Goal: Task Accomplishment & Management: Manage account settings

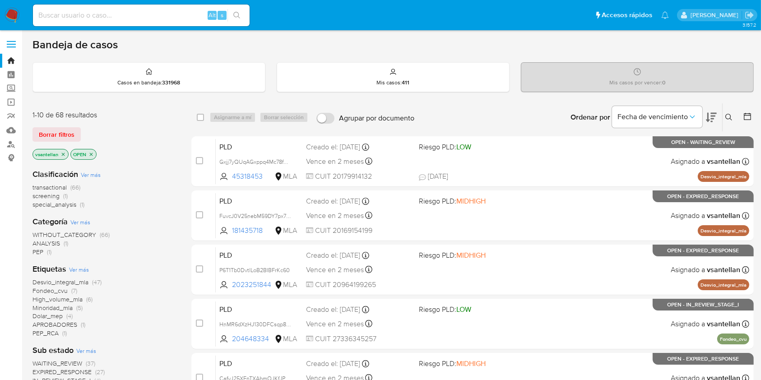
drag, startPoint x: 727, startPoint y: 118, endPoint x: 708, endPoint y: 125, distance: 20.3
click at [727, 119] on icon at bounding box center [728, 117] width 7 height 7
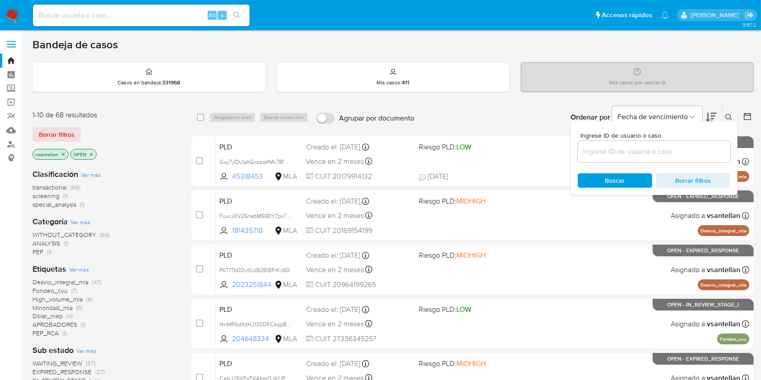
click at [655, 148] on input at bounding box center [654, 152] width 153 height 12
type input "98789114"
click at [730, 115] on icon at bounding box center [728, 117] width 7 height 7
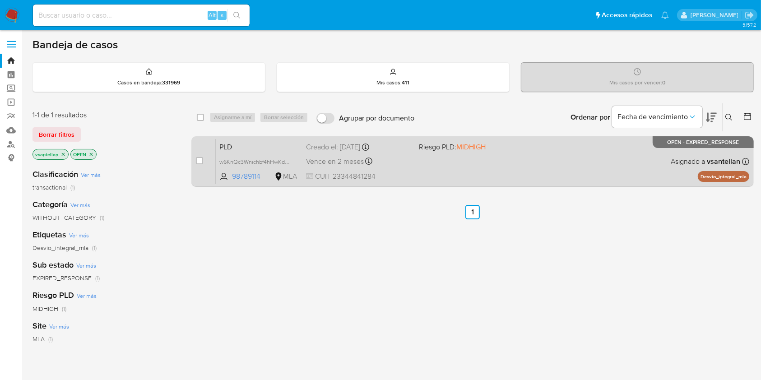
click at [588, 157] on div "PLD w6KnQc3Wnichbf4hHwKdc6Wd 98789114 MLA Riesgo PLD: MIDHIGH Creado el: 12/08/…" at bounding box center [482, 162] width 533 height 46
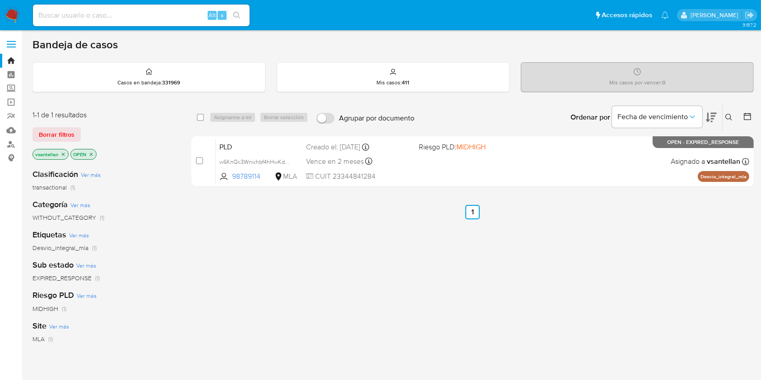
drag, startPoint x: 200, startPoint y: 160, endPoint x: 235, endPoint y: 134, distance: 43.3
click at [200, 160] on input "checkbox" at bounding box center [199, 160] width 7 height 7
checkbox input "true"
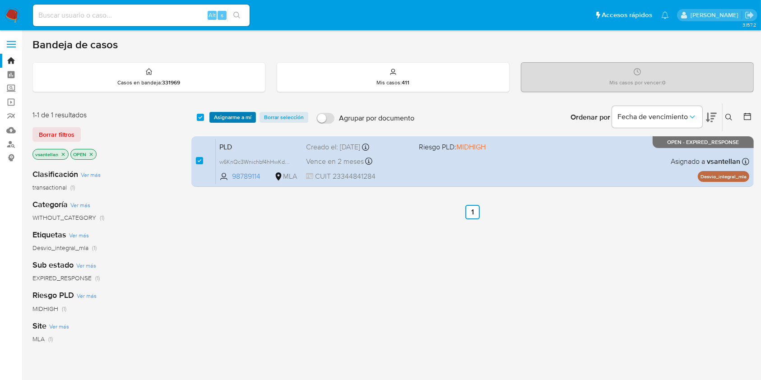
click at [241, 114] on span "Asignarme a mí" at bounding box center [232, 117] width 37 height 9
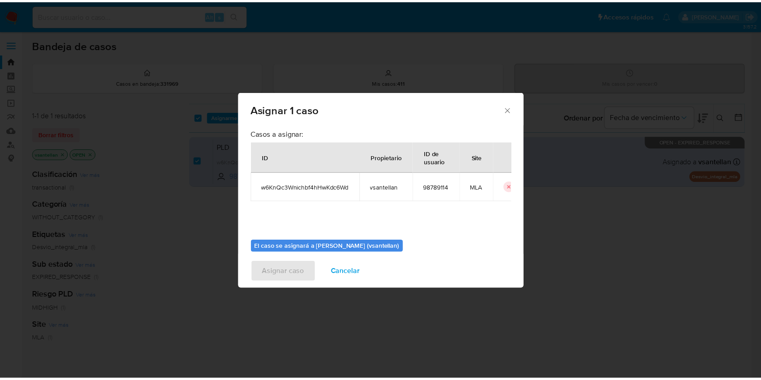
scroll to position [46, 0]
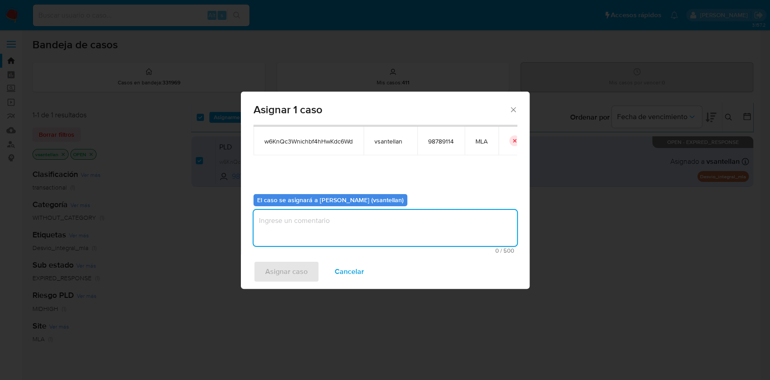
click at [296, 229] on textarea "assign-modal" at bounding box center [386, 228] width 264 height 36
type textarea "1"
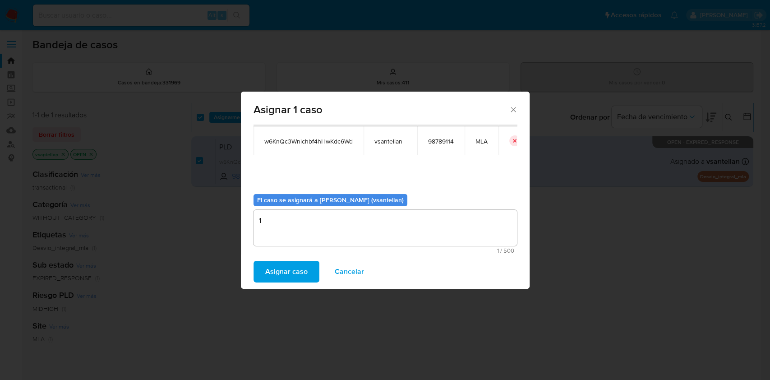
click at [292, 267] on span "Asignar caso" at bounding box center [286, 272] width 42 height 20
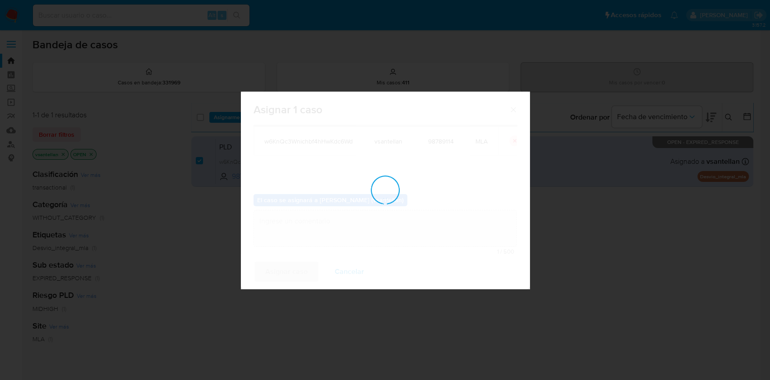
checkbox input "false"
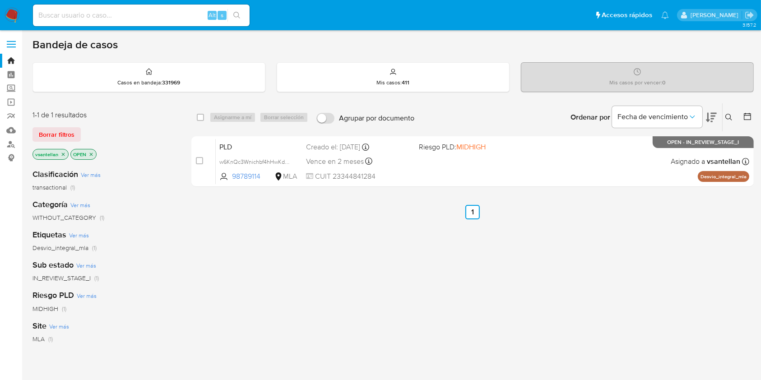
click at [14, 14] on img at bounding box center [12, 15] width 15 height 15
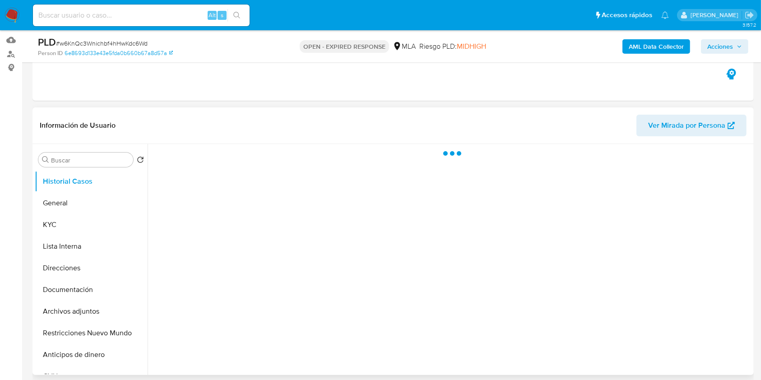
scroll to position [120, 0]
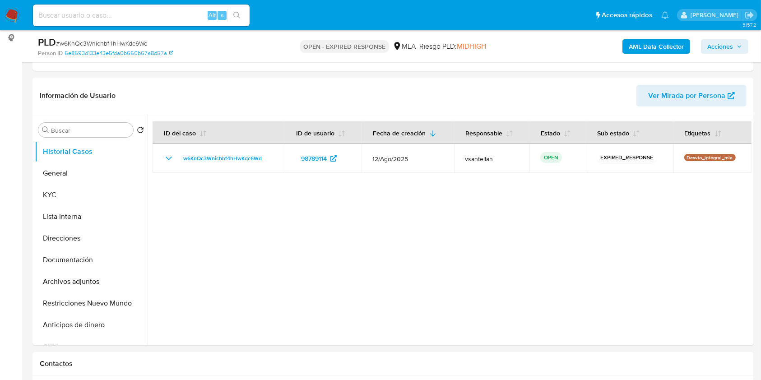
select select "10"
click at [96, 256] on button "Documentación" at bounding box center [88, 260] width 106 height 22
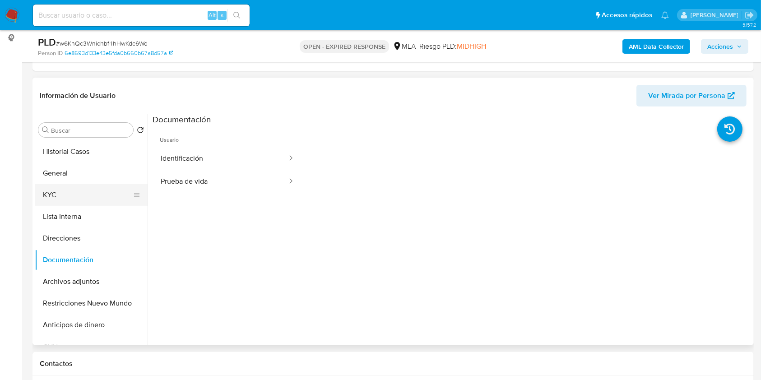
click at [96, 194] on button "KYC" at bounding box center [88, 195] width 106 height 22
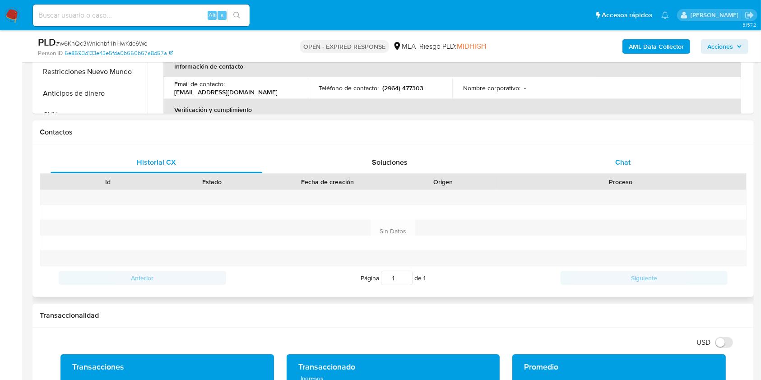
scroll to position [353, 0]
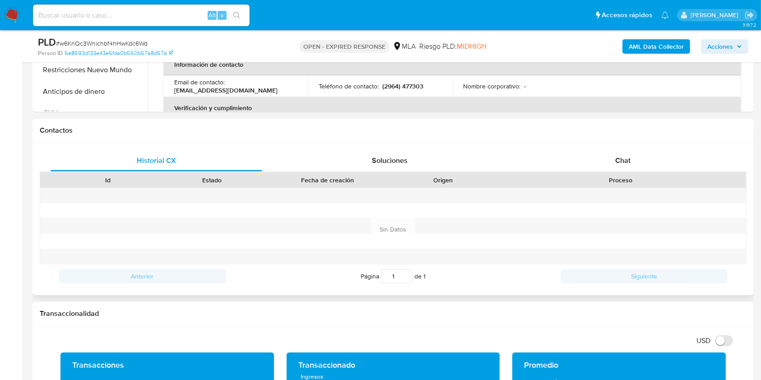
click at [615, 172] on div "Proceso" at bounding box center [620, 179] width 251 height 15
click at [618, 166] on div "Chat" at bounding box center [623, 161] width 212 height 22
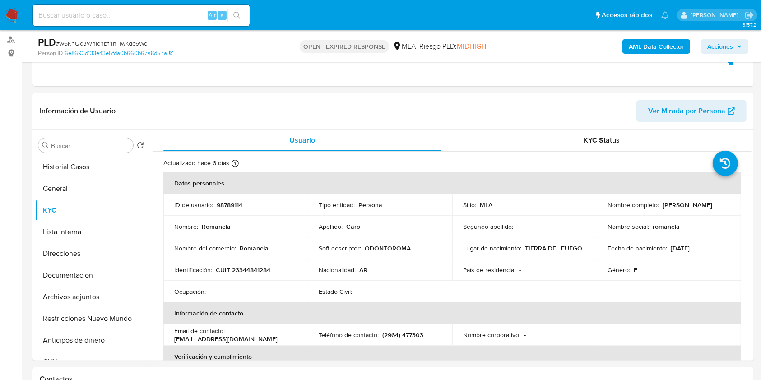
scroll to position [142, 0]
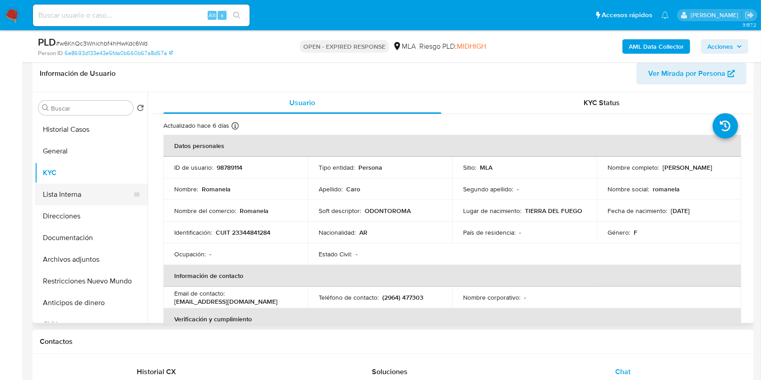
drag, startPoint x: 95, startPoint y: 231, endPoint x: 91, endPoint y: 198, distance: 33.7
click at [95, 233] on button "Documentación" at bounding box center [91, 238] width 113 height 22
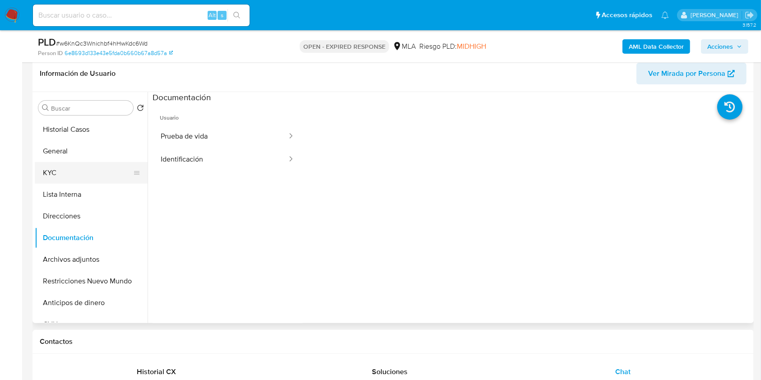
click at [83, 178] on button "KYC" at bounding box center [88, 173] width 106 height 22
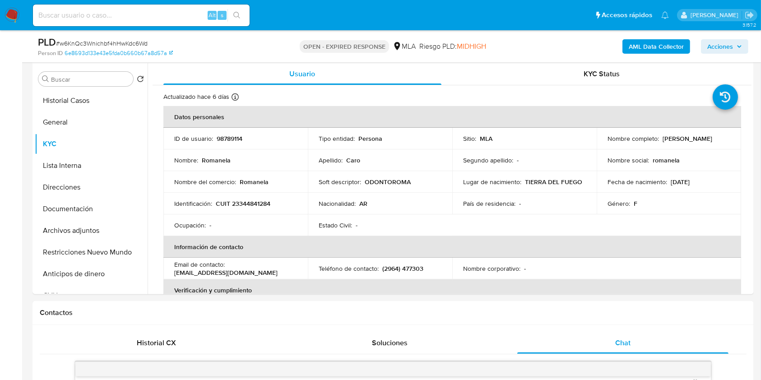
scroll to position [148, 0]
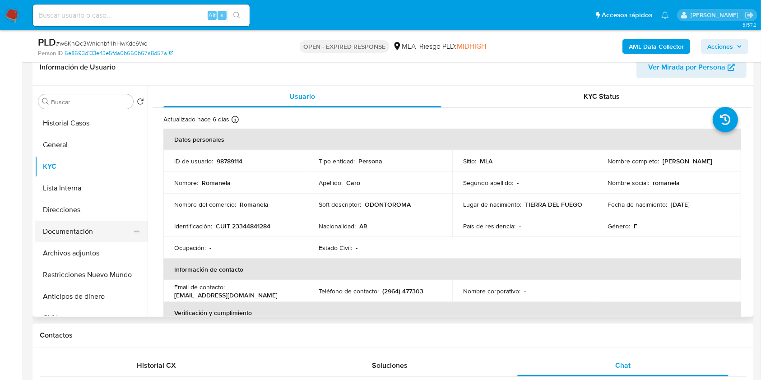
click at [96, 230] on button "Documentación" at bounding box center [88, 232] width 106 height 22
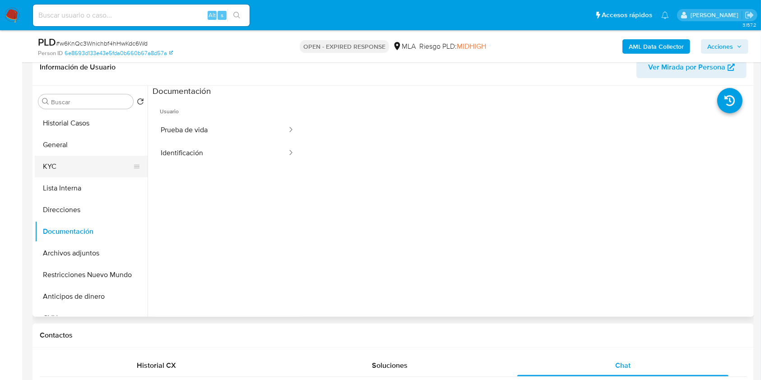
click at [81, 158] on button "KYC" at bounding box center [88, 167] width 106 height 22
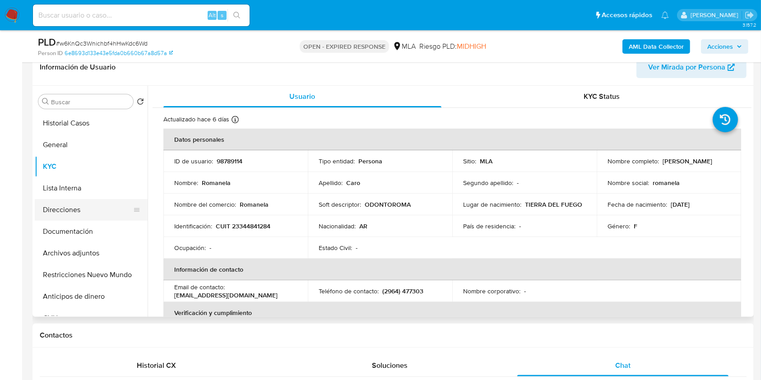
click at [87, 218] on button "Direcciones" at bounding box center [88, 210] width 106 height 22
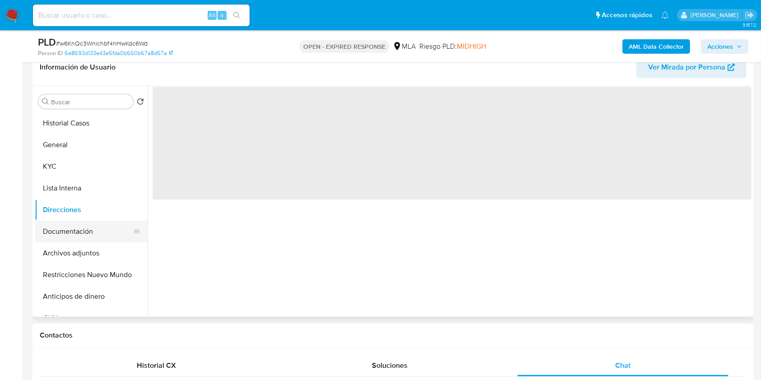
click at [88, 230] on button "Documentación" at bounding box center [88, 232] width 106 height 22
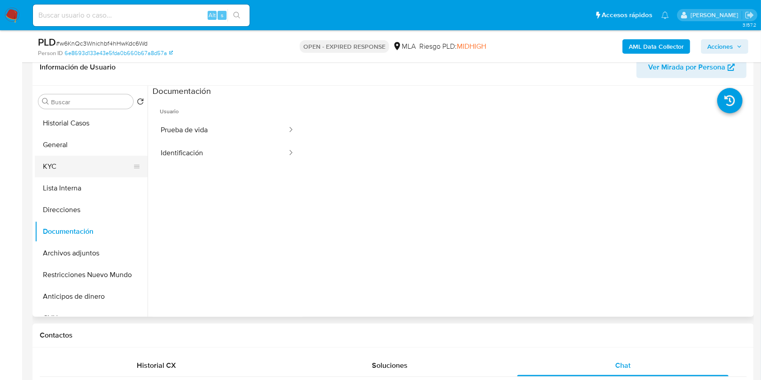
drag, startPoint x: 63, startPoint y: 161, endPoint x: 102, endPoint y: 168, distance: 39.4
click at [63, 162] on button "KYC" at bounding box center [88, 167] width 106 height 22
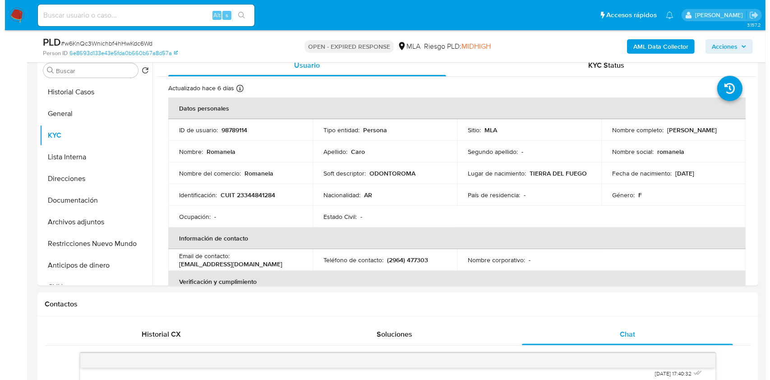
scroll to position [178, 0]
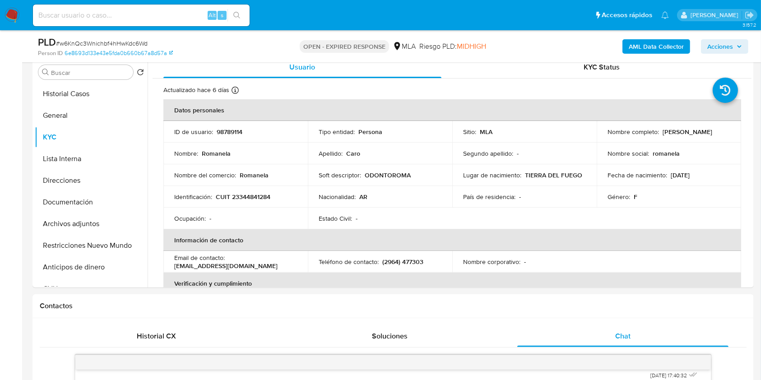
click at [633, 46] on b "AML Data Collector" at bounding box center [656, 46] width 55 height 14
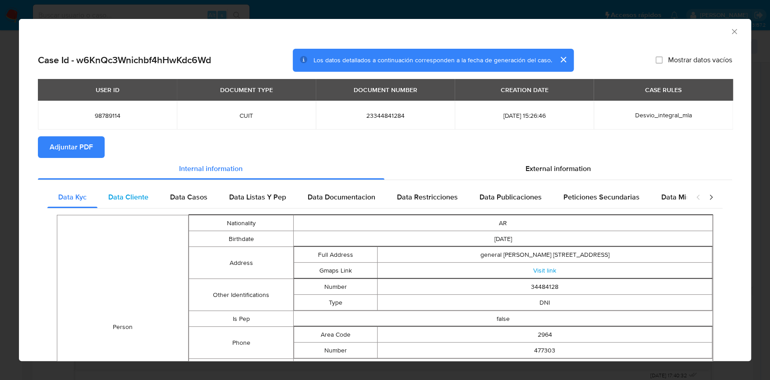
click at [146, 196] on span "Data Cliente" at bounding box center [128, 197] width 40 height 10
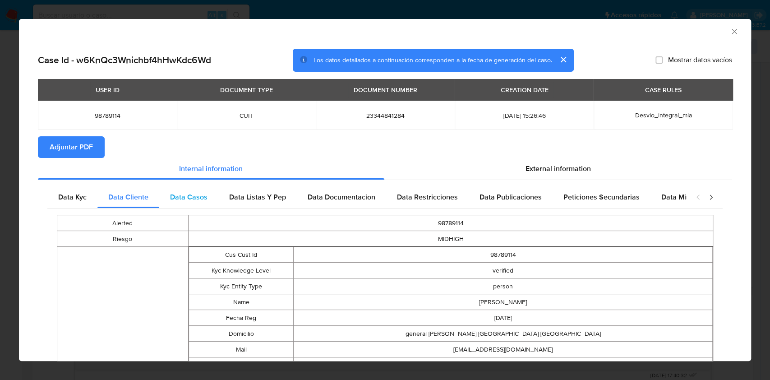
click at [188, 197] on span "Data Casos" at bounding box center [188, 197] width 37 height 10
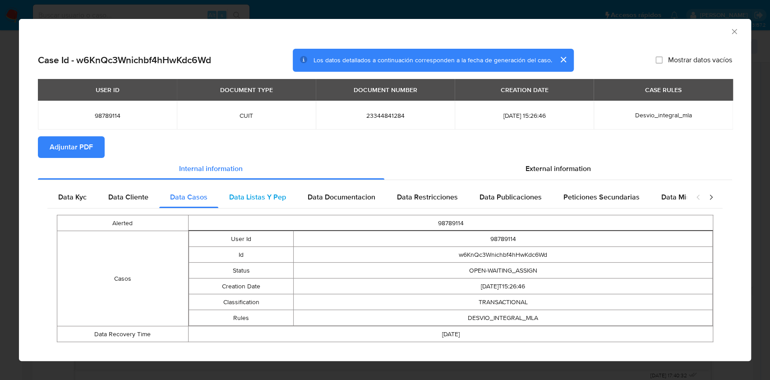
drag, startPoint x: 243, startPoint y: 194, endPoint x: 286, endPoint y: 188, distance: 43.3
click at [243, 196] on span "Data Listas Y Pep" at bounding box center [257, 197] width 57 height 10
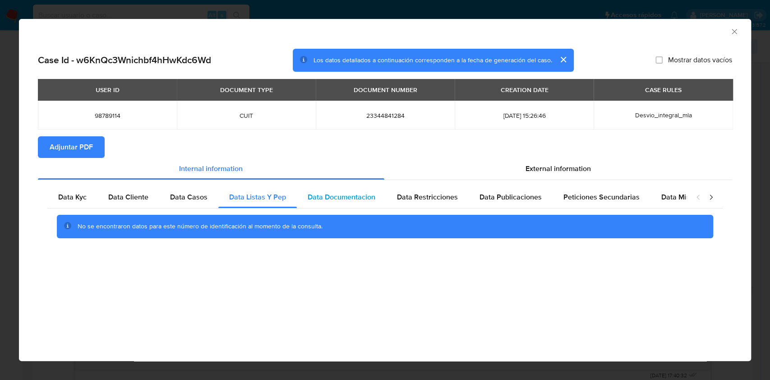
drag, startPoint x: 343, startPoint y: 190, endPoint x: 415, endPoint y: 187, distance: 71.3
click at [343, 190] on div "Data Documentacion" at bounding box center [341, 197] width 89 height 22
click at [419, 187] on div "Data Restricciones" at bounding box center [427, 197] width 83 height 22
click at [514, 190] on div "Data Publicaciones" at bounding box center [511, 197] width 84 height 22
click at [575, 190] on div "Peticiones Secundarias" at bounding box center [602, 197] width 98 height 22
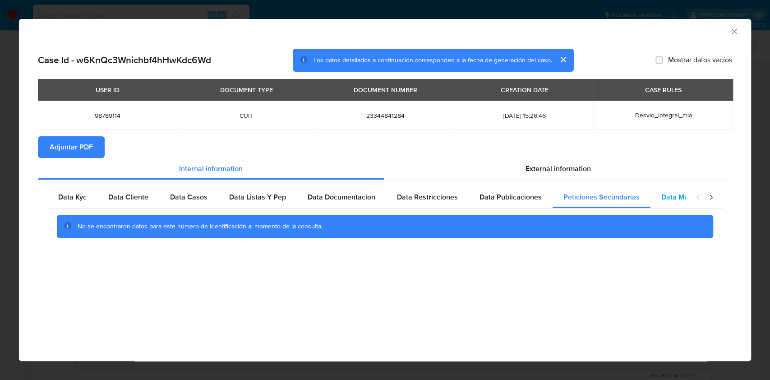
click at [672, 197] on span "Data Minoridad" at bounding box center [687, 197] width 50 height 10
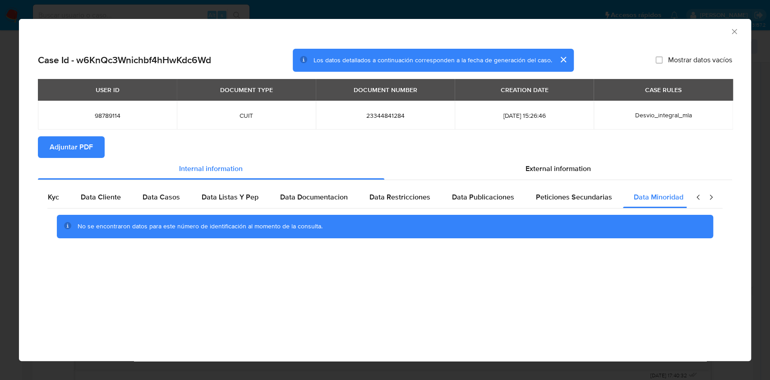
scroll to position [0, 30]
drag, startPoint x: 549, startPoint y: 174, endPoint x: 477, endPoint y: 196, distance: 75.2
click at [547, 173] on div "External information" at bounding box center [558, 169] width 348 height 22
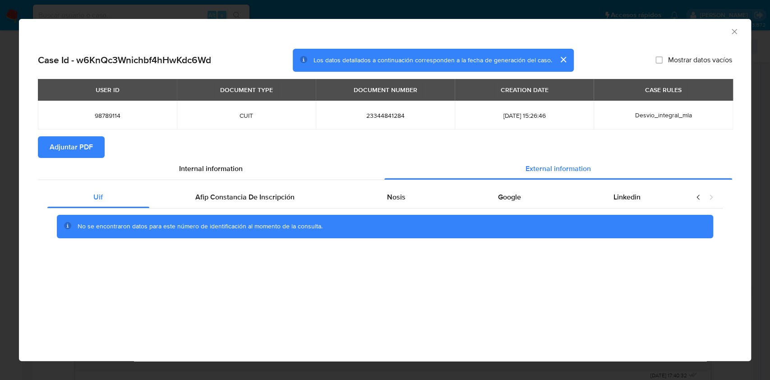
scroll to position [0, 0]
drag, startPoint x: 263, startPoint y: 200, endPoint x: 265, endPoint y: 205, distance: 5.7
click at [263, 200] on span "Afip Constancia De Inscripción" at bounding box center [244, 197] width 99 height 10
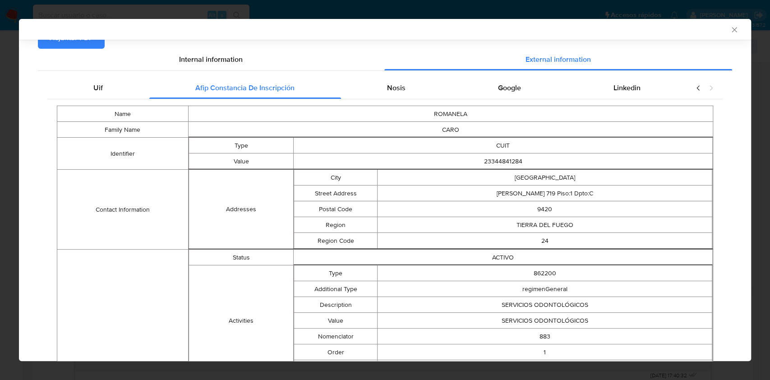
scroll to position [118, 0]
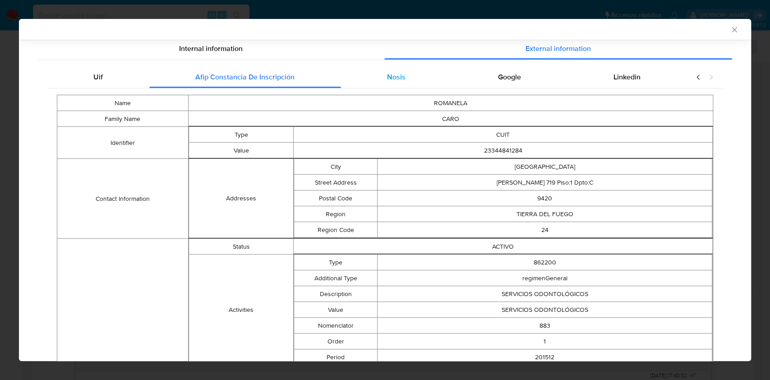
click at [378, 76] on div "Nosis" at bounding box center [396, 77] width 111 height 22
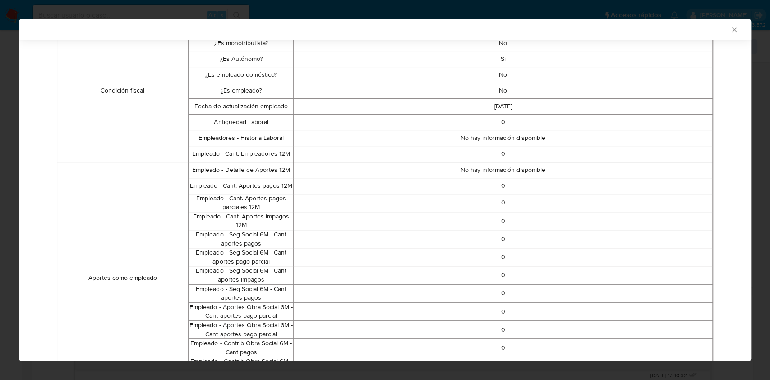
scroll to position [113, 0]
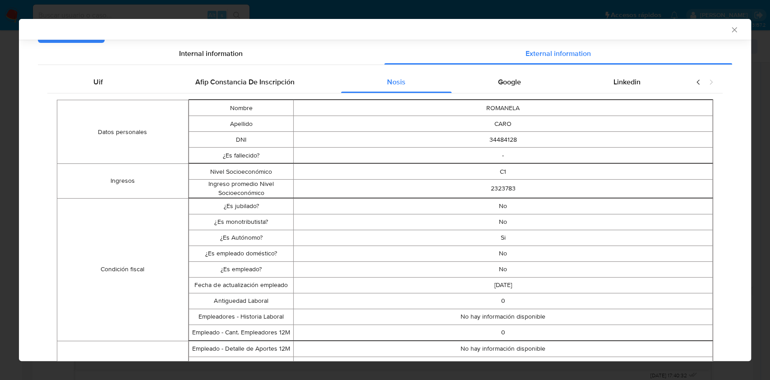
click at [491, 74] on div "Google" at bounding box center [510, 82] width 116 height 22
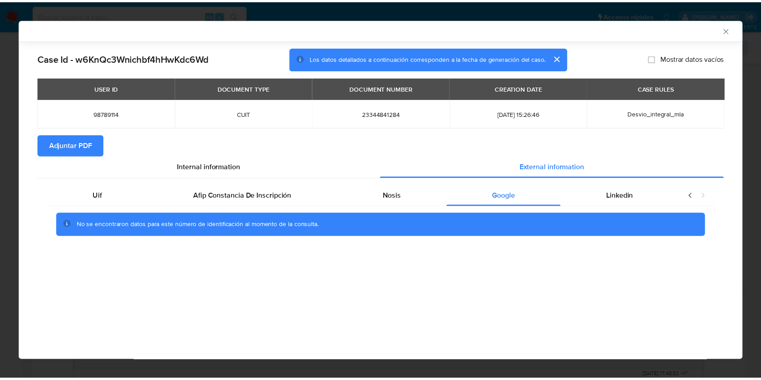
scroll to position [0, 0]
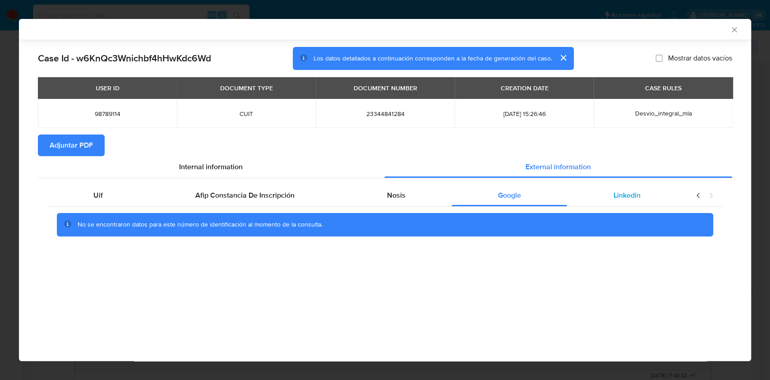
click at [643, 190] on div "Linkedin" at bounding box center [627, 196] width 120 height 22
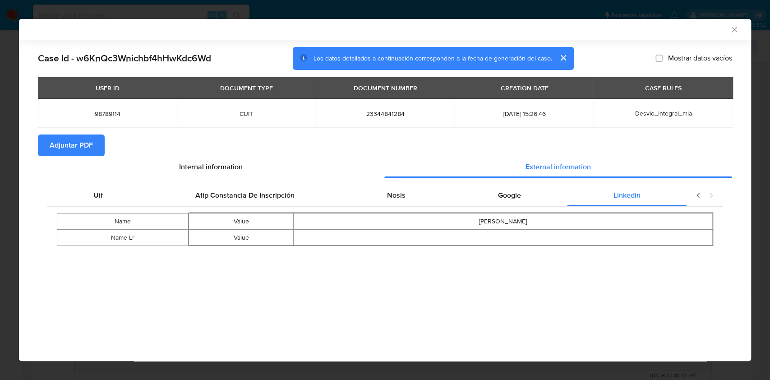
click at [81, 148] on span "Adjuntar PDF" at bounding box center [71, 145] width 43 height 20
click at [732, 29] on icon "Cerrar ventana" at bounding box center [734, 29] width 9 height 9
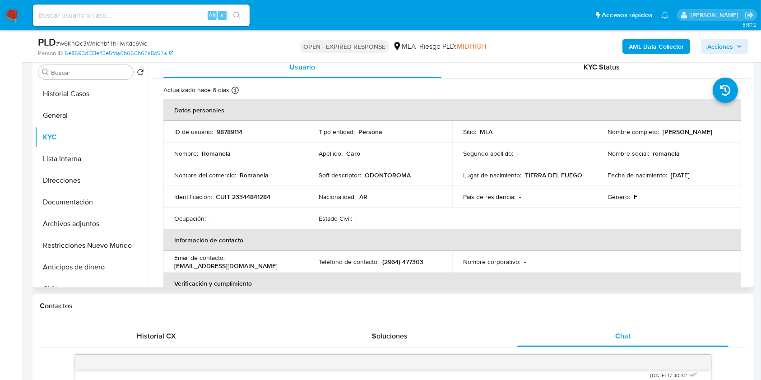
click at [245, 195] on p "CUIT 23344841284" at bounding box center [243, 197] width 55 height 8
copy p "23344841284"
click at [113, 219] on button "Archivos adjuntos" at bounding box center [88, 224] width 106 height 22
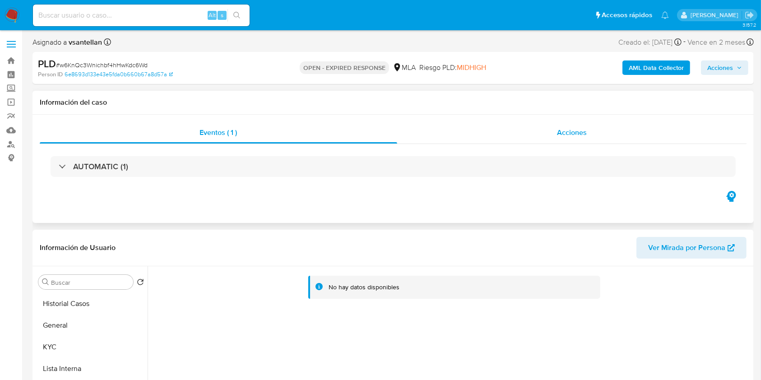
click at [545, 135] on div "Acciones" at bounding box center [572, 133] width 350 height 22
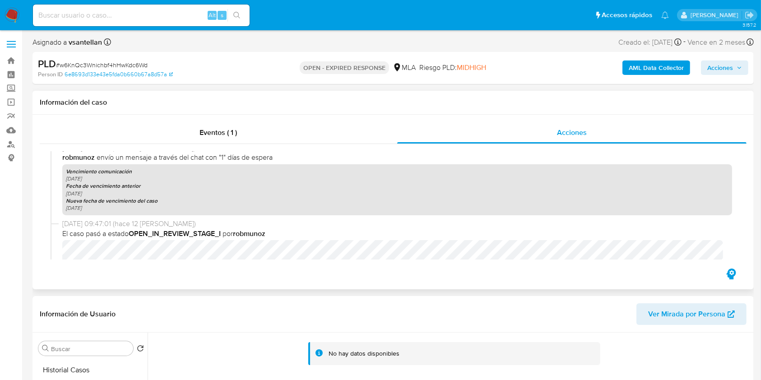
scroll to position [241, 0]
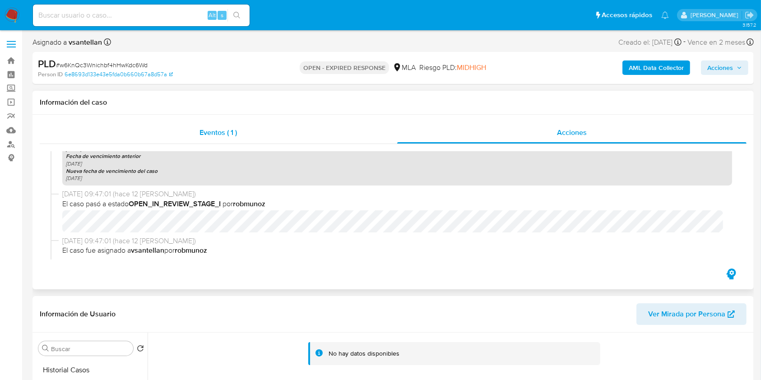
click at [260, 126] on div "Eventos ( 1 )" at bounding box center [218, 133] width 357 height 22
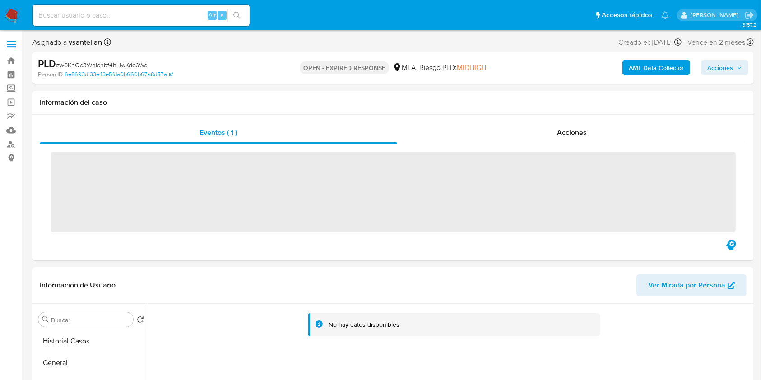
click at [668, 73] on b "AML Data Collector" at bounding box center [656, 67] width 55 height 14
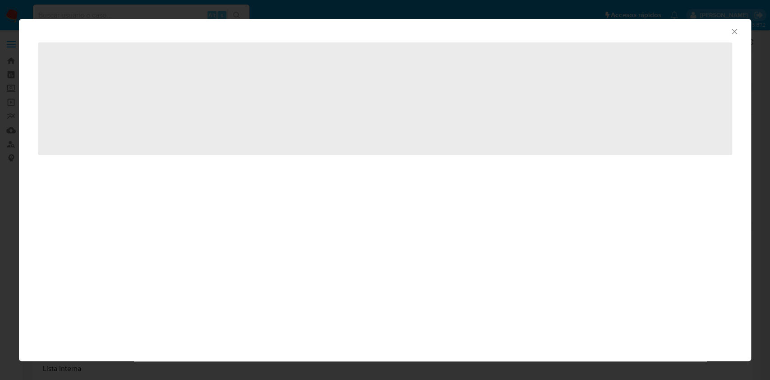
click at [668, 70] on span "‌" at bounding box center [385, 98] width 694 height 113
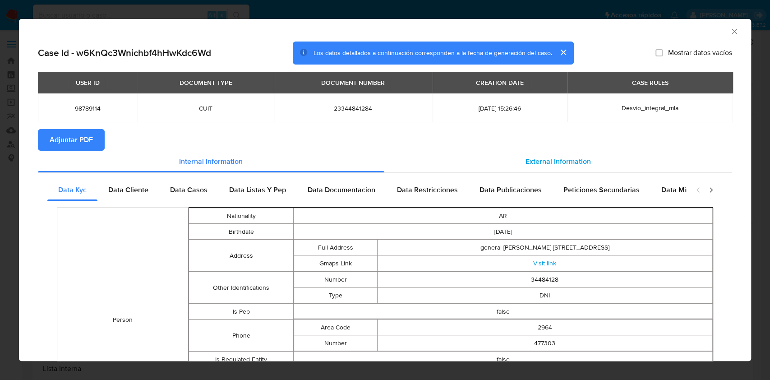
click at [506, 164] on div "External information" at bounding box center [558, 162] width 348 height 22
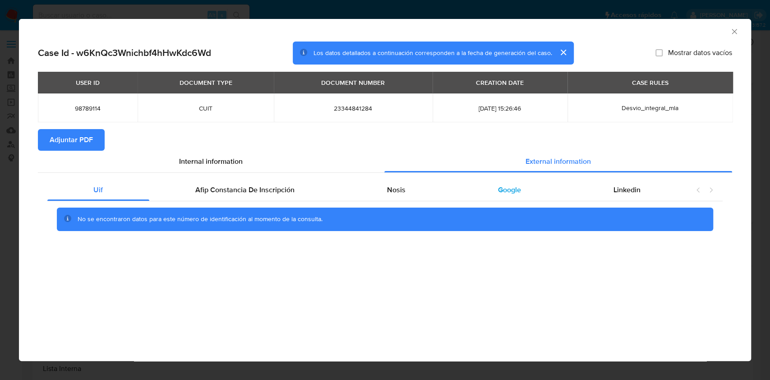
click at [488, 192] on div "Google" at bounding box center [510, 190] width 116 height 22
click at [648, 191] on div "Linkedin" at bounding box center [627, 190] width 120 height 22
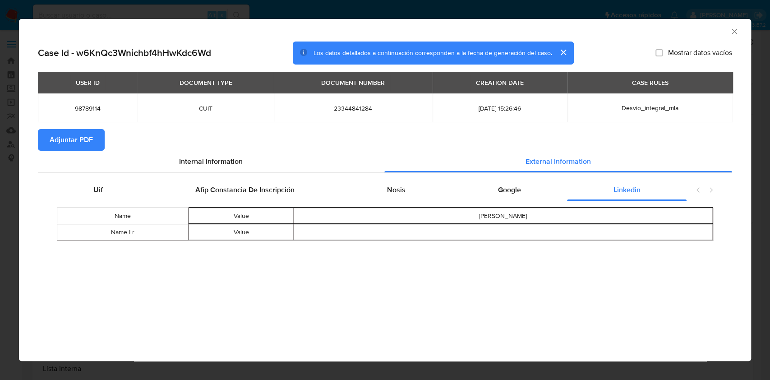
click at [83, 146] on span "Adjuntar PDF" at bounding box center [71, 140] width 43 height 20
click at [736, 32] on icon "Cerrar ventana" at bounding box center [734, 31] width 9 height 9
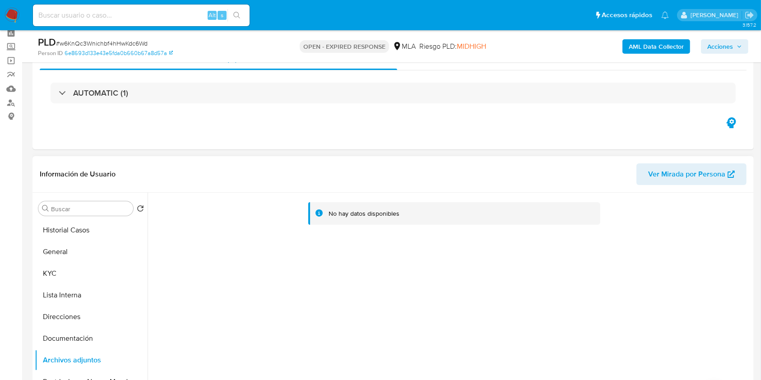
scroll to position [60, 0]
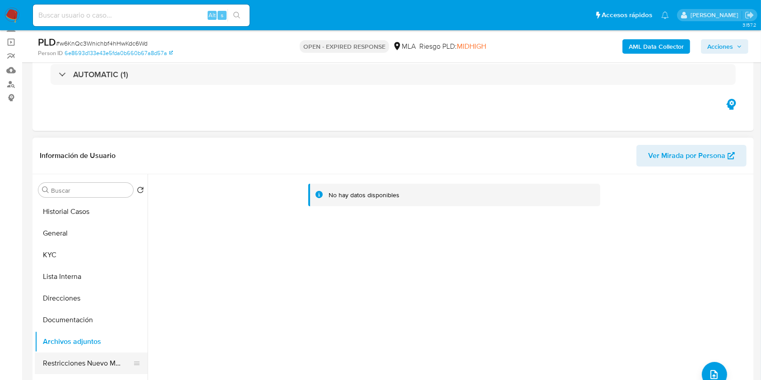
click at [100, 355] on button "Restricciones Nuevo Mundo" at bounding box center [88, 363] width 106 height 22
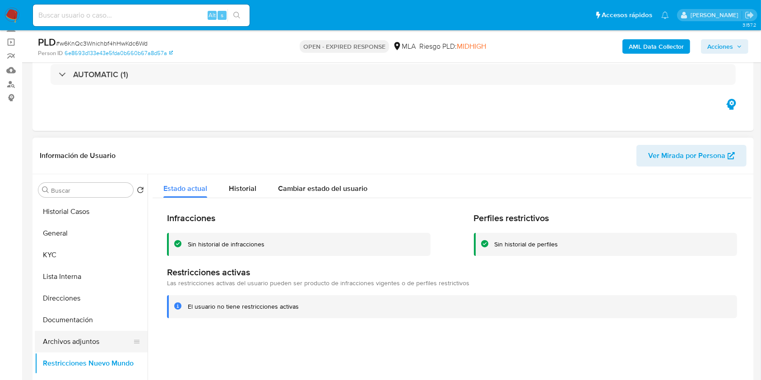
click at [87, 341] on button "Archivos adjuntos" at bounding box center [88, 342] width 106 height 22
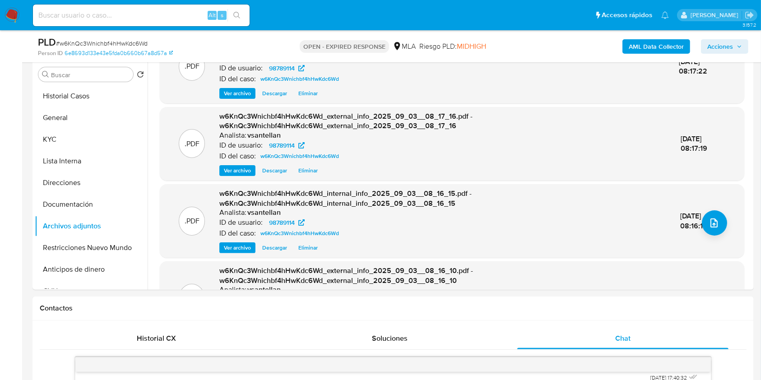
scroll to position [0, 0]
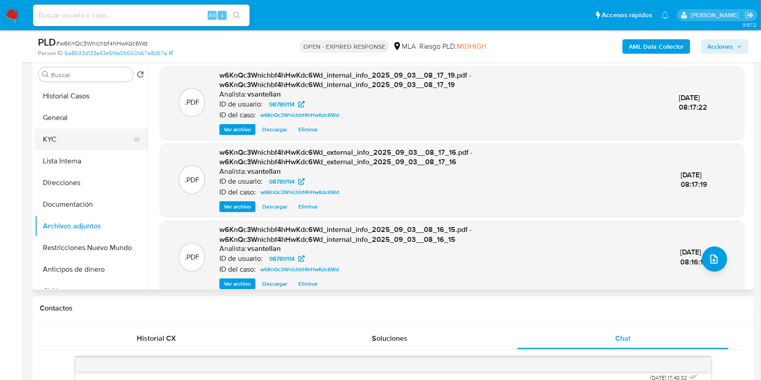
click at [76, 135] on button "KYC" at bounding box center [88, 140] width 106 height 22
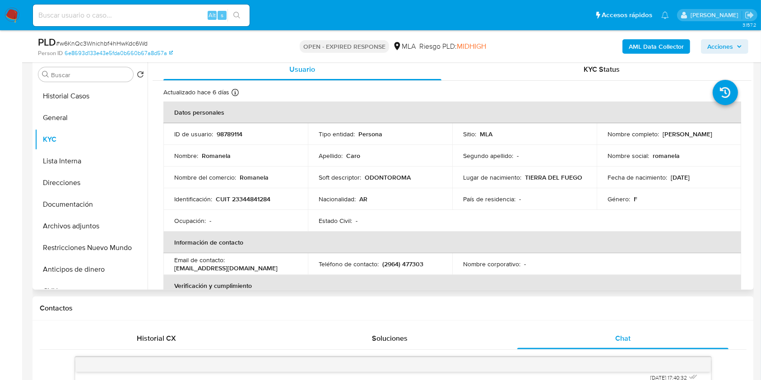
click at [244, 203] on p "CUIT 23344841284" at bounding box center [243, 199] width 55 height 8
copy p "23344841284"
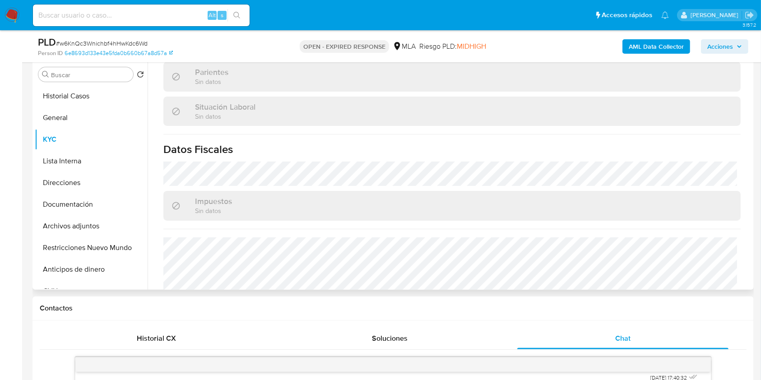
scroll to position [466, 0]
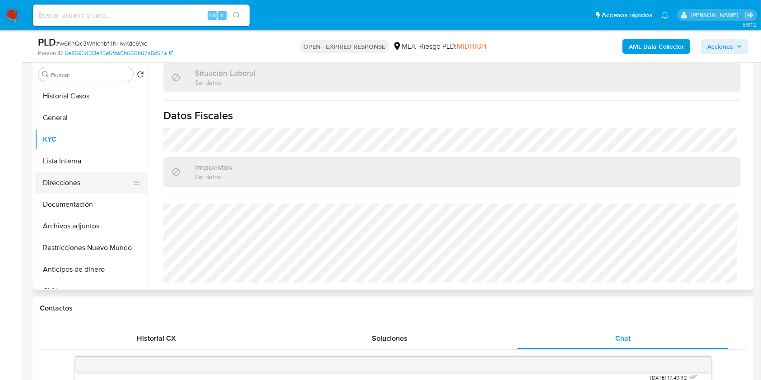
click at [90, 180] on button "Direcciones" at bounding box center [88, 183] width 106 height 22
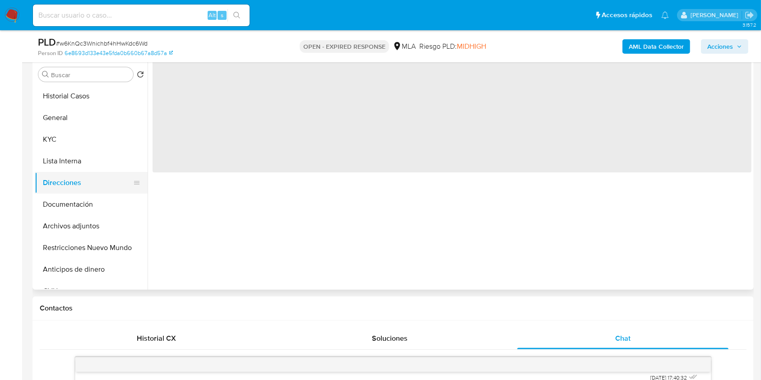
scroll to position [0, 0]
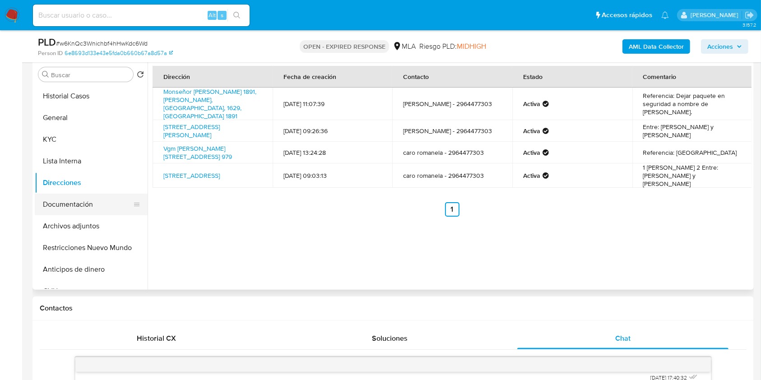
click at [86, 197] on button "Documentación" at bounding box center [88, 205] width 106 height 22
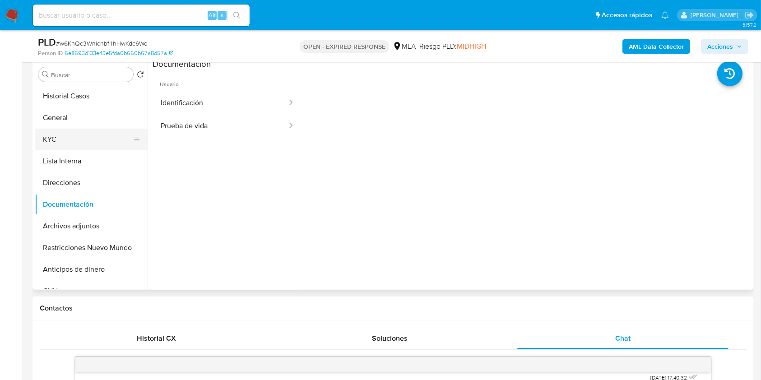
click at [71, 139] on button "KYC" at bounding box center [88, 140] width 106 height 22
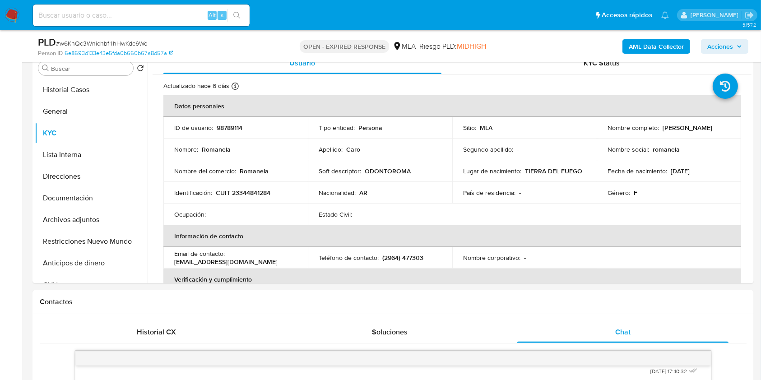
scroll to position [152, 0]
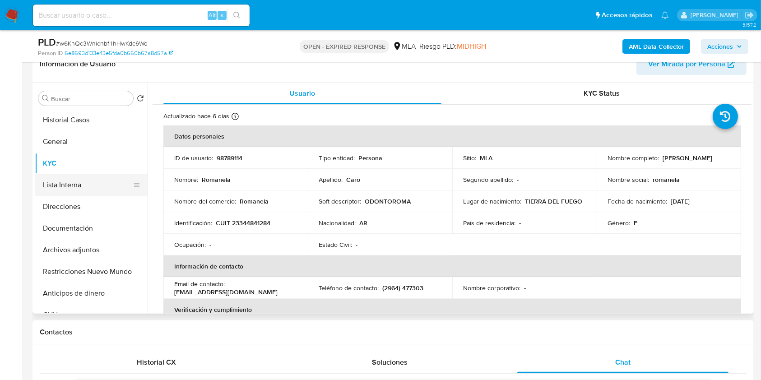
drag, startPoint x: 105, startPoint y: 228, endPoint x: 80, endPoint y: 187, distance: 48.0
click at [105, 228] on button "Documentación" at bounding box center [91, 228] width 113 height 22
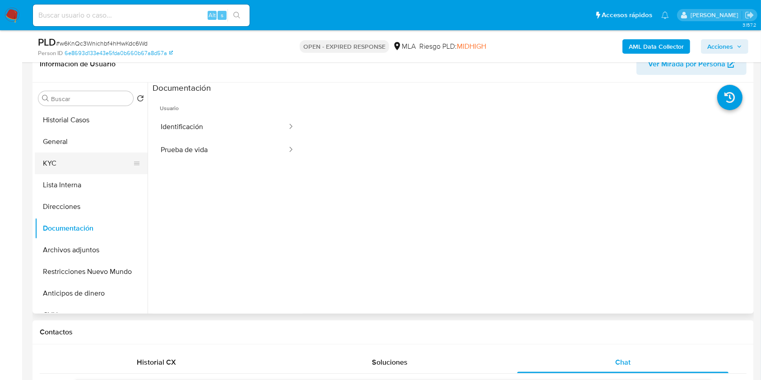
click at [65, 167] on button "KYC" at bounding box center [88, 164] width 106 height 22
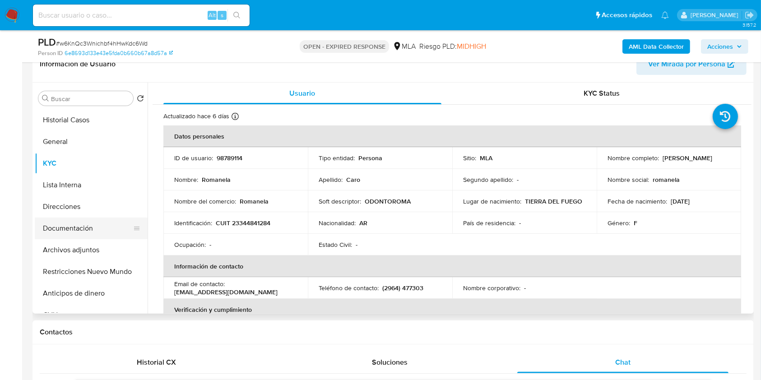
click at [101, 222] on button "Documentación" at bounding box center [88, 228] width 106 height 22
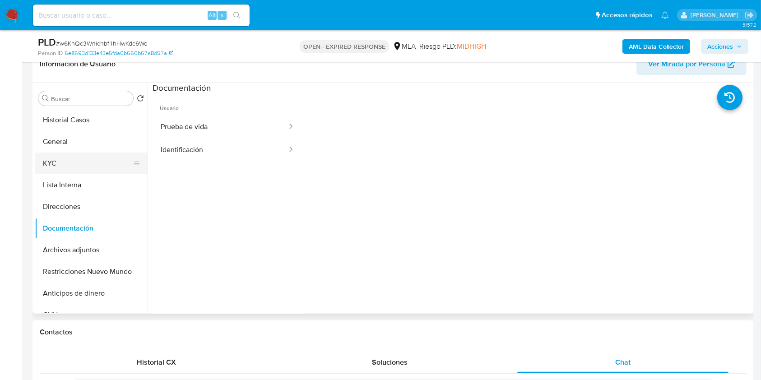
click at [78, 168] on button "KYC" at bounding box center [88, 164] width 106 height 22
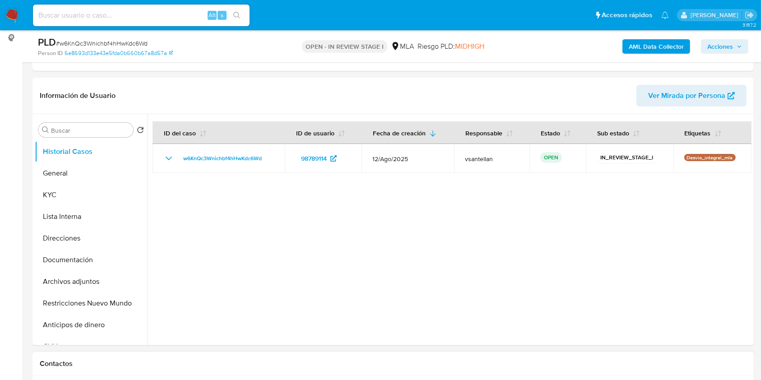
scroll to position [241, 0]
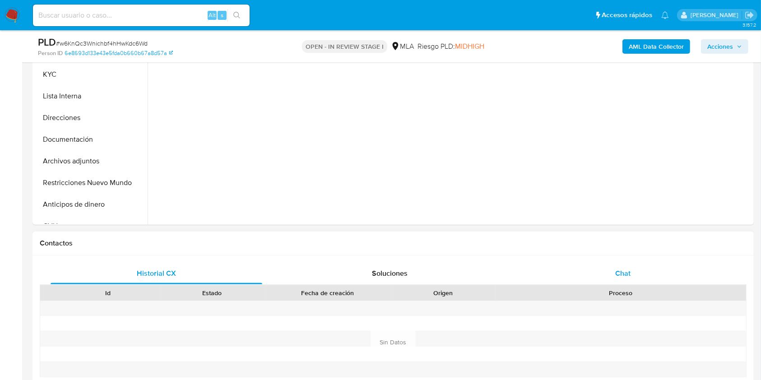
click at [625, 281] on div "Chat" at bounding box center [623, 274] width 212 height 22
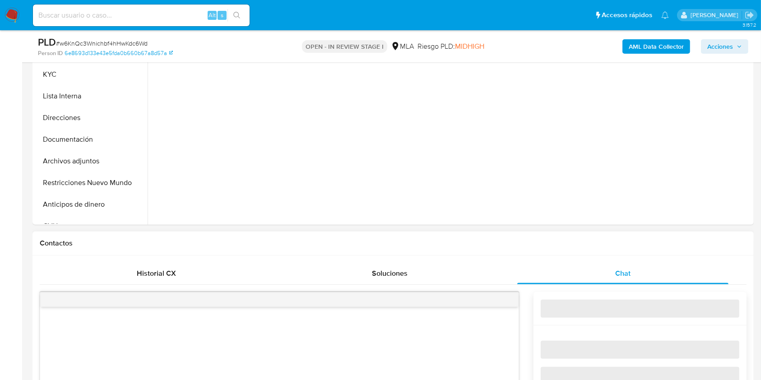
select select "10"
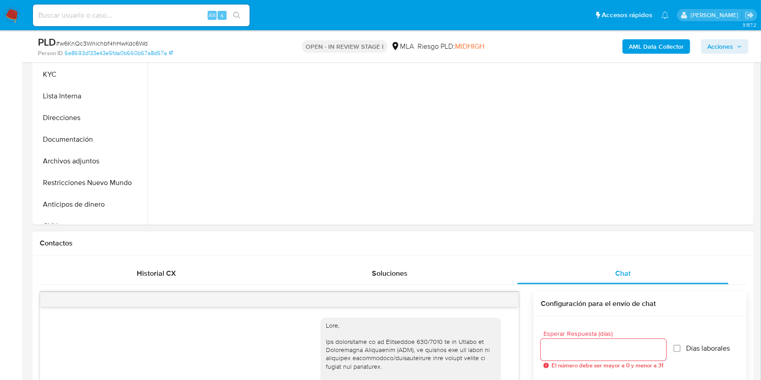
scroll to position [510, 0]
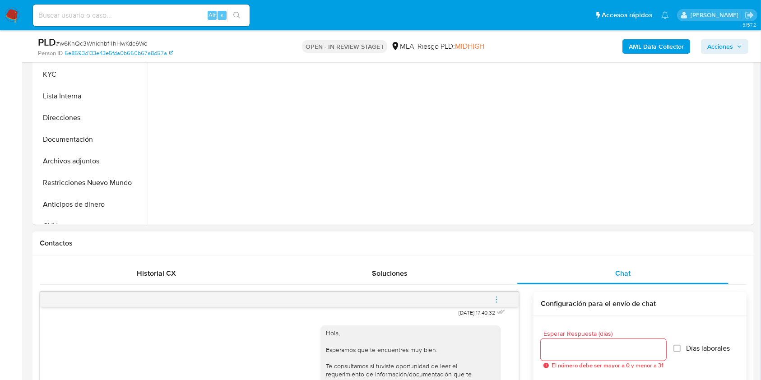
click at [503, 300] on button "menu-action" at bounding box center [496, 300] width 30 height 22
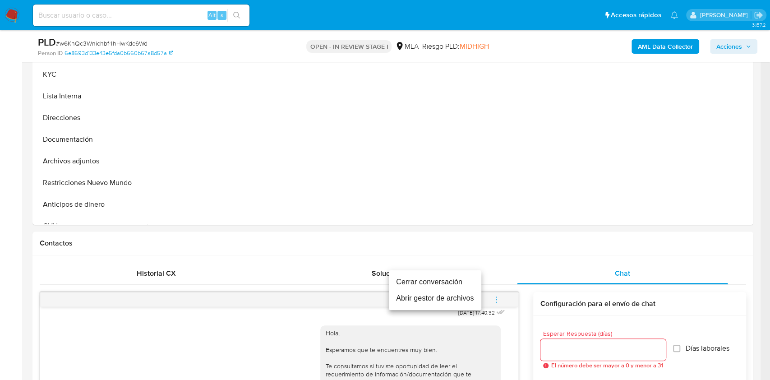
click at [435, 282] on li "Cerrar conversación" at bounding box center [435, 282] width 93 height 16
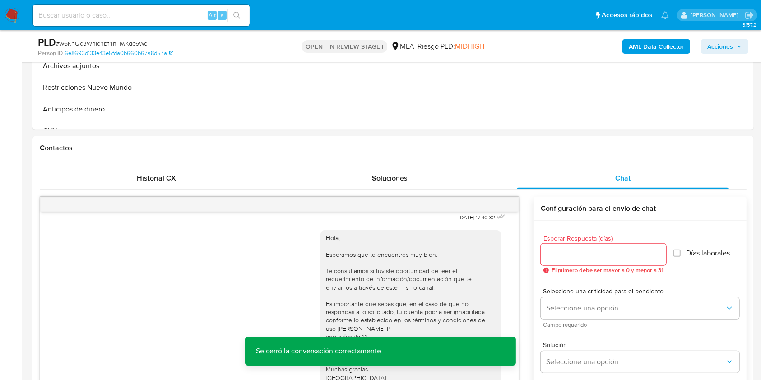
scroll to position [244, 0]
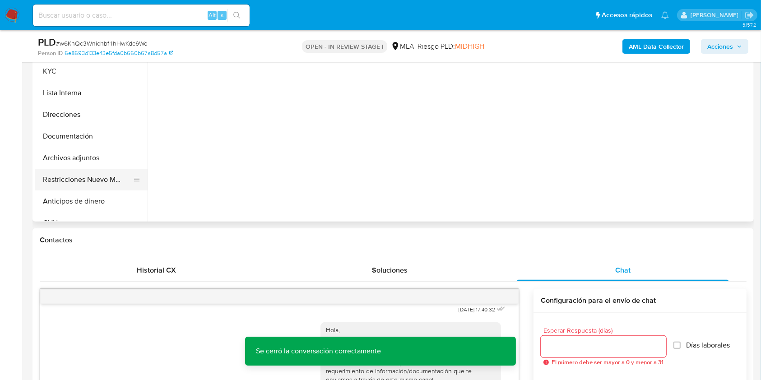
click at [97, 180] on button "Restricciones Nuevo Mundo" at bounding box center [88, 180] width 106 height 22
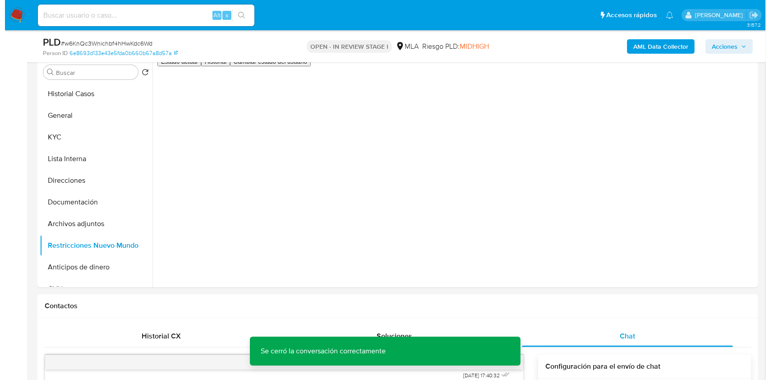
scroll to position [167, 0]
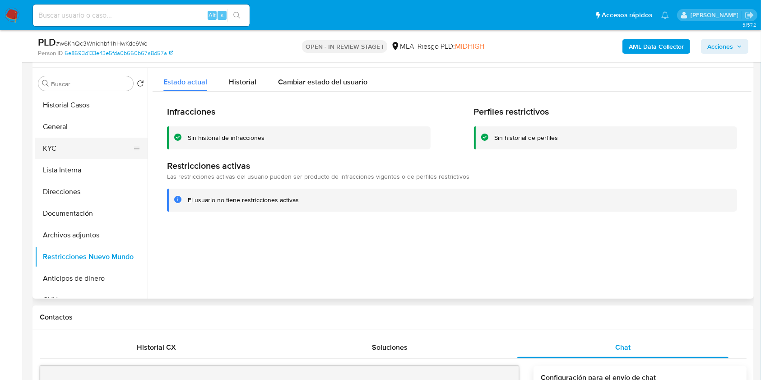
click at [72, 146] on button "KYC" at bounding box center [88, 149] width 106 height 22
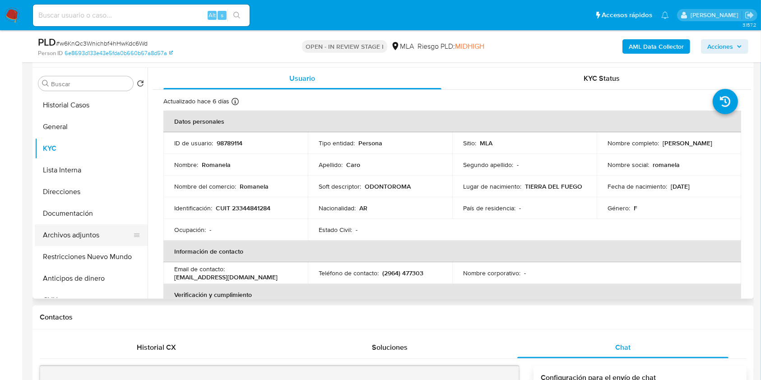
click at [85, 229] on button "Archivos adjuntos" at bounding box center [88, 235] width 106 height 22
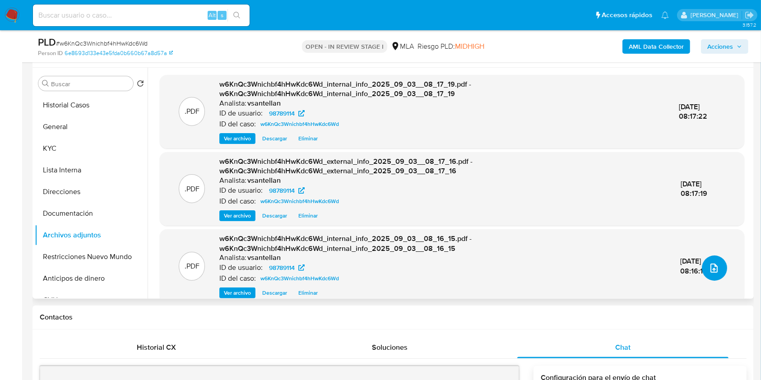
click at [717, 269] on button "upload-file" at bounding box center [714, 267] width 25 height 25
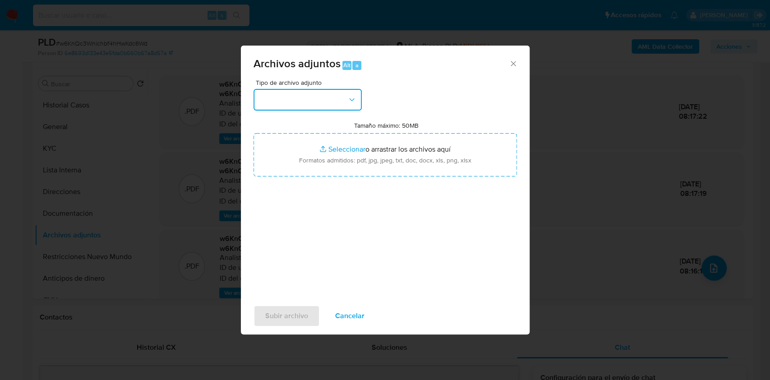
drag, startPoint x: 332, startPoint y: 98, endPoint x: 337, endPoint y: 109, distance: 11.5
click at [332, 99] on button "button" at bounding box center [308, 100] width 108 height 22
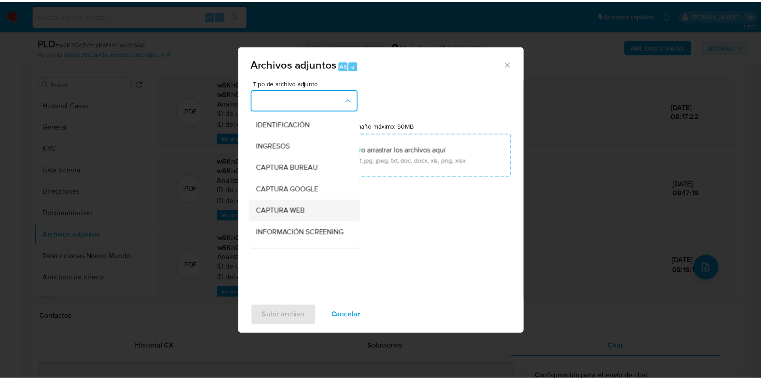
scroll to position [180, 0]
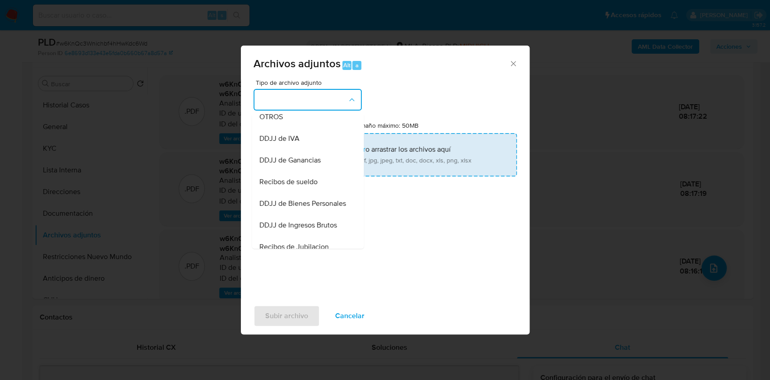
drag, startPoint x: 288, startPoint y: 120, endPoint x: 310, endPoint y: 143, distance: 32.2
click at [288, 119] on div "OTROS" at bounding box center [305, 117] width 92 height 22
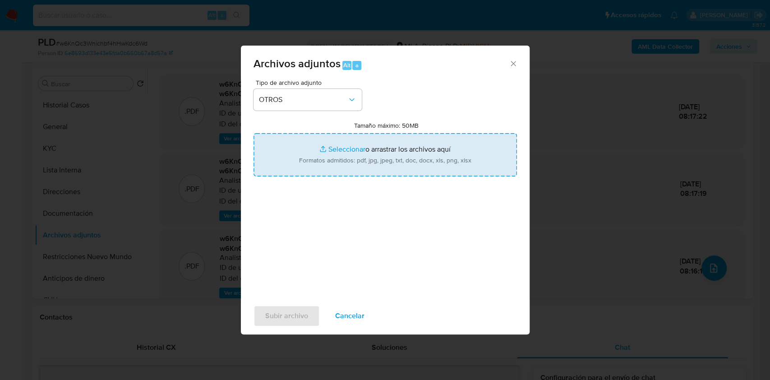
click at [353, 164] on input "Tamaño máximo: 50MB Seleccionar archivos" at bounding box center [386, 154] width 264 height 43
type input "C:\fakepath\Caselog-98789114- NO ROI.docx"
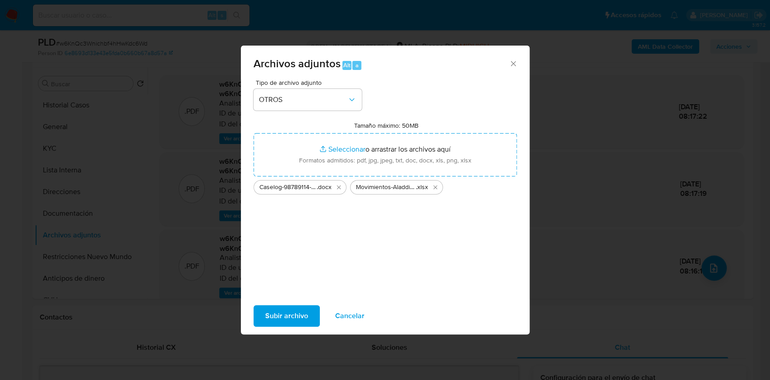
click at [282, 313] on span "Subir archivo" at bounding box center [286, 316] width 43 height 20
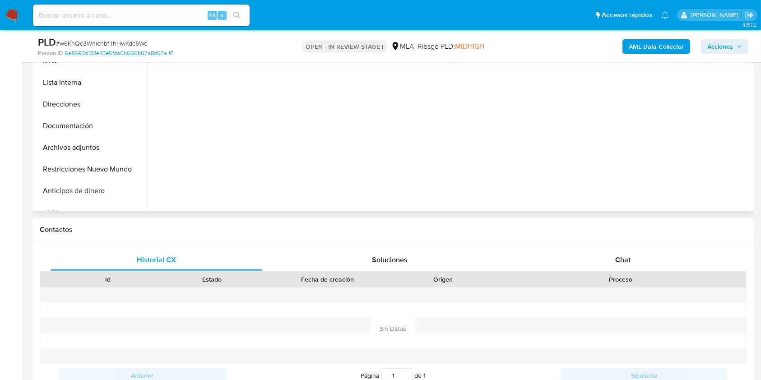
scroll to position [272, 0]
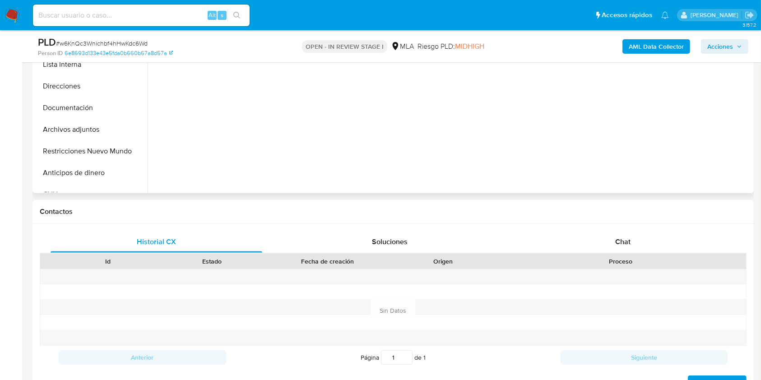
drag, startPoint x: 654, startPoint y: 238, endPoint x: 722, endPoint y: 169, distance: 97.3
click at [653, 240] on div "Chat" at bounding box center [623, 242] width 212 height 22
select select "10"
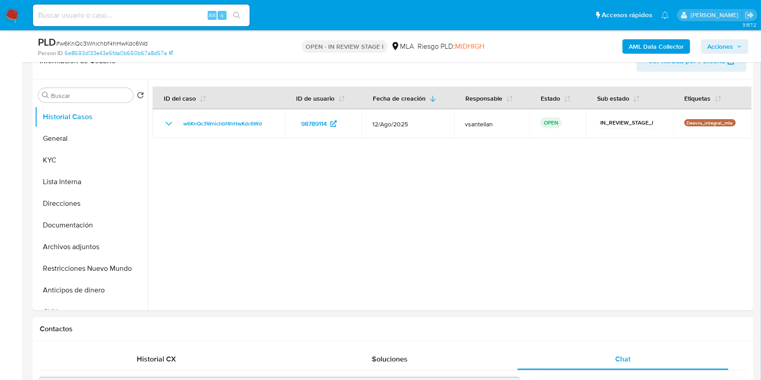
scroll to position [92, 0]
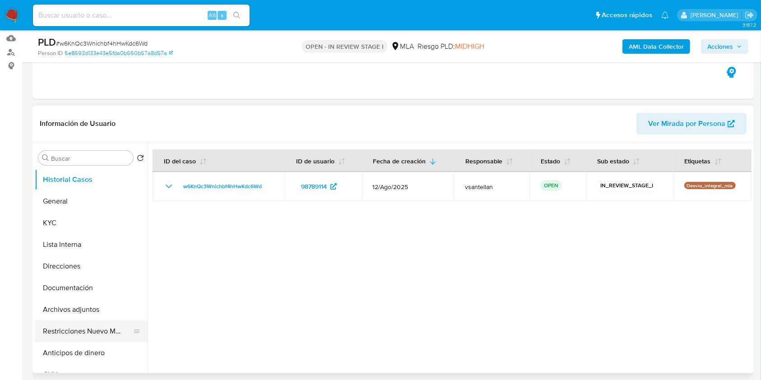
click at [101, 328] on button "Restricciones Nuevo Mundo" at bounding box center [88, 331] width 106 height 22
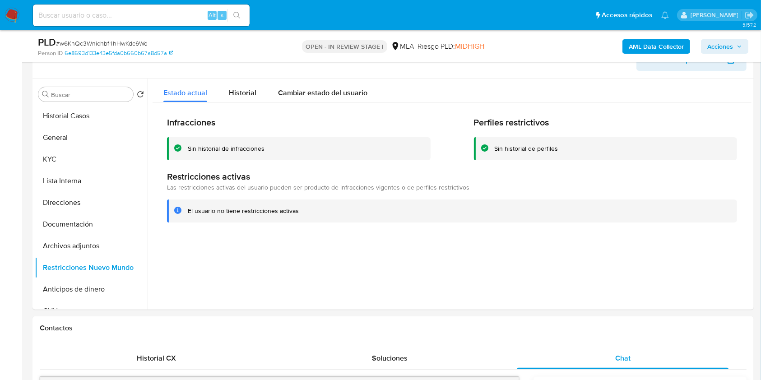
scroll to position [152, 0]
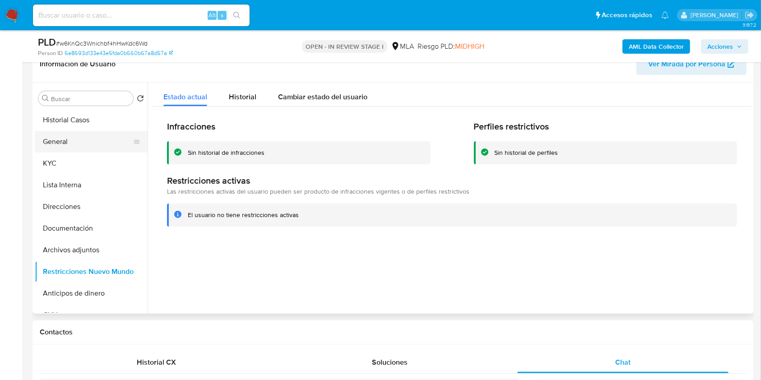
click at [63, 139] on button "General" at bounding box center [88, 142] width 106 height 22
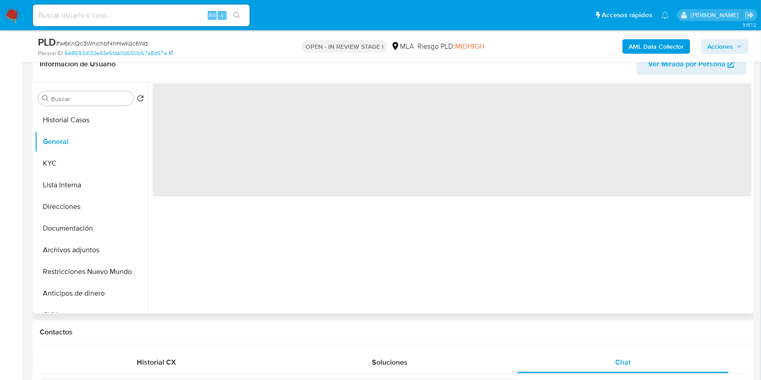
scroll to position [91, 0]
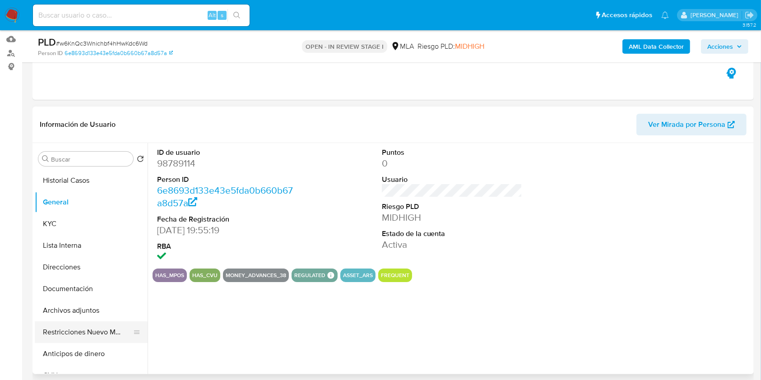
drag, startPoint x: 87, startPoint y: 328, endPoint x: 88, endPoint y: 322, distance: 6.0
click at [87, 328] on button "Restricciones Nuevo Mundo" at bounding box center [88, 332] width 106 height 22
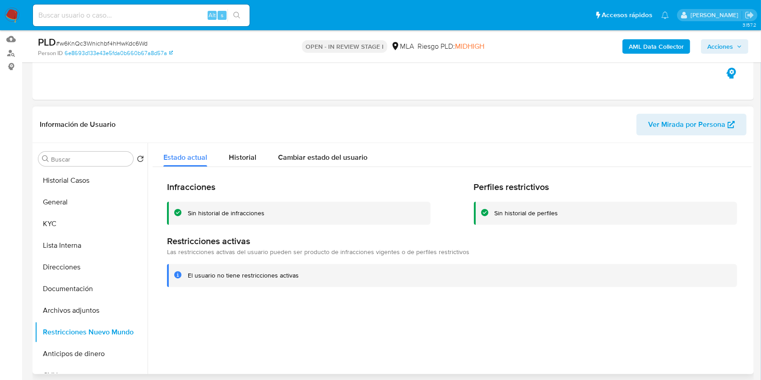
drag, startPoint x: 90, startPoint y: 315, endPoint x: 404, endPoint y: 229, distance: 325.5
click at [91, 315] on button "Archivos adjuntos" at bounding box center [91, 311] width 113 height 22
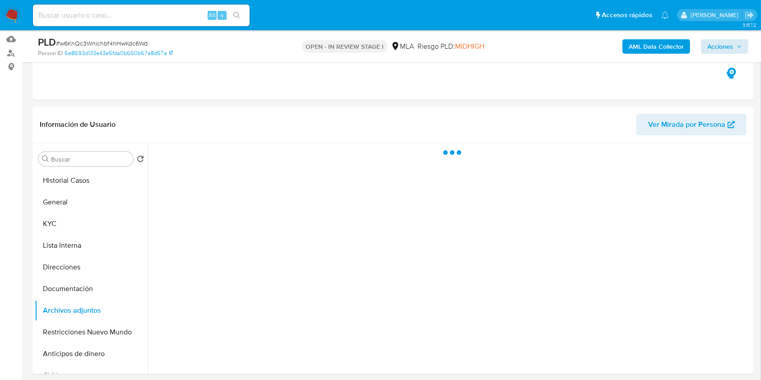
drag, startPoint x: 721, startPoint y: 37, endPoint x: 719, endPoint y: 42, distance: 5.0
click at [719, 42] on div "PLD # w6KnQc3Wnichbf4hHwKdc6Wd Person ID 6e8693d133e43e5fda0b660b67a8d57a OPEN …" at bounding box center [392, 46] width 721 height 32
click at [719, 42] on span "Acciones" at bounding box center [720, 46] width 26 height 14
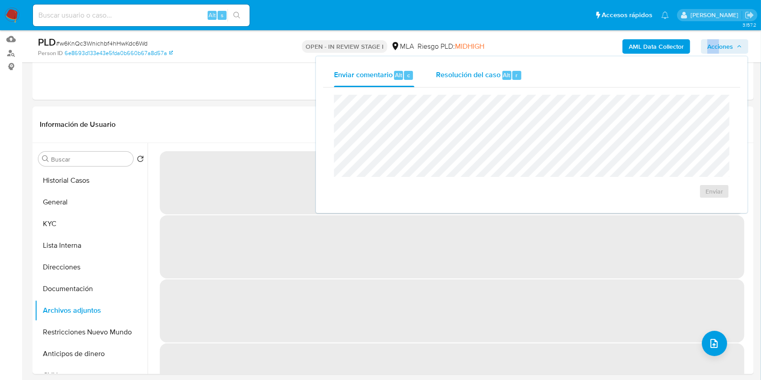
click at [462, 78] on span "Resolución del caso" at bounding box center [468, 74] width 65 height 10
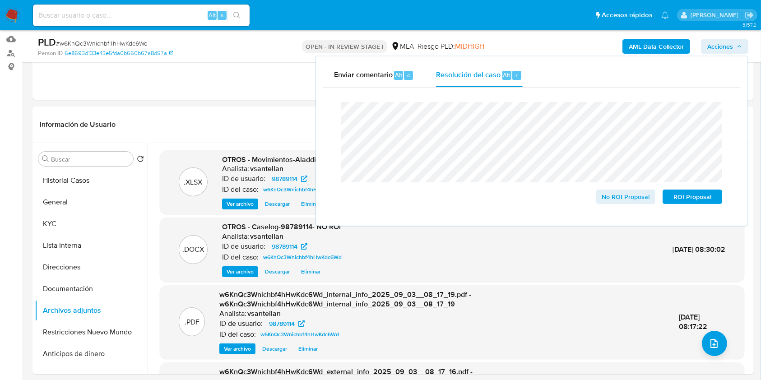
scroll to position [193, 0]
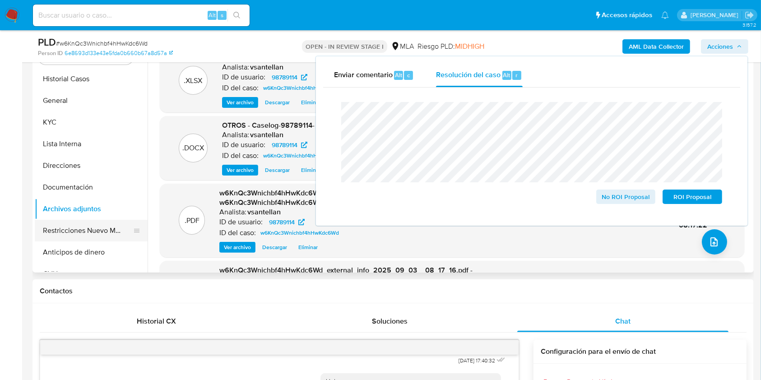
drag, startPoint x: 77, startPoint y: 234, endPoint x: 120, endPoint y: 234, distance: 42.9
click at [77, 235] on button "Restricciones Nuevo Mundo" at bounding box center [88, 231] width 106 height 22
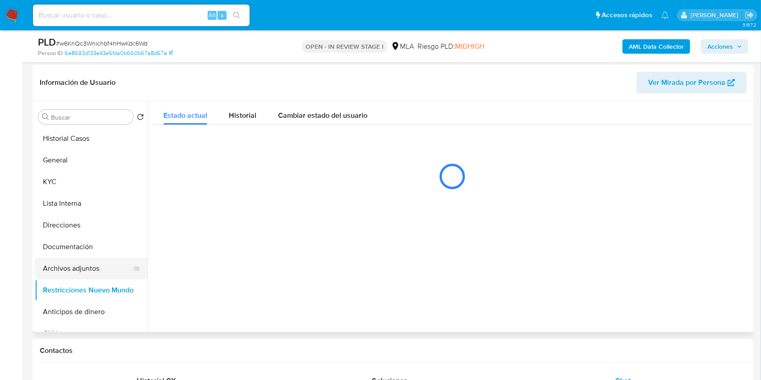
scroll to position [133, 0]
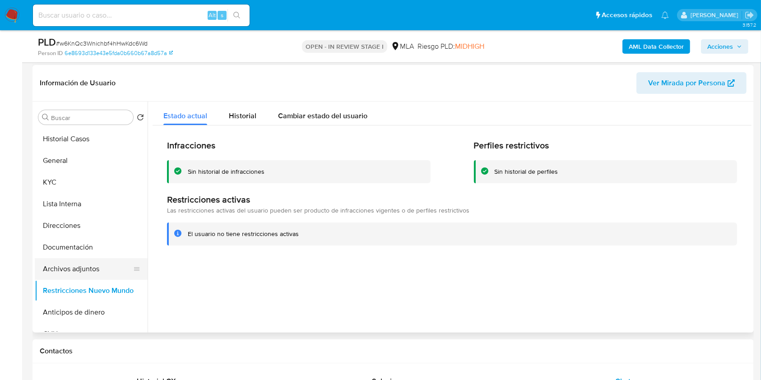
click at [98, 268] on button "Archivos adjuntos" at bounding box center [88, 269] width 106 height 22
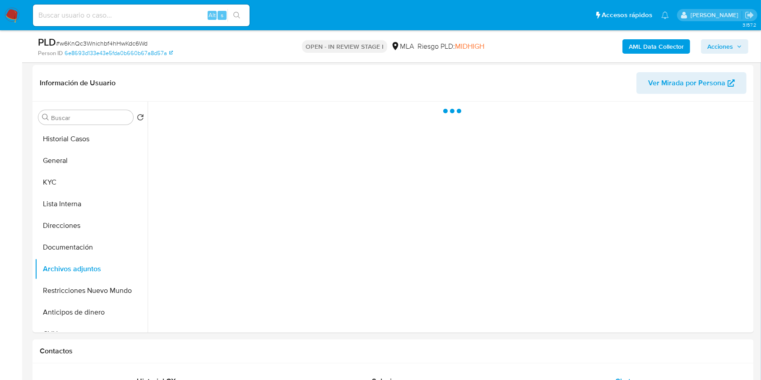
drag, startPoint x: 742, startPoint y: 40, endPoint x: 760, endPoint y: 52, distance: 21.2
click at [742, 41] on button "Acciones" at bounding box center [724, 46] width 47 height 14
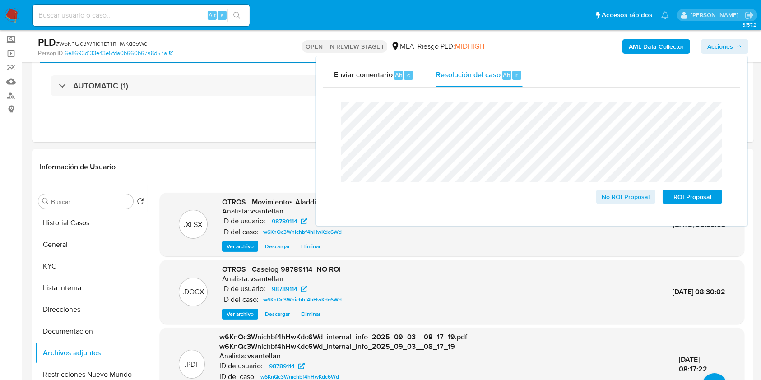
scroll to position [47, 0]
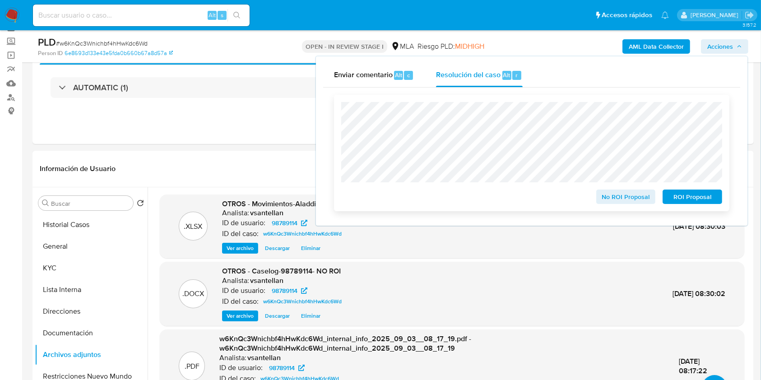
click at [614, 194] on span "No ROI Proposal" at bounding box center [625, 196] width 47 height 13
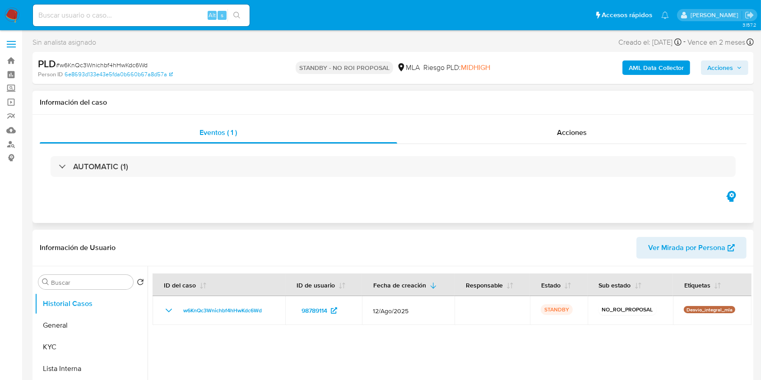
select select "10"
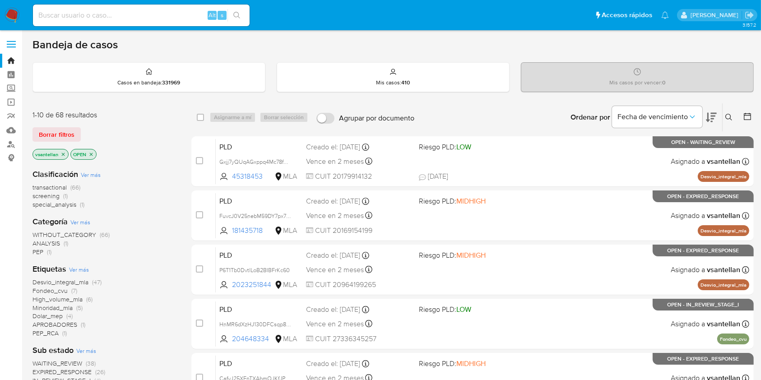
drag, startPoint x: 726, startPoint y: 117, endPoint x: 723, endPoint y: 125, distance: 7.6
click at [726, 117] on icon at bounding box center [728, 117] width 7 height 7
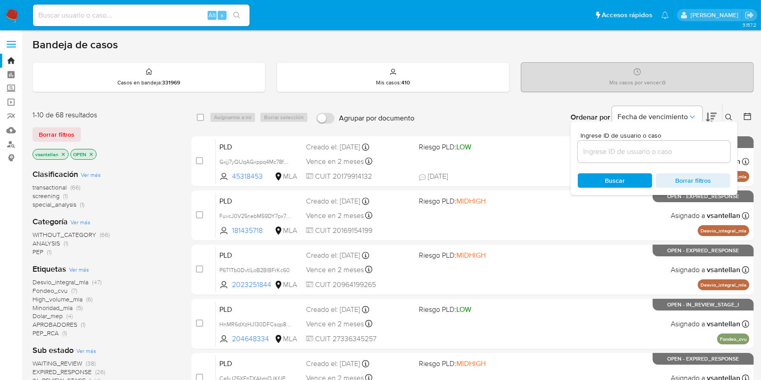
click at [655, 146] on input at bounding box center [654, 152] width 153 height 12
type input "279066327"
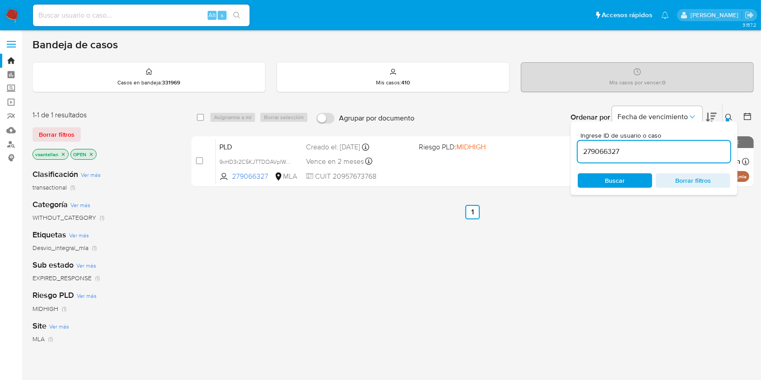
click at [726, 117] on icon at bounding box center [728, 117] width 7 height 7
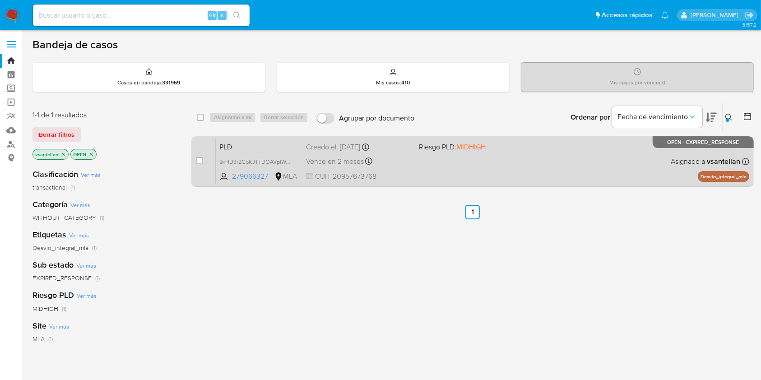
click at [584, 164] on div "PLD 9xHD3r2C5KJTTDOAVplWakVK 279066327 MLA Riesgo PLD: MIDHIGH Creado el: [DATE…" at bounding box center [482, 162] width 533 height 46
click at [198, 162] on input "checkbox" at bounding box center [199, 160] width 7 height 7
checkbox input "true"
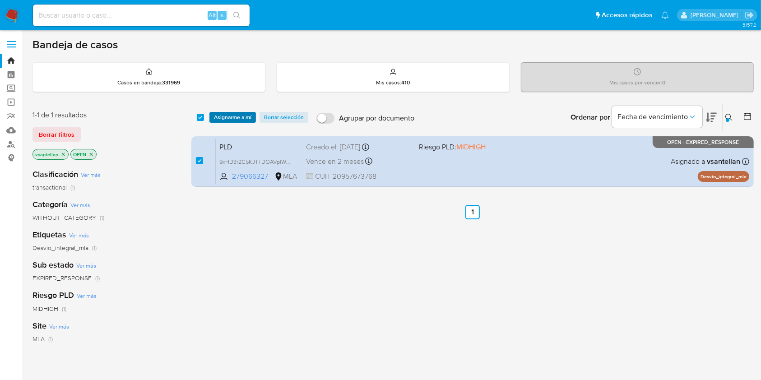
click at [241, 121] on span "Asignarme a mí" at bounding box center [232, 117] width 37 height 9
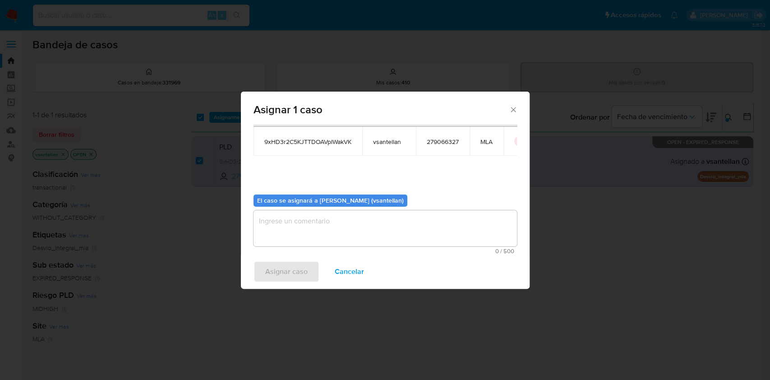
scroll to position [46, 0]
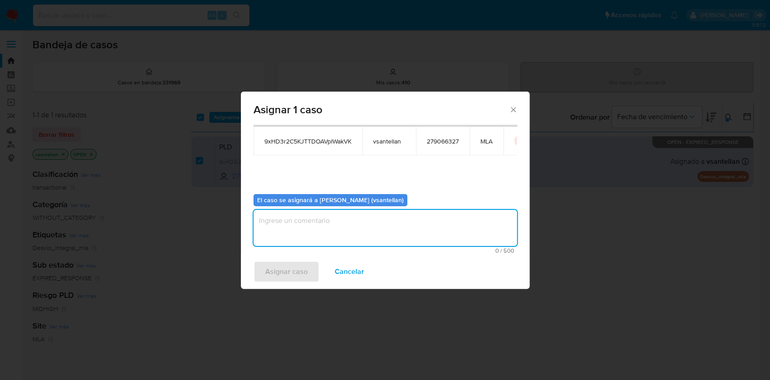
drag, startPoint x: 285, startPoint y: 230, endPoint x: 300, endPoint y: 266, distance: 38.5
click at [286, 230] on textarea "assign-modal" at bounding box center [386, 228] width 264 height 36
type textarea "1"
click at [298, 270] on span "Asignar caso" at bounding box center [286, 272] width 42 height 20
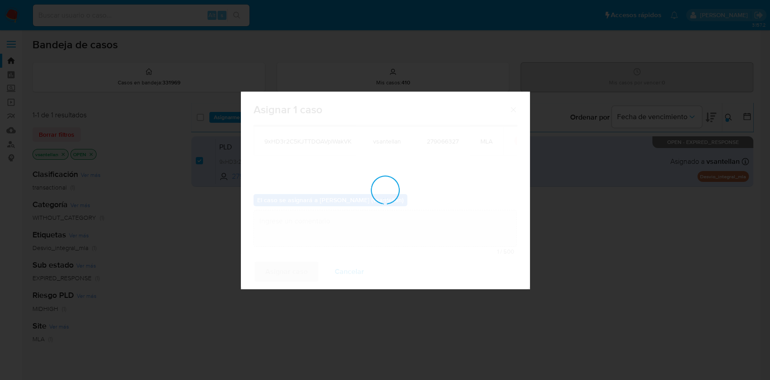
checkbox input "false"
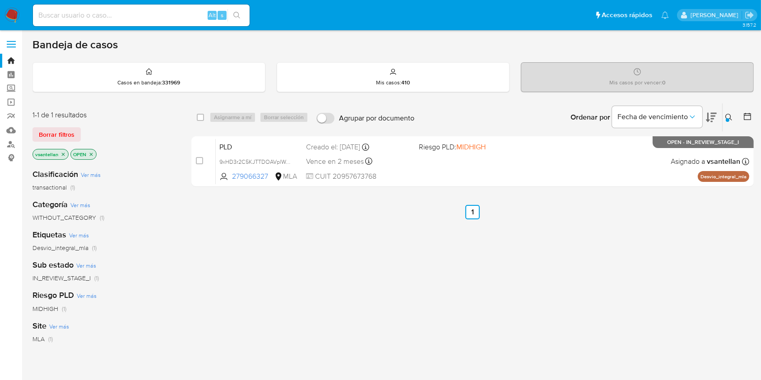
drag, startPoint x: 499, startPoint y: 165, endPoint x: 354, endPoint y: 257, distance: 171.6
click at [418, 326] on div "select-all-cases-checkbox Asignarme a mí Borrar selección Agrupar por documento…" at bounding box center [472, 307] width 562 height 409
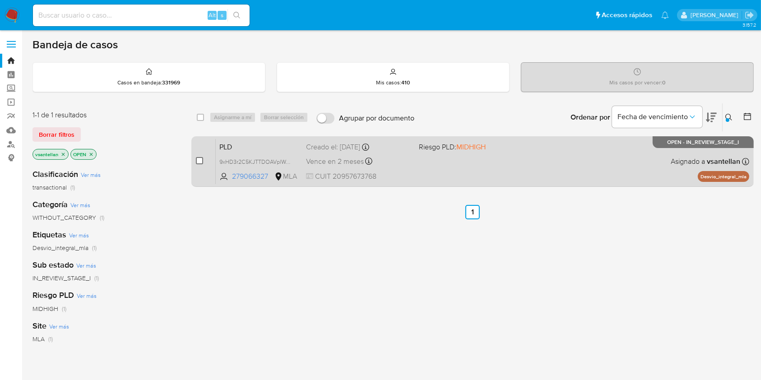
click at [200, 162] on input "checkbox" at bounding box center [199, 160] width 7 height 7
checkbox input "true"
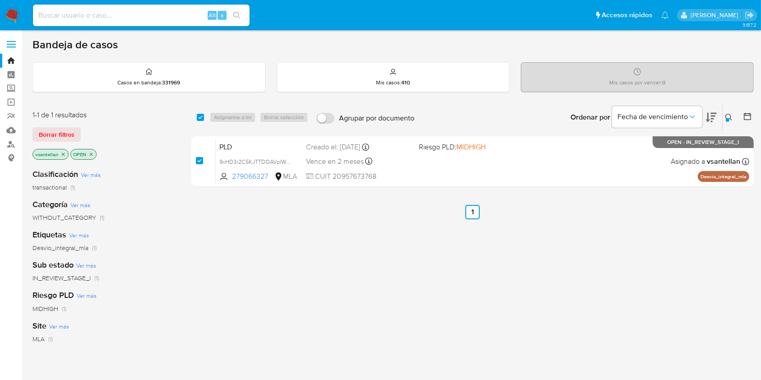
checkbox input "true"
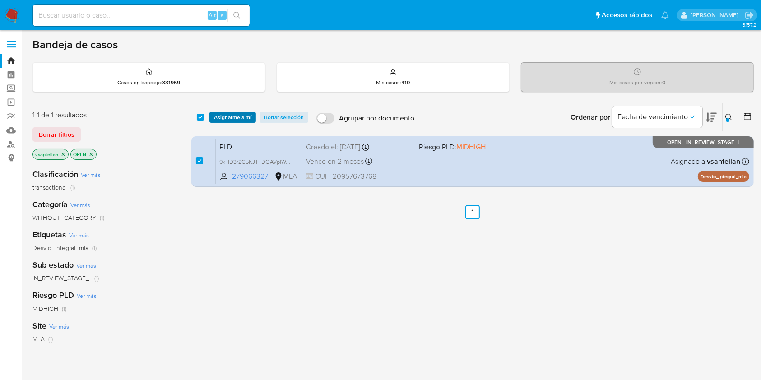
click at [232, 113] on span "Asignarme a mí" at bounding box center [232, 117] width 37 height 9
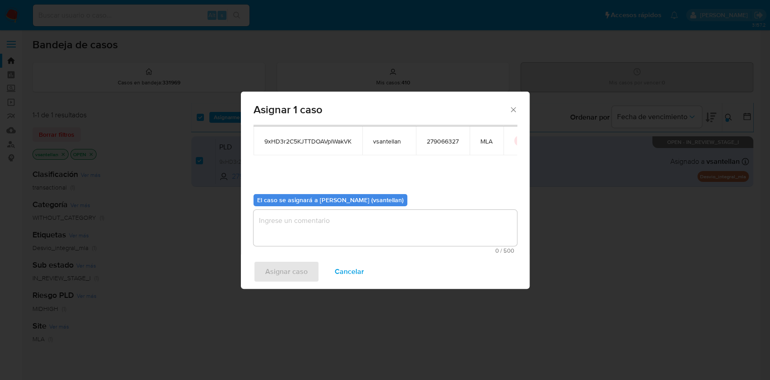
click at [278, 229] on textarea "assign-modal" at bounding box center [386, 228] width 264 height 36
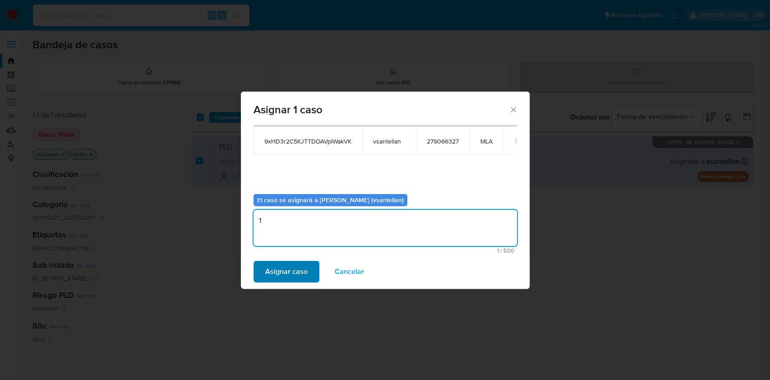
type textarea "1"
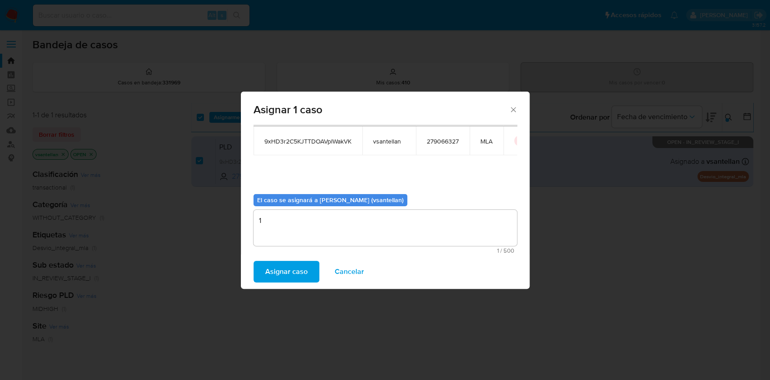
click at [287, 270] on span "Asignar caso" at bounding box center [286, 272] width 42 height 20
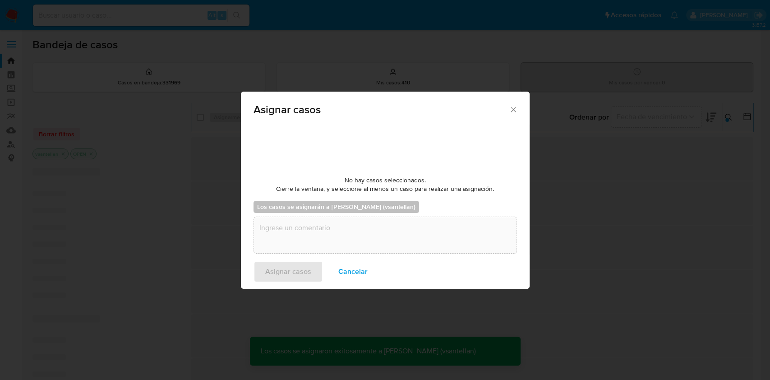
checkbox input "false"
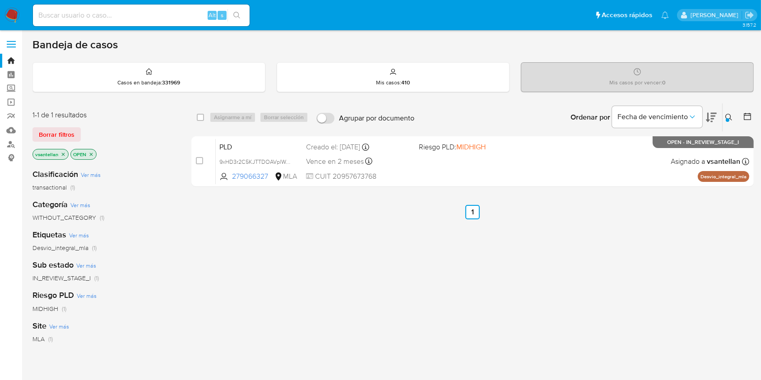
click at [13, 9] on img at bounding box center [12, 15] width 15 height 15
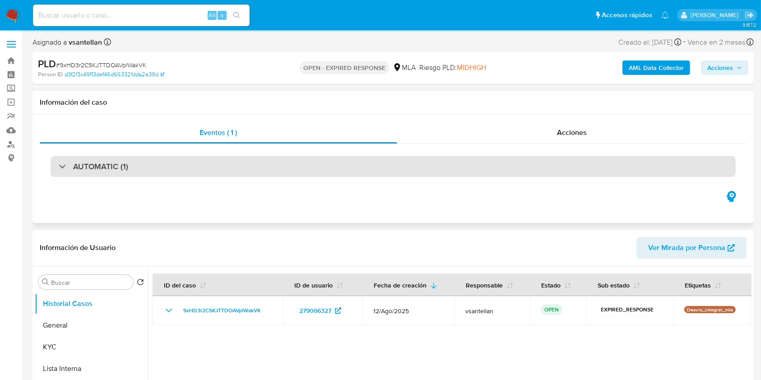
select select "10"
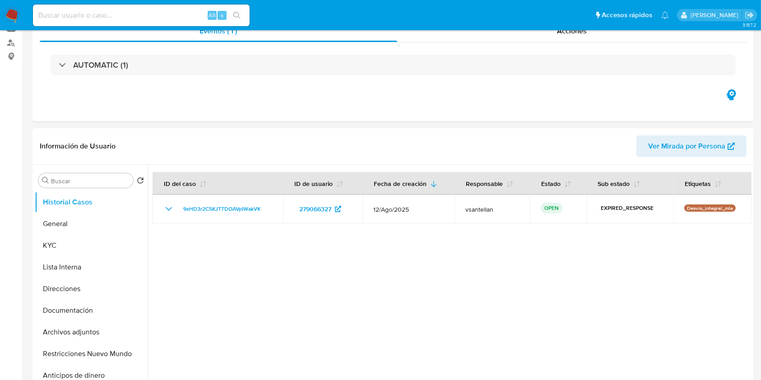
scroll to position [180, 0]
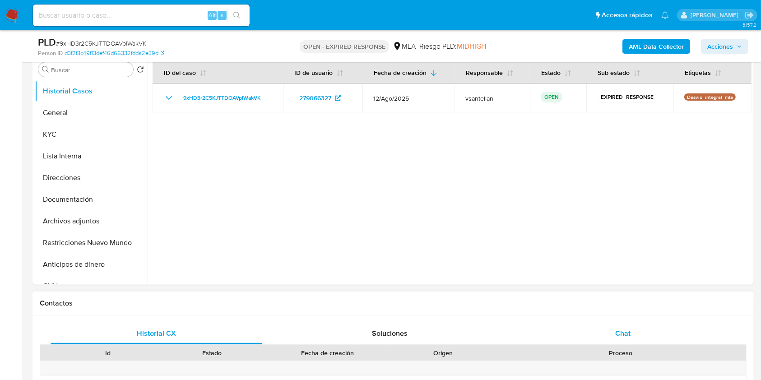
click at [654, 338] on div "Chat" at bounding box center [623, 334] width 212 height 22
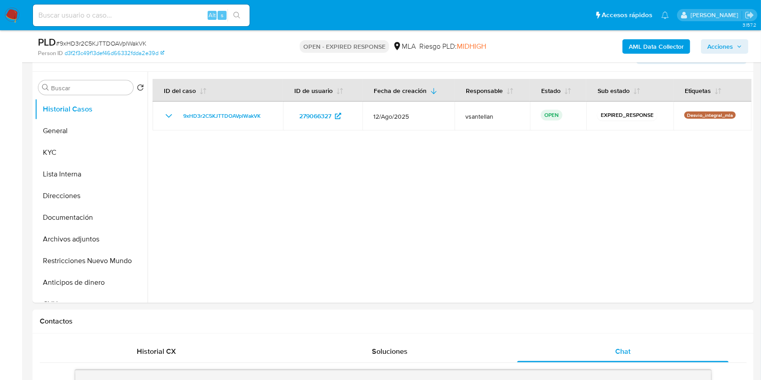
scroll to position [137, 0]
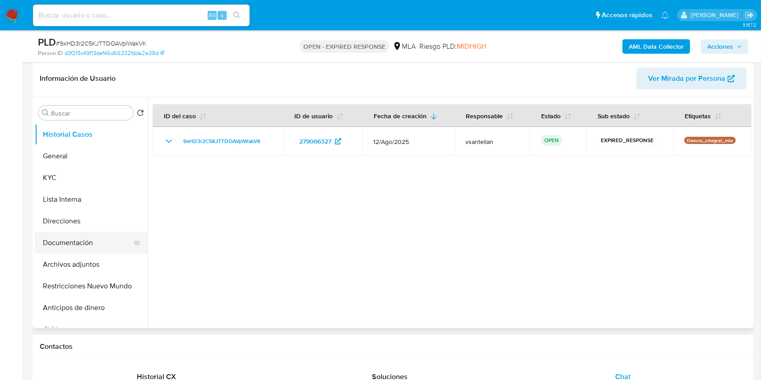
click at [85, 242] on button "Documentación" at bounding box center [88, 243] width 106 height 22
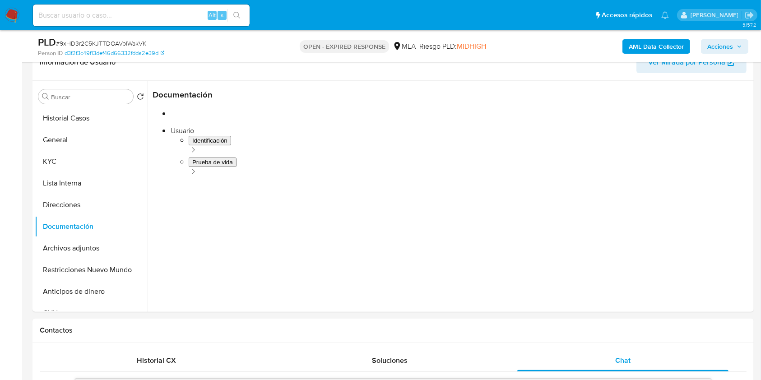
scroll to position [137, 0]
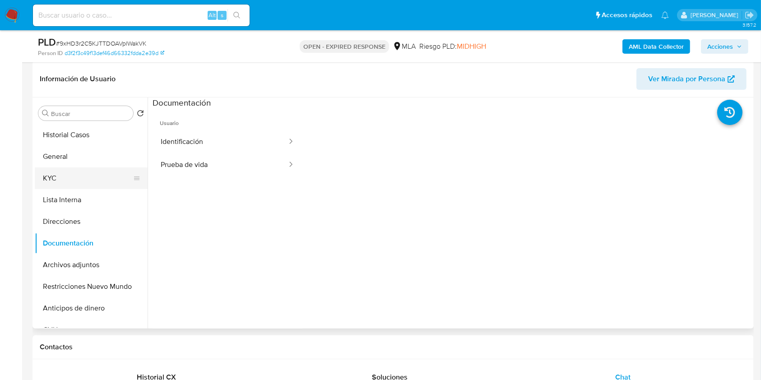
click at [110, 180] on button "KYC" at bounding box center [88, 178] width 106 height 22
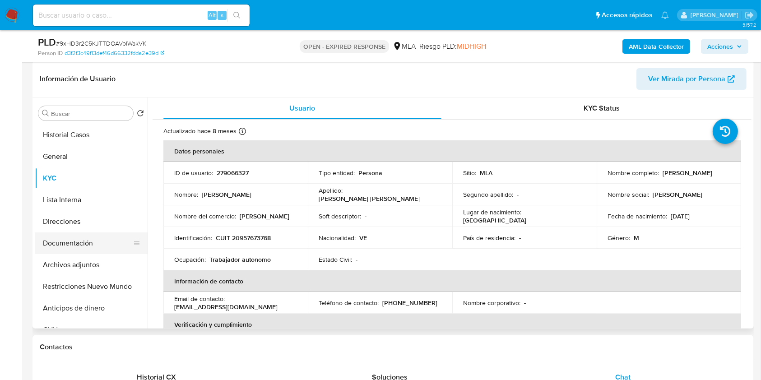
drag, startPoint x: 81, startPoint y: 244, endPoint x: 80, endPoint y: 236, distance: 7.7
click at [81, 244] on button "Documentación" at bounding box center [88, 243] width 106 height 22
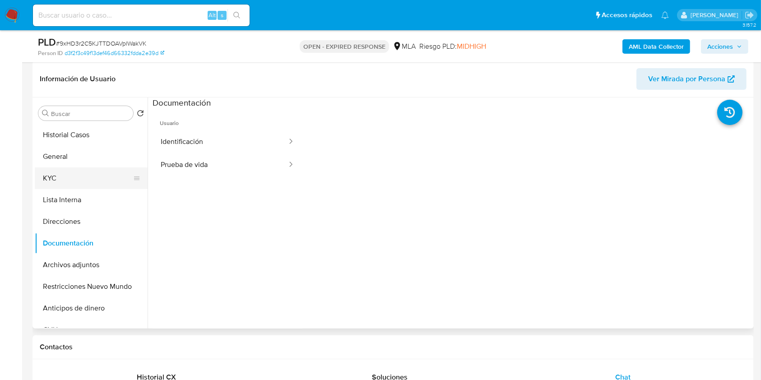
click at [57, 175] on button "KYC" at bounding box center [88, 178] width 106 height 22
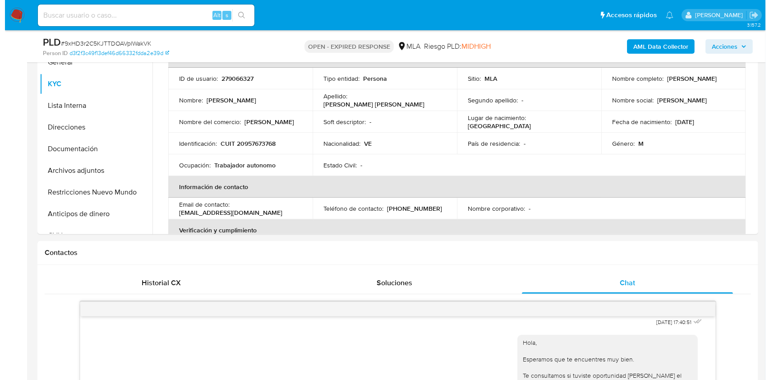
scroll to position [177, 0]
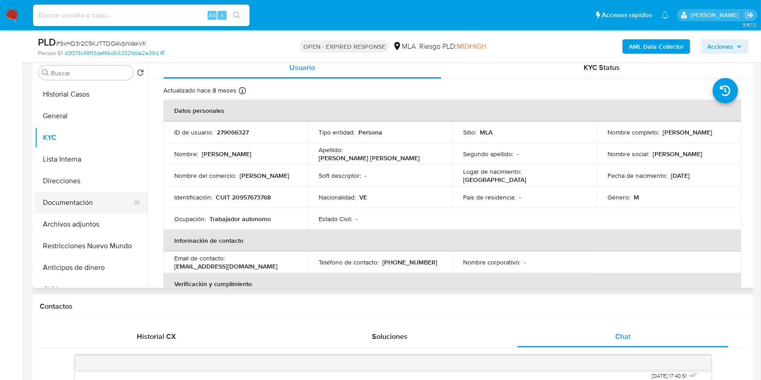
click at [82, 200] on button "Documentación" at bounding box center [88, 203] width 106 height 22
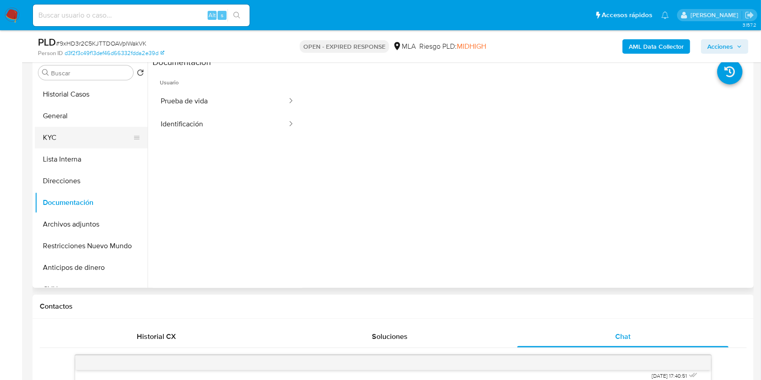
click at [60, 140] on button "KYC" at bounding box center [88, 138] width 106 height 22
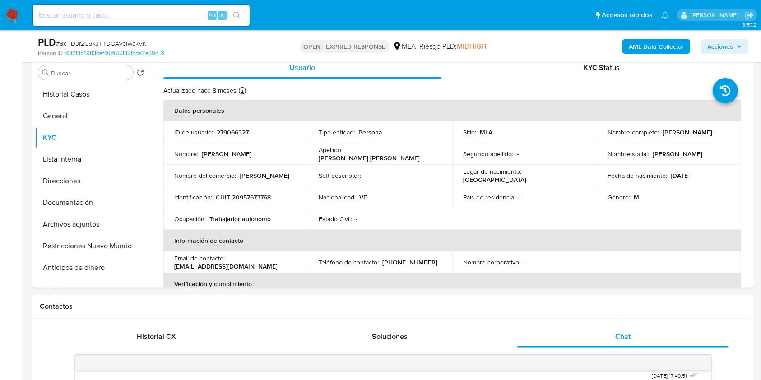
click at [643, 48] on b "AML Data Collector" at bounding box center [656, 46] width 55 height 14
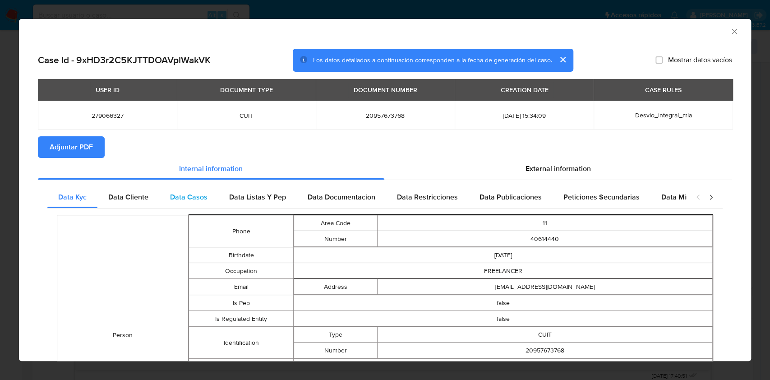
drag, startPoint x: 146, startPoint y: 197, endPoint x: 168, endPoint y: 195, distance: 22.2
click at [146, 197] on span "Data Cliente" at bounding box center [128, 197] width 40 height 10
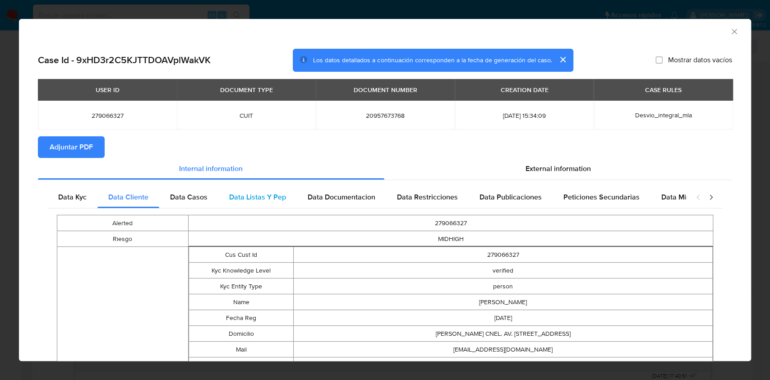
drag, startPoint x: 197, startPoint y: 198, endPoint x: 233, endPoint y: 199, distance: 36.1
click at [199, 199] on span "Data Casos" at bounding box center [188, 197] width 37 height 10
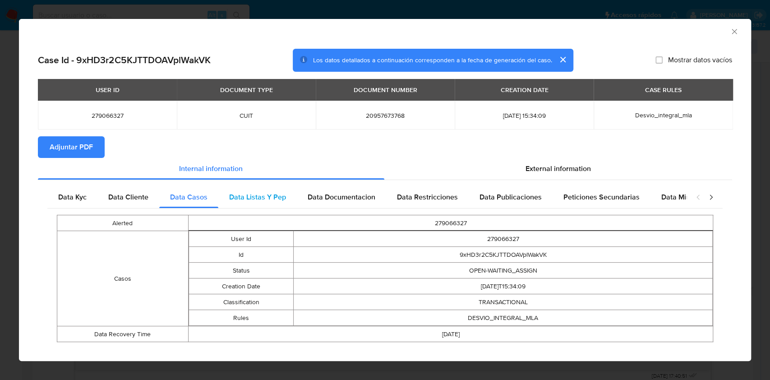
click at [287, 197] on div "Data Listas Y Pep" at bounding box center [257, 197] width 79 height 22
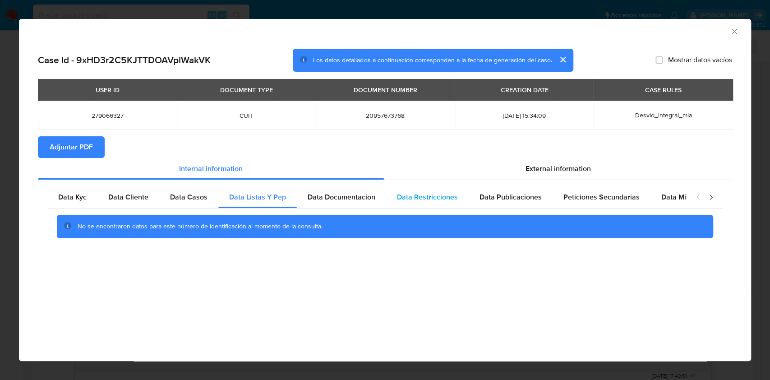
drag, startPoint x: 365, startPoint y: 198, endPoint x: 453, endPoint y: 197, distance: 88.9
click at [365, 198] on span "Data Documentacion" at bounding box center [342, 197] width 68 height 10
drag, startPoint x: 453, startPoint y: 197, endPoint x: 541, endPoint y: 197, distance: 87.1
click at [454, 197] on span "Data Restricciones" at bounding box center [427, 197] width 61 height 10
click at [541, 197] on div "Data Publicaciones" at bounding box center [511, 197] width 84 height 22
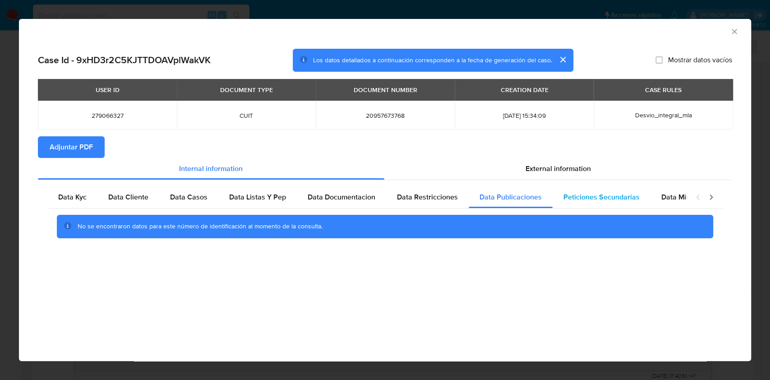
click at [580, 200] on span "Peticiones Secundarias" at bounding box center [602, 197] width 76 height 10
click at [684, 197] on span "Data Minoridad" at bounding box center [687, 197] width 50 height 10
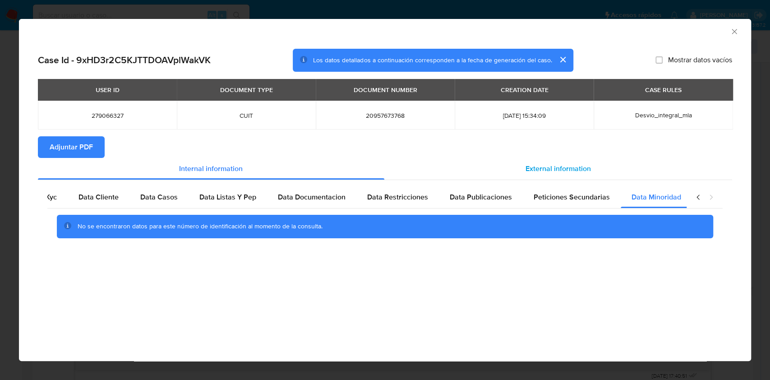
scroll to position [0, 30]
click at [588, 175] on div "External information" at bounding box center [558, 169] width 348 height 22
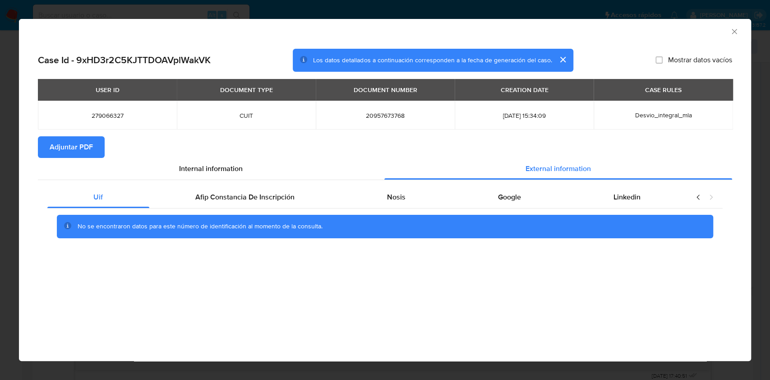
scroll to position [0, 0]
click at [307, 192] on div "Afip Constancia De Inscripción" at bounding box center [245, 197] width 192 height 22
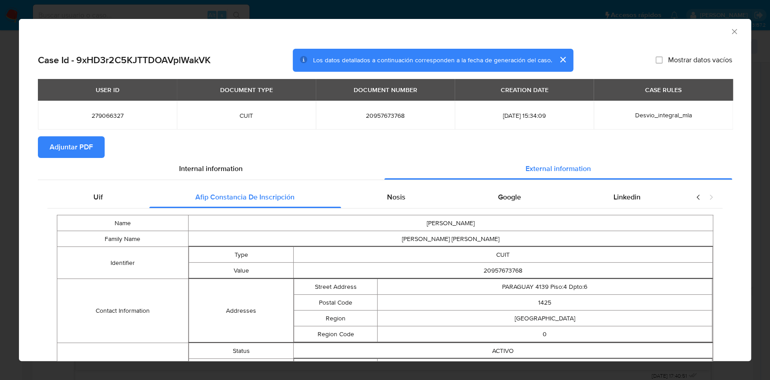
click at [398, 186] on div "Uif Afip Constancia De Inscripción Nosis Google Linkedin Name HAROLD Family Nam…" at bounding box center [385, 316] width 694 height 273
drag, startPoint x: 414, startPoint y: 195, endPoint x: 448, endPoint y: 195, distance: 33.4
click at [415, 196] on div "Nosis" at bounding box center [396, 197] width 111 height 22
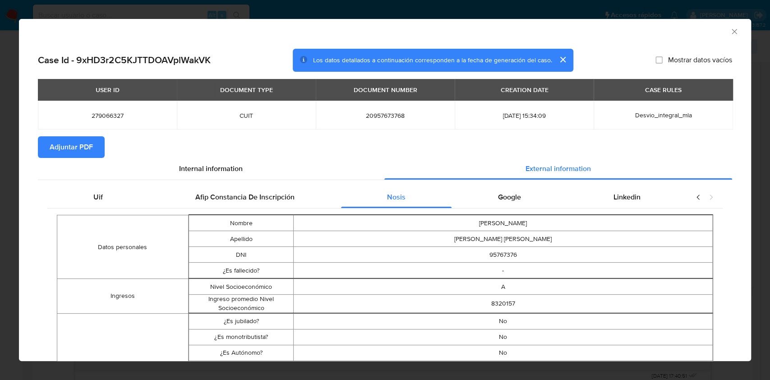
drag, startPoint x: 520, startPoint y: 200, endPoint x: 568, endPoint y: 213, distance: 50.0
click at [520, 199] on div "Google" at bounding box center [510, 197] width 116 height 22
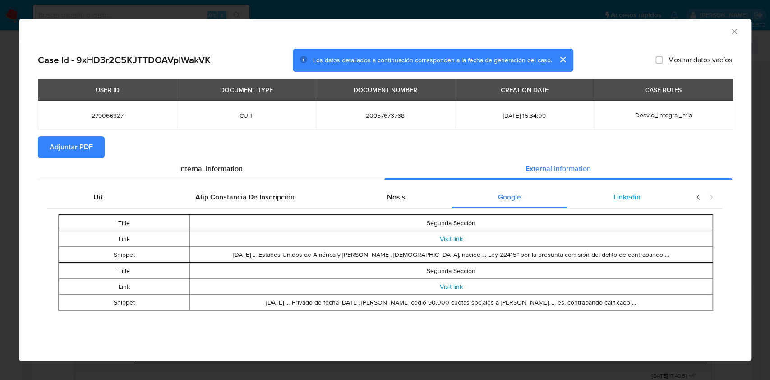
click at [643, 204] on div "Linkedin" at bounding box center [627, 197] width 120 height 22
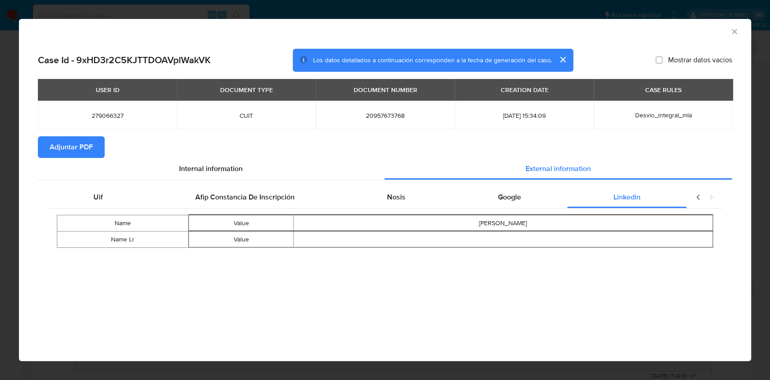
click at [85, 139] on span "Adjuntar PDF" at bounding box center [71, 147] width 43 height 20
click at [734, 30] on icon "Cerrar ventana" at bounding box center [734, 31] width 9 height 9
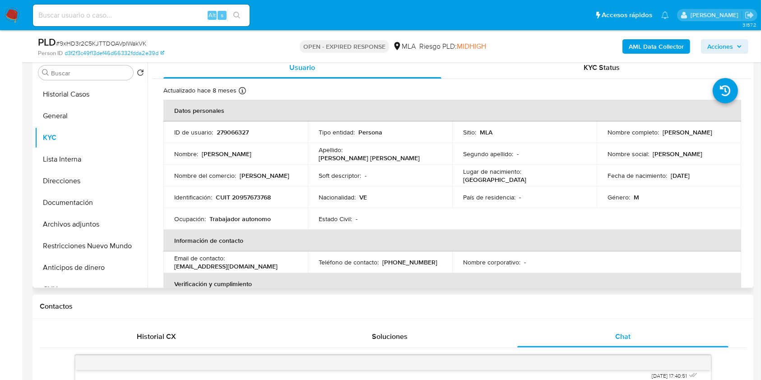
click at [258, 201] on p "CUIT 20957673768" at bounding box center [243, 197] width 55 height 8
copy p "20957673768"
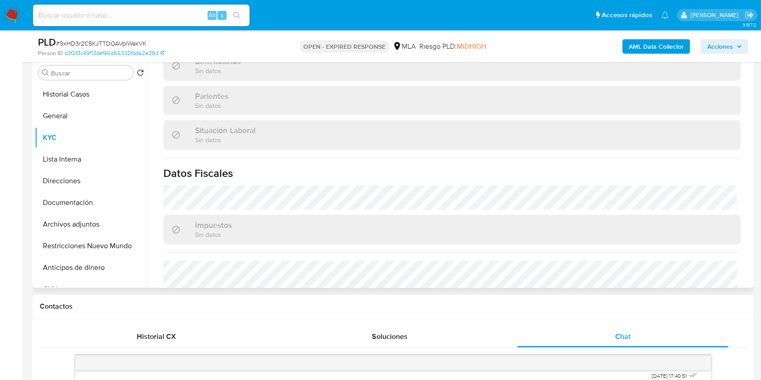
scroll to position [481, 0]
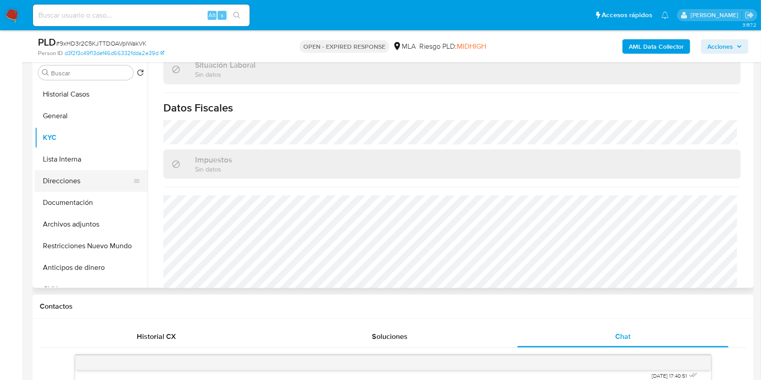
click at [116, 184] on button "Direcciones" at bounding box center [88, 181] width 106 height 22
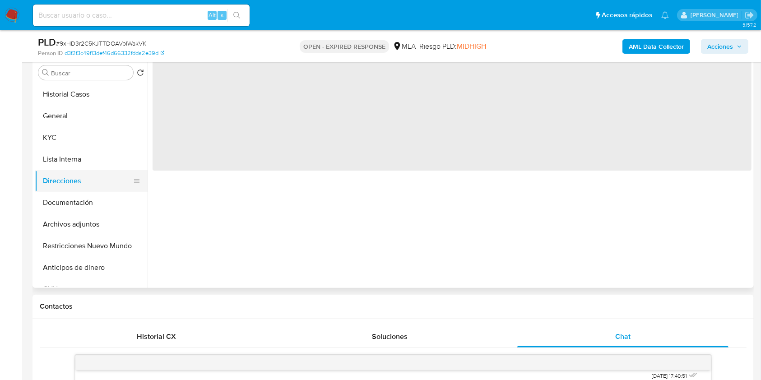
scroll to position [0, 0]
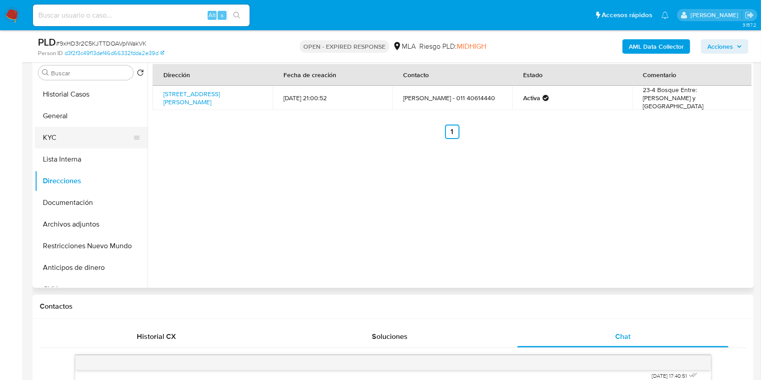
click at [61, 137] on button "KYC" at bounding box center [88, 138] width 106 height 22
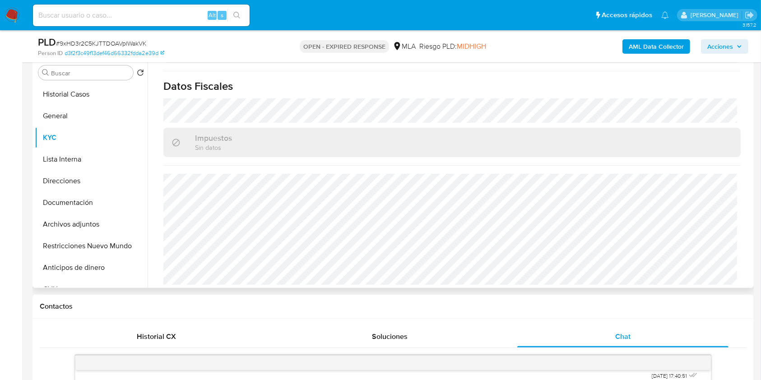
scroll to position [506, 0]
click at [78, 182] on button "Direcciones" at bounding box center [88, 181] width 106 height 22
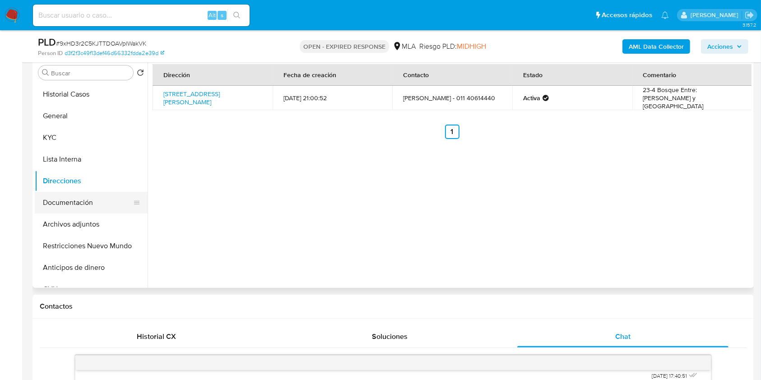
click at [119, 208] on button "Documentación" at bounding box center [88, 203] width 106 height 22
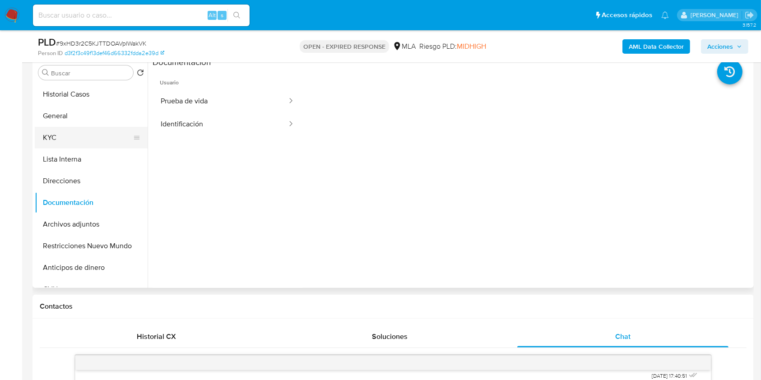
click at [83, 146] on button "KYC" at bounding box center [88, 138] width 106 height 22
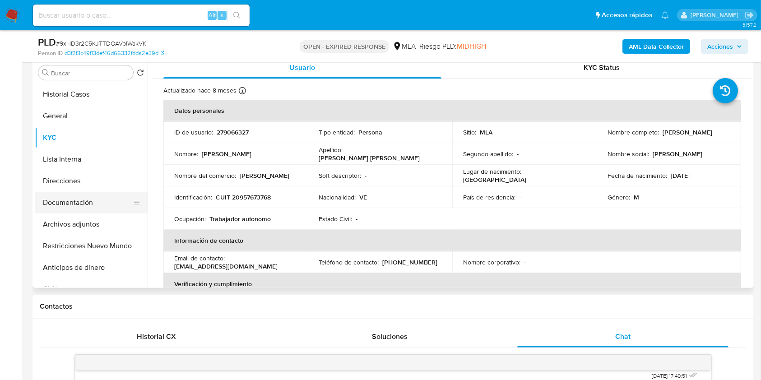
click at [67, 195] on button "Documentación" at bounding box center [88, 203] width 106 height 22
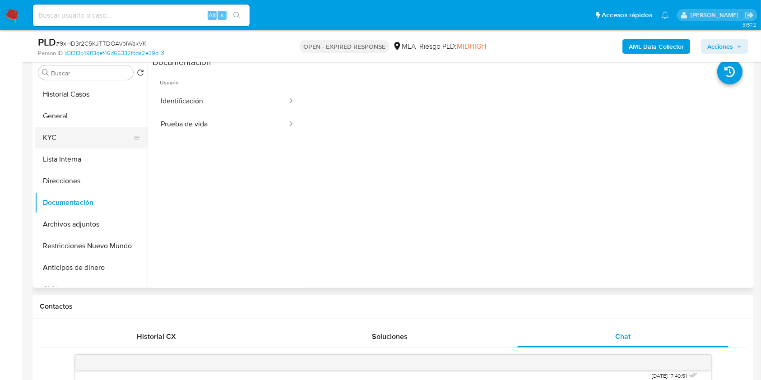
click at [53, 127] on button "KYC" at bounding box center [88, 138] width 106 height 22
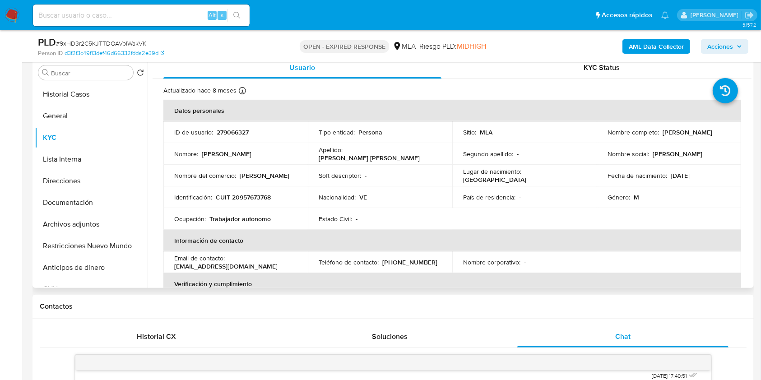
click at [245, 197] on p "CUIT 20957673768" at bounding box center [243, 197] width 55 height 8
copy p "20957673768"
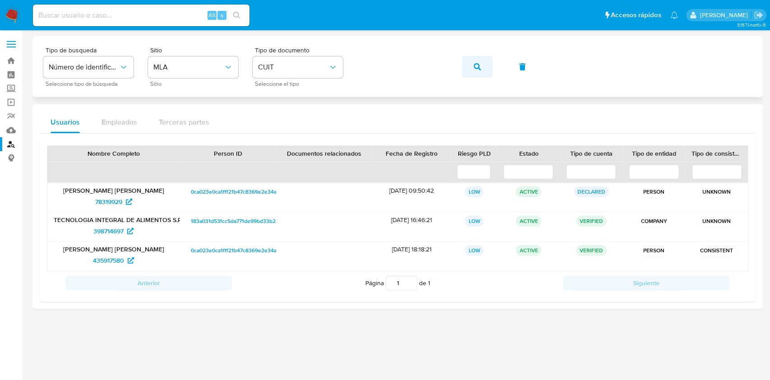
click at [253, 53] on div "Tipo de busqueda Número de identificación Seleccione tipo de búsqueda Sitio MLA…" at bounding box center [397, 66] width 709 height 39
click at [474, 65] on icon "button" at bounding box center [477, 66] width 7 height 7
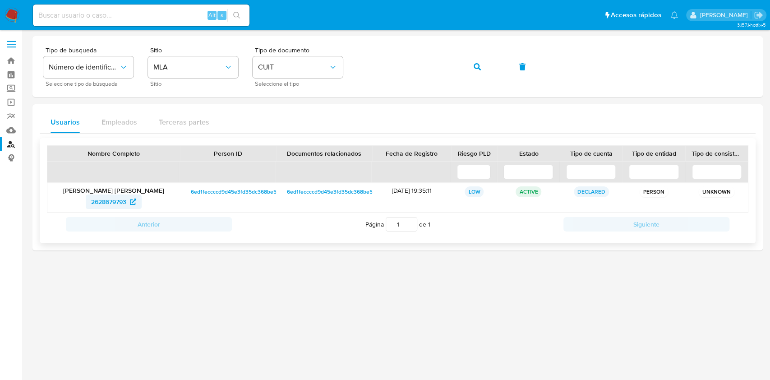
click at [94, 200] on span "2628679793" at bounding box center [108, 201] width 35 height 14
click at [307, 72] on div "Tipo de busqueda Número de identificación Seleccione tipo de búsqueda Sitio MLA…" at bounding box center [397, 66] width 709 height 39
click at [465, 66] on button "button" at bounding box center [477, 67] width 31 height 22
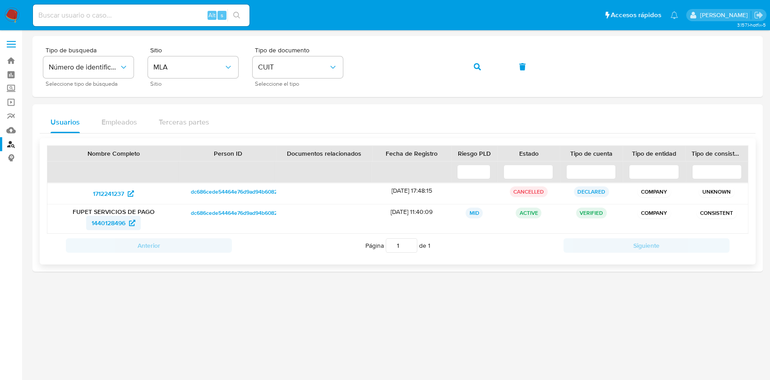
click at [93, 227] on span "1440128496" at bounding box center [109, 223] width 34 height 14
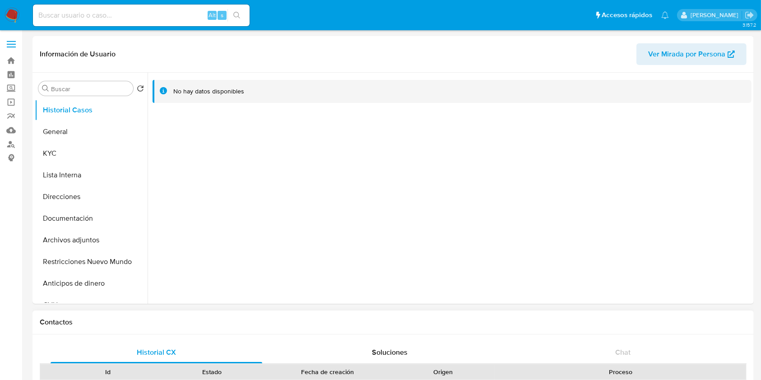
select select "10"
click at [87, 153] on button "KYC" at bounding box center [88, 154] width 106 height 22
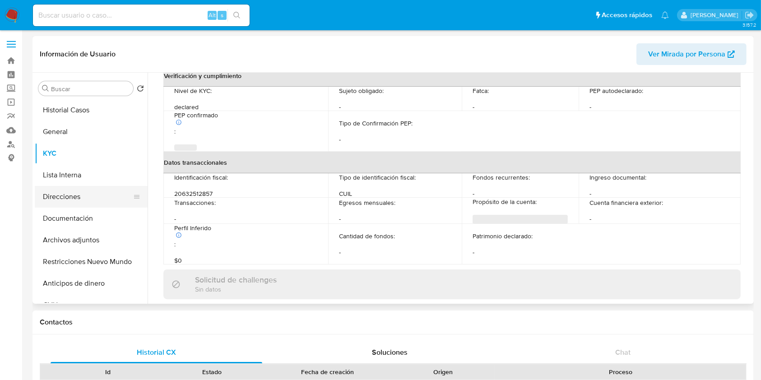
scroll to position [453, 0]
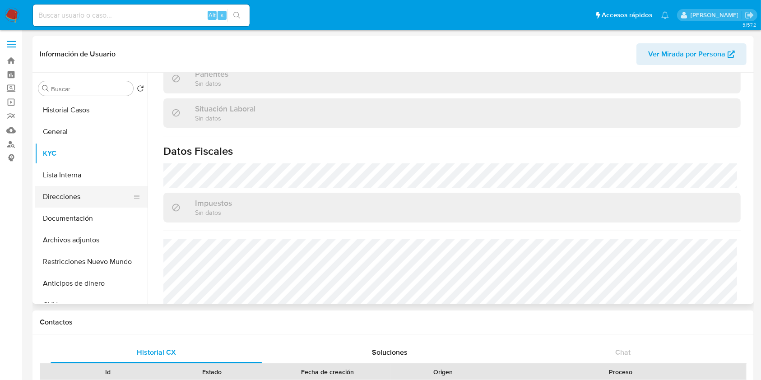
click at [88, 197] on button "Direcciones" at bounding box center [88, 197] width 106 height 22
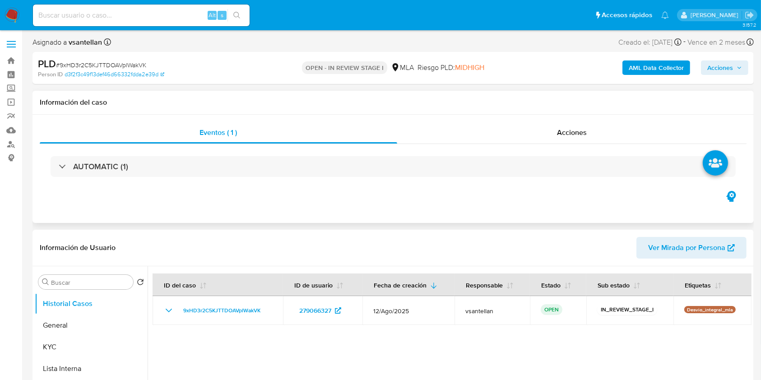
select select "10"
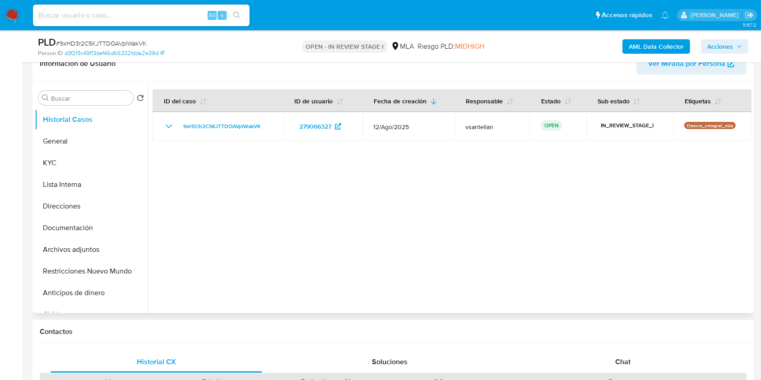
scroll to position [241, 0]
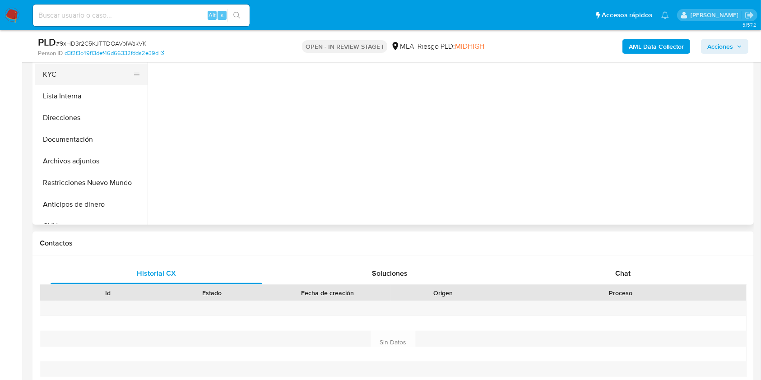
click at [83, 67] on button "KYC" at bounding box center [88, 75] width 106 height 22
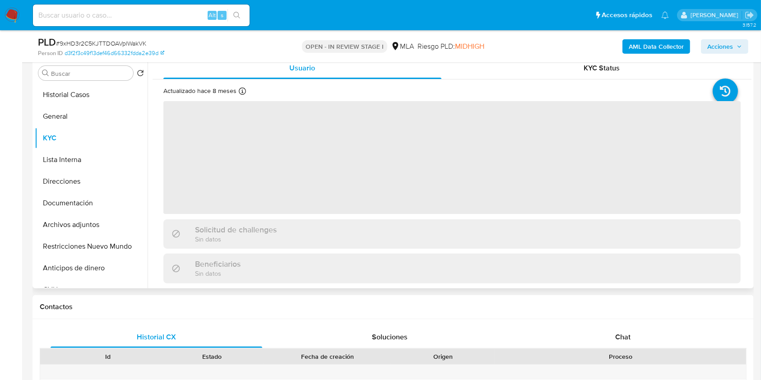
scroll to position [120, 0]
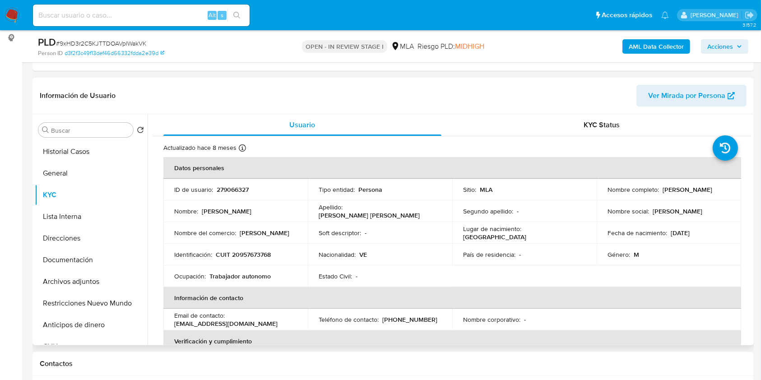
drag, startPoint x: 662, startPoint y: 190, endPoint x: 737, endPoint y: 186, distance: 75.4
click at [737, 186] on td "Nombre completo : Harold Barber Pietri" at bounding box center [669, 190] width 144 height 22
copy p "[PERSON_NAME]"
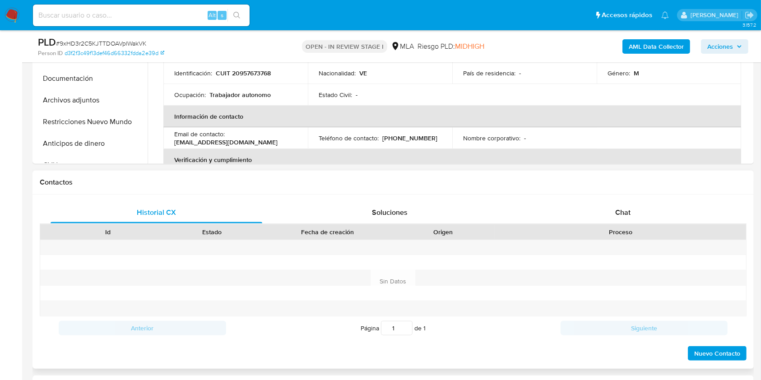
scroll to position [361, 0]
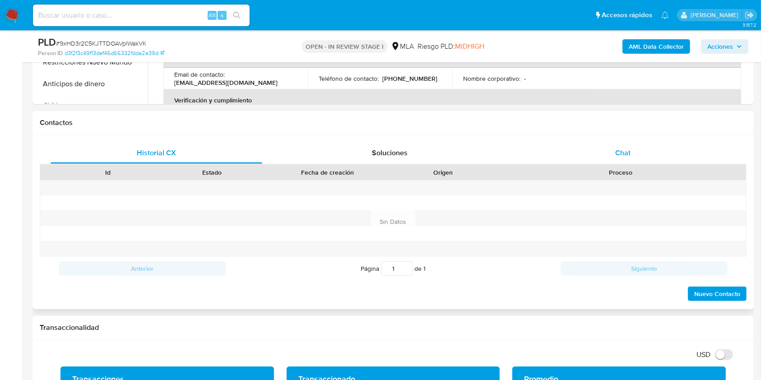
click at [657, 141] on div "Historial CX Soluciones Chat Id Estado Fecha de creación Origen Proceso Anterio…" at bounding box center [392, 222] width 721 height 174
click at [657, 150] on div "Chat" at bounding box center [623, 153] width 212 height 22
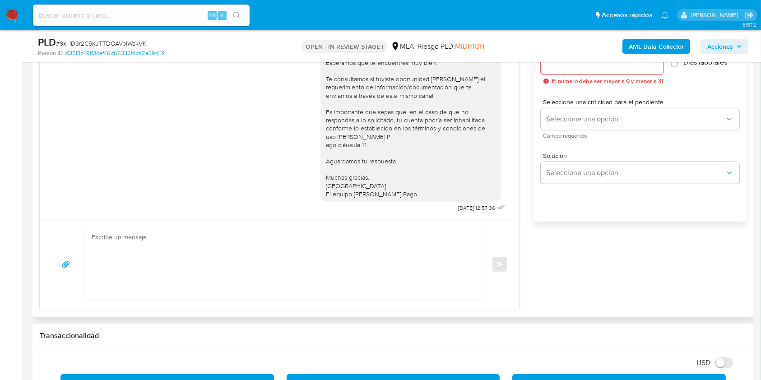
scroll to position [532, 0]
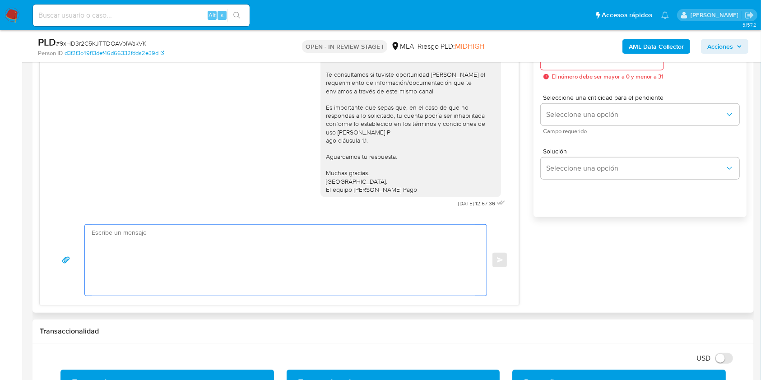
click at [213, 282] on textarea at bounding box center [284, 260] width 384 height 71
paste textarea "Hola Harold Barber Pietri, Muchas gracias por tu respuesta. En este caso, te pe…"
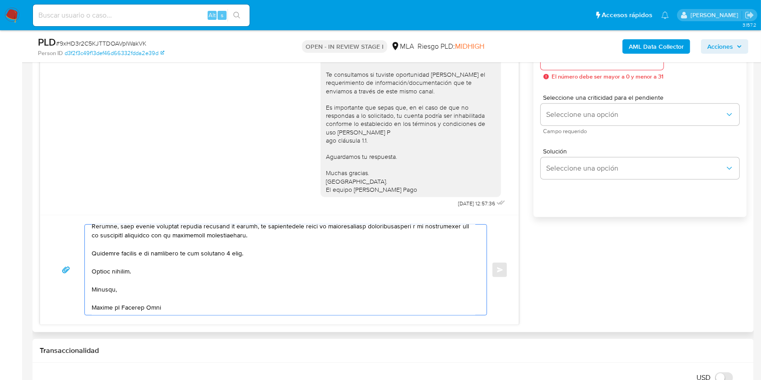
scroll to position [322, 0]
drag, startPoint x: 268, startPoint y: 249, endPoint x: 152, endPoint y: 265, distance: 116.7
click at [72, 254] on div "Enviar" at bounding box center [279, 269] width 457 height 91
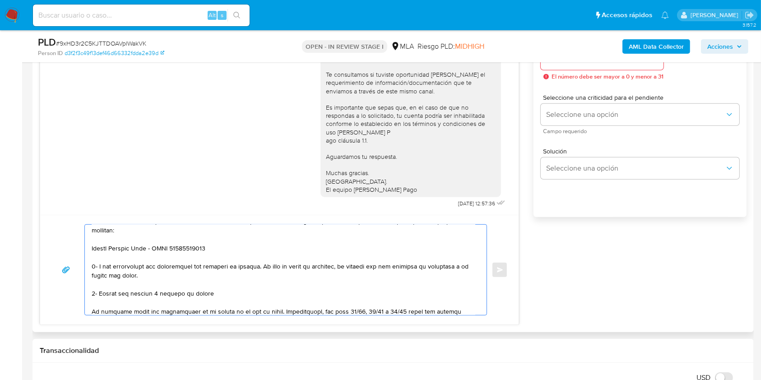
scroll to position [0, 0]
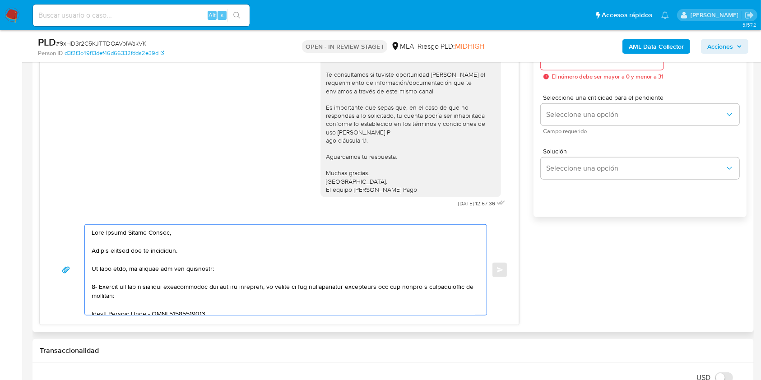
drag, startPoint x: 450, startPoint y: 268, endPoint x: 90, endPoint y: 252, distance: 360.0
click at [90, 252] on div at bounding box center [283, 270] width 397 height 90
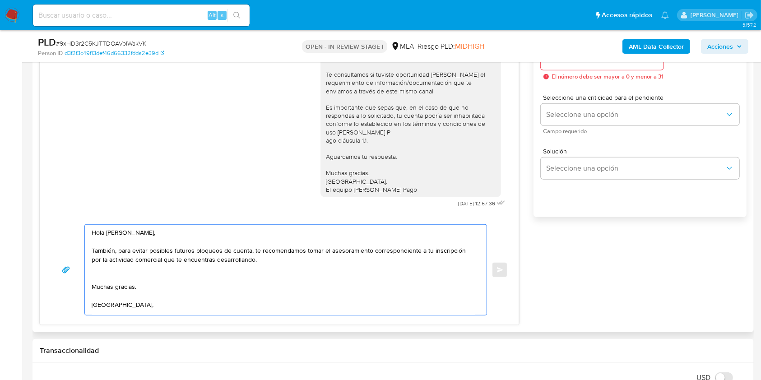
drag, startPoint x: 122, startPoint y: 250, endPoint x: 96, endPoint y: 254, distance: 26.2
click at [85, 247] on div "Hola Harold Barber Pietri, También, para evitar posibles futuros bloqueos de cu…" at bounding box center [283, 270] width 397 height 90
drag, startPoint x: 393, startPoint y: 252, endPoint x: 435, endPoint y: 257, distance: 43.1
click at [435, 257] on textarea "Hola Harold Barber Pietri, Para evitar posibles futuros bloqueos de cuenta, te …" at bounding box center [284, 270] width 384 height 90
click at [412, 276] on textarea "Hola Harold Barber Pietri, Para evitar posibles futuros bloqueos de cuenta, te …" at bounding box center [284, 270] width 384 height 90
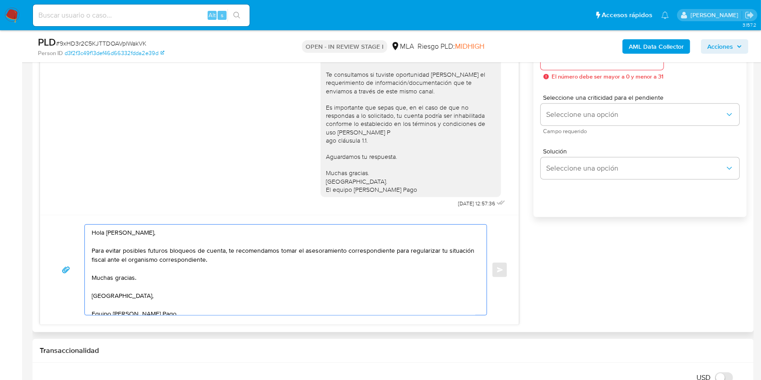
scroll to position [8, 0]
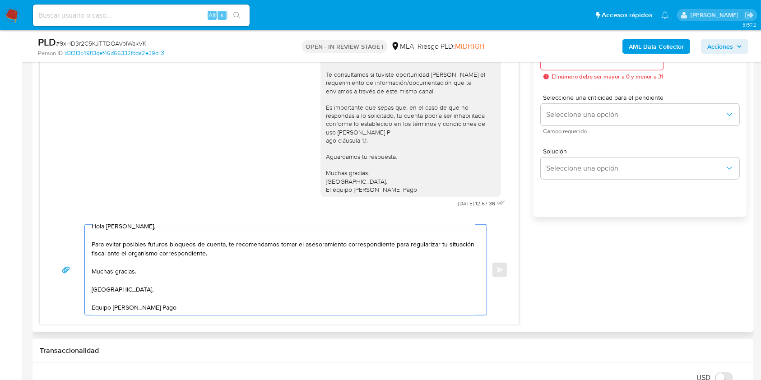
drag, startPoint x: 302, startPoint y: 241, endPoint x: 295, endPoint y: 243, distance: 7.8
click at [295, 243] on textarea "Hola Harold Barber Pietri, Para evitar posibles futuros bloqueos de cuenta, te …" at bounding box center [284, 270] width 384 height 90
drag, startPoint x: 337, startPoint y: 242, endPoint x: 383, endPoint y: 244, distance: 46.5
click at [383, 244] on textarea "Hola Harold Barber Pietri, Para evitar posibles futuros bloqueos de cuenta, te …" at bounding box center [284, 270] width 384 height 90
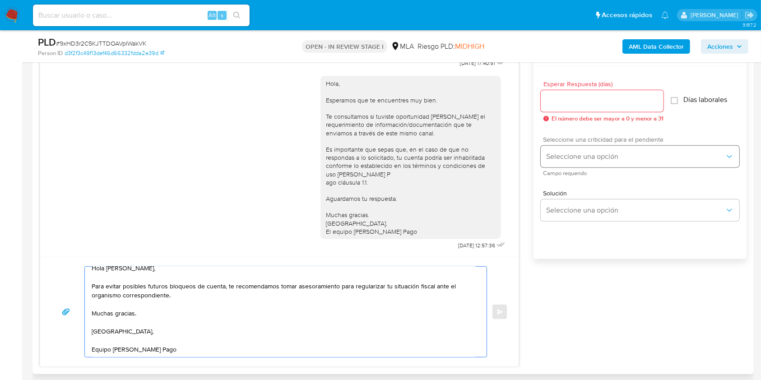
scroll to position [472, 0]
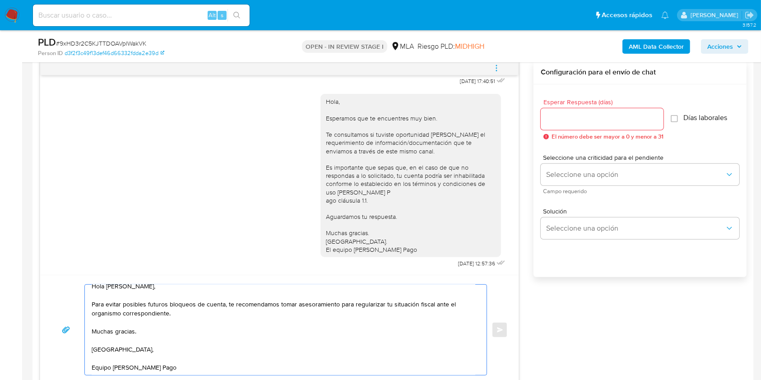
type textarea "Hola [PERSON_NAME], Para evitar posibles futuros bloqueos de cuenta, te recomen…"
click at [567, 128] on div at bounding box center [602, 119] width 123 height 22
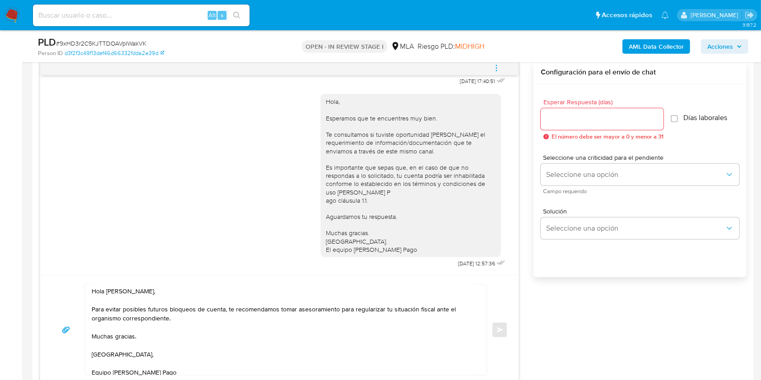
scroll to position [0, 0]
click at [608, 124] on input "Esperar Respuesta (días)" at bounding box center [602, 119] width 123 height 12
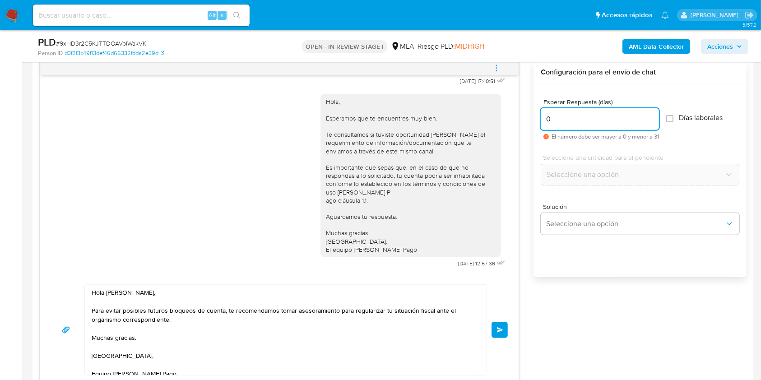
type input "0"
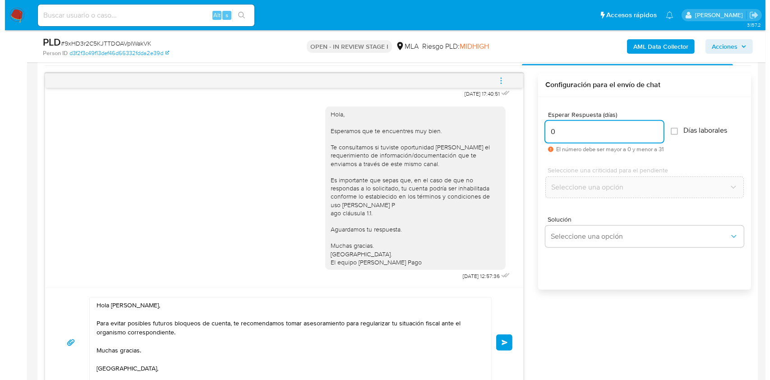
scroll to position [457, 0]
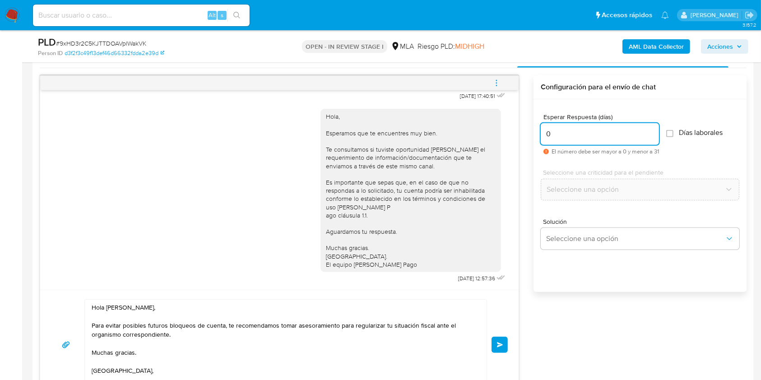
drag, startPoint x: 502, startPoint y: 339, endPoint x: 495, endPoint y: 309, distance: 31.5
click at [502, 340] on button "Enviar" at bounding box center [499, 345] width 16 height 16
click at [507, 79] on button "menu-action" at bounding box center [496, 83] width 30 height 22
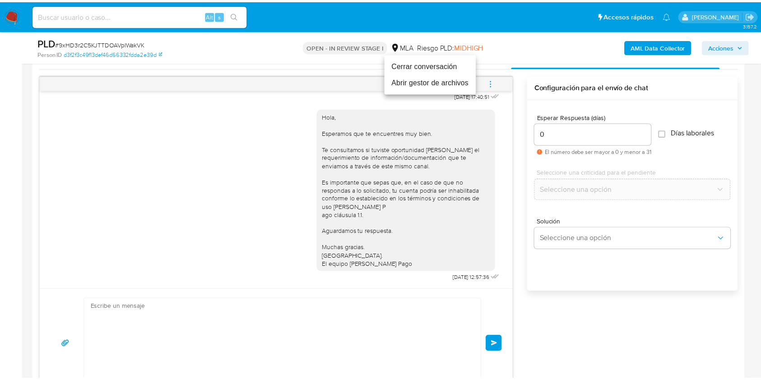
scroll to position [627, 0]
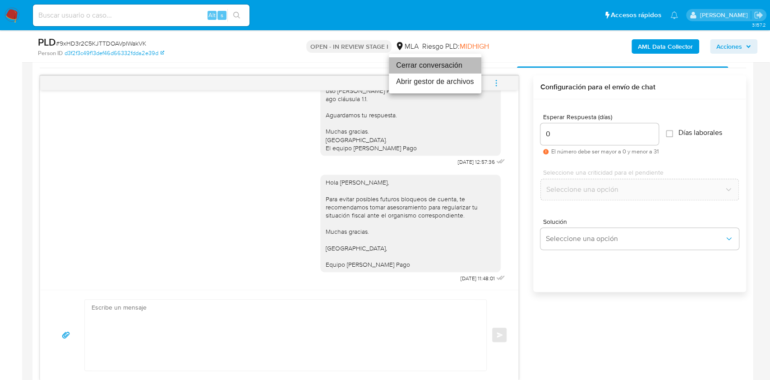
click at [435, 64] on li "Cerrar conversación" at bounding box center [435, 65] width 93 height 16
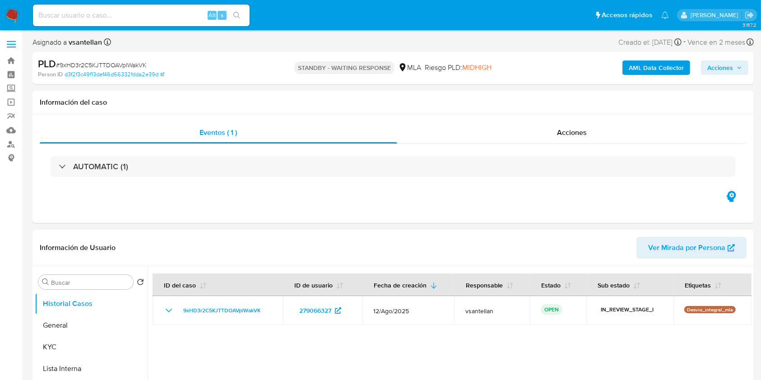
select select "10"
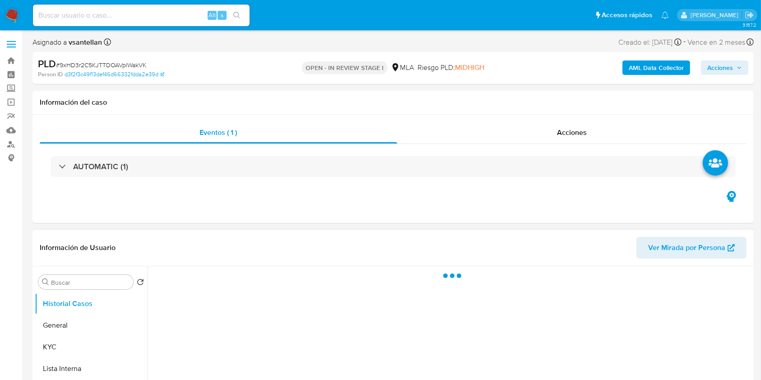
select select "10"
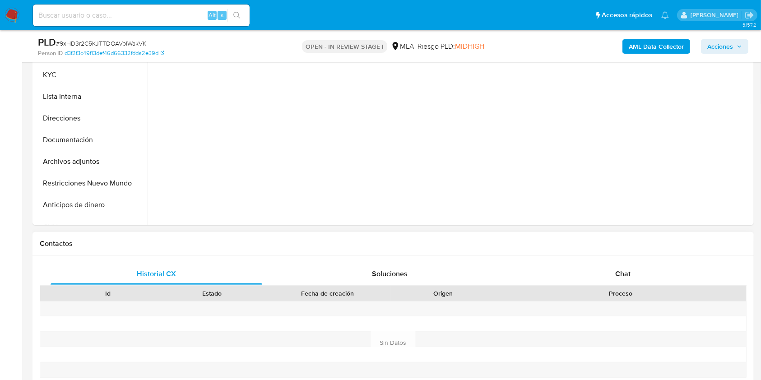
scroll to position [241, 0]
click at [650, 269] on div "Chat" at bounding box center [623, 274] width 212 height 22
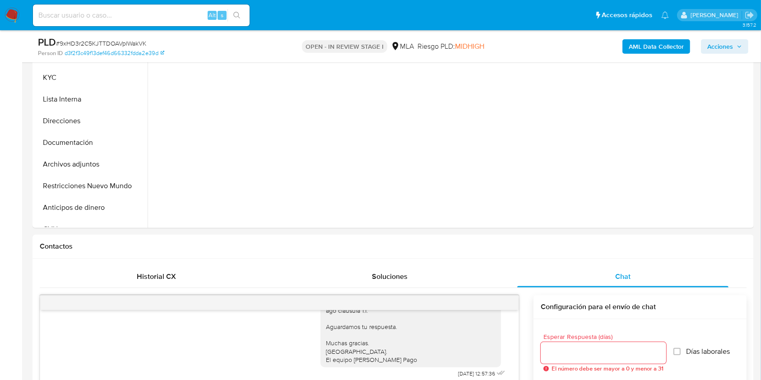
scroll to position [185, 0]
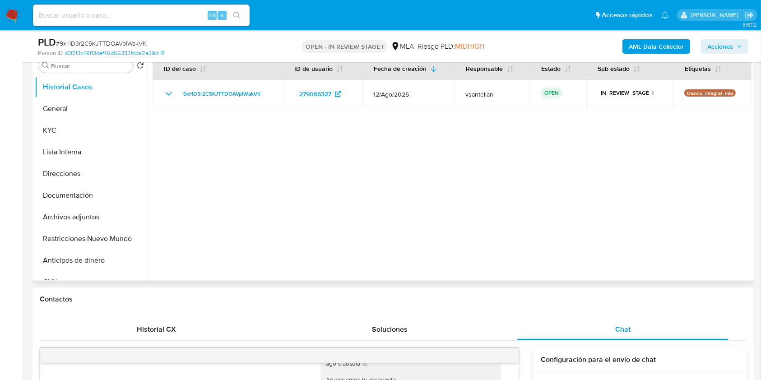
drag, startPoint x: 72, startPoint y: 236, endPoint x: 257, endPoint y: 186, distance: 192.2
click at [72, 237] on button "Restricciones Nuevo Mundo" at bounding box center [91, 239] width 113 height 22
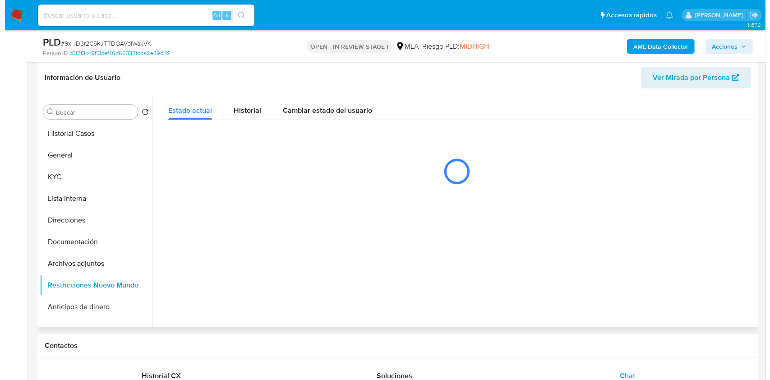
scroll to position [136, 0]
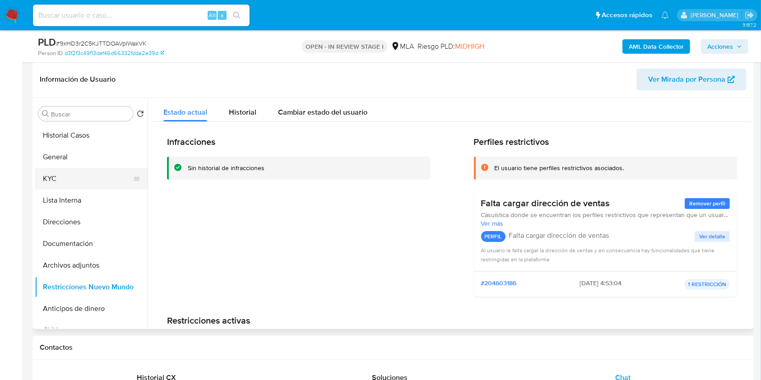
click at [55, 182] on button "KYC" at bounding box center [88, 179] width 106 height 22
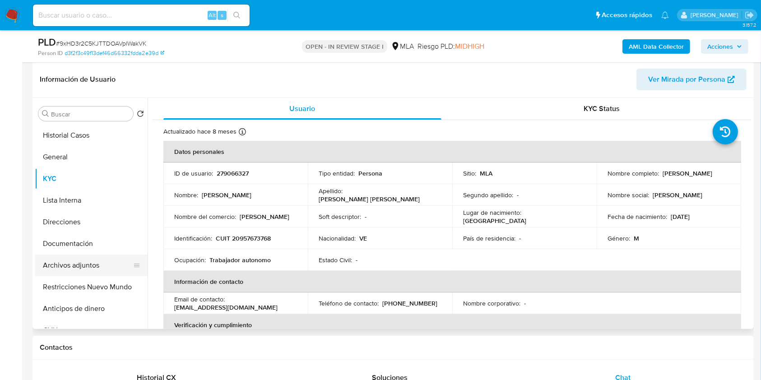
click at [69, 268] on button "Archivos adjuntos" at bounding box center [88, 265] width 106 height 22
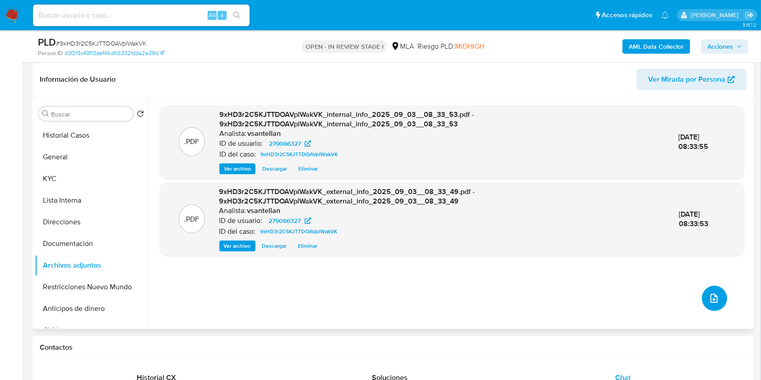
click at [720, 298] on button "upload-file" at bounding box center [714, 298] width 25 height 25
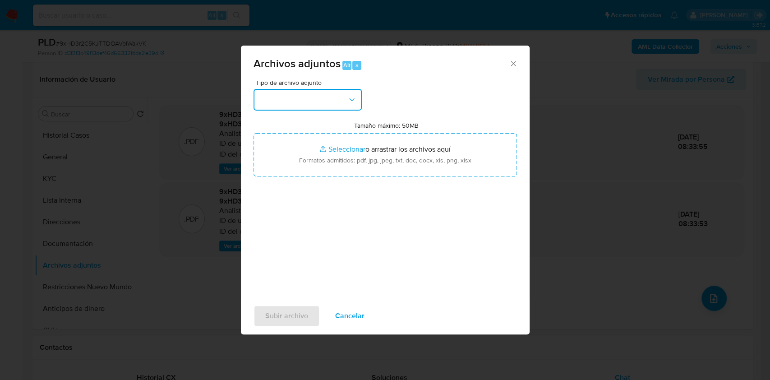
click at [324, 103] on button "button" at bounding box center [308, 100] width 108 height 22
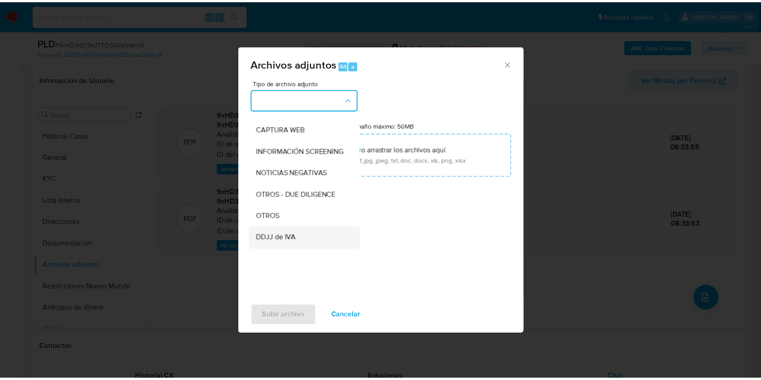
scroll to position [120, 0]
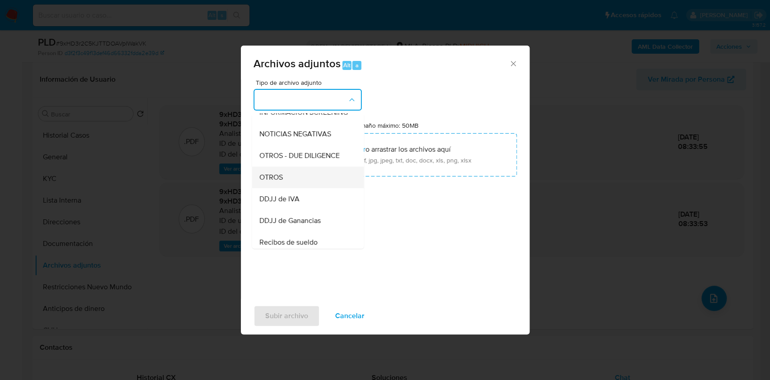
click at [305, 179] on div "OTROS" at bounding box center [305, 178] width 92 height 22
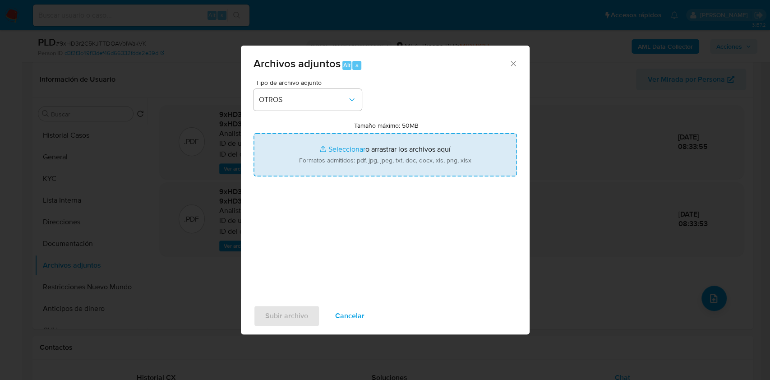
click at [349, 163] on input "Tamaño máximo: 50MB Seleccionar archivos" at bounding box center [386, 154] width 264 height 43
type input "C:\fakepath\Caselog-279066327- NO ROI.docx"
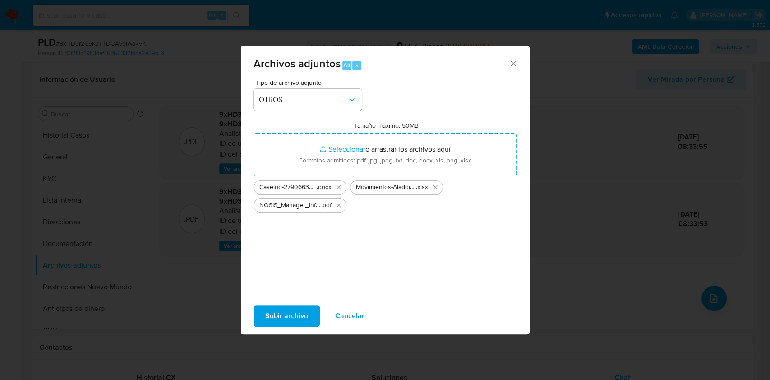
click at [289, 317] on span "Subir archivo" at bounding box center [286, 316] width 43 height 20
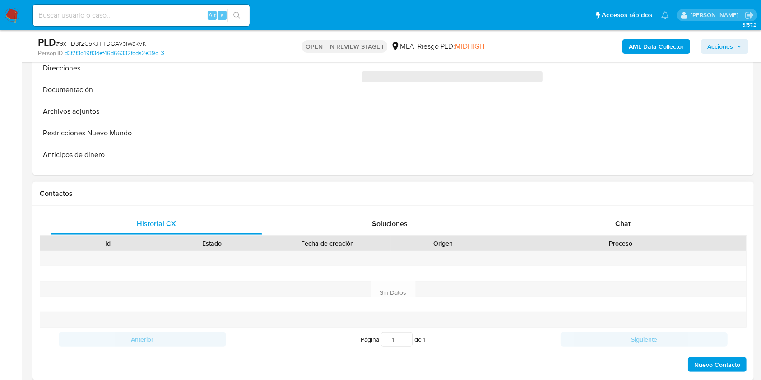
scroll to position [301, 0]
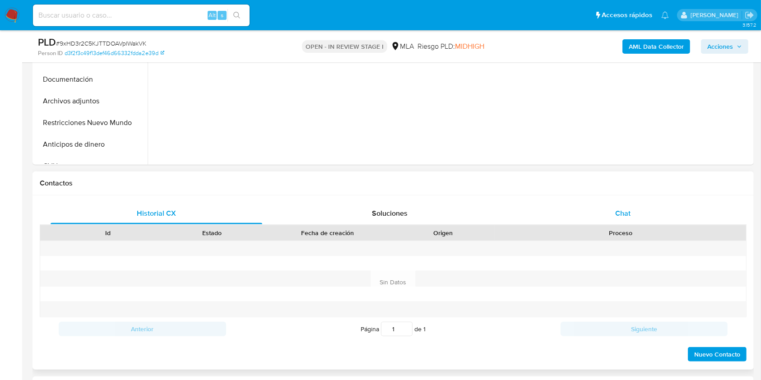
click at [638, 206] on div "Chat" at bounding box center [623, 214] width 212 height 22
select select "10"
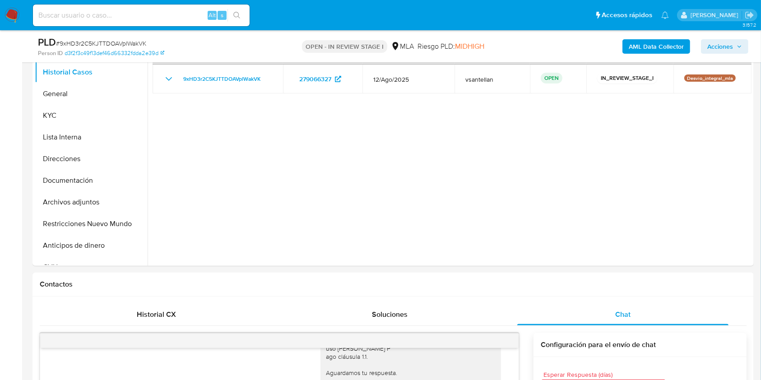
scroll to position [188, 0]
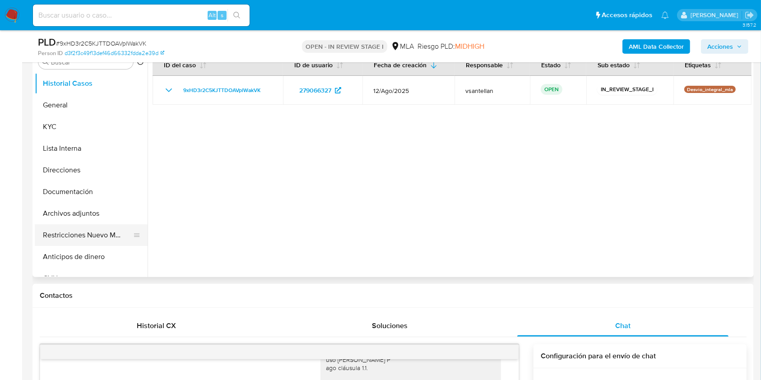
click at [101, 233] on button "Restricciones Nuevo Mundo" at bounding box center [88, 235] width 106 height 22
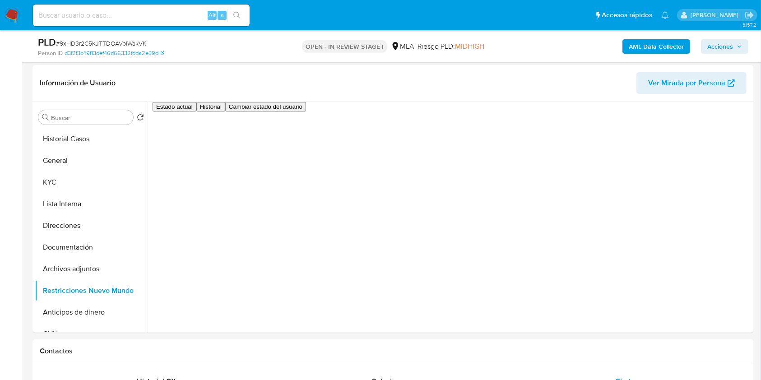
scroll to position [121, 0]
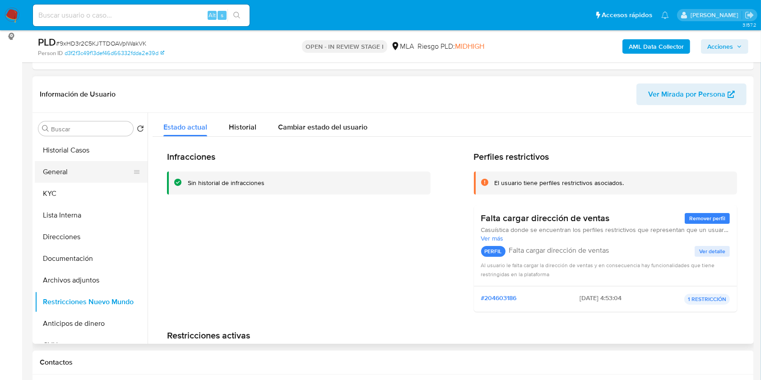
click at [94, 175] on button "General" at bounding box center [88, 172] width 106 height 22
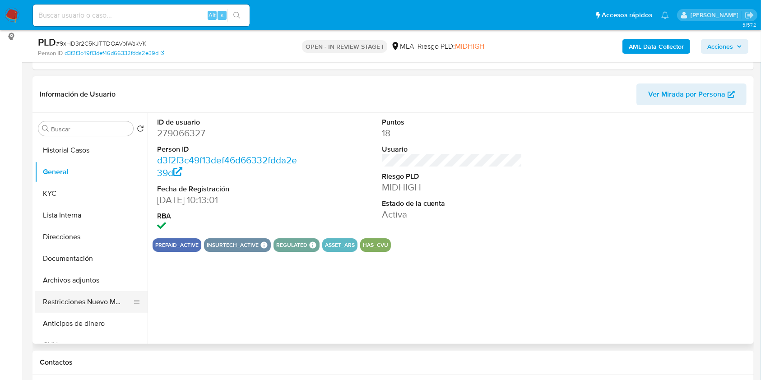
click at [72, 305] on button "Restricciones Nuevo Mundo" at bounding box center [88, 302] width 106 height 22
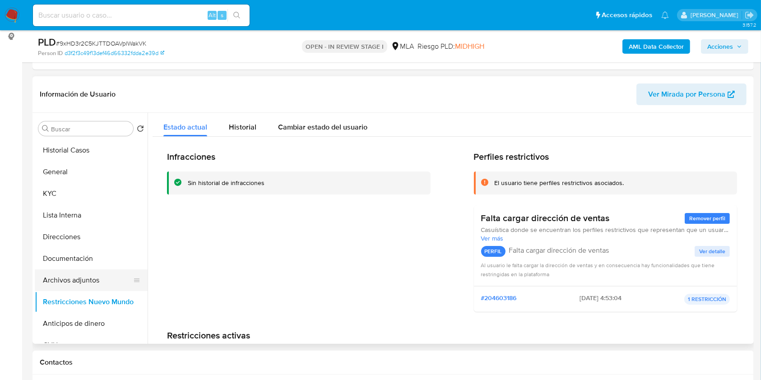
click at [81, 278] on button "Archivos adjuntos" at bounding box center [88, 280] width 106 height 22
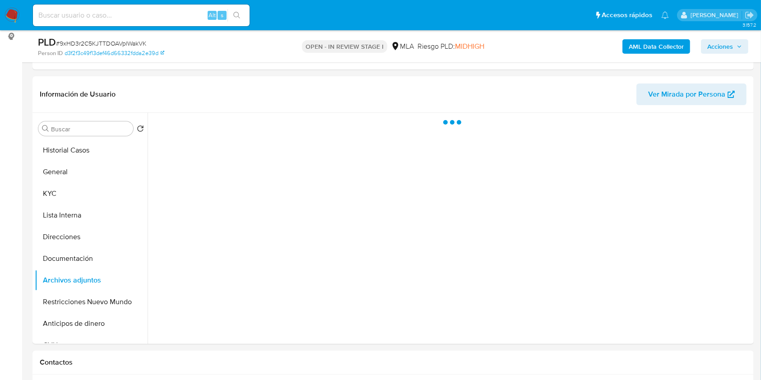
click at [711, 46] on span "Acciones" at bounding box center [720, 46] width 26 height 14
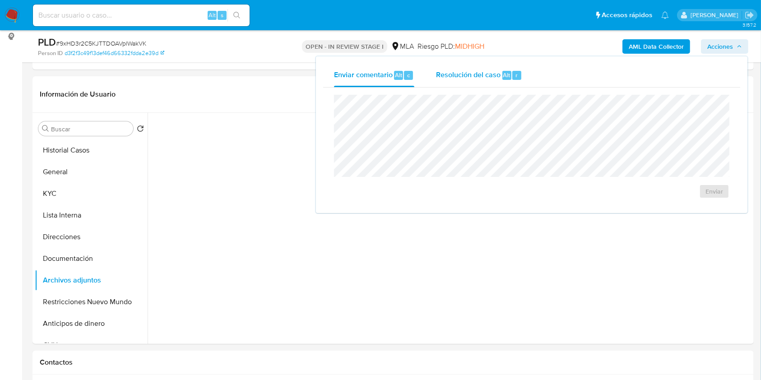
click at [512, 76] on div "r" at bounding box center [516, 75] width 9 height 9
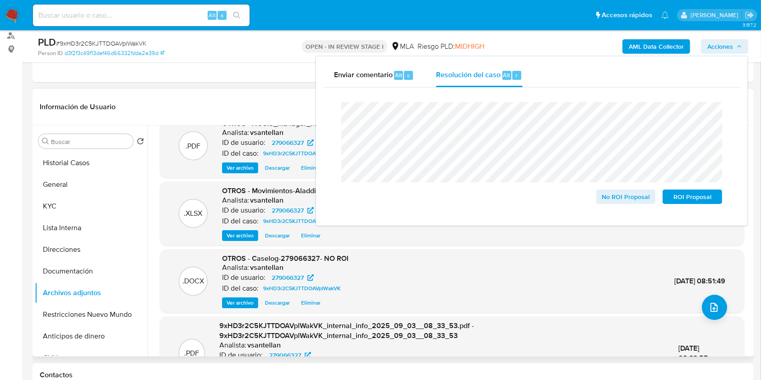
scroll to position [0, 0]
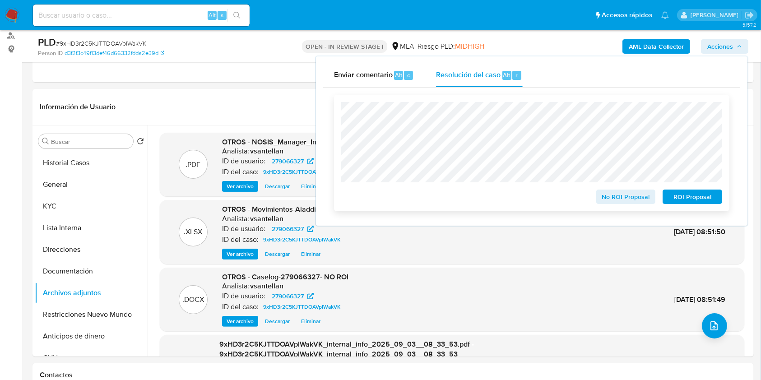
drag, startPoint x: 613, startPoint y: 194, endPoint x: 691, endPoint y: 203, distance: 78.1
click at [613, 194] on span "No ROI Proposal" at bounding box center [625, 196] width 47 height 13
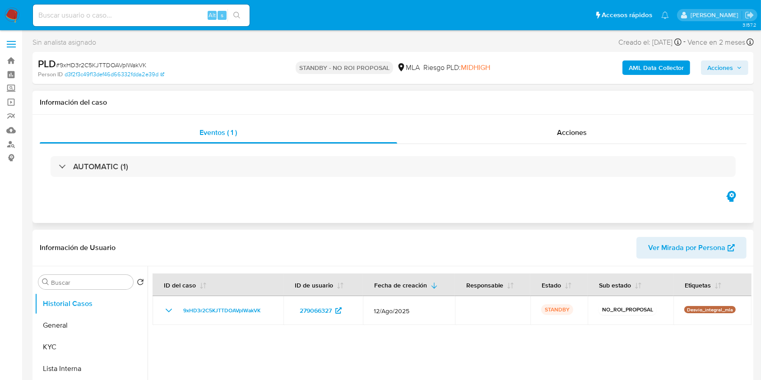
select select "10"
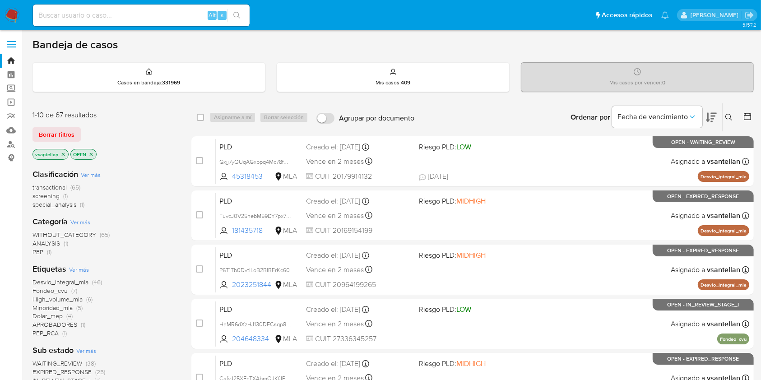
click at [729, 119] on icon at bounding box center [728, 117] width 7 height 7
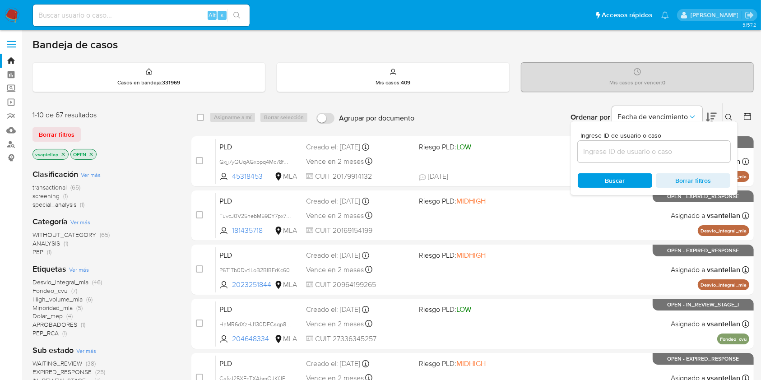
click at [666, 152] on input at bounding box center [654, 152] width 153 height 12
type input "516453636"
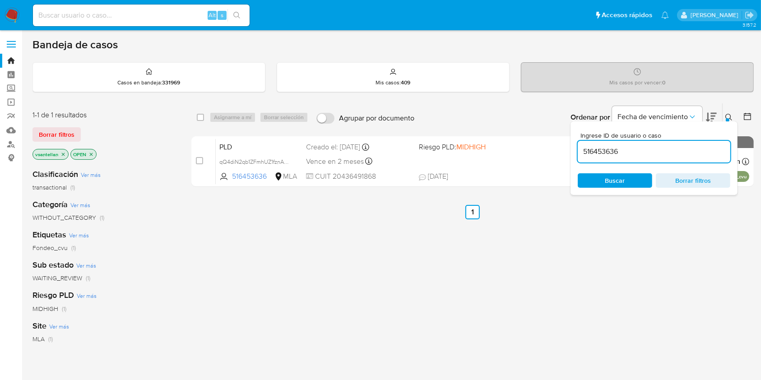
click at [728, 116] on icon at bounding box center [728, 117] width 7 height 7
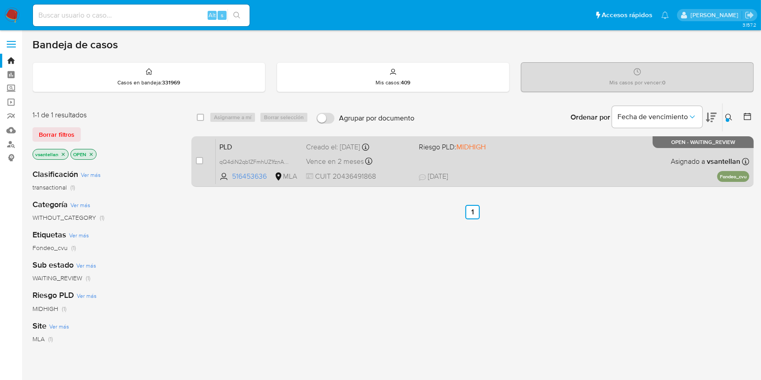
click at [643, 173] on div "PLD qQ4diN2qb1ZFmhUZ1fznAHRm 516453636 MLA Riesgo PLD: MIDHIGH Creado el: 12/08…" at bounding box center [482, 162] width 533 height 46
click at [199, 161] on input "checkbox" at bounding box center [199, 160] width 7 height 7
checkbox input "true"
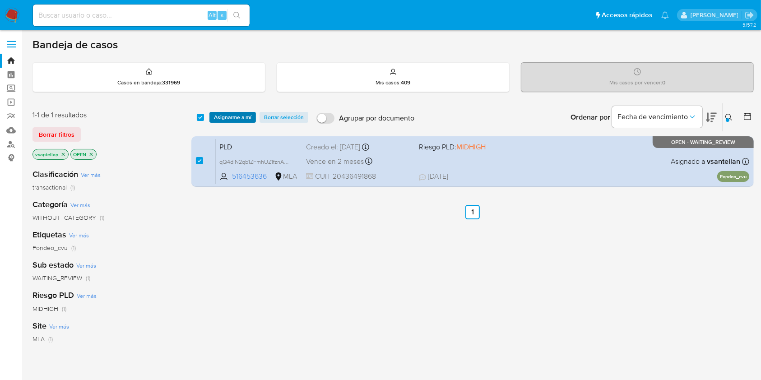
click at [247, 114] on span "Asignarme a mí" at bounding box center [232, 117] width 37 height 9
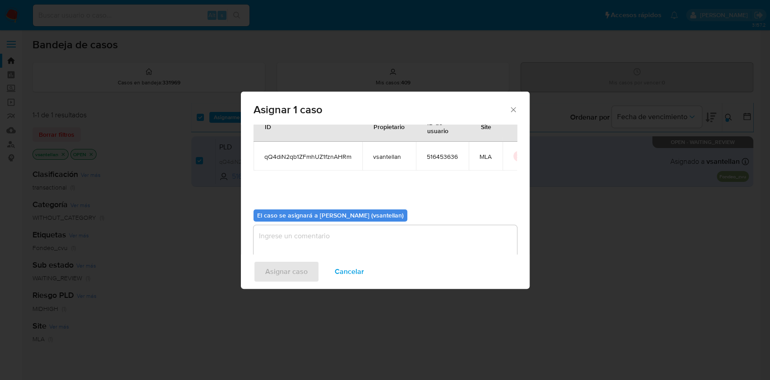
scroll to position [46, 0]
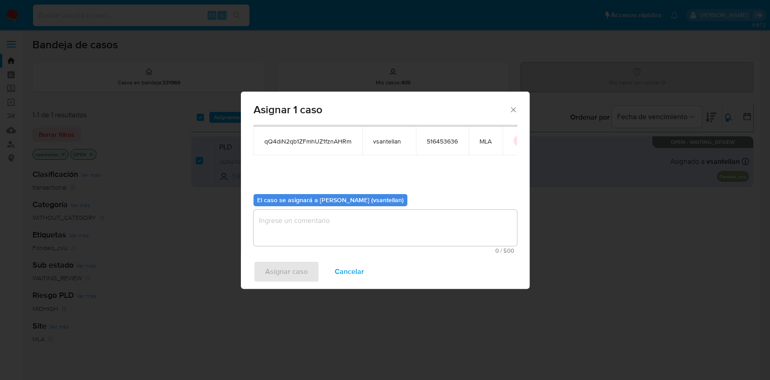
click at [291, 235] on textarea "assign-modal" at bounding box center [386, 228] width 264 height 36
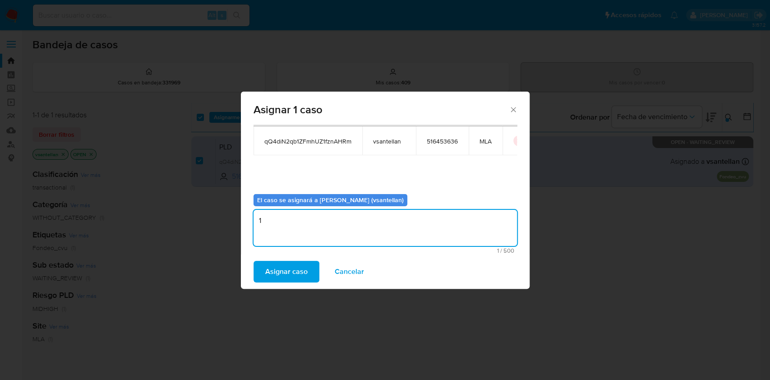
type textarea "1"
click at [284, 287] on div "Asignar caso Cancelar" at bounding box center [385, 271] width 289 height 34
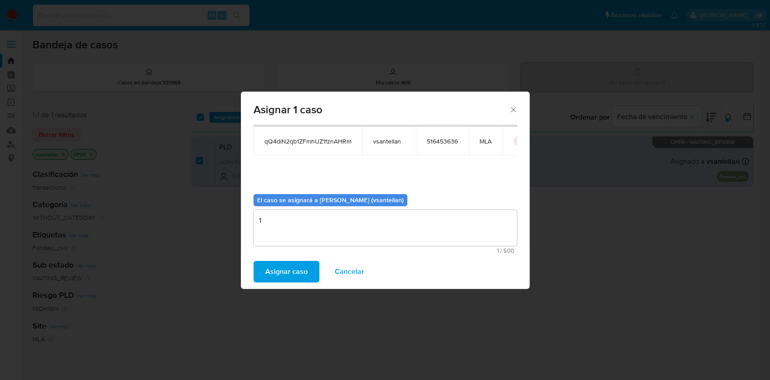
click at [285, 275] on span "Asignar caso" at bounding box center [286, 272] width 42 height 20
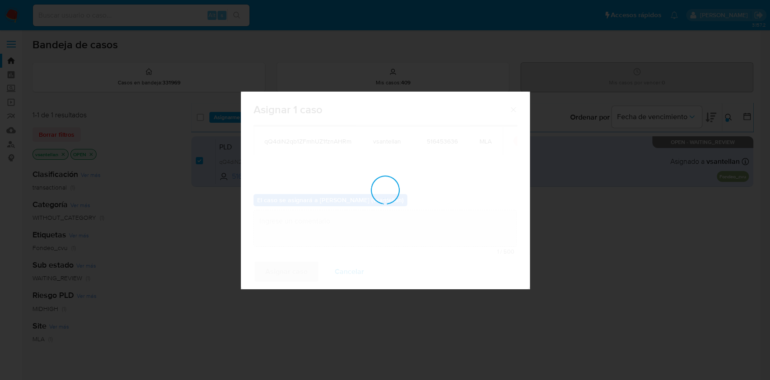
checkbox input "false"
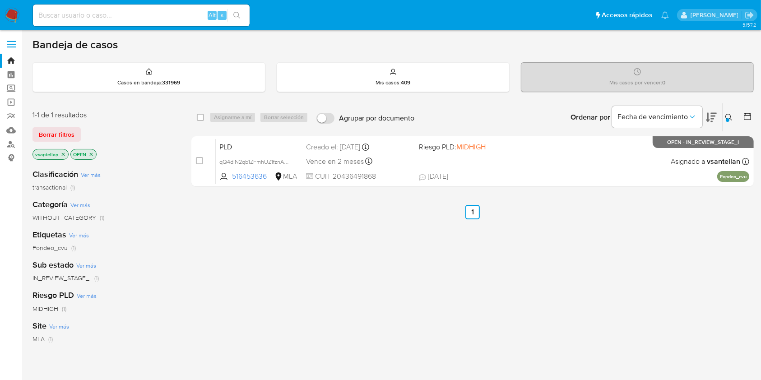
click at [731, 111] on div "Ingrese ID de usuario o caso 516453636 Buscar Borrar filtros" at bounding box center [729, 117] width 15 height 28
click at [731, 121] on button at bounding box center [729, 117] width 15 height 11
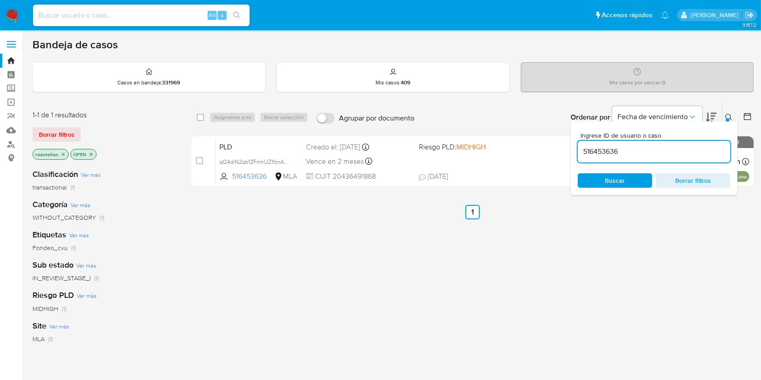
click at [671, 150] on input "516453636" at bounding box center [654, 152] width 153 height 12
type input "72926264"
click at [726, 118] on div at bounding box center [728, 120] width 4 height 4
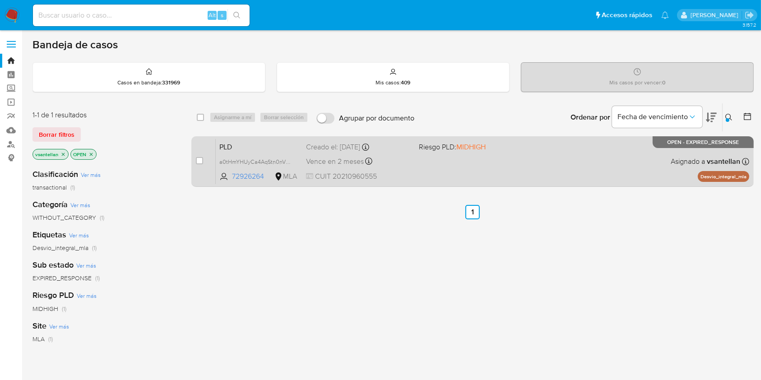
click at [611, 157] on div "PLD a0tHmYHUyCa4AqStn0nV0VqW 72926264 MLA Riesgo PLD: MIDHIGH Creado el: 12/08/…" at bounding box center [482, 162] width 533 height 46
click at [196, 155] on div "case-item-checkbox No es posible asignar el caso" at bounding box center [206, 162] width 20 height 46
click at [195, 161] on div "case-item-checkbox No es posible asignar el caso PLD a0tHmYHUyCa4AqStn0nV0VqW 7…" at bounding box center [472, 161] width 562 height 51
click at [199, 157] on input "checkbox" at bounding box center [199, 160] width 7 height 7
checkbox input "true"
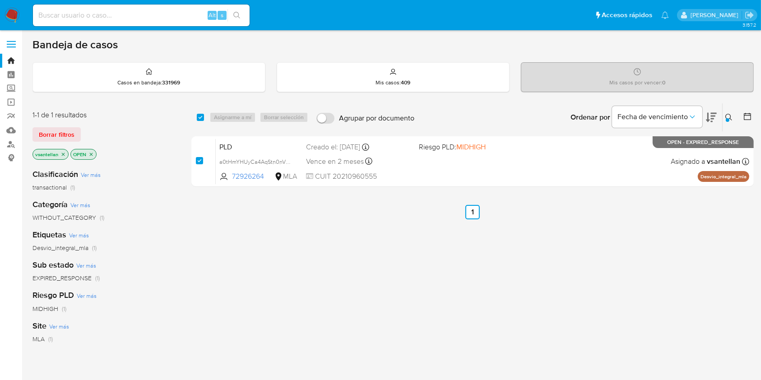
checkbox input "true"
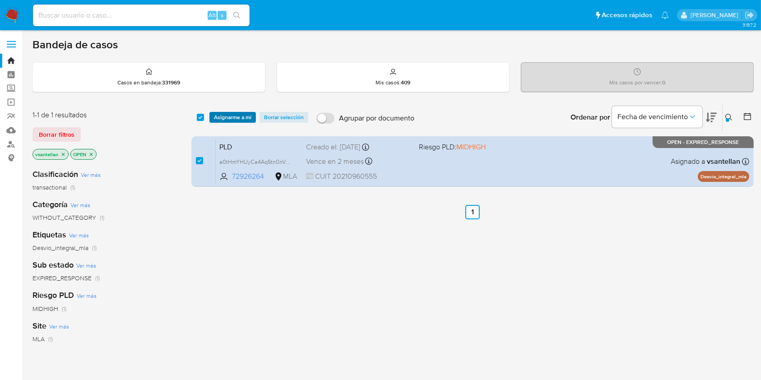
click at [229, 119] on span "Asignarme a mí" at bounding box center [232, 117] width 37 height 9
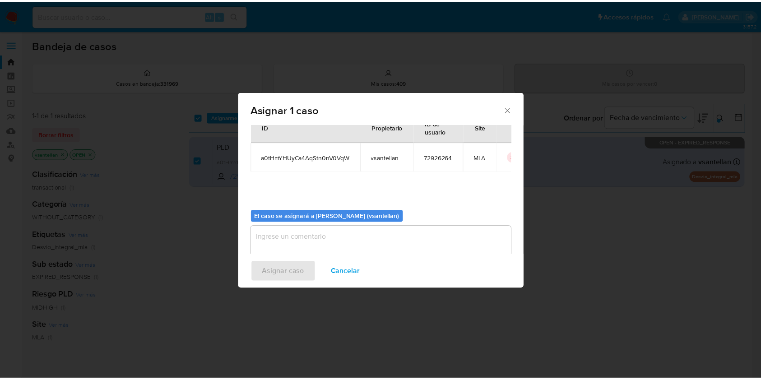
scroll to position [46, 0]
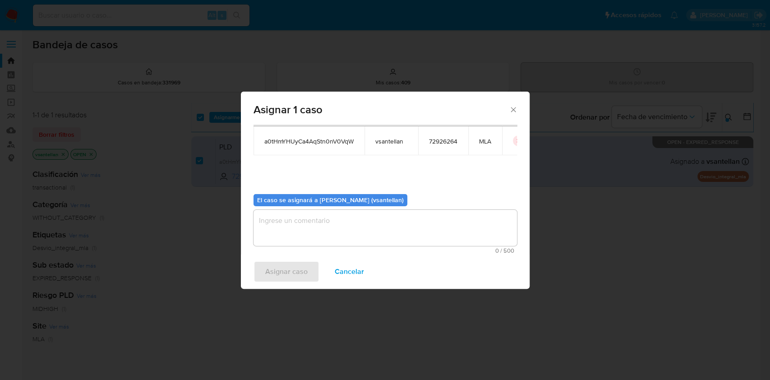
click at [282, 235] on textarea "assign-modal" at bounding box center [386, 228] width 264 height 36
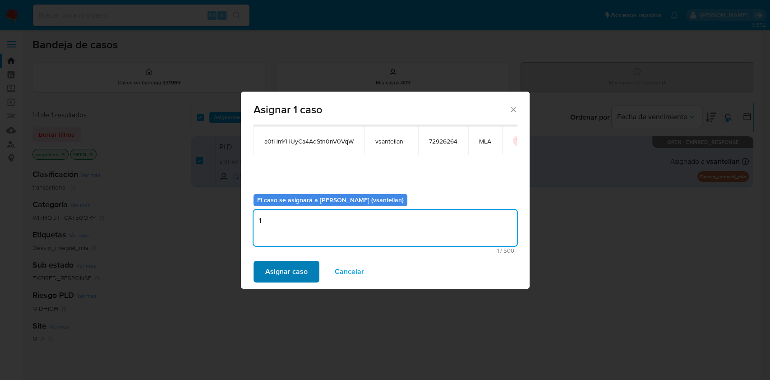
type textarea "1"
click at [285, 263] on span "Asignar caso" at bounding box center [286, 272] width 42 height 20
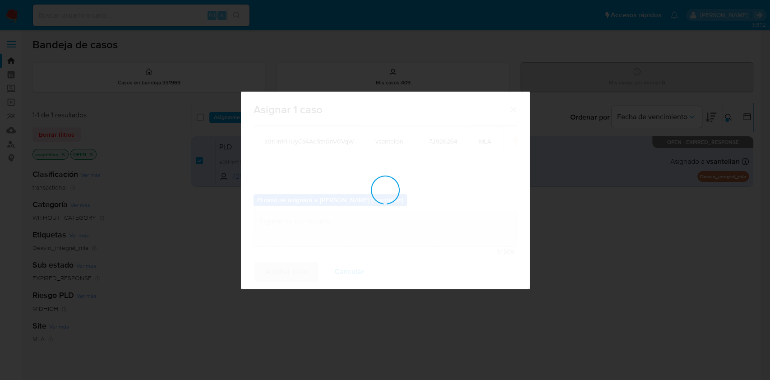
checkbox input "false"
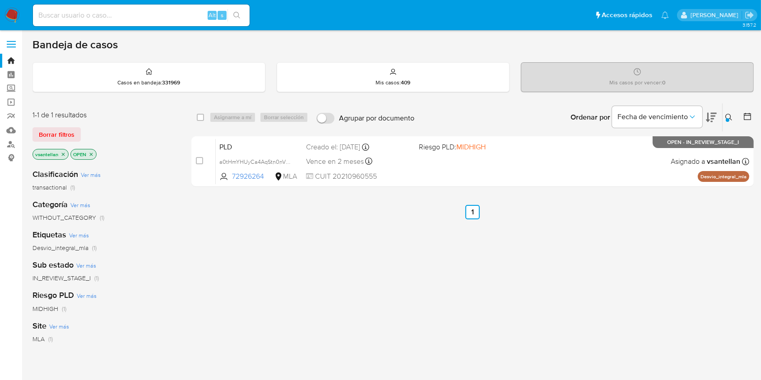
click at [729, 117] on icon at bounding box center [728, 117] width 7 height 7
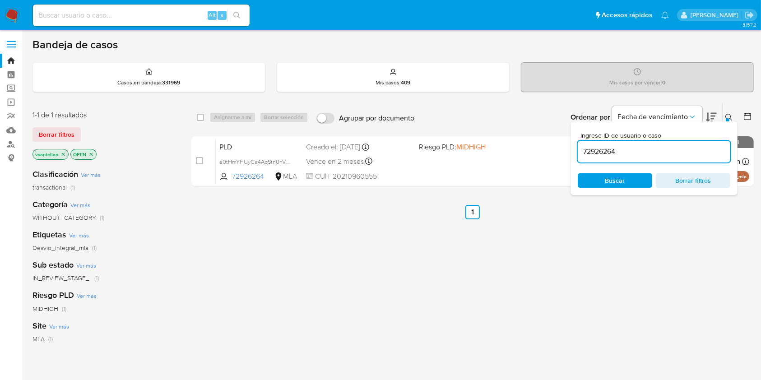
click at [688, 151] on input "72926264" at bounding box center [654, 152] width 153 height 12
type input "1934201147"
click at [729, 114] on icon at bounding box center [728, 117] width 7 height 7
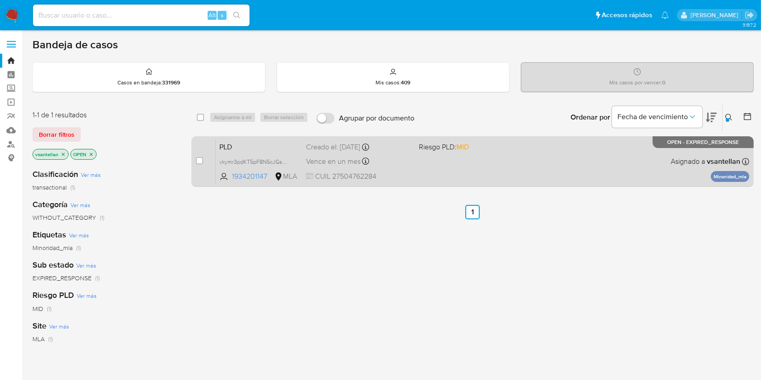
click at [590, 167] on div "PLD vkymr3pdKT5pF8N5cJGsWSgc 1934201147 MLA Riesgo PLD: MID Creado el: 12/08/20…" at bounding box center [482, 162] width 533 height 46
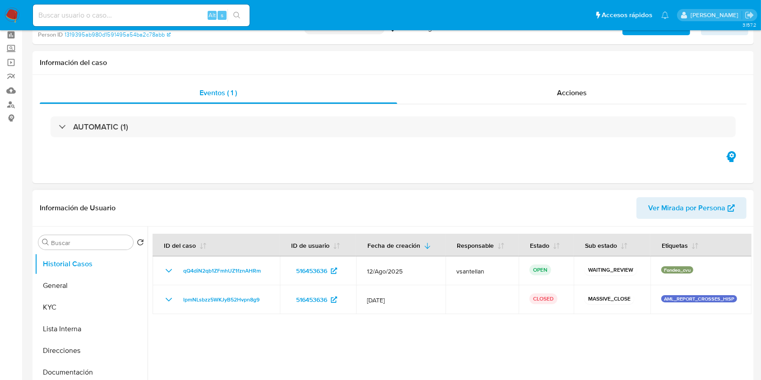
select select "10"
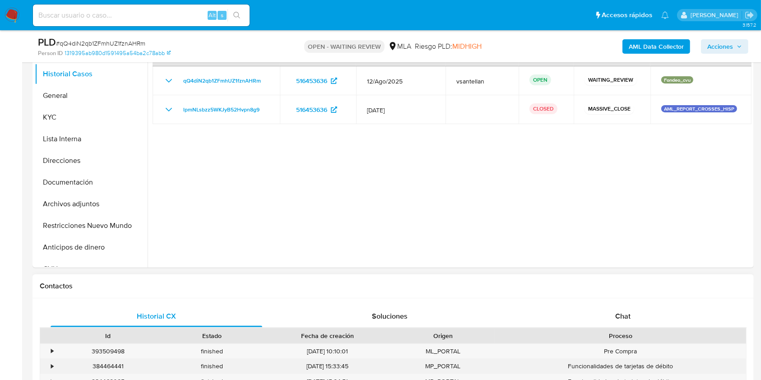
scroll to position [241, 0]
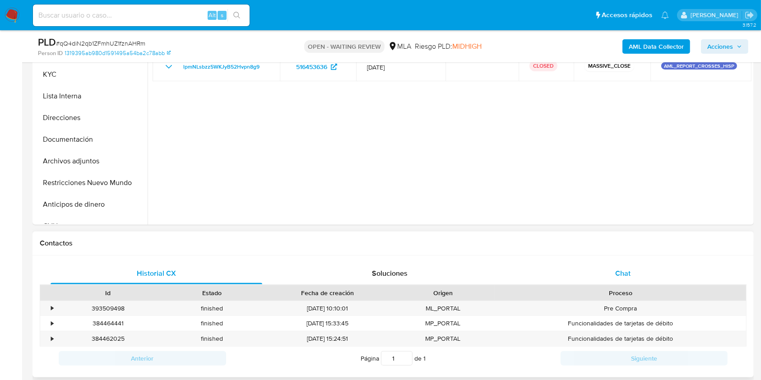
click at [624, 273] on span "Chat" at bounding box center [622, 273] width 15 height 10
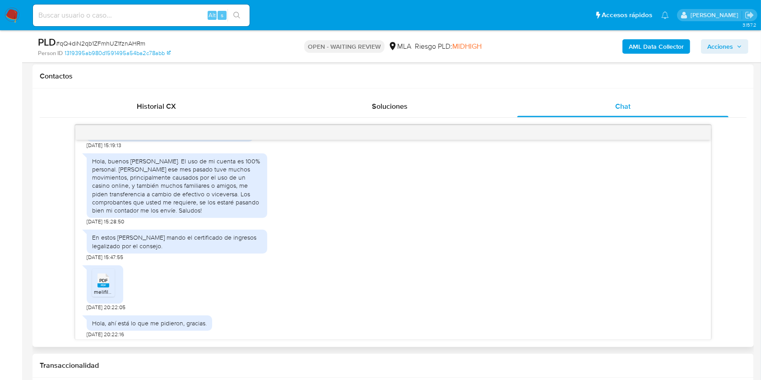
scroll to position [537, 0]
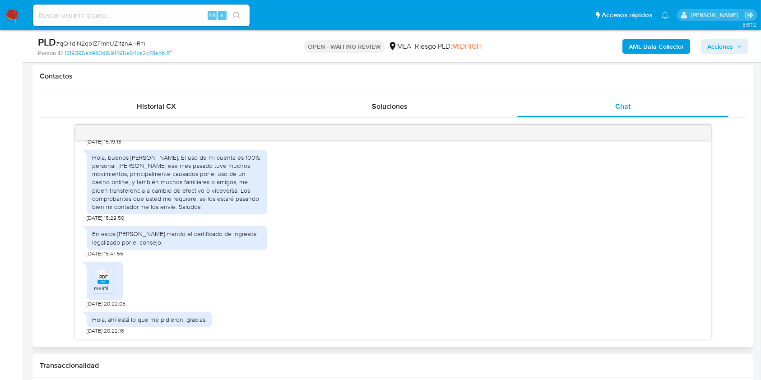
click at [108, 281] on rect at bounding box center [103, 282] width 12 height 4
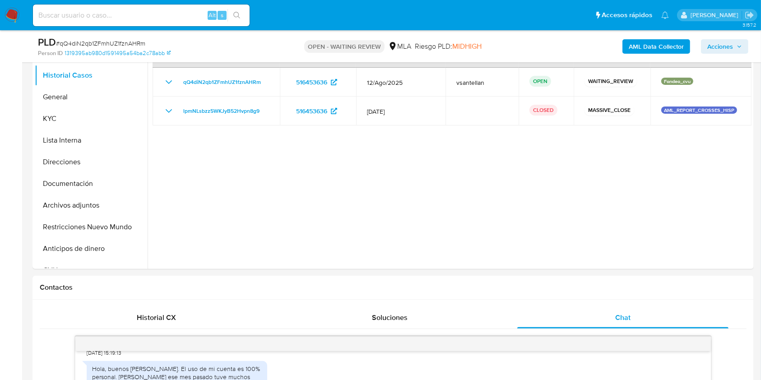
scroll to position [165, 0]
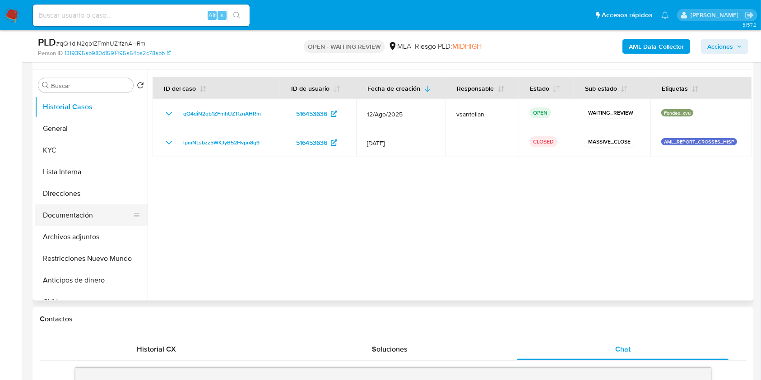
click at [55, 223] on button "Documentación" at bounding box center [88, 215] width 106 height 22
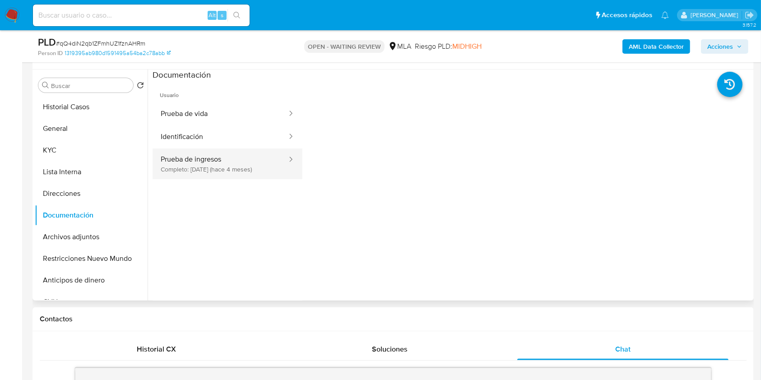
click at [213, 160] on button "Prueba de ingresos Completo: 13/05/2025 (hace 4 meses)" at bounding box center [220, 163] width 135 height 31
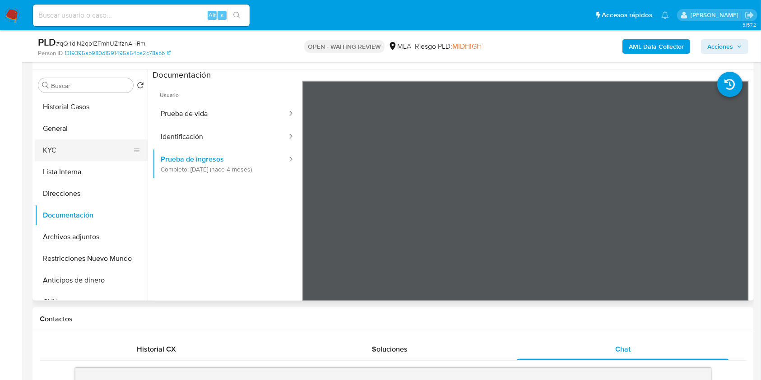
click at [67, 154] on button "KYC" at bounding box center [88, 150] width 106 height 22
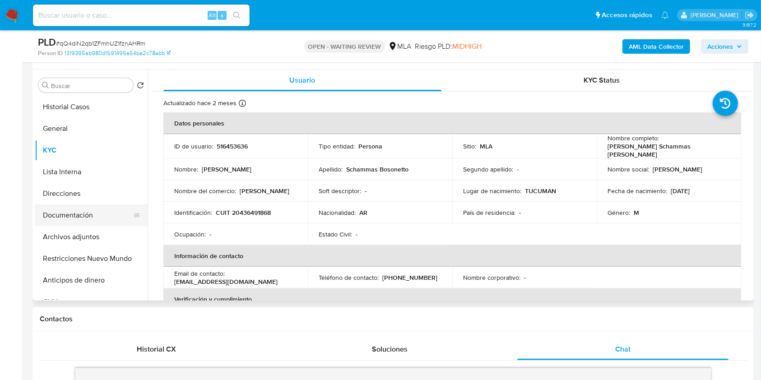
click at [95, 209] on button "Documentación" at bounding box center [88, 215] width 106 height 22
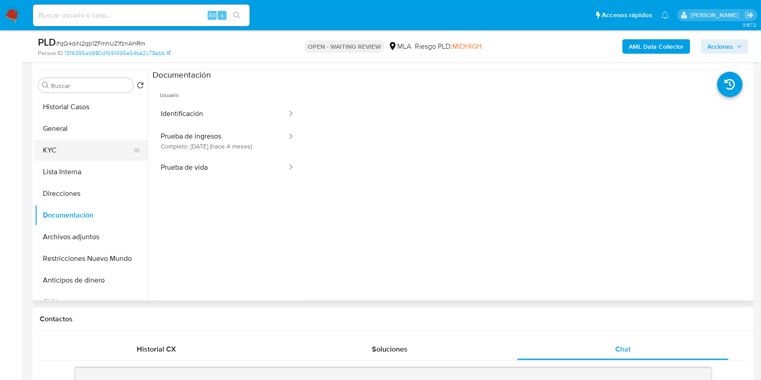
click at [65, 153] on button "KYC" at bounding box center [88, 150] width 106 height 22
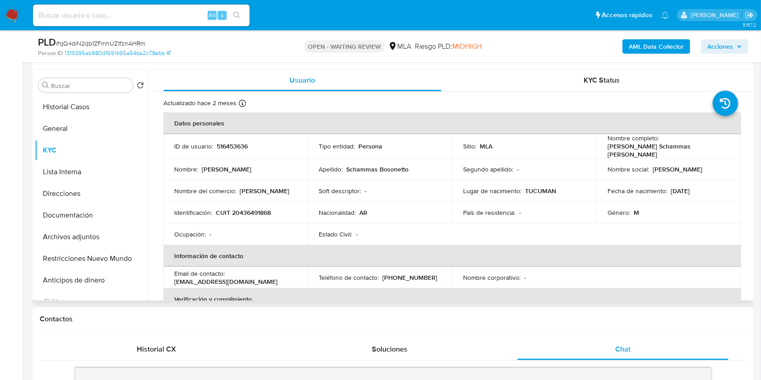
click at [250, 208] on p "CUIT 20436491868" at bounding box center [243, 212] width 55 height 8
copy p "20436491868"
click at [111, 235] on button "Archivos adjuntos" at bounding box center [88, 237] width 106 height 22
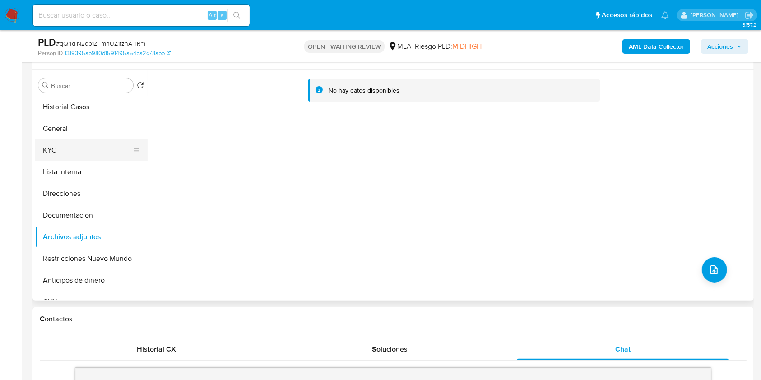
click at [61, 148] on button "KYC" at bounding box center [88, 150] width 106 height 22
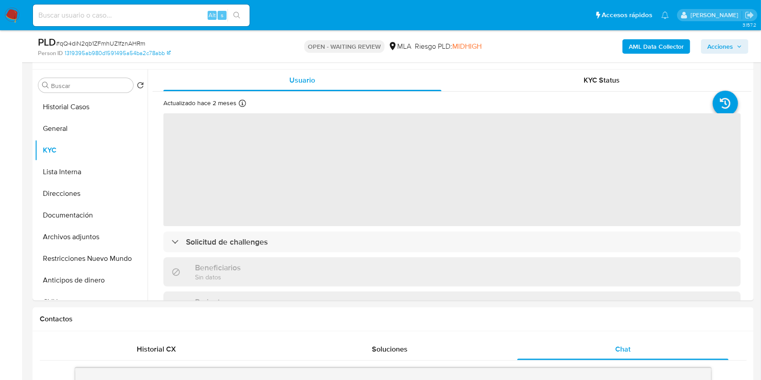
click at [638, 49] on b "AML Data Collector" at bounding box center [656, 46] width 55 height 14
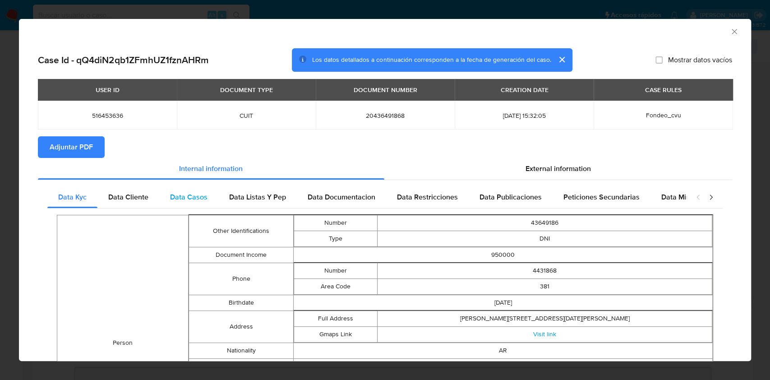
drag, startPoint x: 154, startPoint y: 207, endPoint x: 162, endPoint y: 203, distance: 8.9
click at [153, 207] on div "Data Cliente" at bounding box center [128, 197] width 62 height 22
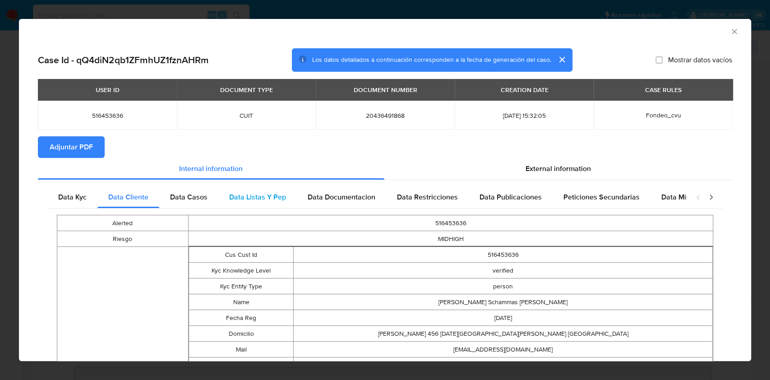
drag, startPoint x: 189, startPoint y: 198, endPoint x: 247, endPoint y: 203, distance: 58.8
click at [189, 199] on span "Data Casos" at bounding box center [188, 197] width 37 height 10
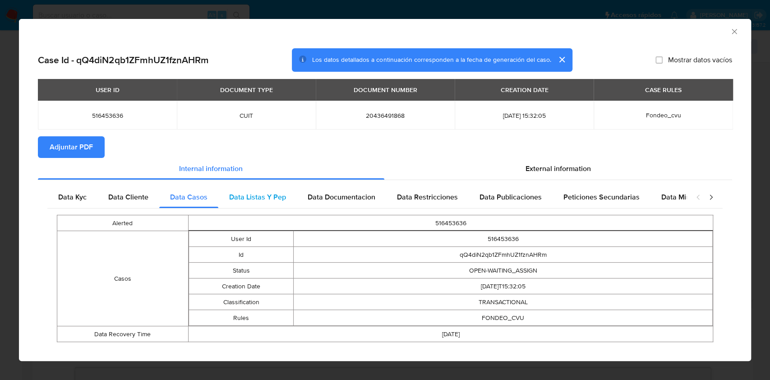
click at [262, 206] on div "Data Listas Y Pep" at bounding box center [257, 197] width 79 height 22
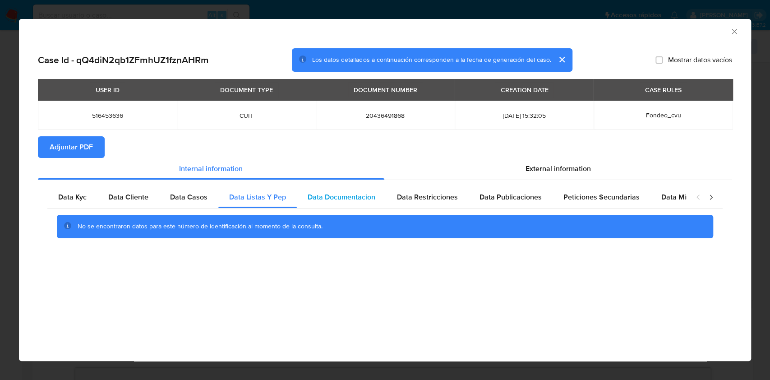
drag, startPoint x: 315, startPoint y: 197, endPoint x: 370, endPoint y: 192, distance: 55.7
click at [315, 196] on span "Data Documentacion" at bounding box center [342, 197] width 68 height 10
drag, startPoint x: 396, startPoint y: 193, endPoint x: 411, endPoint y: 189, distance: 15.4
click at [397, 193] on span "Data Restricciones" at bounding box center [427, 197] width 61 height 10
click at [487, 188] on div "Data Publicaciones" at bounding box center [511, 197] width 84 height 22
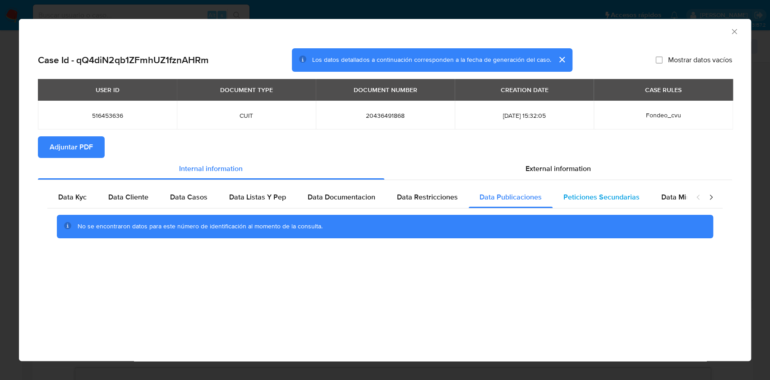
click at [600, 200] on span "Peticiones Secundarias" at bounding box center [602, 197] width 76 height 10
click at [679, 208] on div "No se encontraron datos para este número de identificación al momento de la con…" at bounding box center [384, 226] width 675 height 36
click at [679, 204] on div "Data Minoridad" at bounding box center [686, 197] width 71 height 22
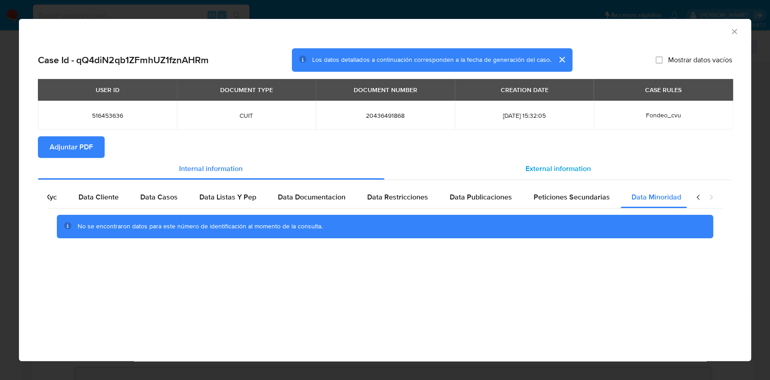
scroll to position [0, 30]
click at [574, 169] on span "External information" at bounding box center [558, 168] width 65 height 10
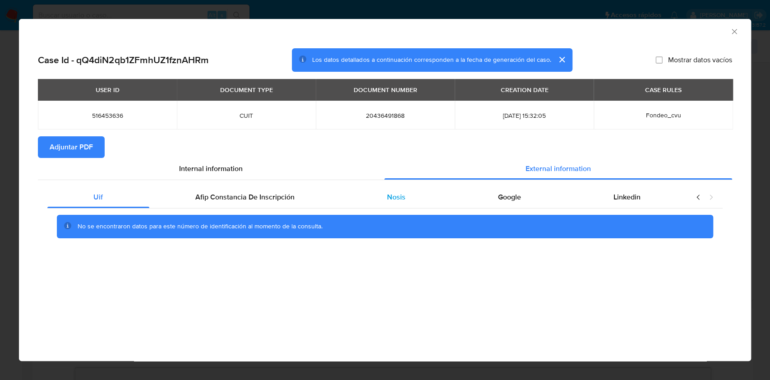
scroll to position [0, 0]
click at [296, 189] on div "Afip Constancia De Inscripción" at bounding box center [245, 197] width 192 height 22
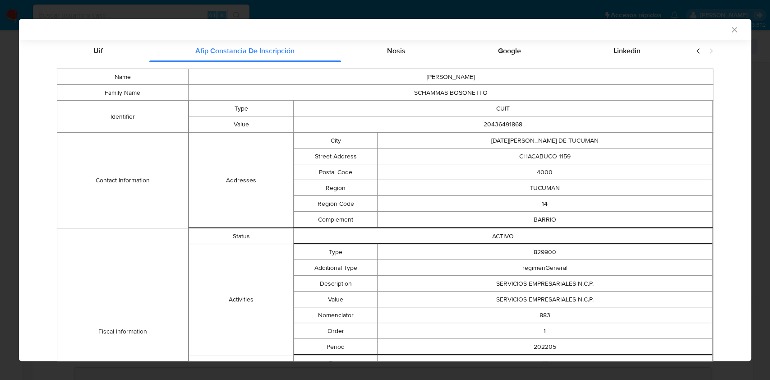
scroll to position [118, 0]
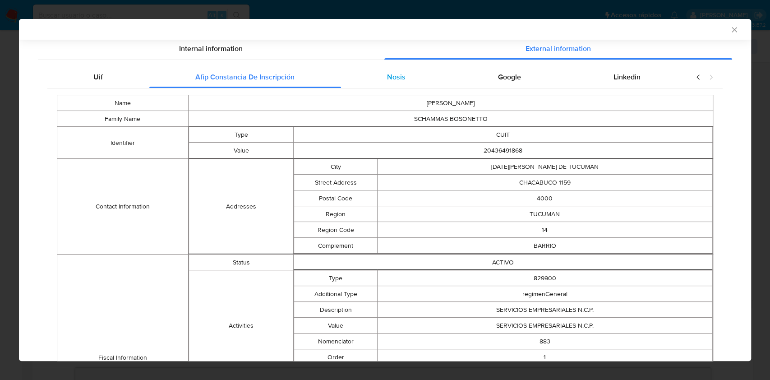
click at [370, 88] on div "Nosis" at bounding box center [396, 77] width 111 height 22
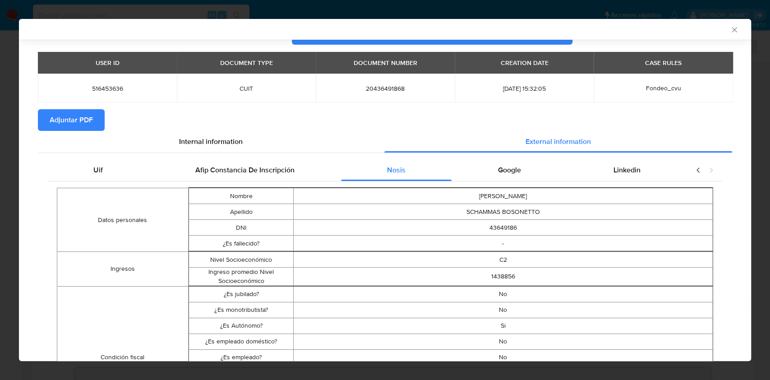
scroll to position [0, 0]
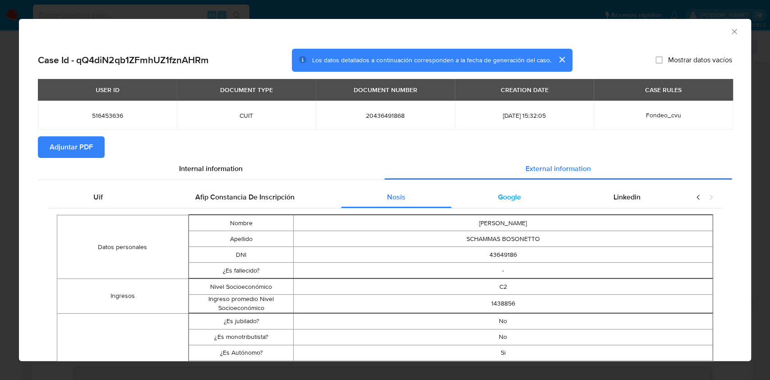
click at [513, 200] on span "Google" at bounding box center [509, 197] width 23 height 10
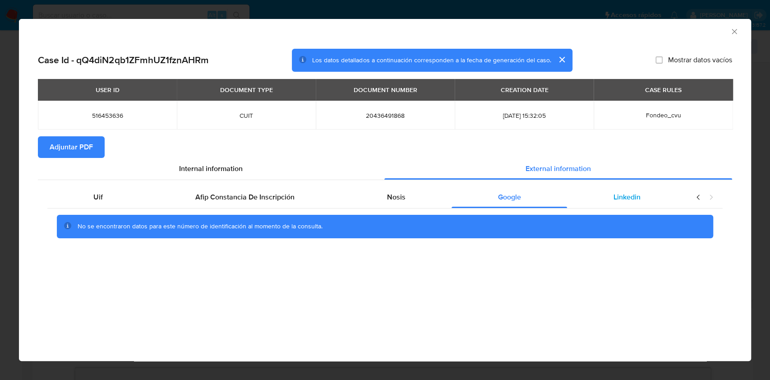
click at [637, 198] on span "Linkedin" at bounding box center [627, 197] width 27 height 10
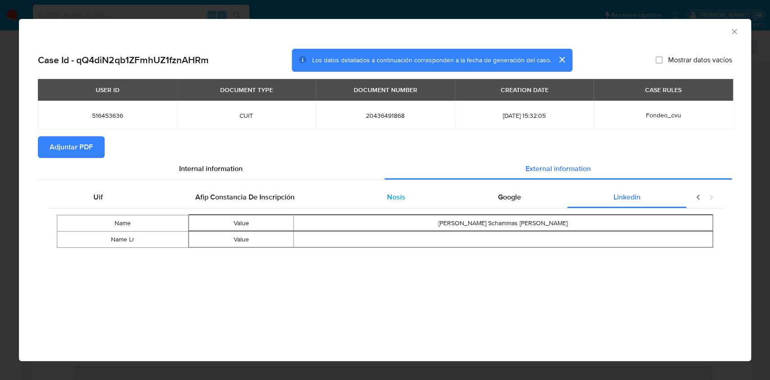
drag, startPoint x: 373, startPoint y: 199, endPoint x: 448, endPoint y: 197, distance: 74.5
click at [373, 199] on div "Nosis" at bounding box center [396, 197] width 111 height 22
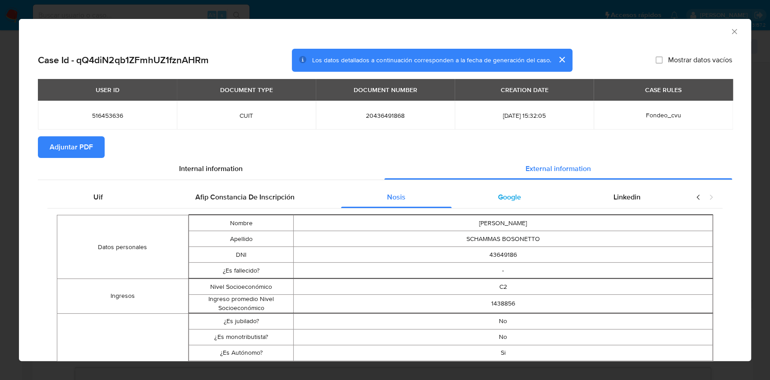
drag, startPoint x: 464, startPoint y: 197, endPoint x: 488, endPoint y: 192, distance: 24.4
click at [464, 197] on div "Google" at bounding box center [510, 197] width 116 height 22
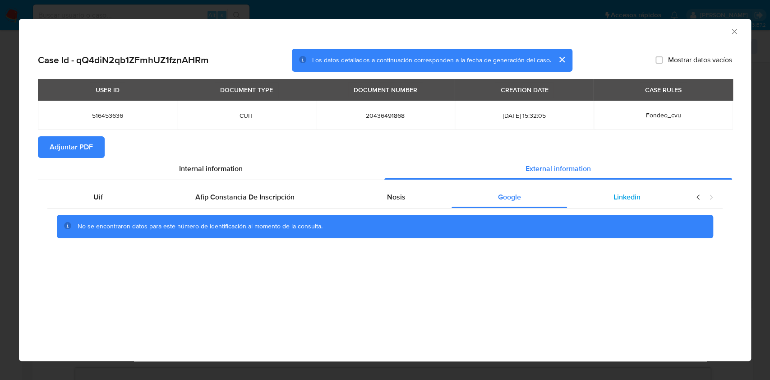
click at [604, 196] on div "Linkedin" at bounding box center [627, 197] width 120 height 22
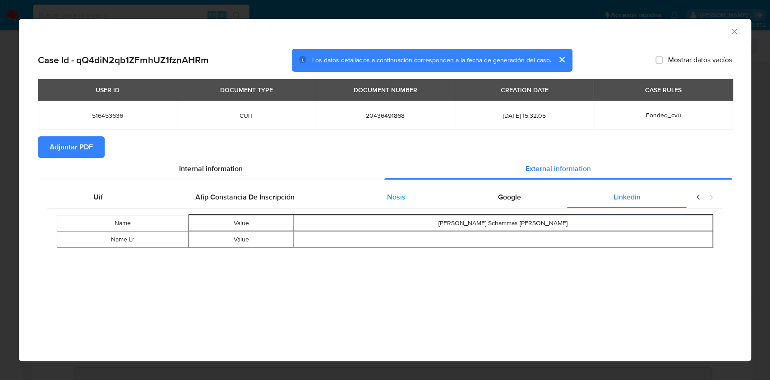
click at [379, 194] on div "Nosis" at bounding box center [396, 197] width 111 height 22
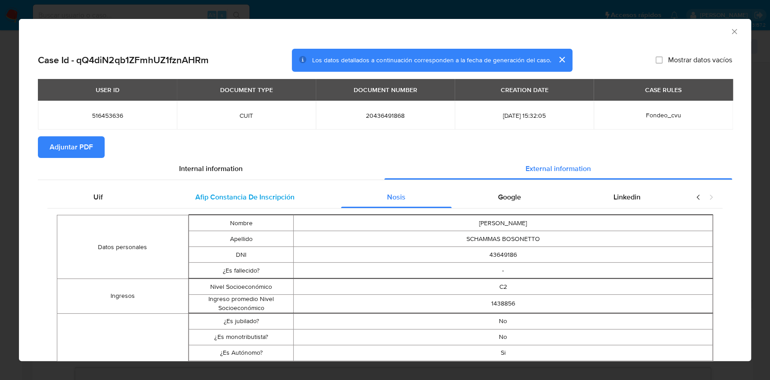
click at [246, 200] on span "Afip Constancia De Inscripción" at bounding box center [244, 197] width 99 height 10
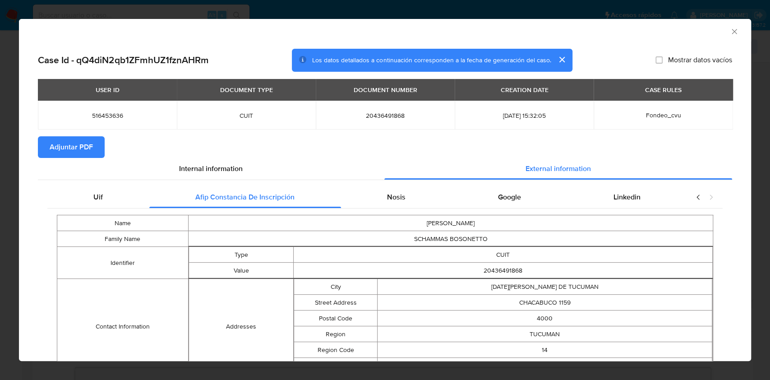
click at [93, 146] on span "Adjuntar PDF" at bounding box center [71, 147] width 43 height 20
click at [0, 245] on div "AML Data Collector Case Id - qQ4diN2qb1ZFmhUZ1fznAHRm Los datos detallados a co…" at bounding box center [385, 190] width 770 height 380
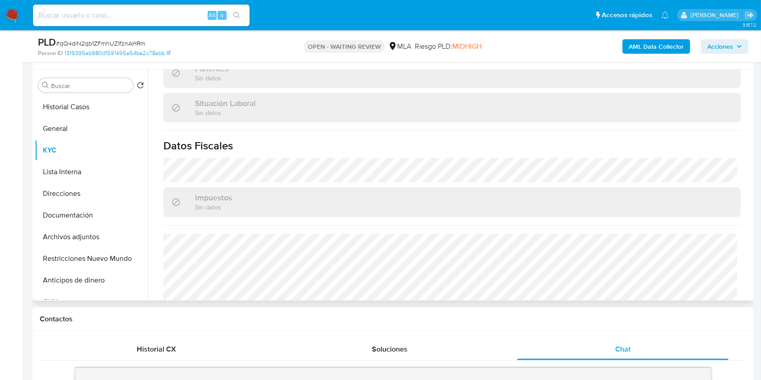
scroll to position [474, 0]
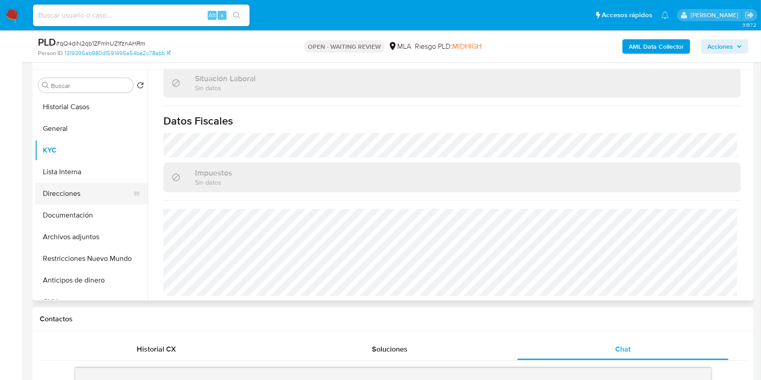
click at [88, 199] on button "Direcciones" at bounding box center [88, 194] width 106 height 22
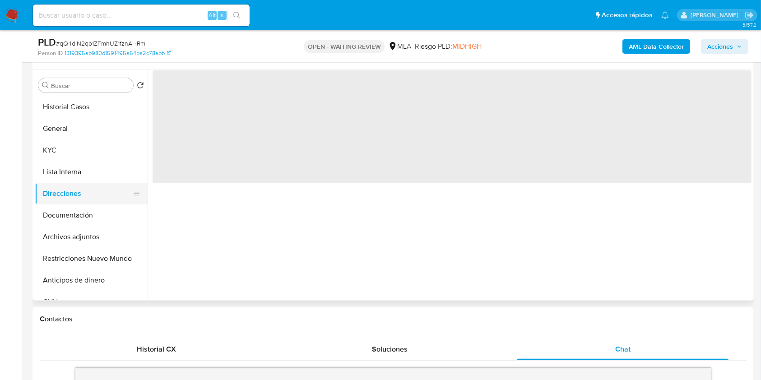
scroll to position [0, 0]
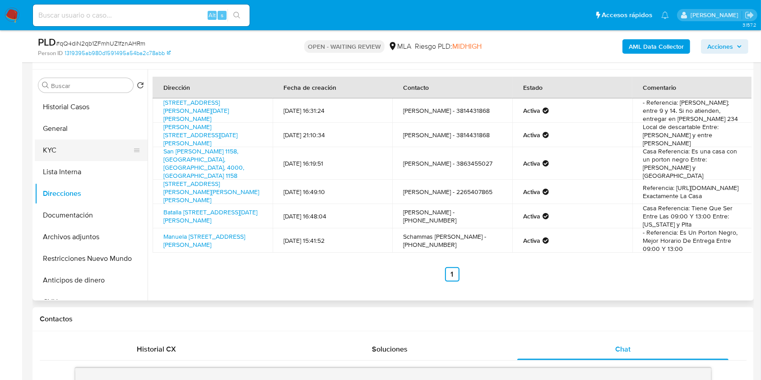
click at [53, 150] on button "KYC" at bounding box center [88, 150] width 106 height 22
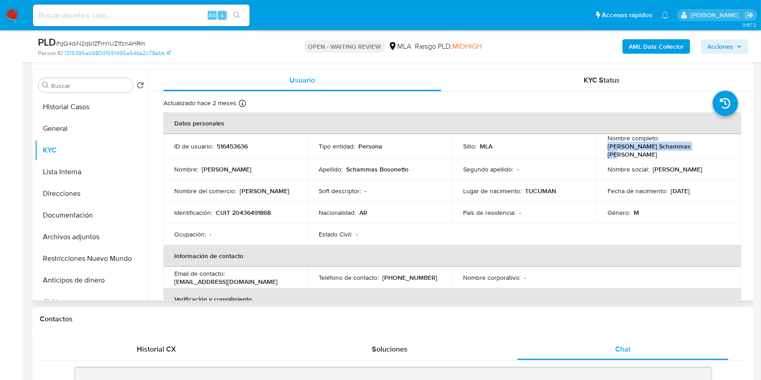
drag, startPoint x: 606, startPoint y: 148, endPoint x: 693, endPoint y: 150, distance: 86.7
click at [693, 150] on div "Nombre completo : Gonzalo Schammas Bosonetto" at bounding box center [668, 146] width 123 height 24
copy p "Gonzalo Schammas Bosonetto"
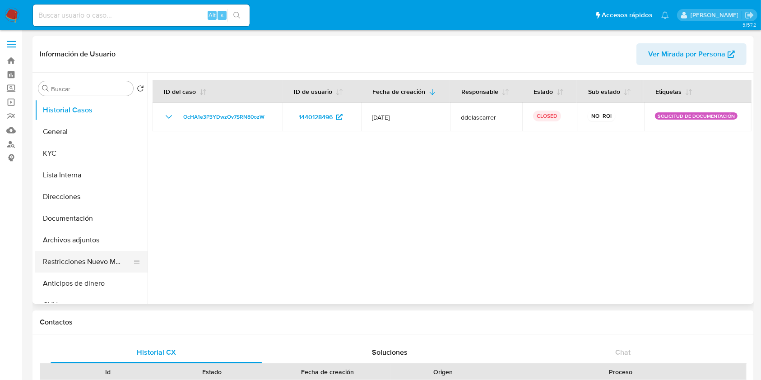
select select "10"
click at [105, 261] on button "Restricciones Nuevo Mundo" at bounding box center [88, 262] width 106 height 22
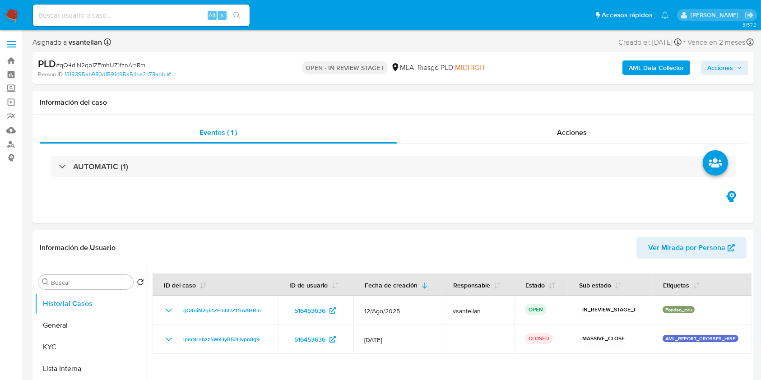
select select "10"
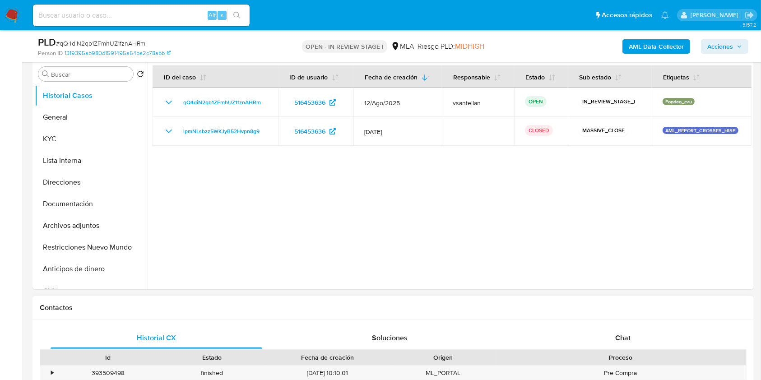
scroll to position [241, 0]
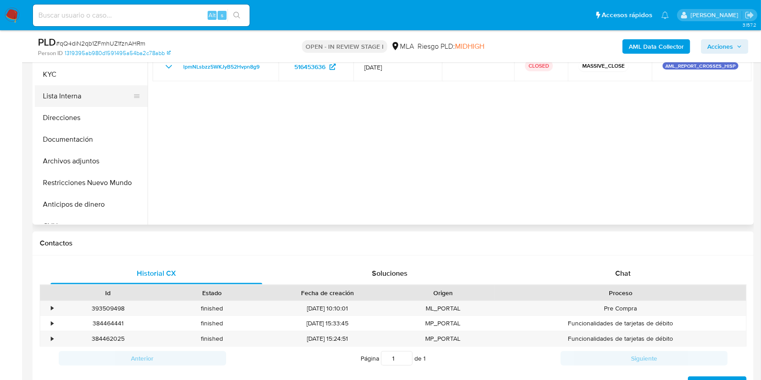
drag, startPoint x: 80, startPoint y: 81, endPoint x: 130, endPoint y: 92, distance: 51.7
click at [80, 81] on button "KYC" at bounding box center [91, 75] width 113 height 22
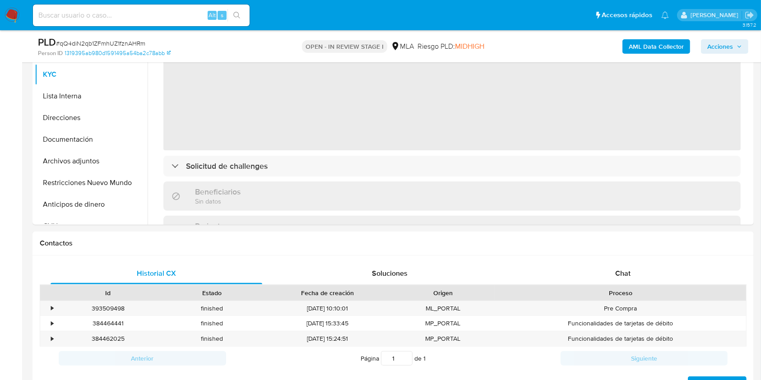
drag, startPoint x: 760, startPoint y: 115, endPoint x: 763, endPoint y: 106, distance: 9.4
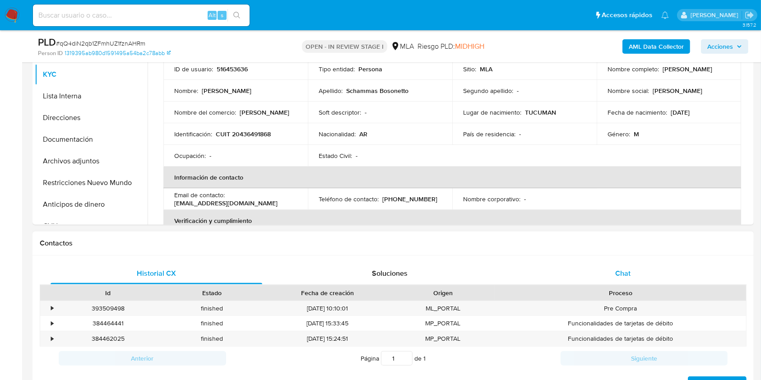
click at [669, 272] on div "Chat" at bounding box center [623, 274] width 212 height 22
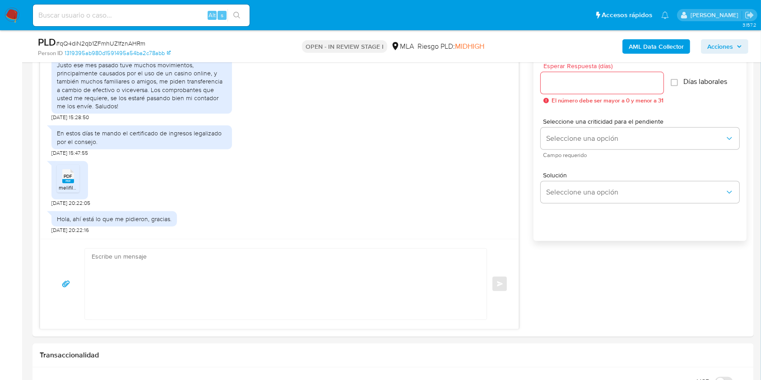
scroll to position [513, 0]
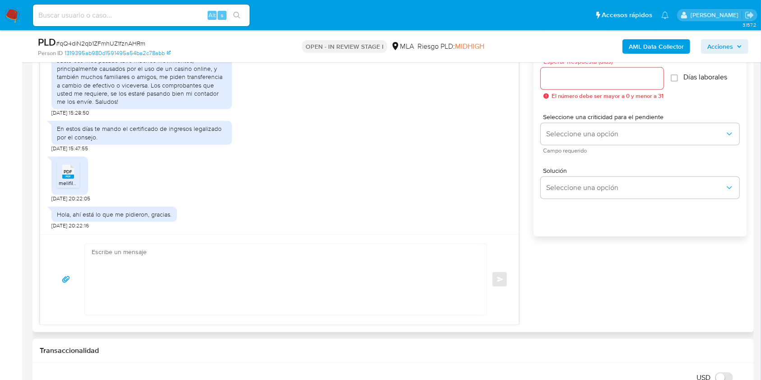
click at [199, 282] on textarea at bounding box center [284, 279] width 384 height 71
paste textarea "Hola Gonzalo Schammas Bosonetto, Muchas gracias por tu respuesta. En este caso,…"
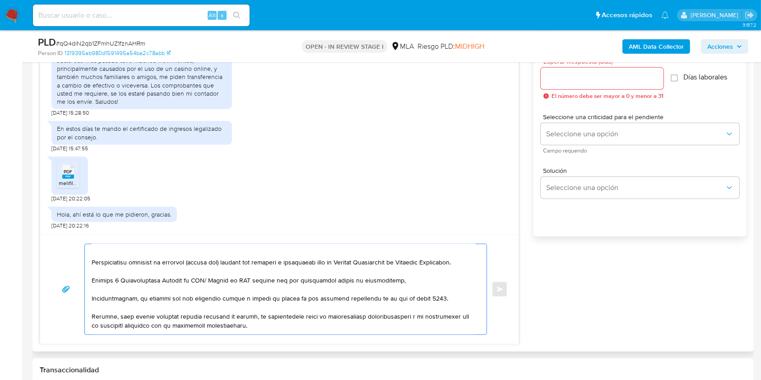
scroll to position [283, 0]
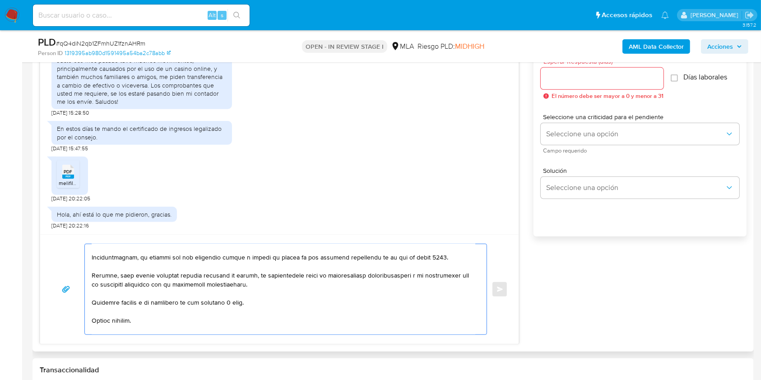
click at [258, 310] on textarea at bounding box center [284, 289] width 384 height 90
drag, startPoint x: 235, startPoint y: 309, endPoint x: 245, endPoint y: 315, distance: 12.4
click at [235, 309] on textarea at bounding box center [284, 289] width 384 height 90
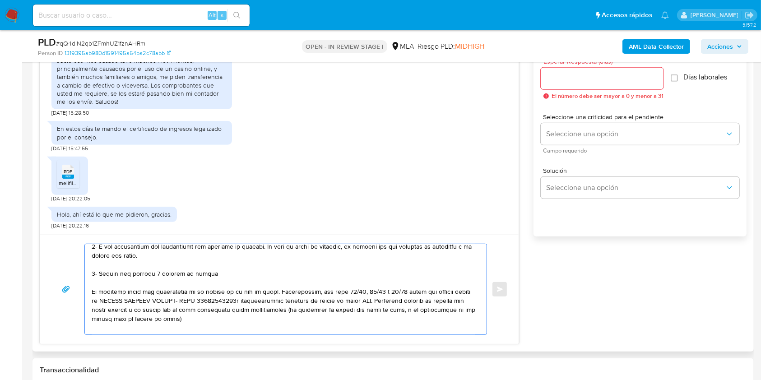
scroll to position [0, 0]
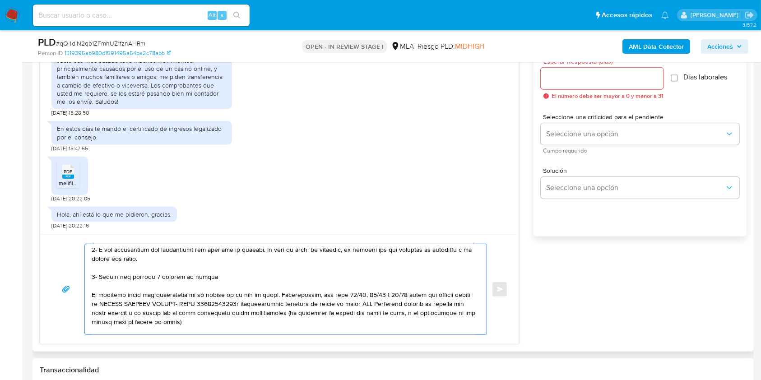
drag, startPoint x: 288, startPoint y: 289, endPoint x: 85, endPoint y: 251, distance: 206.6
click at [85, 251] on div at bounding box center [283, 289] width 397 height 90
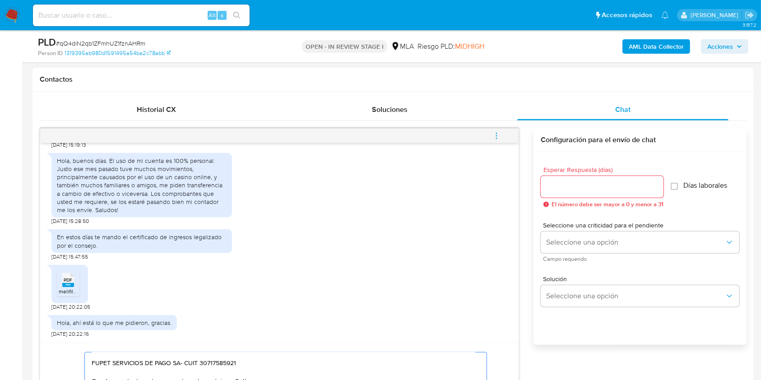
type textarea "Hola Gonzalo Schammas Bosonetto, Muchas gracias por tu respuesta. En este caso,…"
click at [565, 176] on div at bounding box center [602, 187] width 123 height 22
drag, startPoint x: 569, startPoint y: 195, endPoint x: 570, endPoint y: 187, distance: 7.8
click at [569, 194] on div at bounding box center [602, 187] width 123 height 22
click at [570, 187] on input "Esperar Respuesta (días)" at bounding box center [602, 187] width 123 height 12
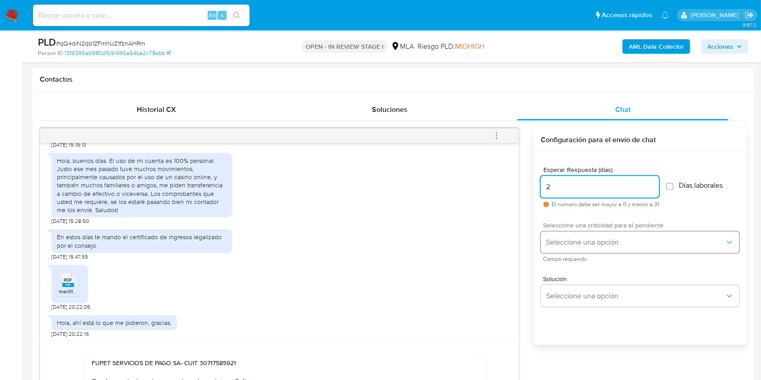
type input "2"
click at [581, 241] on span "Seleccione una opción" at bounding box center [635, 242] width 179 height 9
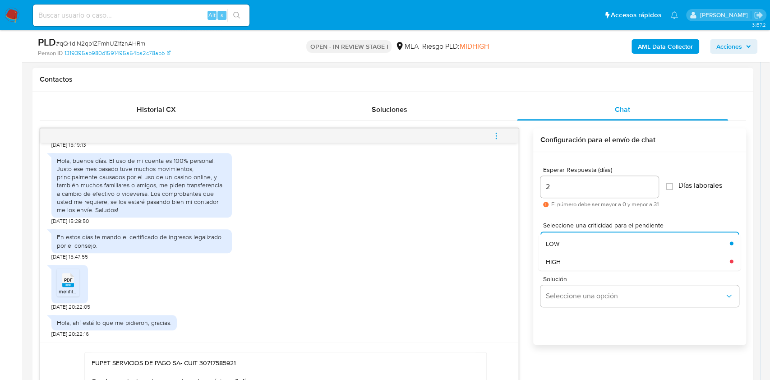
drag, startPoint x: 560, startPoint y: 239, endPoint x: 579, endPoint y: 309, distance: 72.3
click at [560, 239] on div "LOW" at bounding box center [638, 243] width 184 height 18
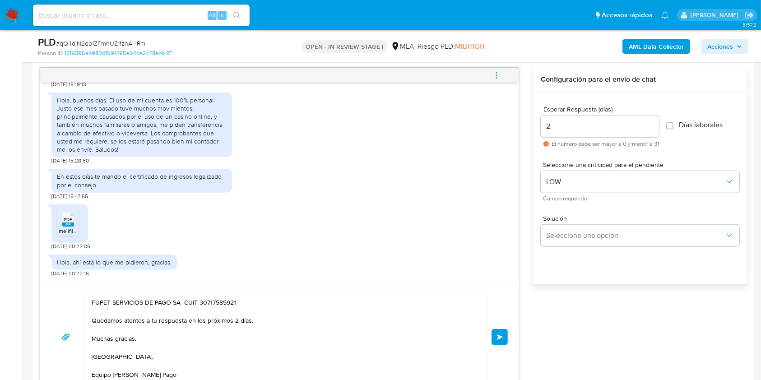
click at [504, 333] on button "Enviar" at bounding box center [499, 337] width 16 height 16
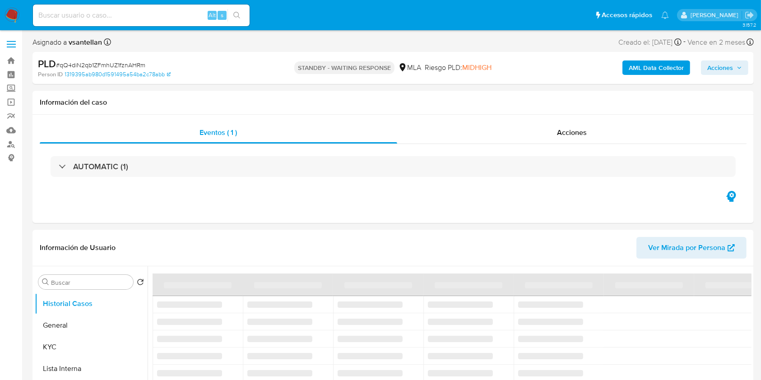
select select "10"
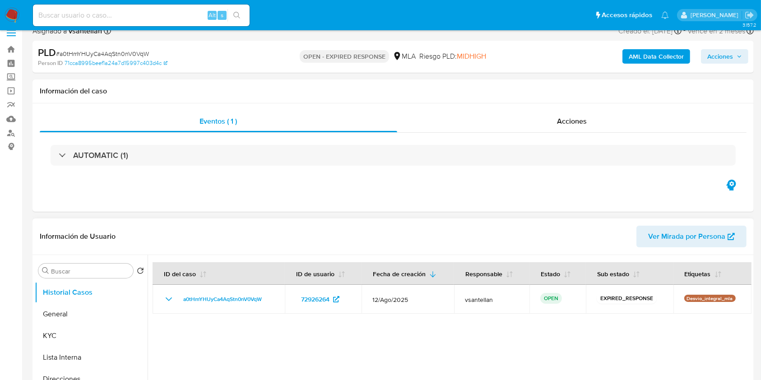
select select "10"
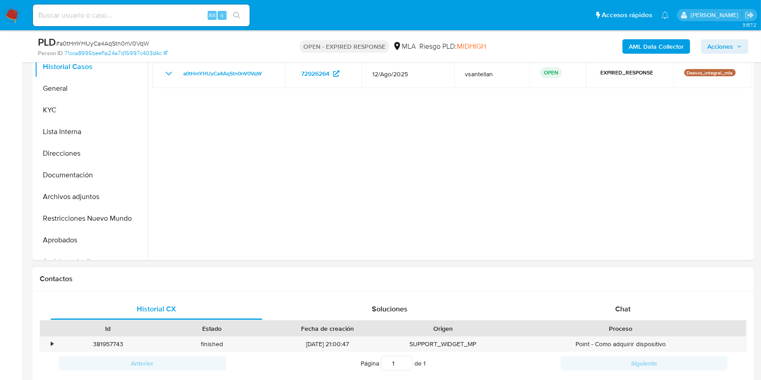
scroll to position [241, 0]
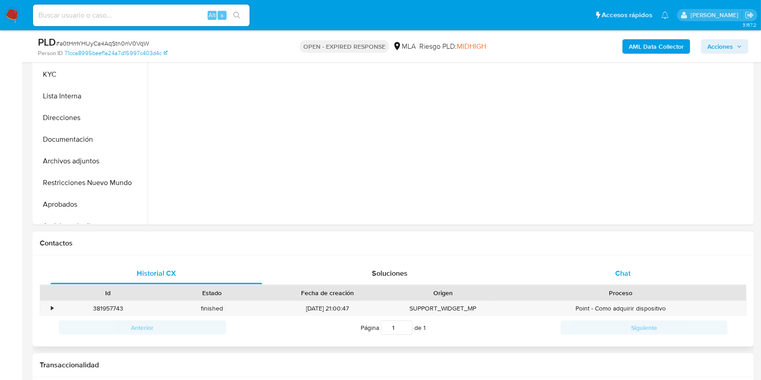
drag, startPoint x: 630, startPoint y: 266, endPoint x: 644, endPoint y: 267, distance: 14.0
click at [630, 267] on div "Chat" at bounding box center [623, 274] width 212 height 22
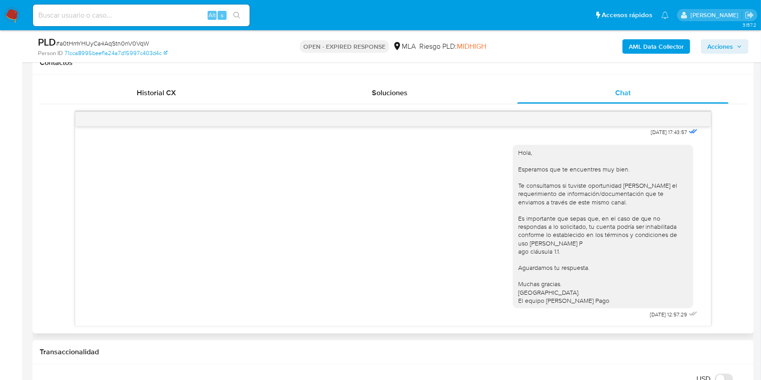
scroll to position [450, 0]
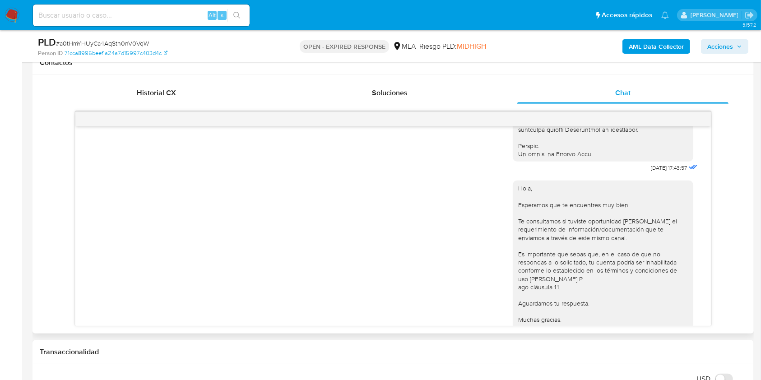
drag, startPoint x: 711, startPoint y: 268, endPoint x: 707, endPoint y: 273, distance: 5.8
click at [707, 272] on div "[DATE] 17:43:57 Hola, Esperamos que te encuentres muy bien. Te consultamos si t…" at bounding box center [393, 218] width 707 height 215
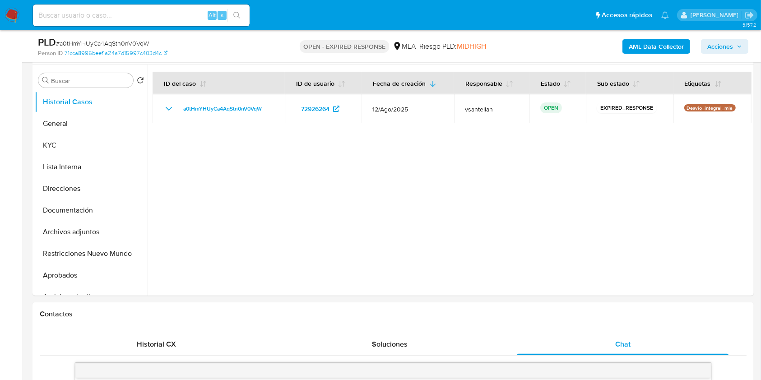
scroll to position [142, 0]
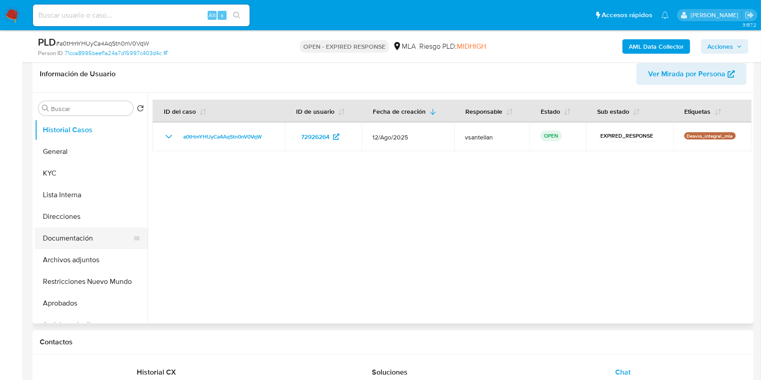
click at [89, 233] on button "Documentación" at bounding box center [88, 238] width 106 height 22
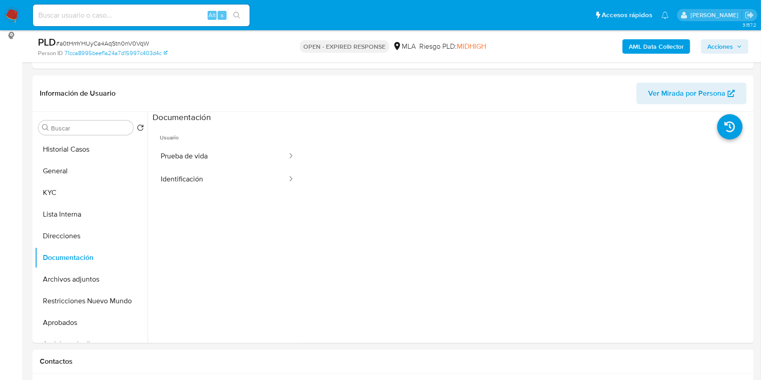
scroll to position [119, 0]
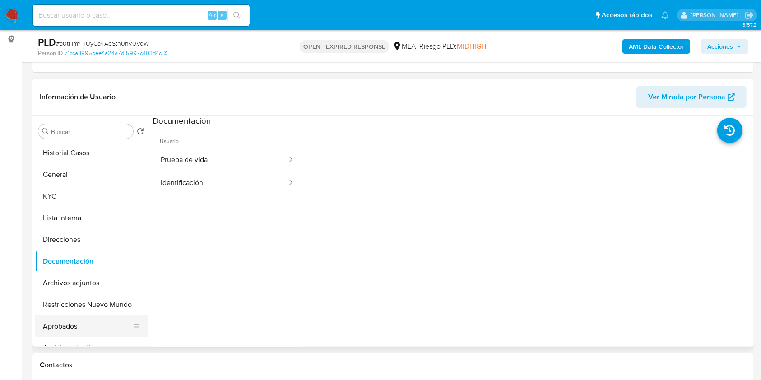
click at [71, 330] on button "Aprobados" at bounding box center [88, 326] width 106 height 22
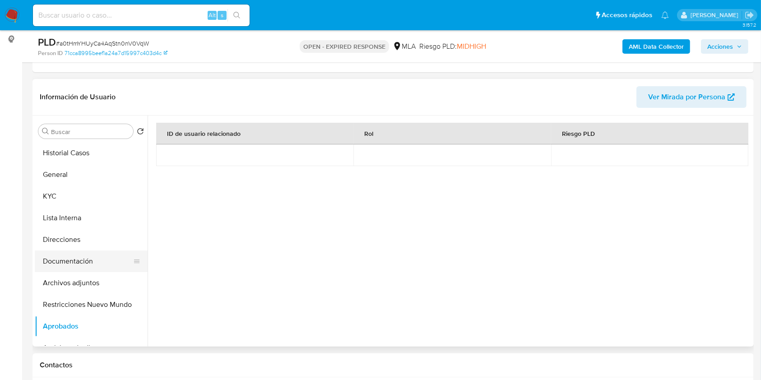
click at [86, 254] on button "Documentación" at bounding box center [88, 261] width 106 height 22
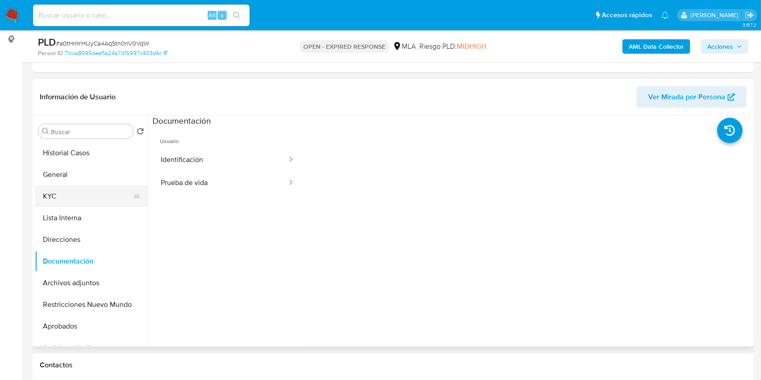
click at [65, 201] on button "KYC" at bounding box center [88, 196] width 106 height 22
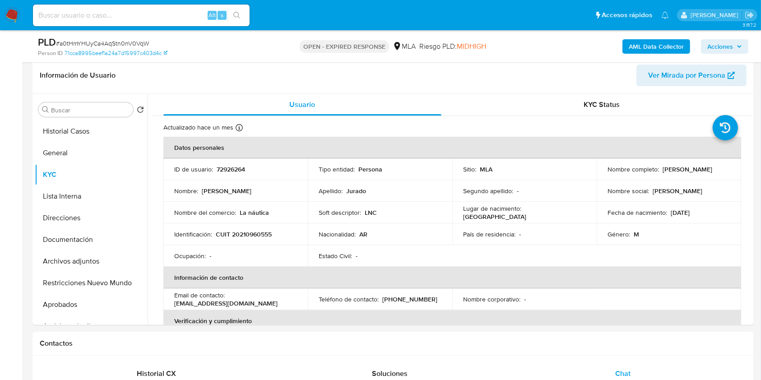
scroll to position [138, 0]
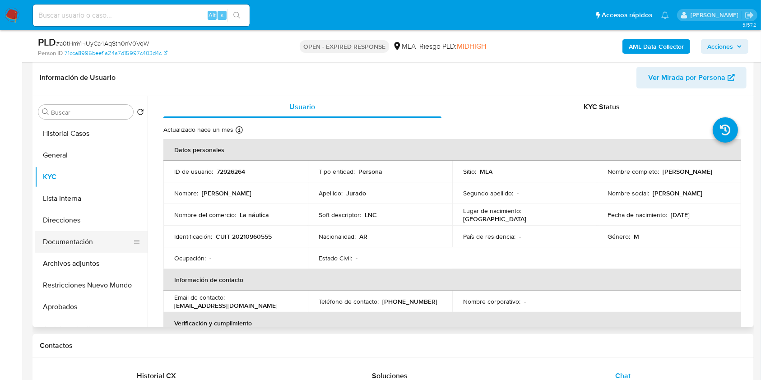
click at [100, 242] on button "Documentación" at bounding box center [88, 242] width 106 height 22
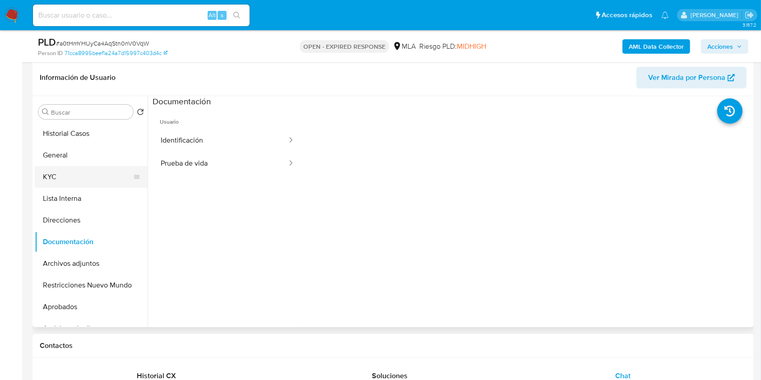
click at [70, 176] on button "KYC" at bounding box center [88, 177] width 106 height 22
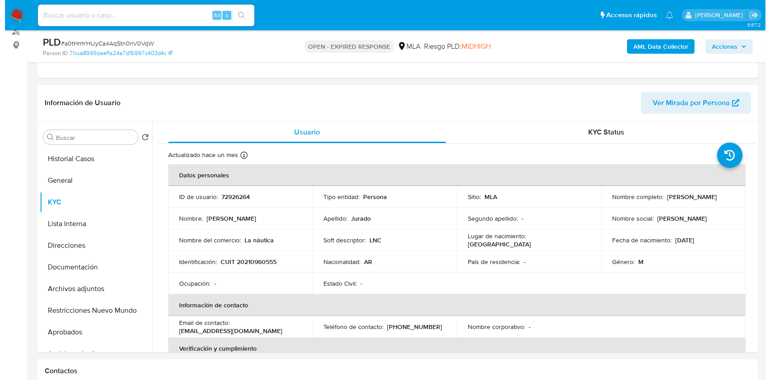
scroll to position [107, 0]
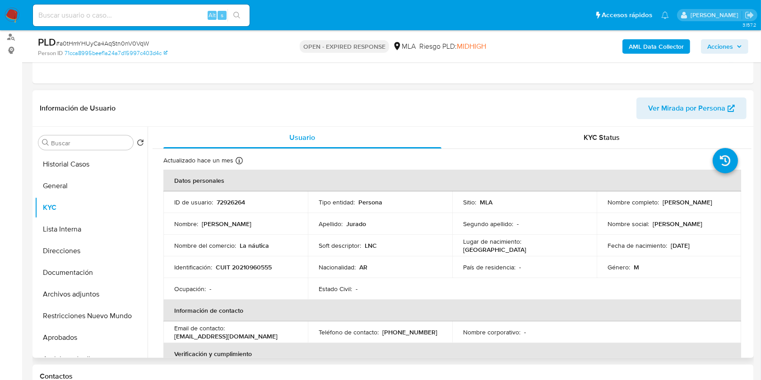
click at [257, 268] on p "CUIT 20210960555" at bounding box center [244, 267] width 56 height 8
click at [258, 268] on p "CUIT 20210960555" at bounding box center [244, 267] width 56 height 8
copy p "20210960555"
click at [84, 297] on button "Archivos adjuntos" at bounding box center [88, 294] width 106 height 22
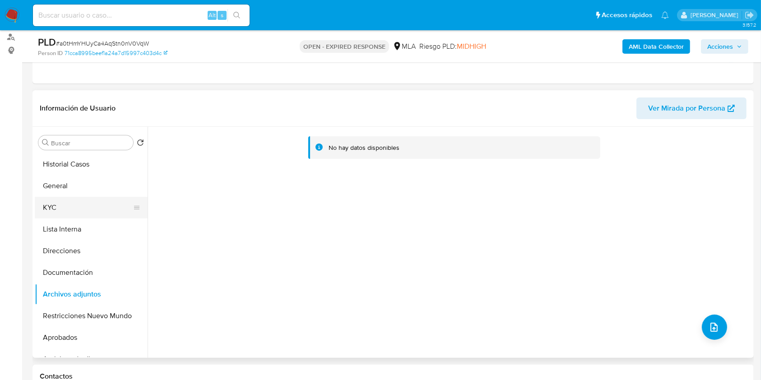
click at [73, 200] on button "KYC" at bounding box center [88, 208] width 106 height 22
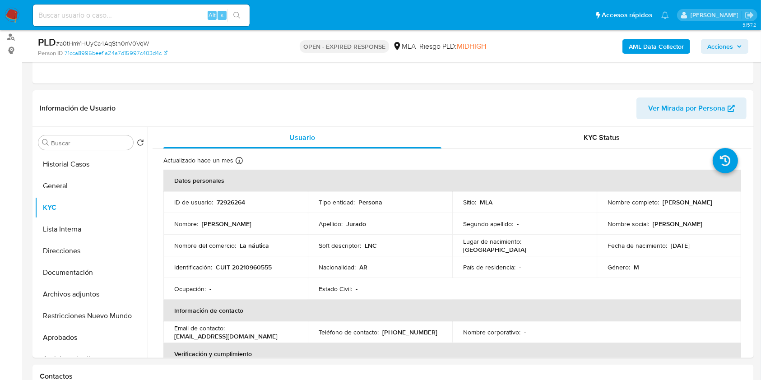
click at [628, 42] on button "AML Data Collector" at bounding box center [656, 46] width 68 height 14
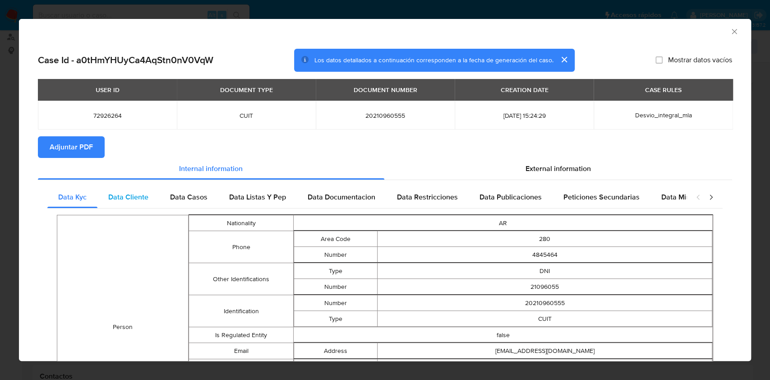
drag, startPoint x: 146, startPoint y: 204, endPoint x: 153, endPoint y: 202, distance: 7.8
click at [145, 204] on div "Data Cliente" at bounding box center [128, 197] width 62 height 22
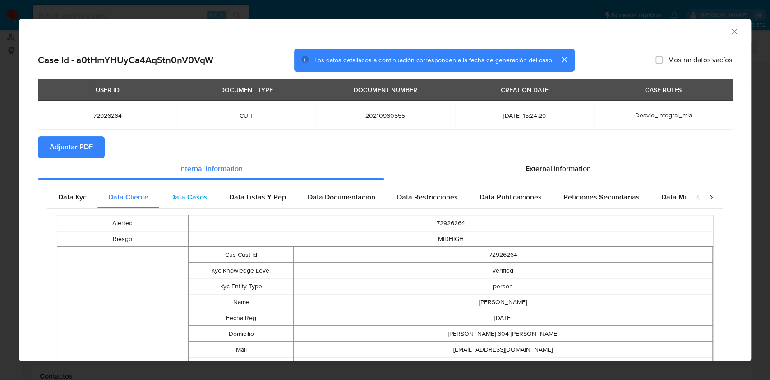
click at [205, 192] on span "Data Casos" at bounding box center [188, 197] width 37 height 10
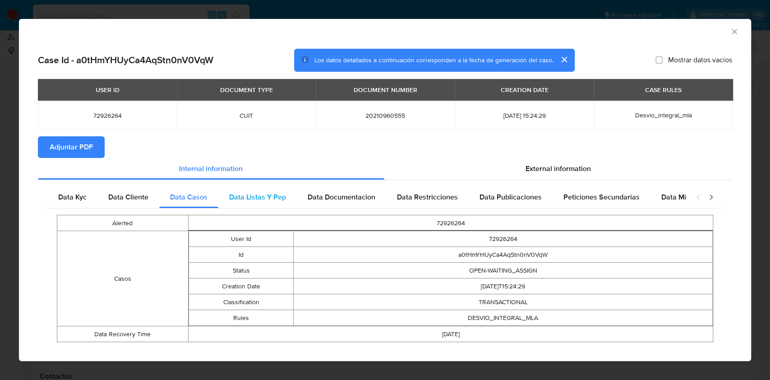
drag, startPoint x: 262, startPoint y: 194, endPoint x: 285, endPoint y: 190, distance: 22.8
click at [261, 194] on span "Data Listas Y Pep" at bounding box center [257, 197] width 57 height 10
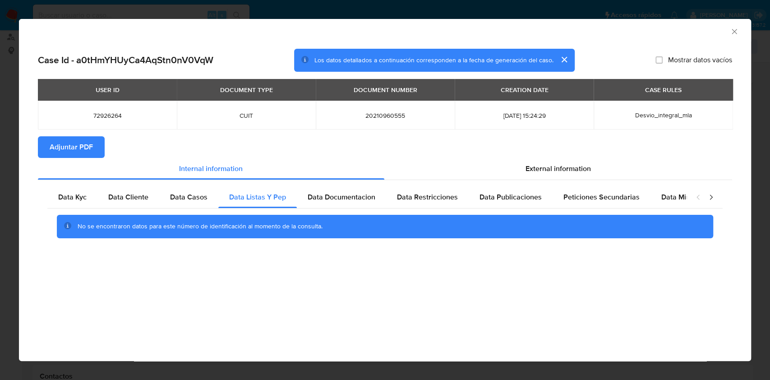
click at [331, 180] on div "Data Kyc Data Cliente Data Casos Data Listas Y Pep Data Documentacion Data Rest…" at bounding box center [385, 215] width 694 height 71
click at [332, 191] on div "Data Documentacion" at bounding box center [341, 197] width 89 height 22
drag, startPoint x: 400, startPoint y: 198, endPoint x: 509, endPoint y: 207, distance: 109.6
click at [405, 197] on span "Data Restricciones" at bounding box center [427, 197] width 61 height 10
click at [510, 207] on div "Data Publicaciones" at bounding box center [511, 197] width 84 height 22
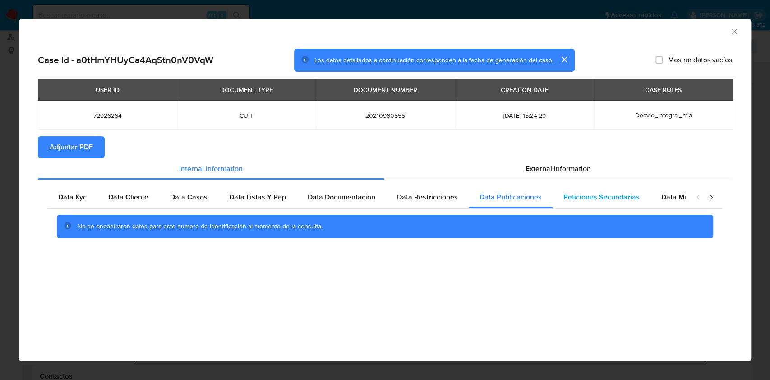
drag, startPoint x: 578, startPoint y: 197, endPoint x: 611, endPoint y: 196, distance: 32.0
click at [587, 196] on span "Peticiones Secundarias" at bounding box center [602, 197] width 76 height 10
click at [684, 193] on span "Data Minoridad" at bounding box center [687, 197] width 50 height 10
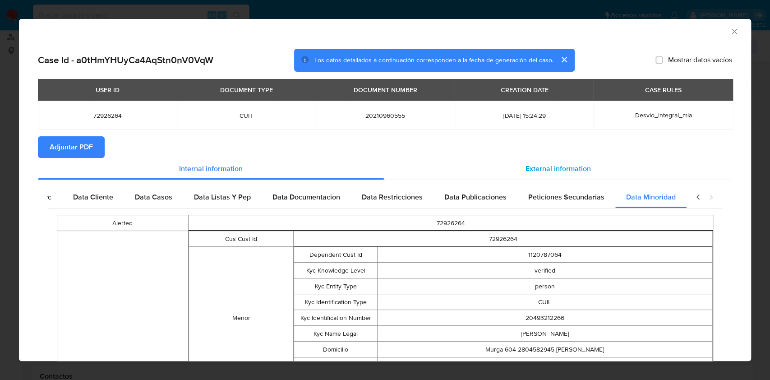
scroll to position [0, 40]
click at [588, 170] on div "External information" at bounding box center [558, 169] width 348 height 22
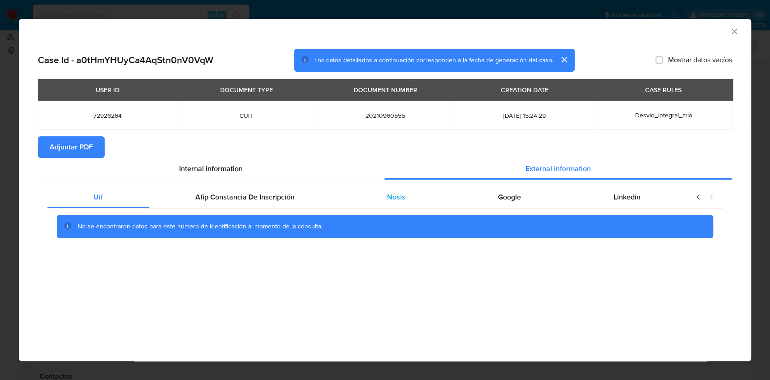
scroll to position [0, 0]
drag, startPoint x: 231, startPoint y: 196, endPoint x: 268, endPoint y: 204, distance: 37.3
click at [231, 197] on span "Afip Constancia De Inscripción" at bounding box center [244, 197] width 99 height 10
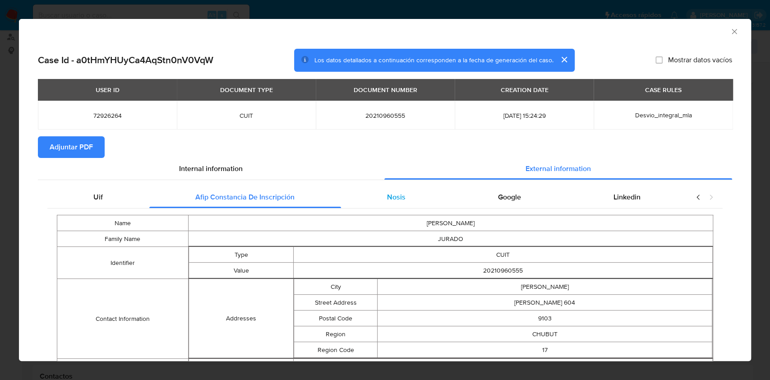
drag, startPoint x: 408, startPoint y: 213, endPoint x: 398, endPoint y: 199, distance: 17.5
drag, startPoint x: 398, startPoint y: 198, endPoint x: 442, endPoint y: 191, distance: 43.8
click at [399, 197] on span "Nosis" at bounding box center [396, 197] width 19 height 10
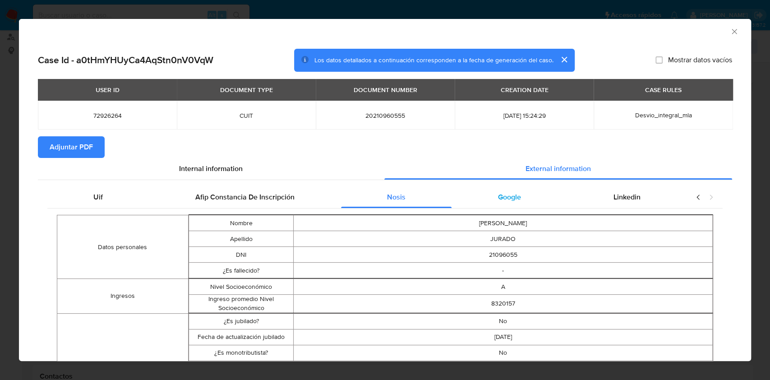
click at [527, 197] on div "Google" at bounding box center [510, 197] width 116 height 22
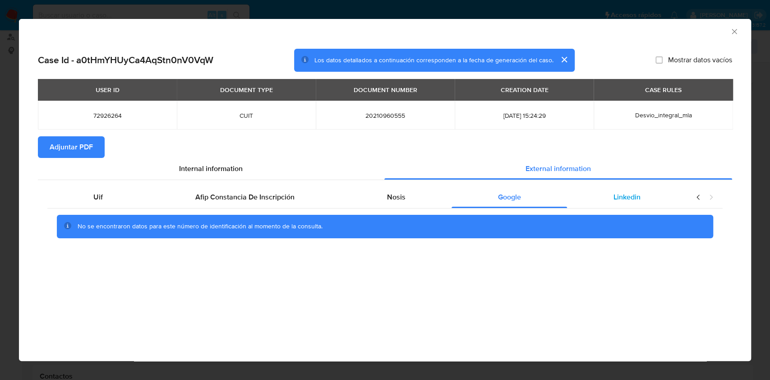
drag, startPoint x: 612, startPoint y: 198, endPoint x: 587, endPoint y: 204, distance: 26.3
click at [612, 198] on div "Linkedin" at bounding box center [627, 197] width 120 height 22
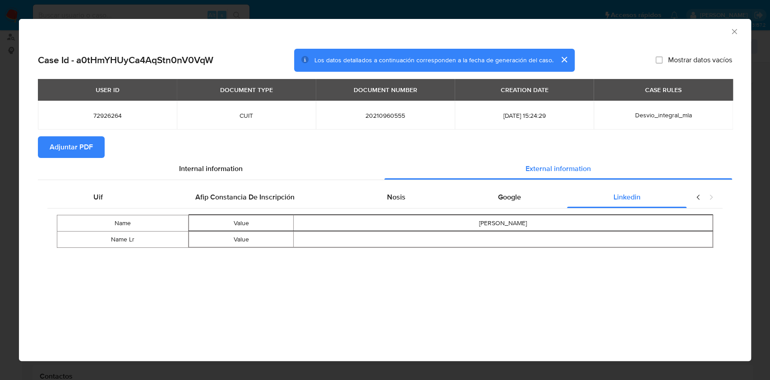
click at [63, 150] on span "Adjuntar PDF" at bounding box center [71, 147] width 43 height 20
click at [737, 28] on icon "Cerrar ventana" at bounding box center [734, 31] width 9 height 9
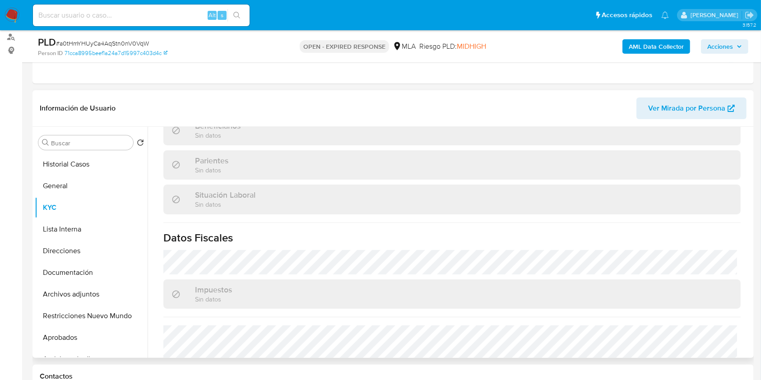
scroll to position [475, 0]
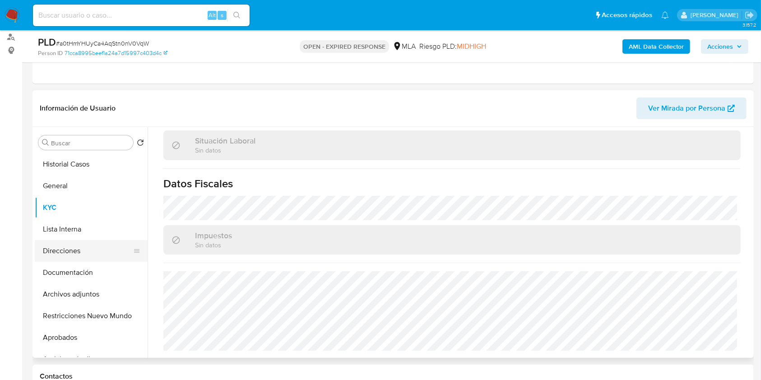
click at [92, 243] on button "Direcciones" at bounding box center [88, 251] width 106 height 22
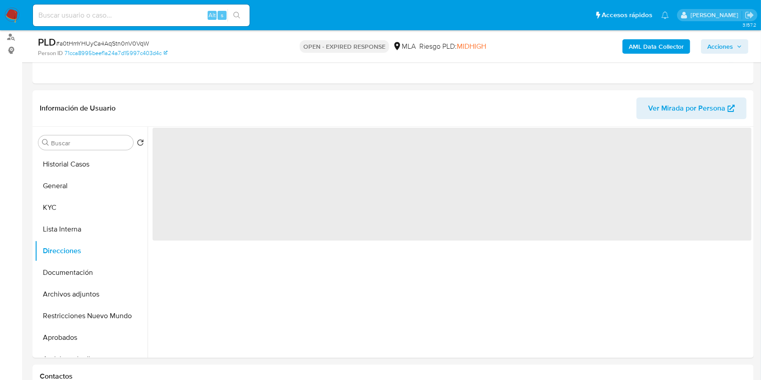
scroll to position [0, 0]
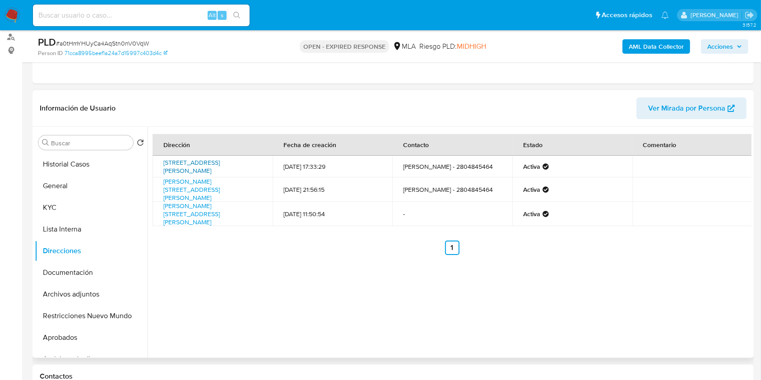
click at [217, 167] on link "Avenida Teniente Coronel Murga 604, Rawson, Chubut, 9103, Argentina 604" at bounding box center [191, 166] width 56 height 17
click at [44, 204] on button "KYC" at bounding box center [88, 208] width 106 height 22
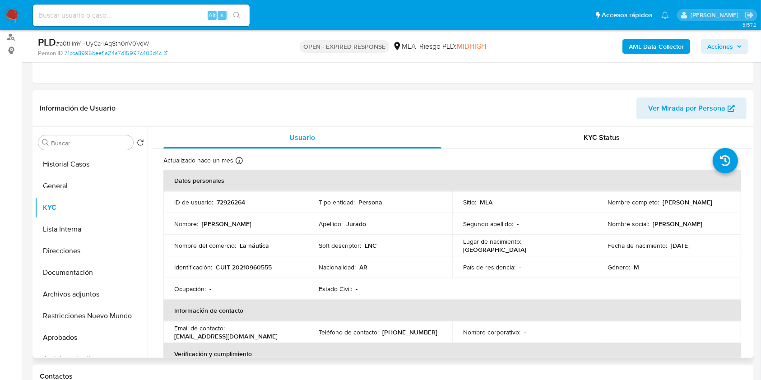
click at [411, 328] on p "(280) 4845464" at bounding box center [409, 332] width 55 height 8
copy p "4845464"
drag, startPoint x: 260, startPoint y: 334, endPoint x: 167, endPoint y: 339, distance: 93.6
click at [167, 339] on td "Email de contacto : danieljurado867@hotmail.com" at bounding box center [235, 332] width 144 height 22
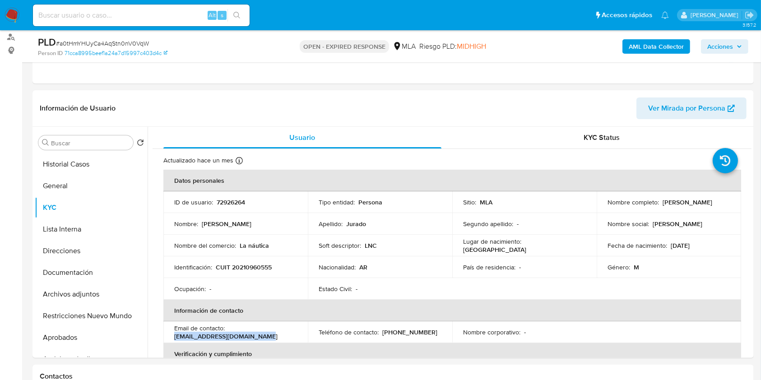
copy p "danieljurado867@hotmail.com"
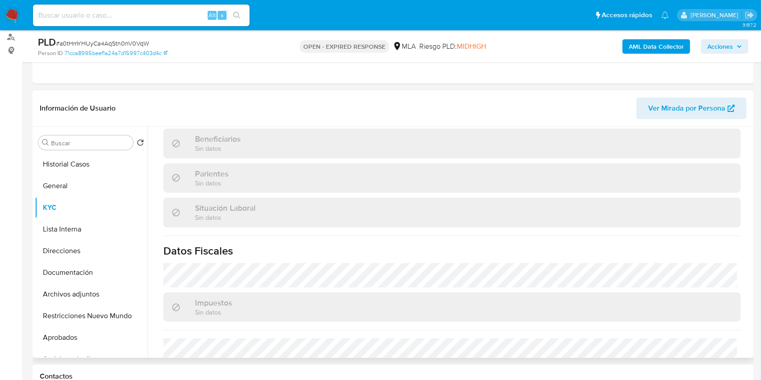
scroll to position [475, 0]
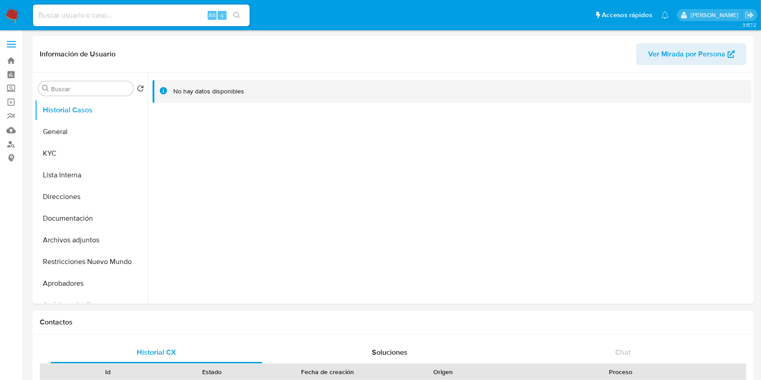
select select "10"
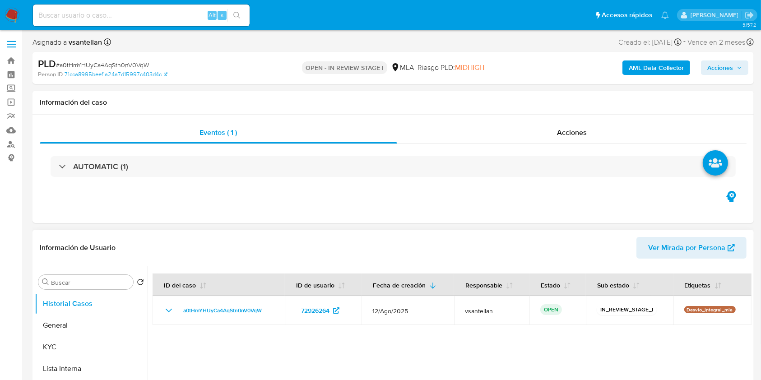
select select "10"
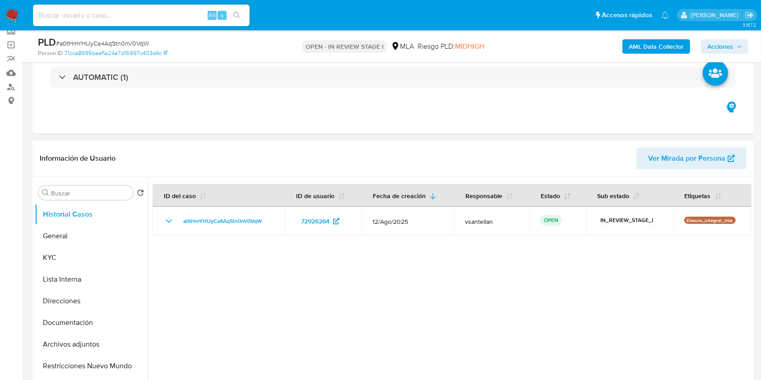
scroll to position [180, 0]
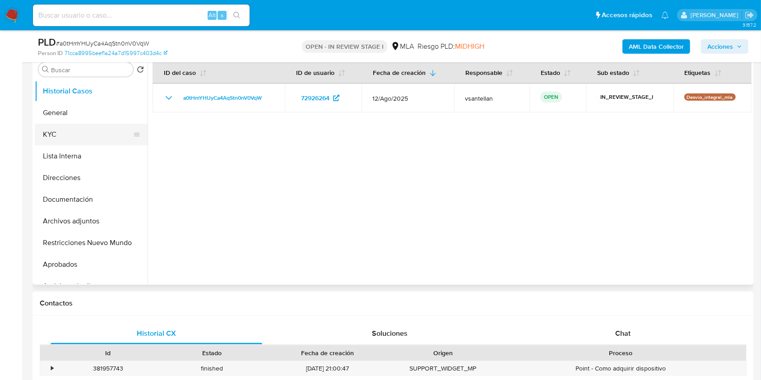
click at [88, 134] on button "KYC" at bounding box center [88, 135] width 106 height 22
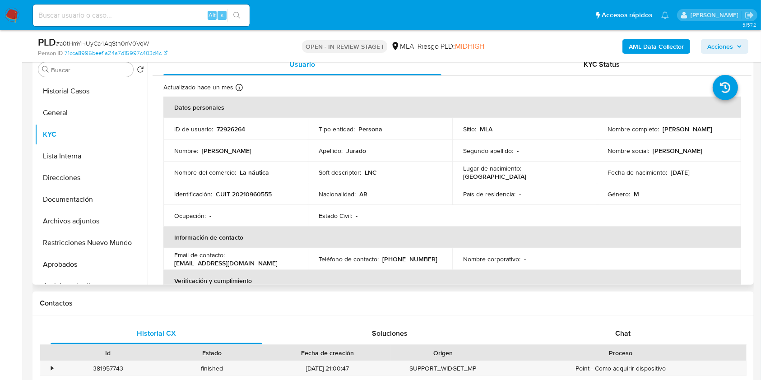
drag, startPoint x: 661, startPoint y: 129, endPoint x: 726, endPoint y: 131, distance: 64.6
click at [726, 131] on div "Nombre completo : [PERSON_NAME]" at bounding box center [668, 129] width 123 height 8
click at [664, 131] on p "[PERSON_NAME]" at bounding box center [687, 129] width 50 height 8
drag, startPoint x: 660, startPoint y: 129, endPoint x: 728, endPoint y: 134, distance: 67.8
click at [728, 134] on td "Nombre completo : [PERSON_NAME]" at bounding box center [669, 129] width 144 height 22
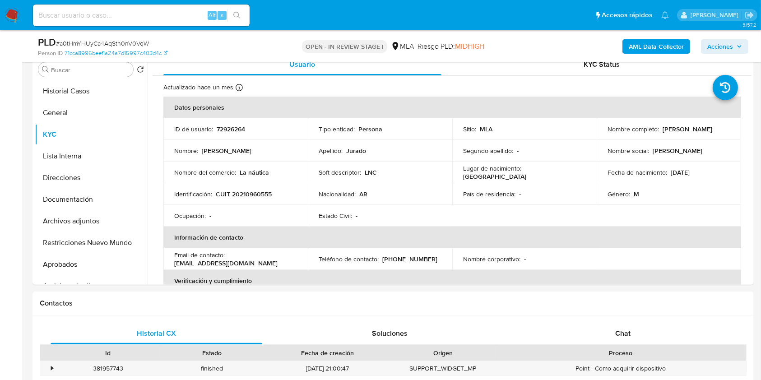
copy p "[PERSON_NAME]"
click at [650, 334] on div "Chat" at bounding box center [623, 334] width 212 height 22
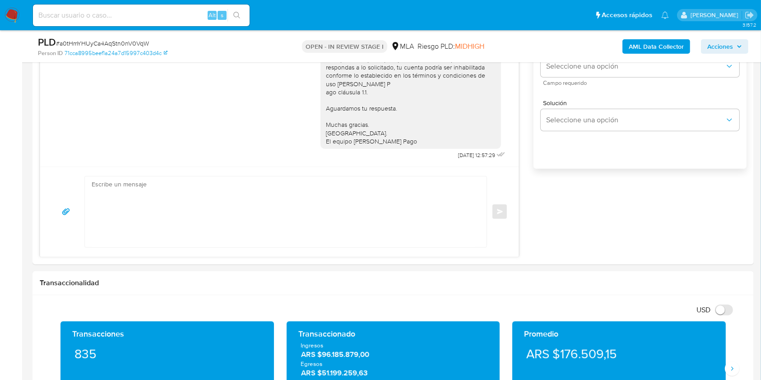
scroll to position [591, 0]
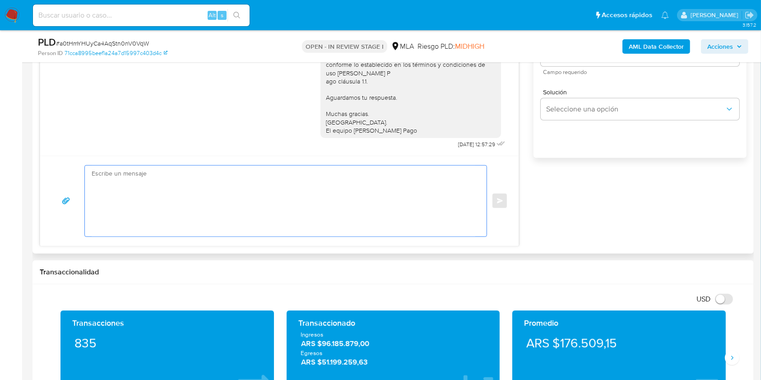
click at [382, 204] on textarea at bounding box center [284, 201] width 384 height 71
paste textarea "Lore Ipsu Dolors Ametco, Ad elitsed do eiu temporincid utlaboreetd ma al enimad…"
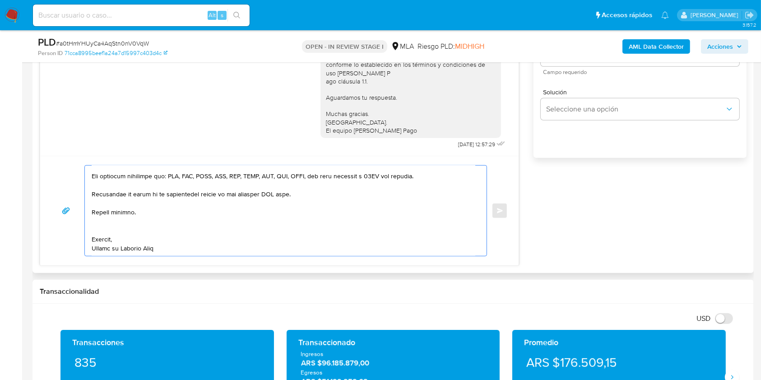
click at [198, 225] on textarea at bounding box center [284, 211] width 384 height 90
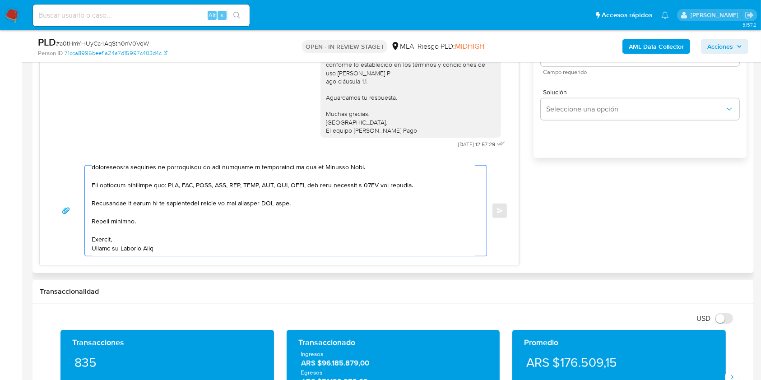
scroll to position [228, 0]
click at [279, 199] on textarea at bounding box center [284, 211] width 384 height 90
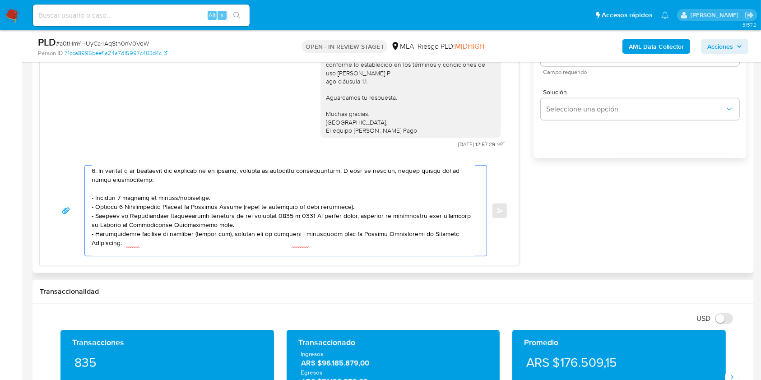
scroll to position [76, 0]
drag, startPoint x: 217, startPoint y: 199, endPoint x: 65, endPoint y: 197, distance: 152.1
click at [65, 197] on div "Enviar" at bounding box center [279, 210] width 457 height 91
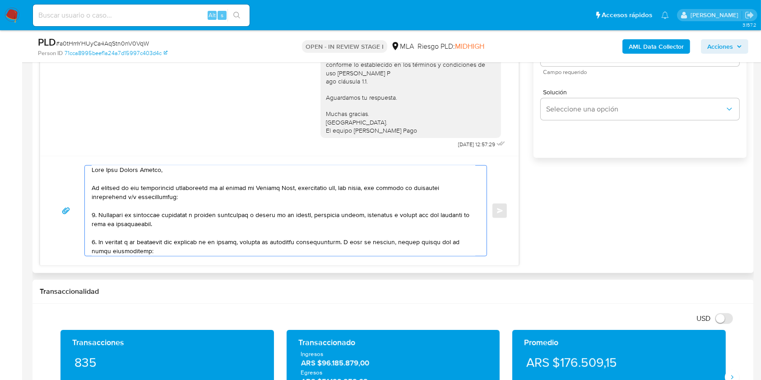
scroll to position [0, 0]
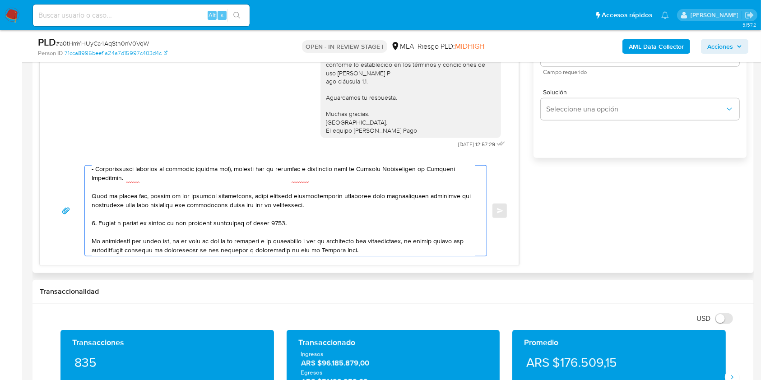
drag, startPoint x: 290, startPoint y: 225, endPoint x: 99, endPoint y: 223, distance: 191.3
click at [99, 223] on textarea at bounding box center [284, 211] width 384 height 90
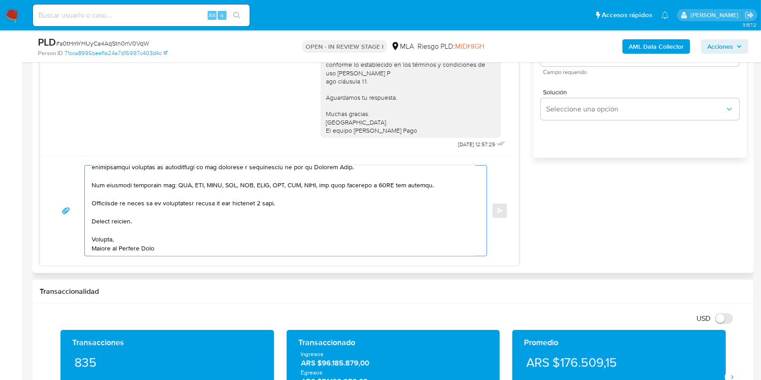
click at [271, 205] on textarea at bounding box center [284, 211] width 384 height 90
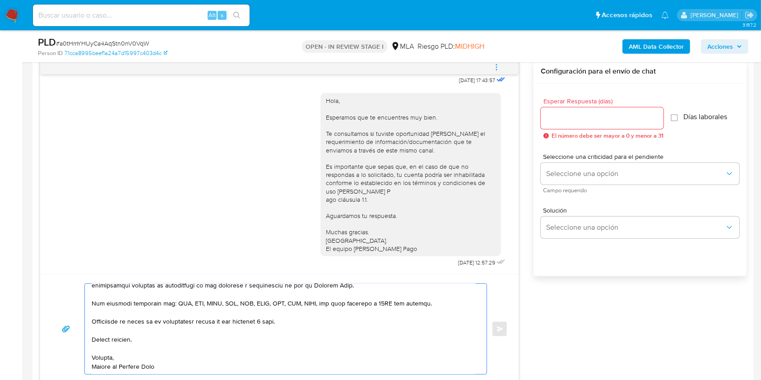
type textarea "Hola Juan Daniel Jurado, En función de las operaciones registradas en tu cuenta…"
click at [552, 113] on input "Esperar Respuesta (días)" at bounding box center [602, 118] width 123 height 12
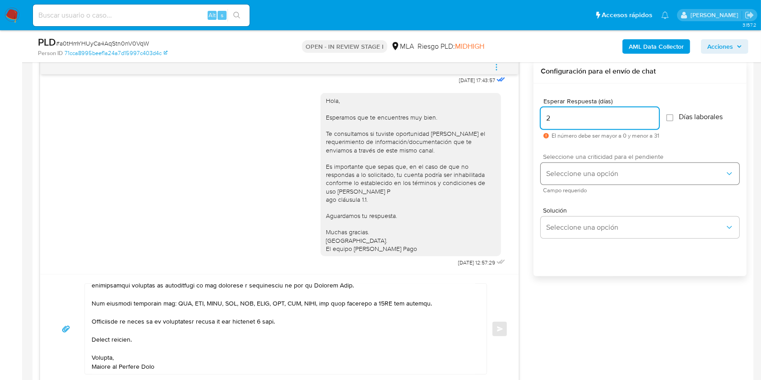
type input "2"
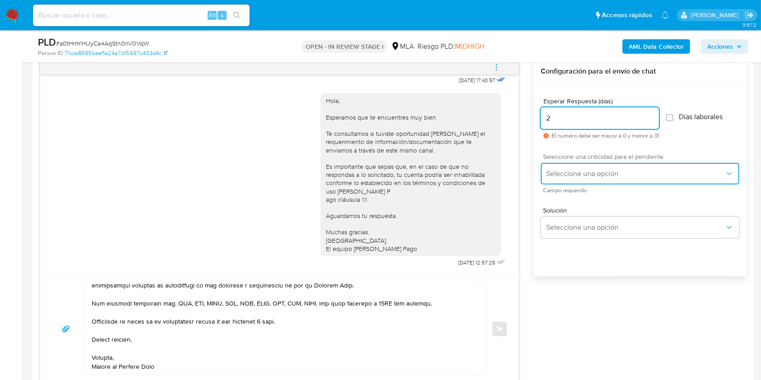
click at [560, 168] on button "Seleccione una opción" at bounding box center [640, 174] width 199 height 22
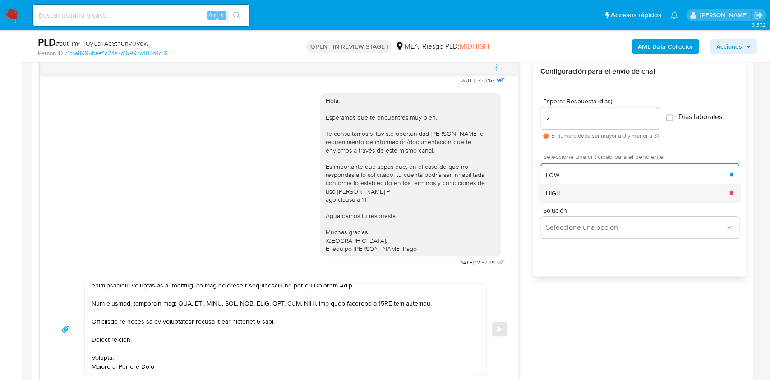
click at [560, 189] on span "HIGH" at bounding box center [553, 193] width 15 height 8
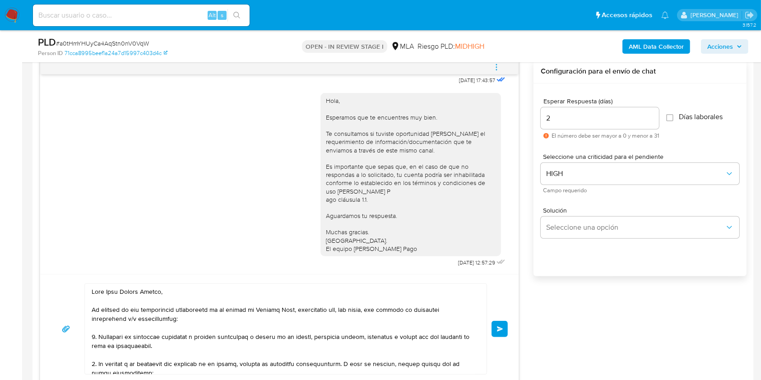
click at [496, 323] on button "Enviar" at bounding box center [499, 329] width 16 height 16
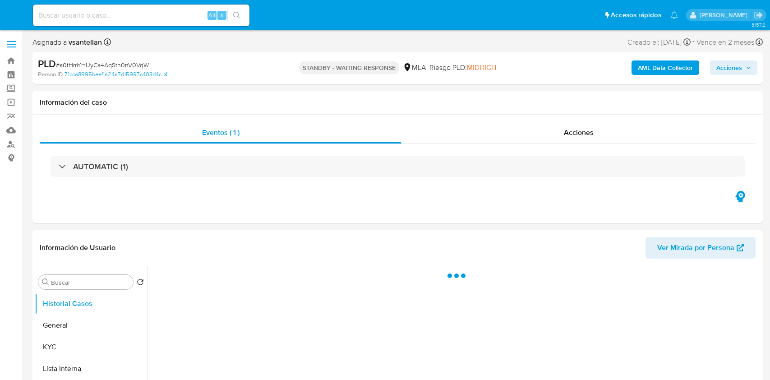
select select "10"
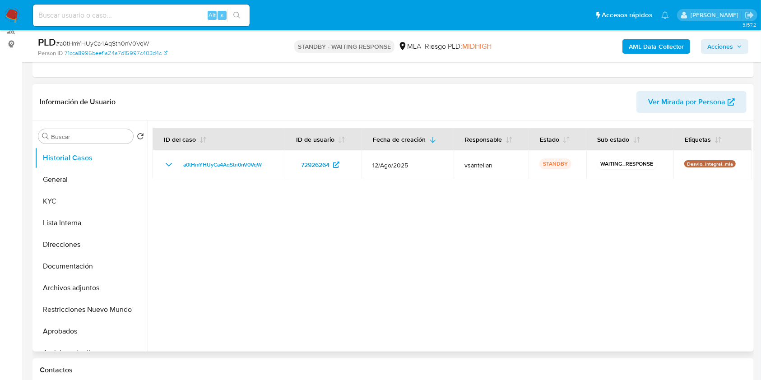
scroll to position [120, 0]
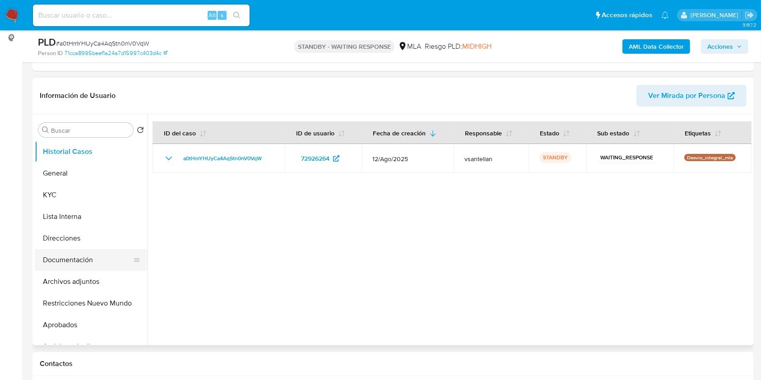
click at [70, 261] on button "Documentación" at bounding box center [88, 260] width 106 height 22
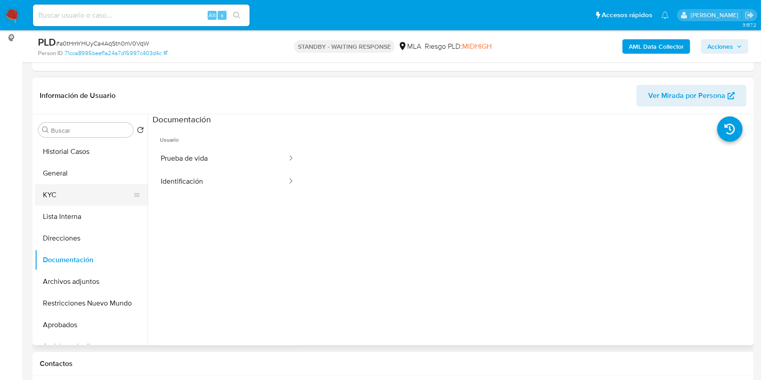
click at [70, 194] on button "KYC" at bounding box center [88, 195] width 106 height 22
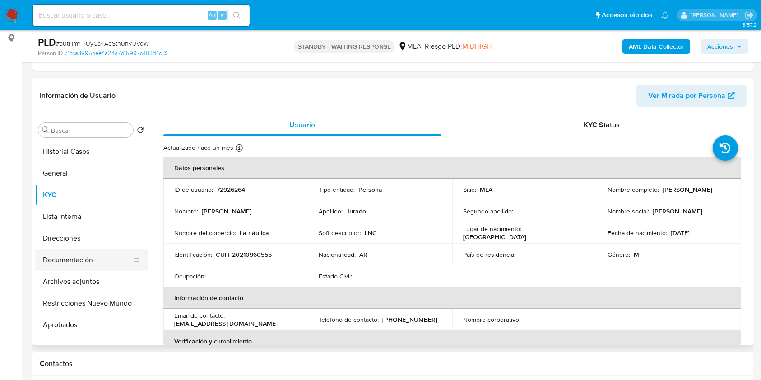
click at [85, 254] on button "Documentación" at bounding box center [88, 260] width 106 height 22
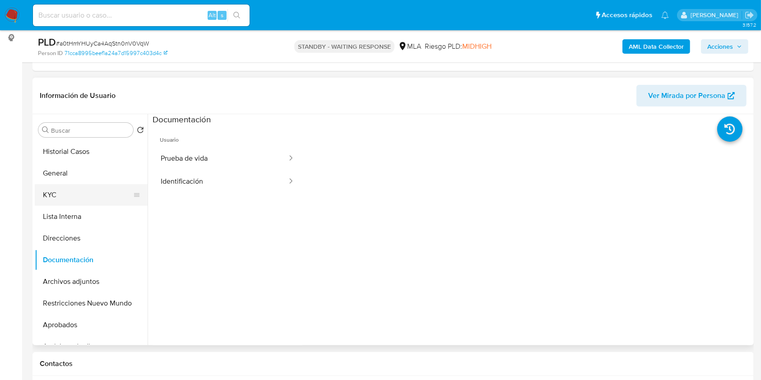
click at [103, 190] on button "KYC" at bounding box center [88, 195] width 106 height 22
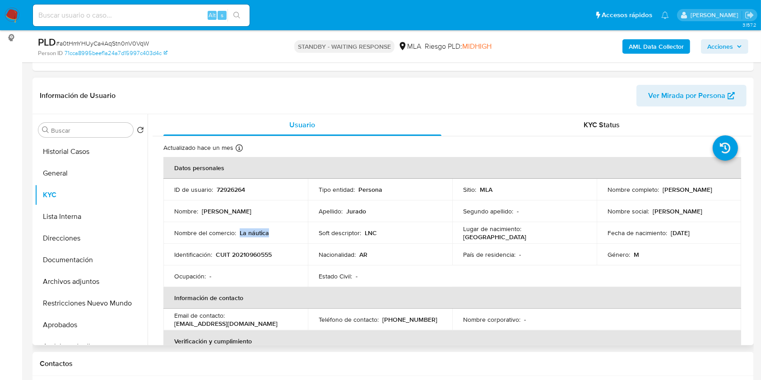
drag, startPoint x: 271, startPoint y: 230, endPoint x: 238, endPoint y: 235, distance: 32.9
click at [238, 235] on div "Nombre del comercio : La náutica" at bounding box center [235, 233] width 123 height 8
copy p "La náutica"
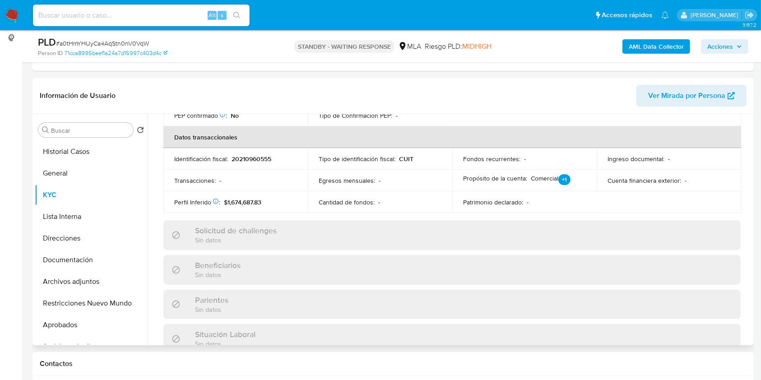
scroll to position [174, 0]
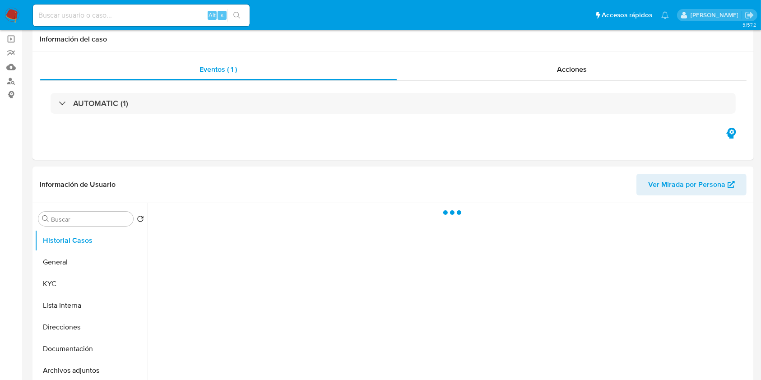
scroll to position [180, 0]
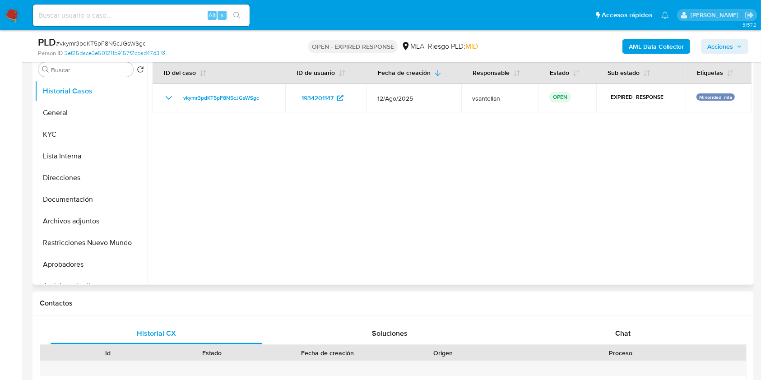
select select "10"
click at [99, 254] on button "Aprobadores" at bounding box center [88, 265] width 106 height 22
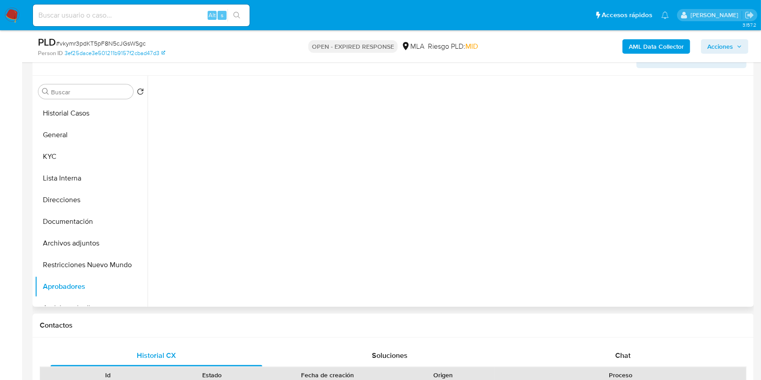
scroll to position [120, 0]
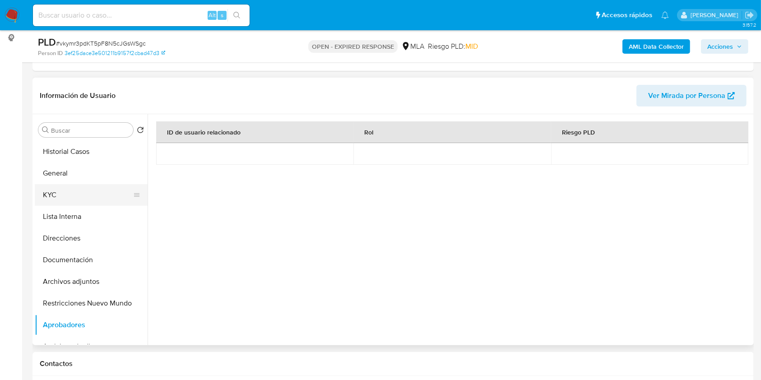
click at [76, 196] on button "KYC" at bounding box center [88, 195] width 106 height 22
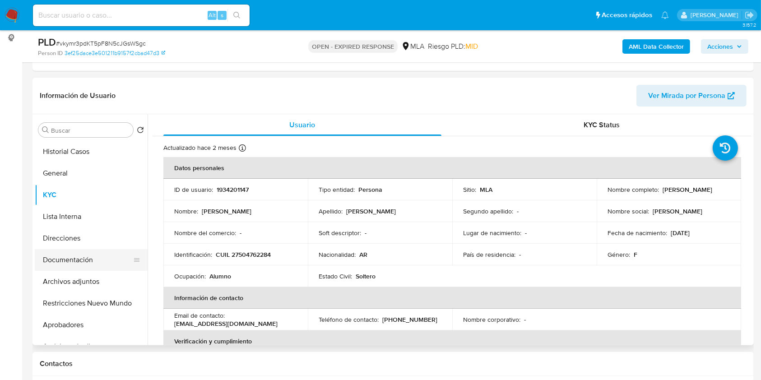
click at [102, 262] on button "Documentación" at bounding box center [88, 260] width 106 height 22
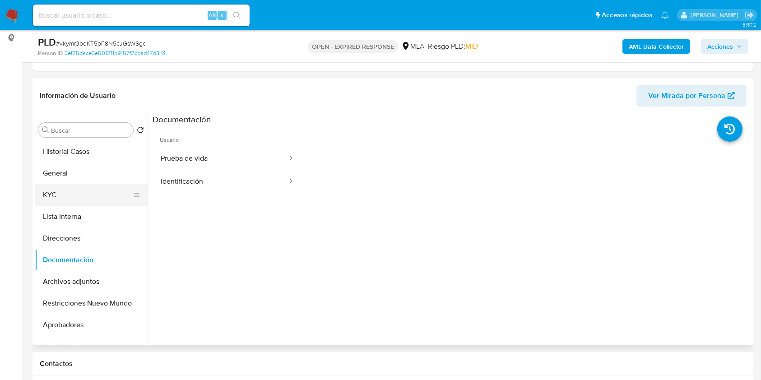
click at [84, 194] on button "KYC" at bounding box center [88, 195] width 106 height 22
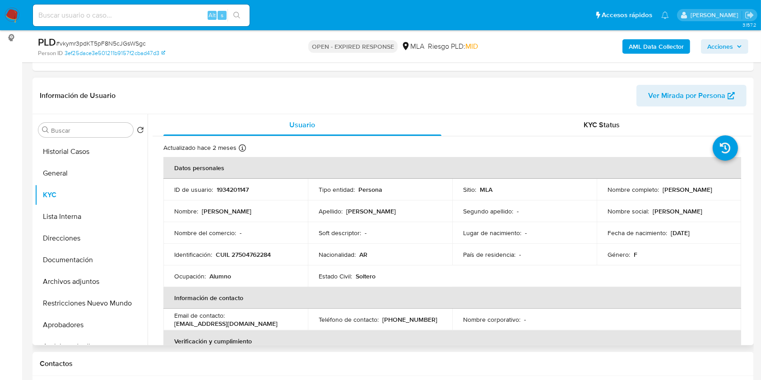
click at [510, 296] on th "Información de contacto" at bounding box center [452, 298] width 578 height 22
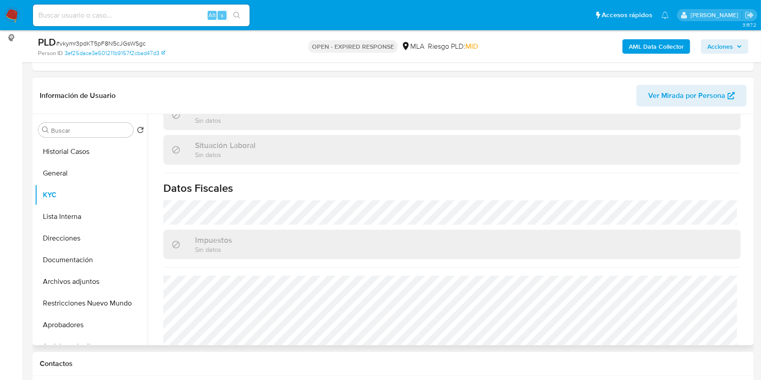
scroll to position [475, 0]
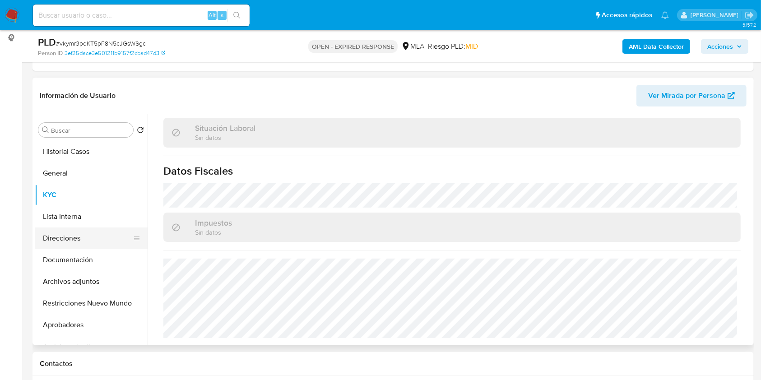
click at [89, 229] on button "Direcciones" at bounding box center [88, 238] width 106 height 22
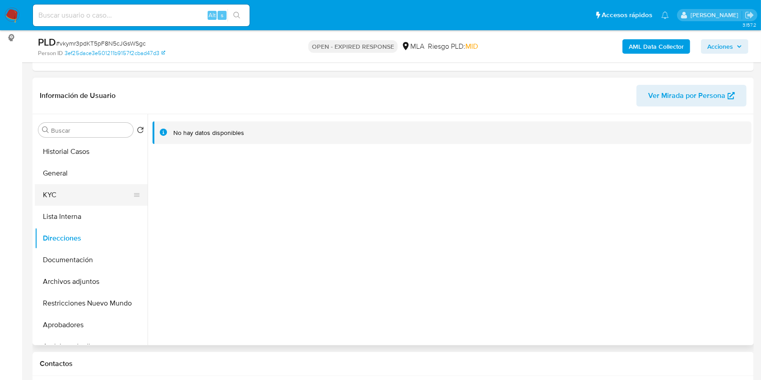
click at [72, 186] on button "KYC" at bounding box center [88, 195] width 106 height 22
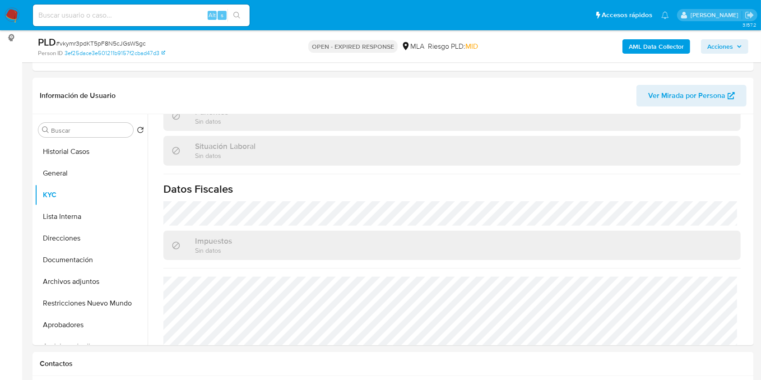
scroll to position [475, 0]
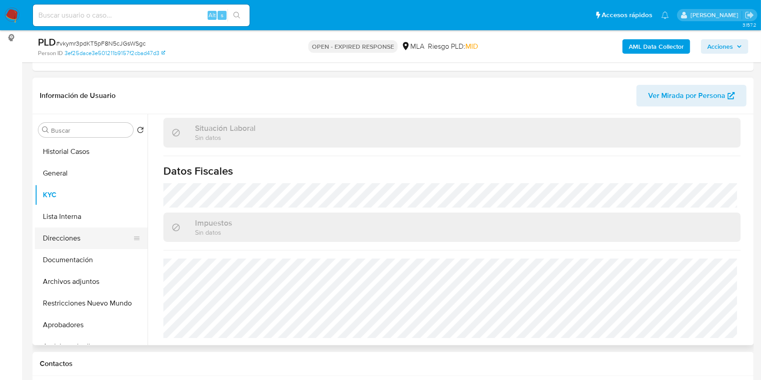
click at [77, 245] on button "Direcciones" at bounding box center [88, 238] width 106 height 22
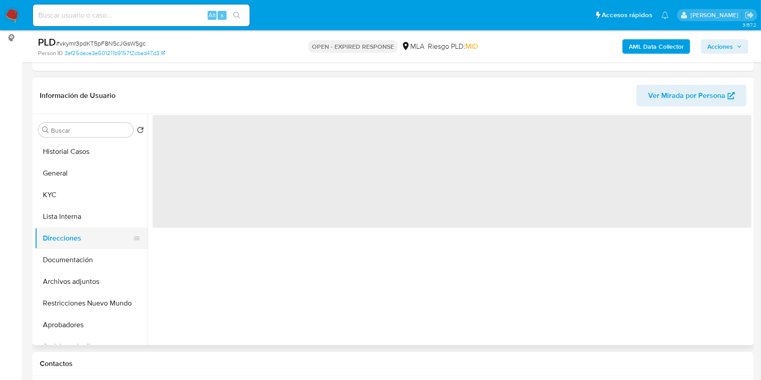
scroll to position [0, 0]
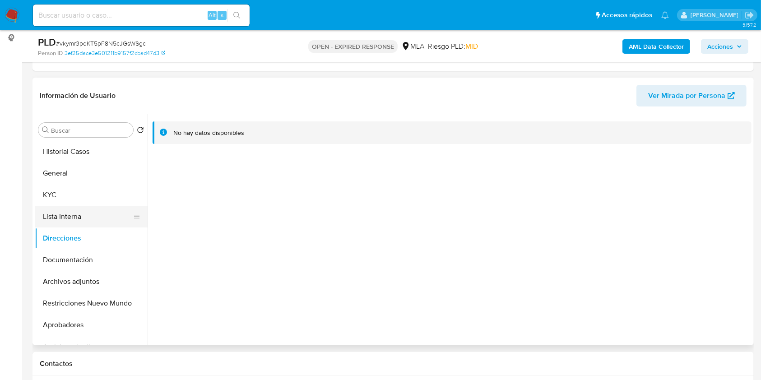
click at [92, 206] on button "Lista Interna" at bounding box center [88, 217] width 106 height 22
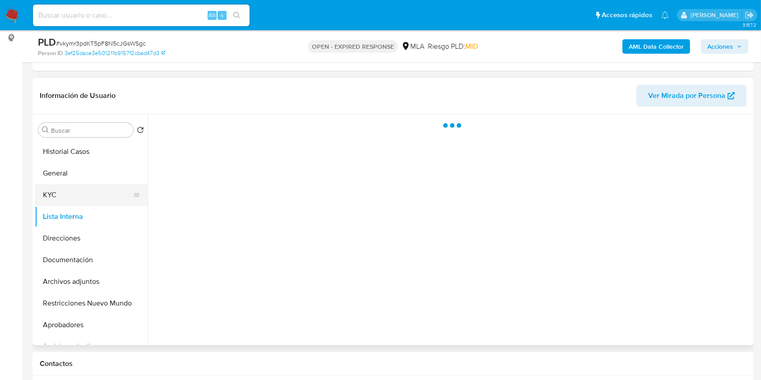
click at [80, 198] on button "KYC" at bounding box center [88, 195] width 106 height 22
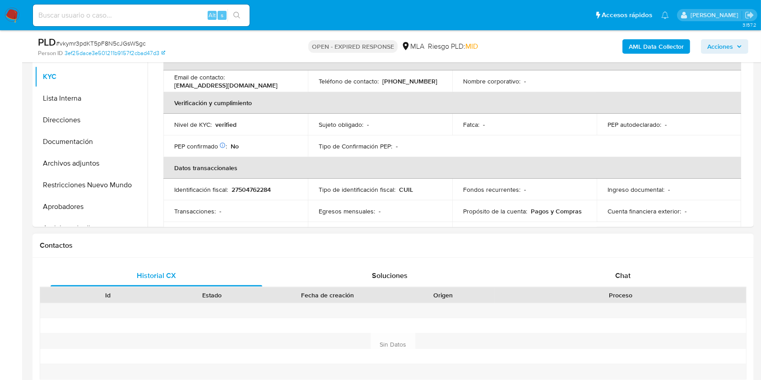
scroll to position [241, 0]
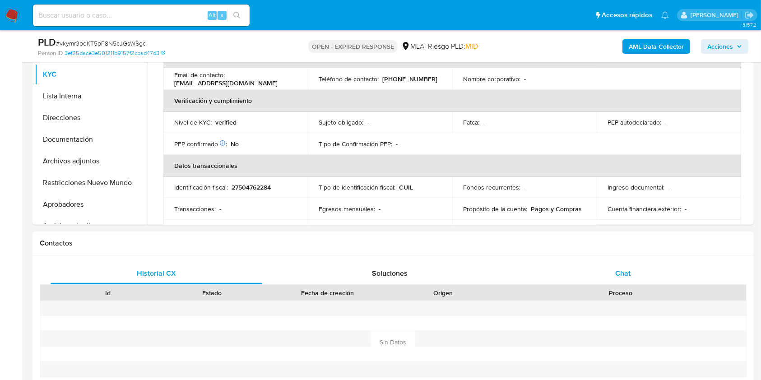
click at [633, 277] on div "Chat" at bounding box center [623, 274] width 212 height 22
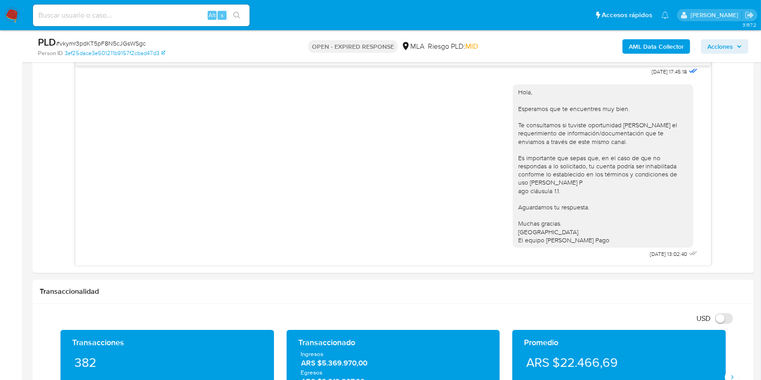
scroll to position [435, 0]
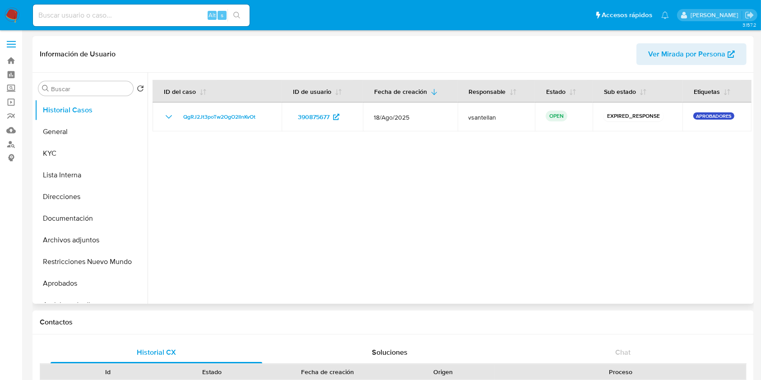
select select "10"
click at [76, 217] on button "Documentación" at bounding box center [88, 219] width 106 height 22
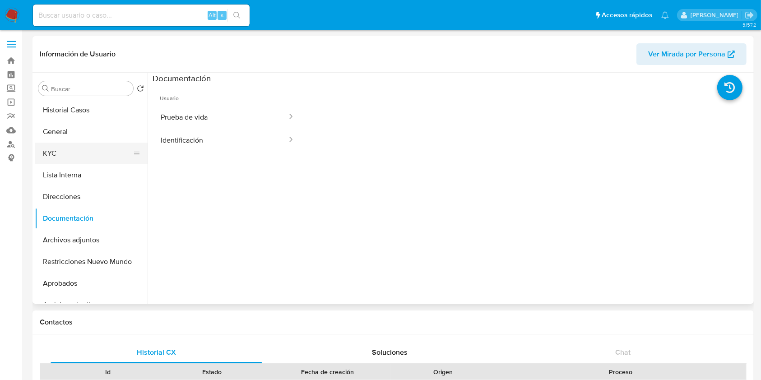
click at [79, 155] on button "KYC" at bounding box center [88, 154] width 106 height 22
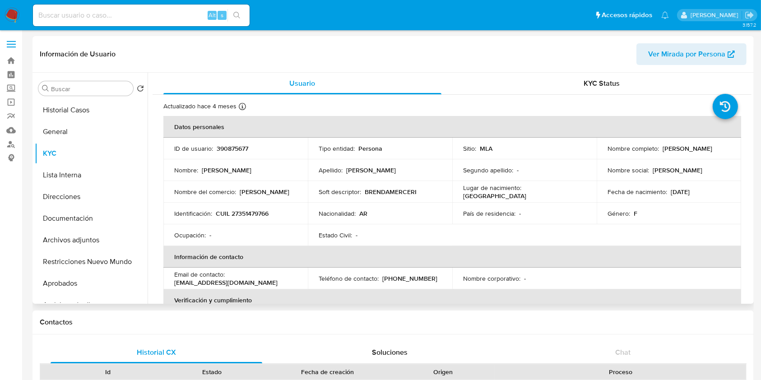
click at [256, 213] on p "CUIL 27351479766" at bounding box center [242, 213] width 53 height 8
copy p "27351479766"
click at [265, 220] on td "Identificación : CUIL 27351479766" at bounding box center [235, 214] width 144 height 22
click at [259, 217] on p "CUIL 27351479766" at bounding box center [242, 213] width 53 height 8
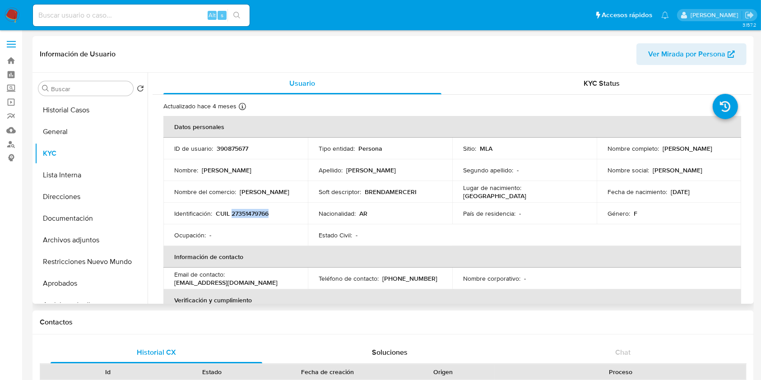
click at [259, 217] on p "CUIL 27351479766" at bounding box center [242, 213] width 53 height 8
copy p "27351479766"
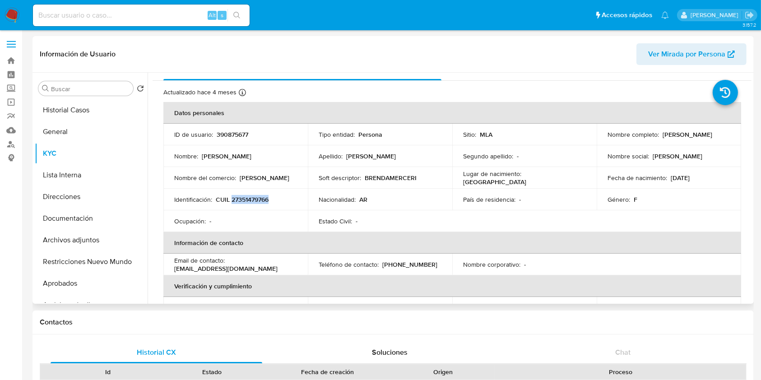
scroll to position [60, 0]
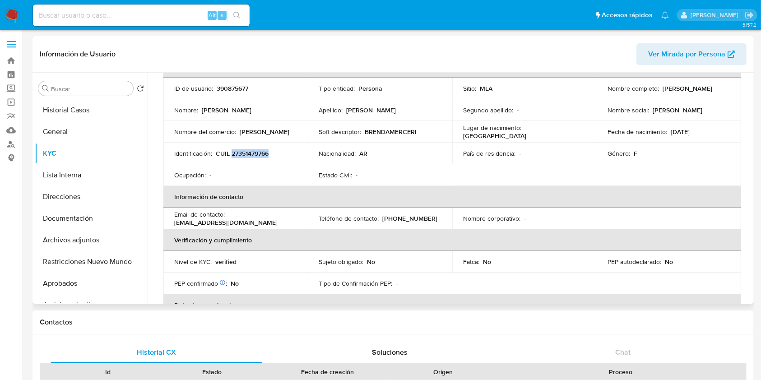
drag, startPoint x: 661, startPoint y: 89, endPoint x: 716, endPoint y: 91, distance: 55.1
click at [716, 91] on div "Nombre completo : Eliana Anali Gomez" at bounding box center [668, 88] width 123 height 8
copy p "Eliana Anali Gomez"
click at [244, 149] on p "CUIL 27351479766" at bounding box center [242, 153] width 53 height 8
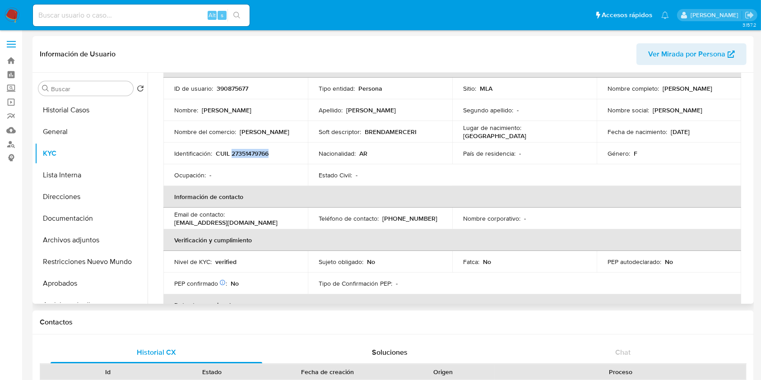
copy p "27351479766"
drag, startPoint x: 659, startPoint y: 88, endPoint x: 734, endPoint y: 81, distance: 75.3
click at [734, 81] on td "Nombre completo : Eliana Anali Gomez" at bounding box center [669, 89] width 144 height 22
copy p "Eliana Anali Gomez"
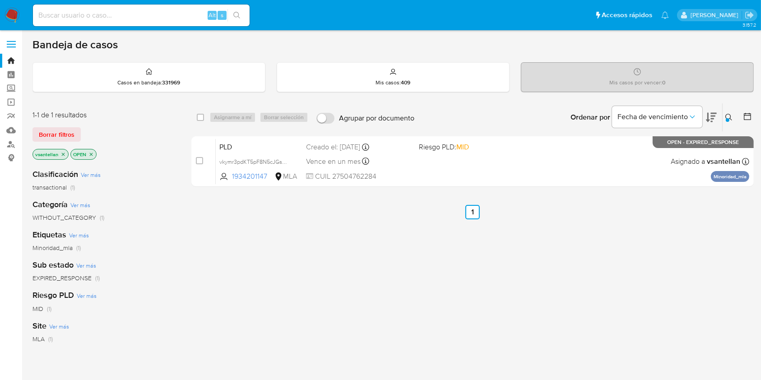
click at [11, 6] on nav "Pausado Ver notificaciones Alt s Accesos rápidos Presiona las siguientes teclas…" at bounding box center [380, 15] width 761 height 30
click at [13, 16] on img at bounding box center [12, 15] width 15 height 15
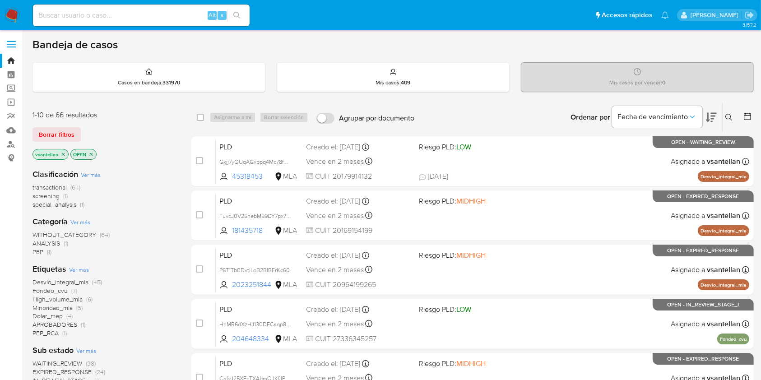
click at [728, 114] on icon at bounding box center [728, 117] width 7 height 7
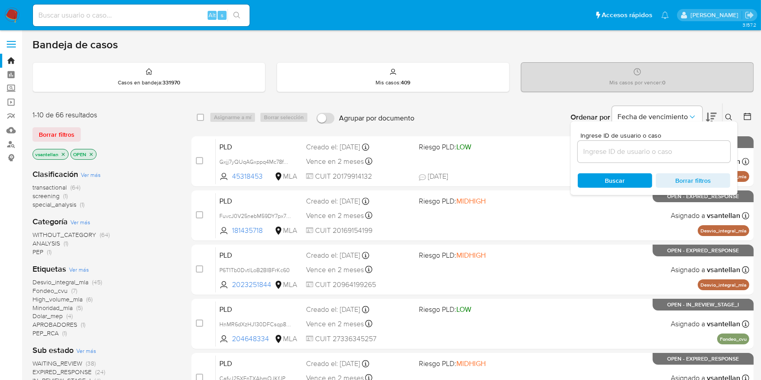
click at [656, 148] on input at bounding box center [654, 152] width 153 height 12
type input "1378736343"
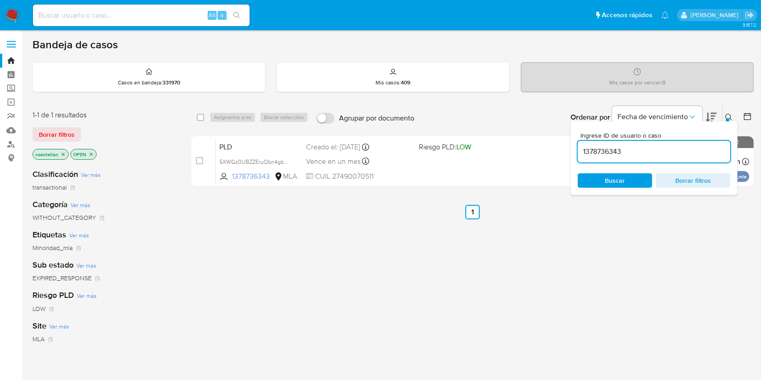
click at [729, 116] on icon at bounding box center [728, 117] width 7 height 7
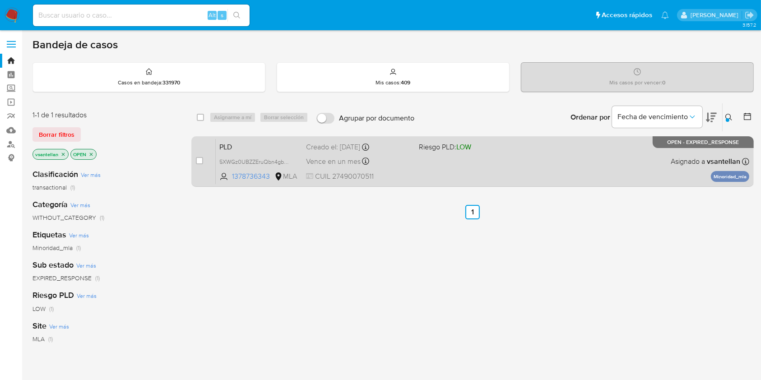
click at [533, 171] on div "PLD 5XWGz0UBZZEruQbn4gbhwzeb 1378736343 MLA Riesgo PLD: LOW Creado el: [DATE] C…" at bounding box center [482, 162] width 533 height 46
click at [196, 160] on input "checkbox" at bounding box center [199, 160] width 7 height 7
checkbox input "true"
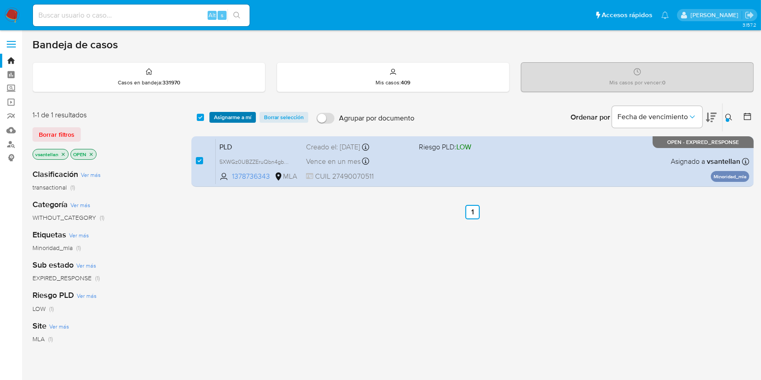
click at [222, 113] on span "Asignarme a mí" at bounding box center [232, 117] width 37 height 9
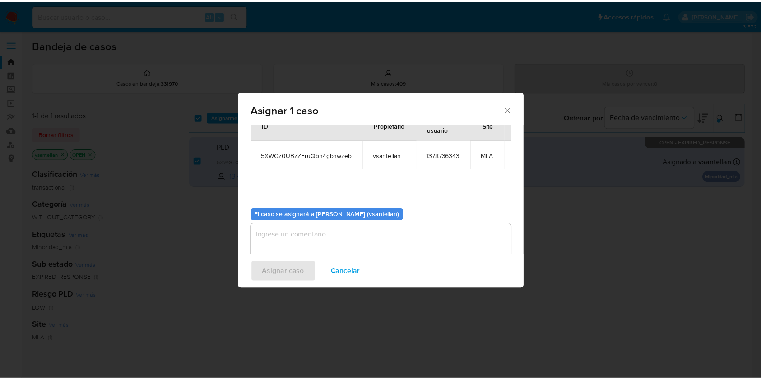
scroll to position [46, 0]
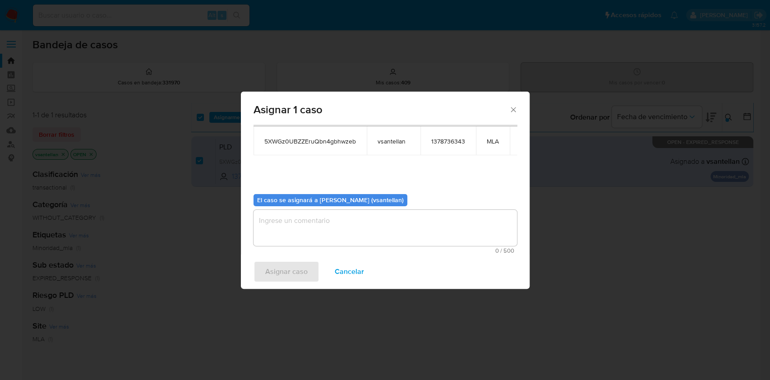
drag, startPoint x: 292, startPoint y: 215, endPoint x: 292, endPoint y: 245, distance: 30.2
click at [290, 217] on textarea "assign-modal" at bounding box center [386, 228] width 264 height 36
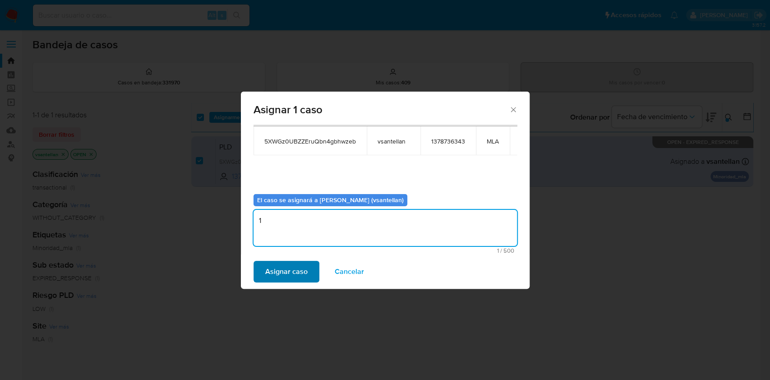
type textarea "1"
click at [287, 268] on span "Asignar caso" at bounding box center [286, 272] width 42 height 20
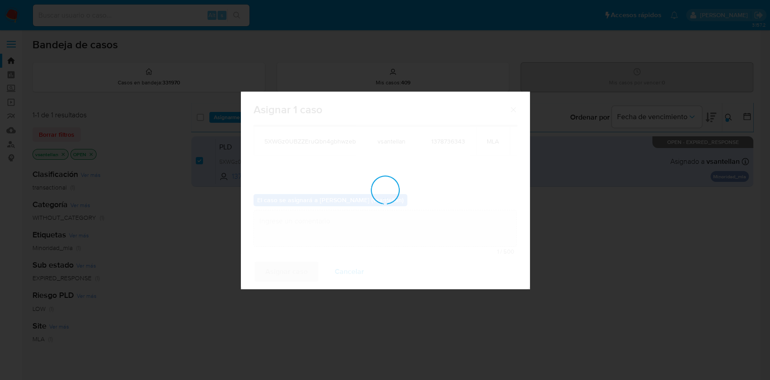
checkbox input "false"
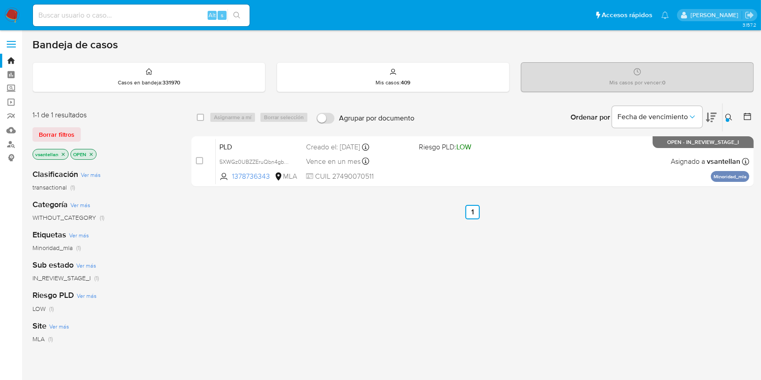
drag, startPoint x: 13, startPoint y: 16, endPoint x: 44, endPoint y: 22, distance: 31.7
click at [13, 16] on img at bounding box center [12, 15] width 15 height 15
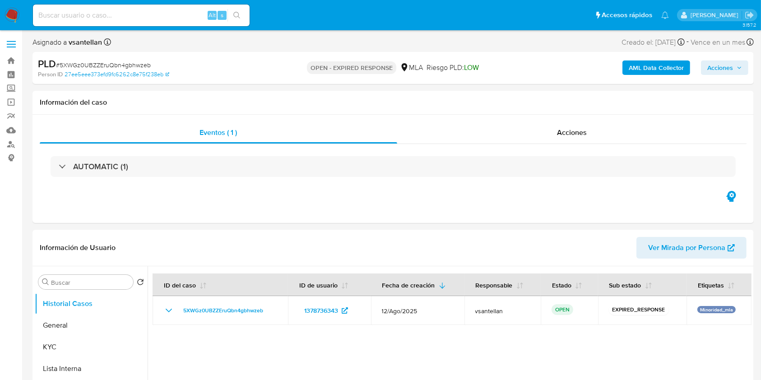
select select "10"
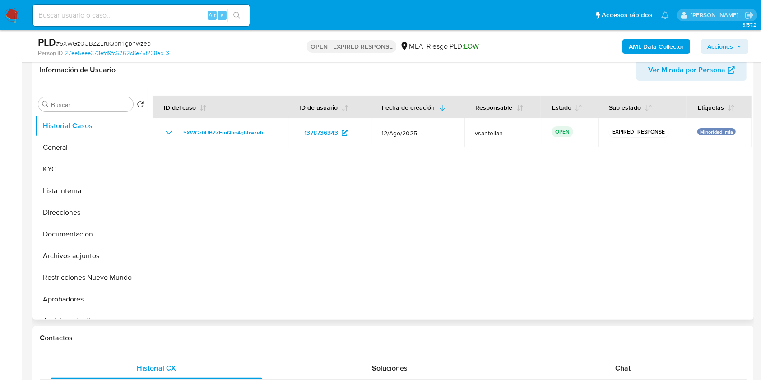
scroll to position [361, 0]
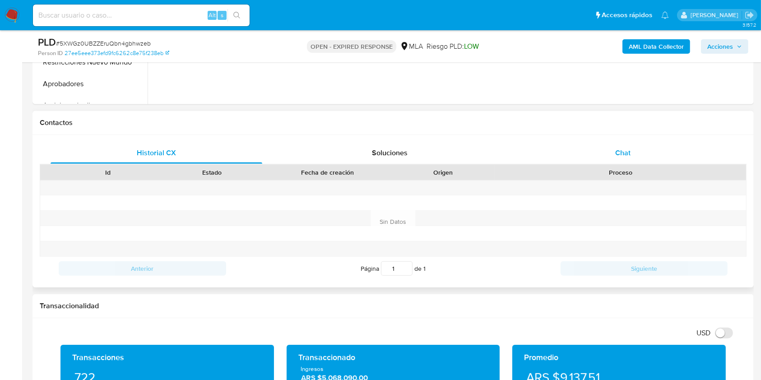
click at [611, 158] on div "Chat" at bounding box center [623, 153] width 212 height 22
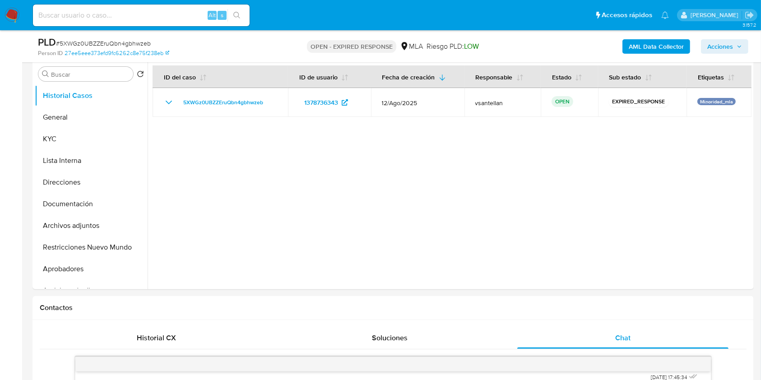
scroll to position [140, 0]
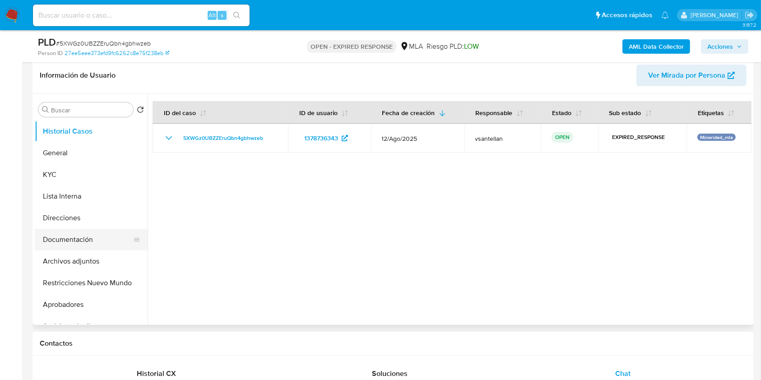
click at [65, 236] on button "Documentación" at bounding box center [88, 240] width 106 height 22
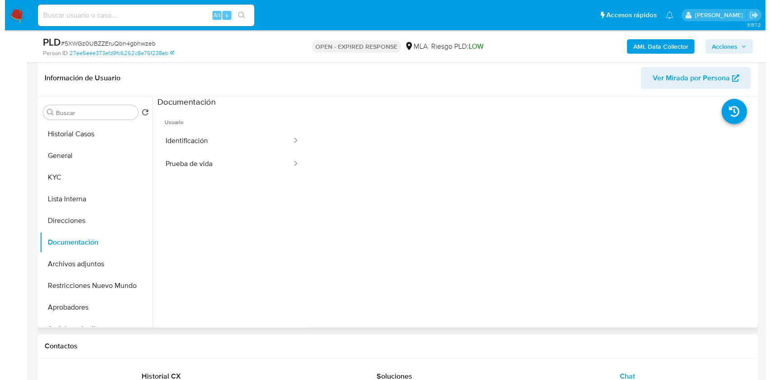
scroll to position [132, 0]
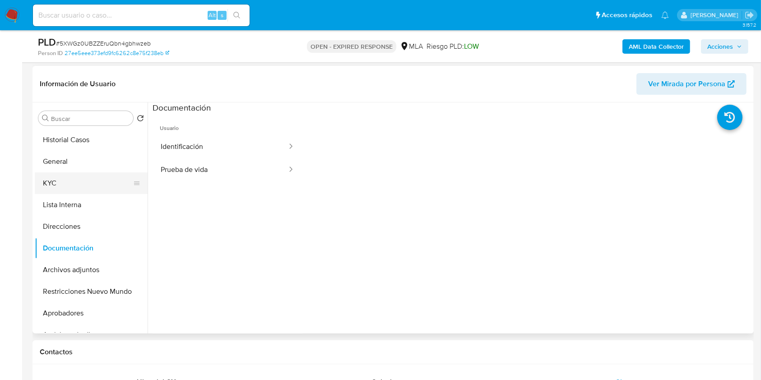
click at [74, 179] on button "KYC" at bounding box center [88, 183] width 106 height 22
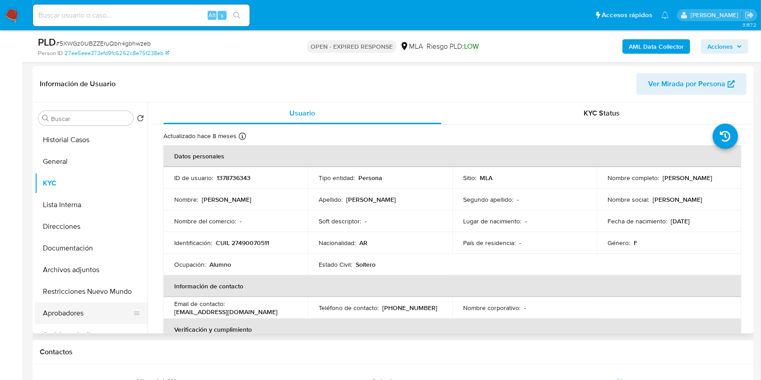
click at [90, 313] on button "Aprobadores" at bounding box center [88, 313] width 106 height 22
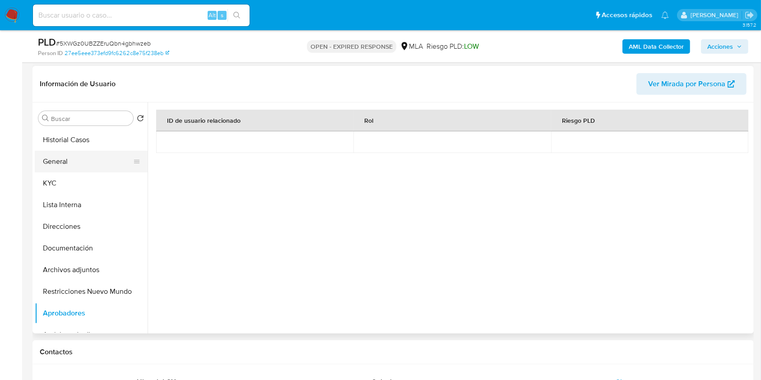
click at [71, 171] on ul "Historial Casos General KYC Lista Interna Direcciones Documentación Archivos ad…" at bounding box center [91, 231] width 113 height 204
click at [81, 175] on button "KYC" at bounding box center [88, 183] width 106 height 22
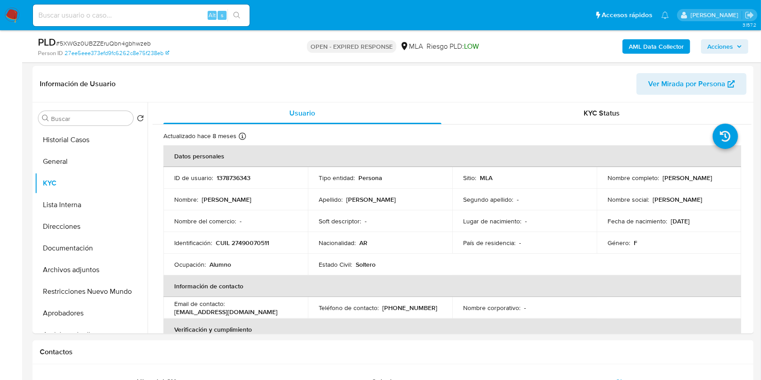
click at [638, 39] on b "AML Data Collector" at bounding box center [656, 46] width 55 height 14
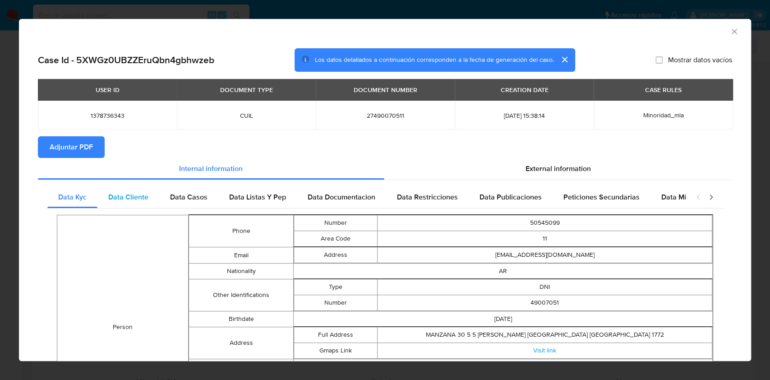
click at [115, 204] on div "Data Cliente" at bounding box center [128, 197] width 62 height 22
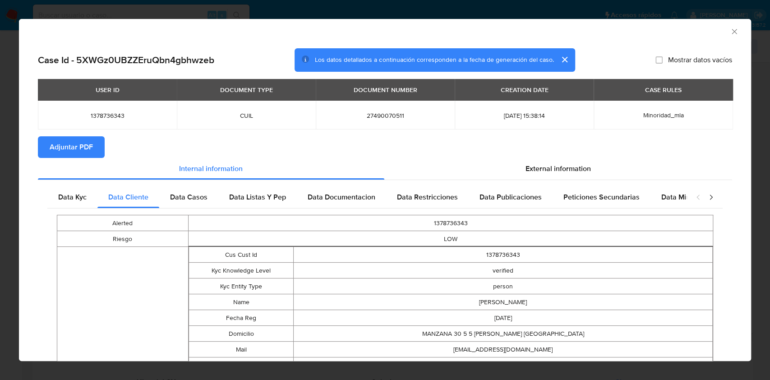
click at [247, 185] on div "Data Kyc Data Cliente Data Casos Data Listas Y Pep Data Documentacion Data Rest…" at bounding box center [385, 353] width 694 height 346
drag, startPoint x: 208, startPoint y: 197, endPoint x: 272, endPoint y: 197, distance: 63.2
click at [208, 198] on div "Data Casos" at bounding box center [188, 197] width 59 height 22
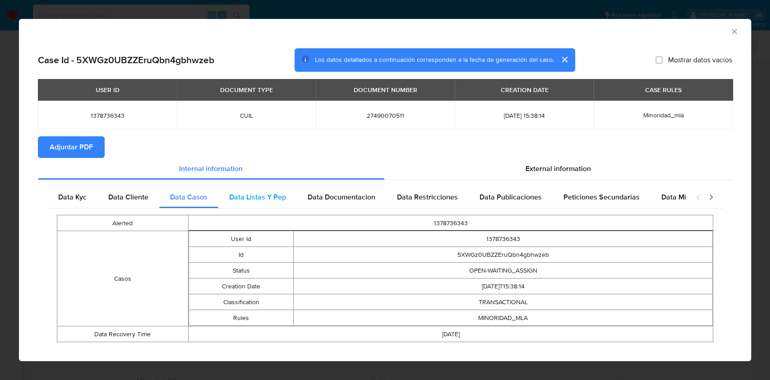
click at [272, 197] on span "Data Listas Y Pep" at bounding box center [257, 197] width 57 height 10
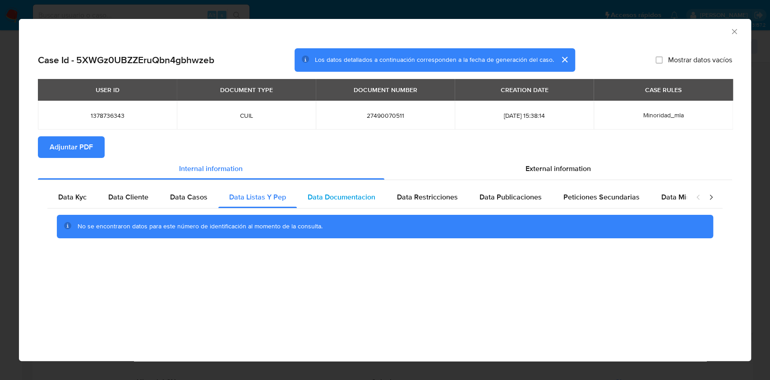
click at [377, 203] on div "Data Documentacion" at bounding box center [341, 197] width 89 height 22
drag, startPoint x: 412, startPoint y: 193, endPoint x: 560, endPoint y: 200, distance: 148.2
click at [413, 193] on span "Data Restricciones" at bounding box center [427, 197] width 61 height 10
click at [541, 194] on div "Data Publicaciones" at bounding box center [511, 197] width 84 height 22
click at [580, 184] on div "Data Kyc Data Cliente Data Casos Data Listas Y Pep Data Documentacion Data Rest…" at bounding box center [385, 215] width 694 height 71
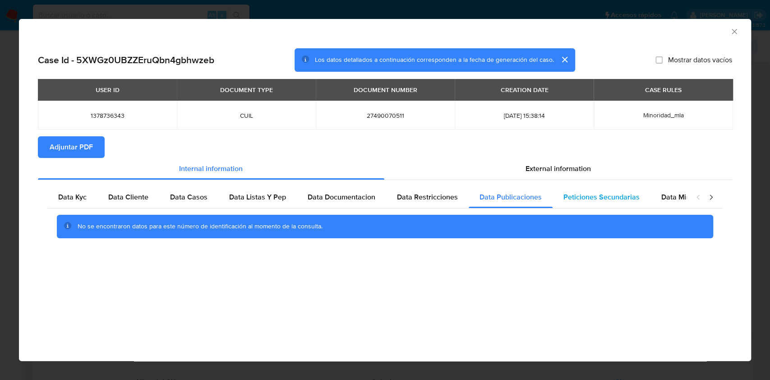
click at [625, 190] on div "Peticiones Secundarias" at bounding box center [602, 197] width 98 height 22
click at [655, 197] on div "Data Minoridad" at bounding box center [686, 197] width 71 height 22
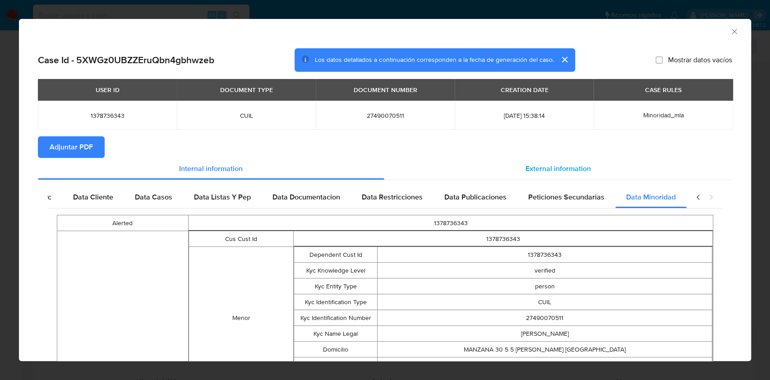
scroll to position [0, 40]
click at [570, 169] on span "External information" at bounding box center [558, 168] width 65 height 10
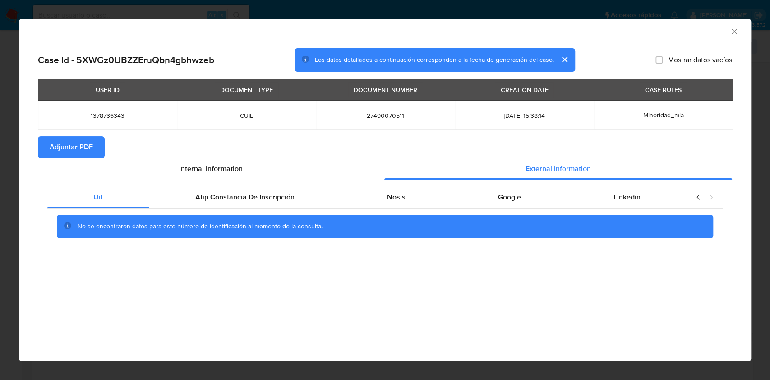
scroll to position [0, 0]
click at [204, 204] on div "Afip Constancia De Inscripción" at bounding box center [245, 197] width 192 height 22
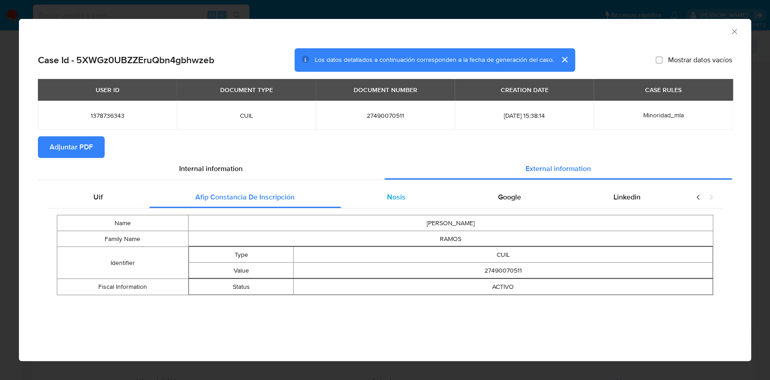
click at [419, 204] on div "Nosis" at bounding box center [396, 197] width 111 height 22
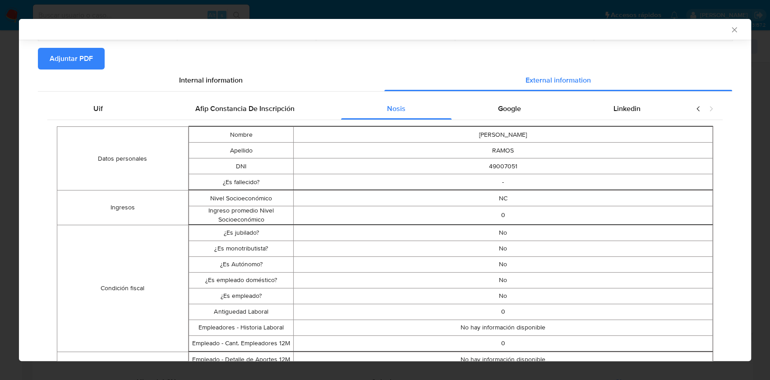
drag, startPoint x: 738, startPoint y: 179, endPoint x: 751, endPoint y: 189, distance: 16.2
click at [747, 215] on div "AML Data Collector Case Id - 5XWGz0UBZZEruQbn4gbhwzeb Los datos detallados a co…" at bounding box center [385, 190] width 732 height 342
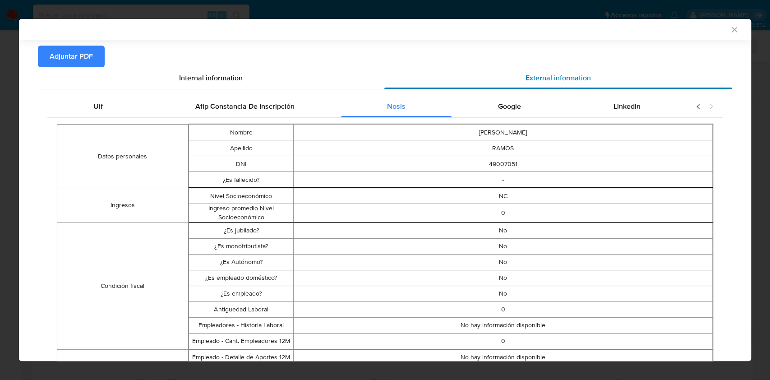
scroll to position [23, 0]
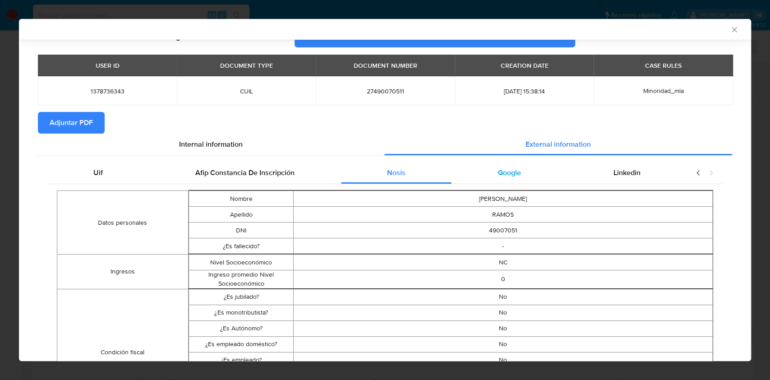
click at [526, 175] on div "Google" at bounding box center [510, 173] width 116 height 22
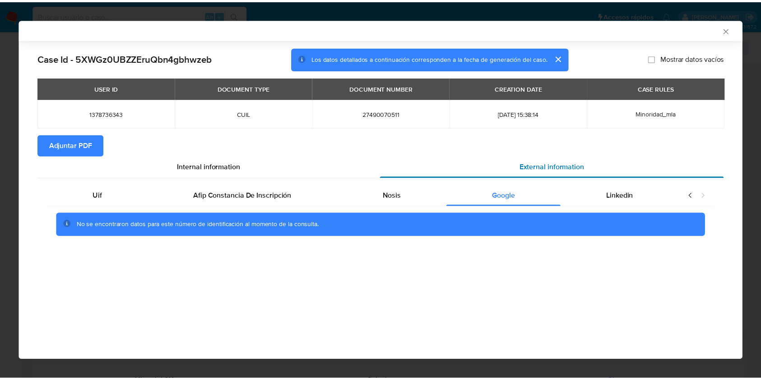
scroll to position [0, 0]
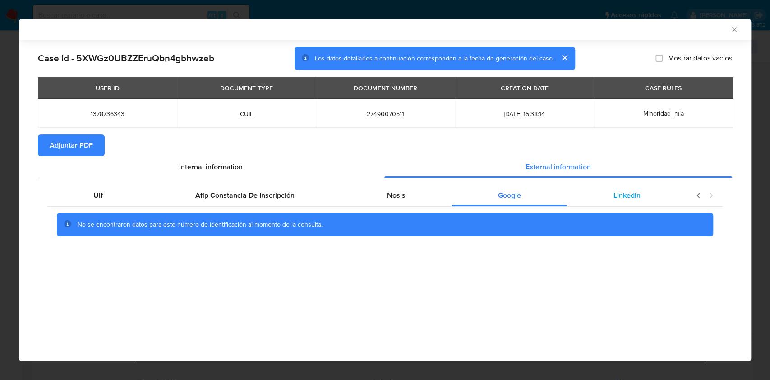
click at [648, 194] on div "Linkedin" at bounding box center [627, 196] width 120 height 22
click at [77, 150] on span "Adjuntar PDF" at bounding box center [71, 145] width 43 height 20
click at [732, 33] on icon "Cerrar ventana" at bounding box center [734, 29] width 9 height 9
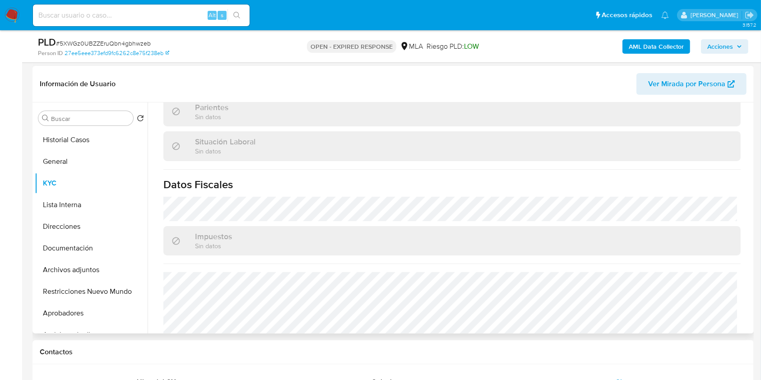
scroll to position [475, 0]
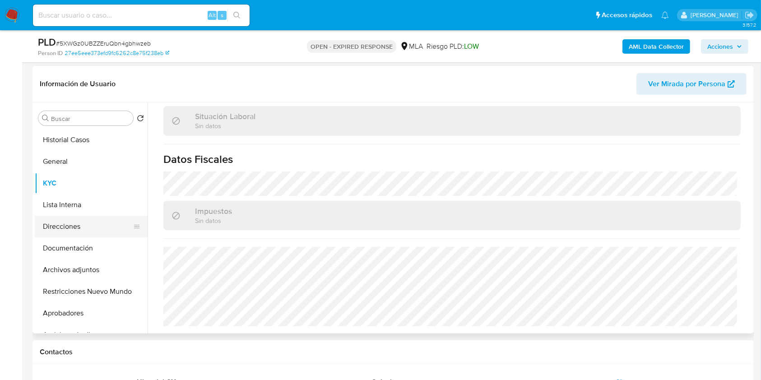
click at [84, 229] on button "Direcciones" at bounding box center [88, 227] width 106 height 22
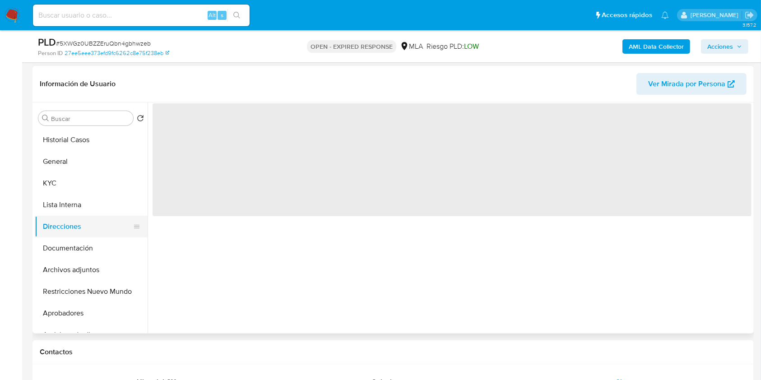
scroll to position [0, 0]
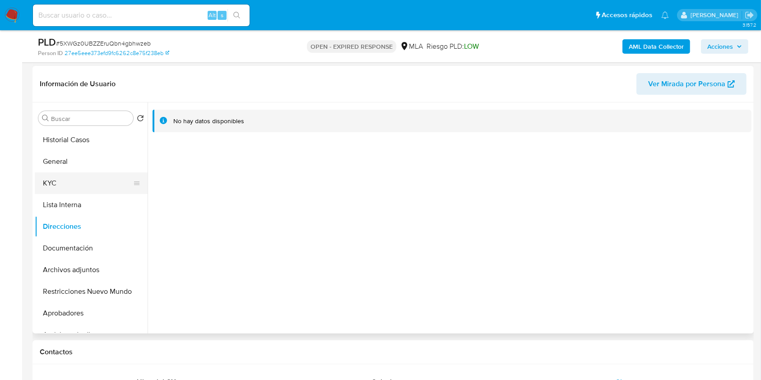
click at [78, 180] on button "KYC" at bounding box center [88, 183] width 106 height 22
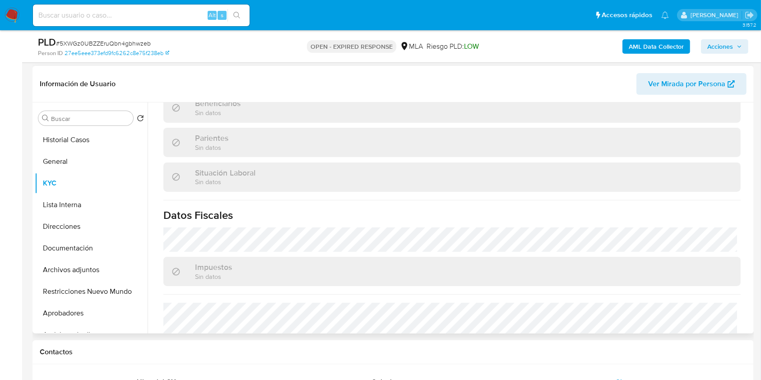
scroll to position [475, 0]
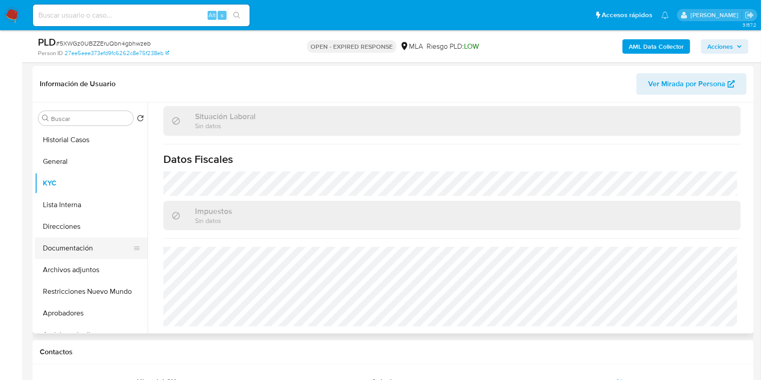
drag, startPoint x: 51, startPoint y: 248, endPoint x: 65, endPoint y: 254, distance: 15.9
click at [51, 248] on button "Documentación" at bounding box center [88, 248] width 106 height 22
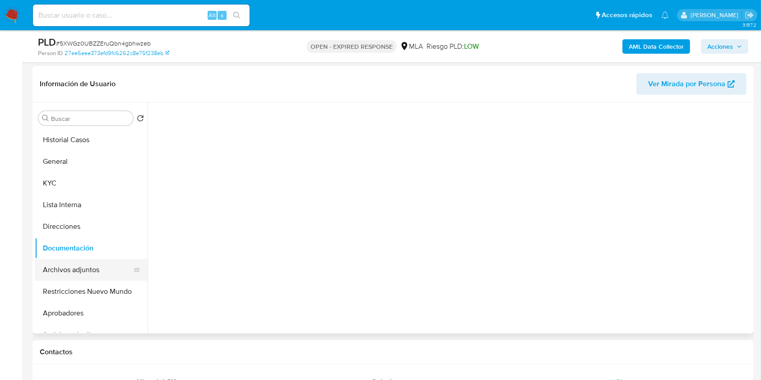
scroll to position [0, 0]
click at [82, 271] on button "Archivos adjuntos" at bounding box center [88, 270] width 106 height 22
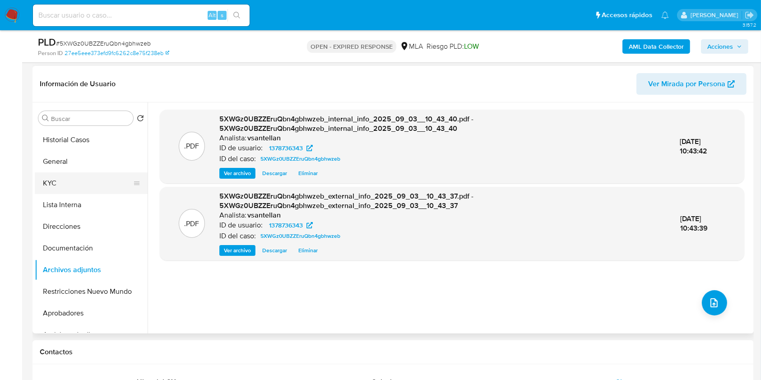
click at [62, 179] on button "KYC" at bounding box center [88, 183] width 106 height 22
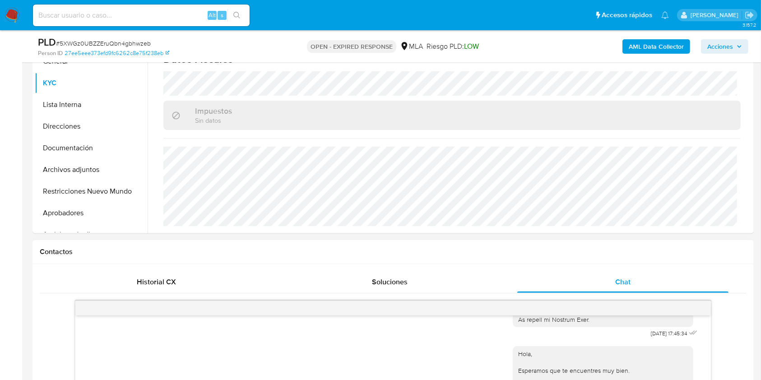
scroll to position [132, 0]
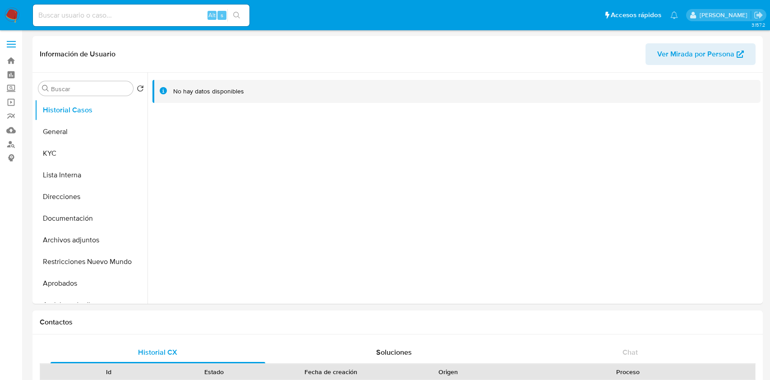
select select "10"
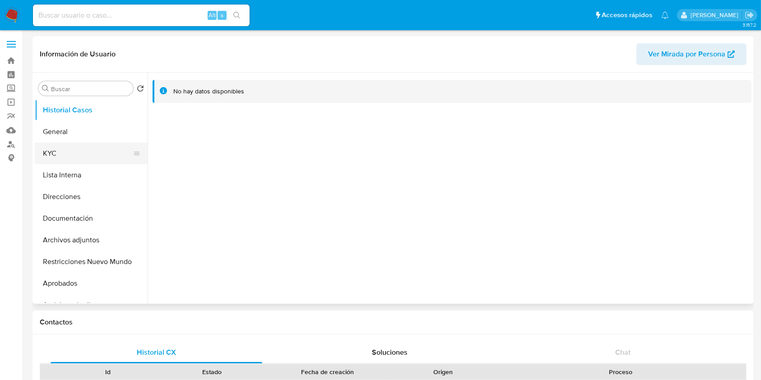
click at [87, 160] on button "KYC" at bounding box center [88, 154] width 106 height 22
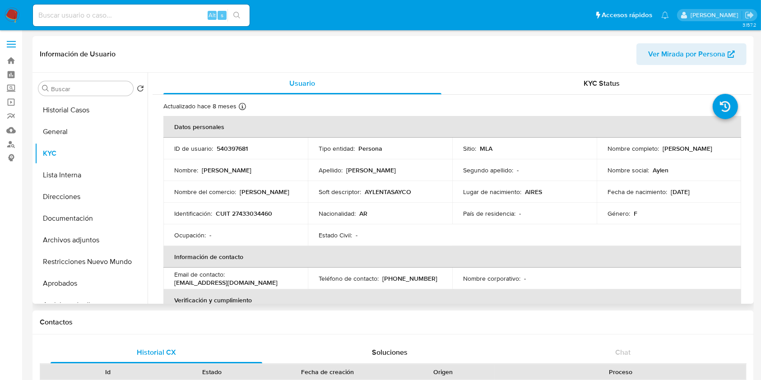
click at [244, 213] on p "CUIT 27433034460" at bounding box center [244, 213] width 56 height 8
click at [261, 212] on p "CUIT 27433034460" at bounding box center [244, 213] width 56 height 8
click at [261, 214] on p "CUIT 27433034460" at bounding box center [244, 213] width 56 height 8
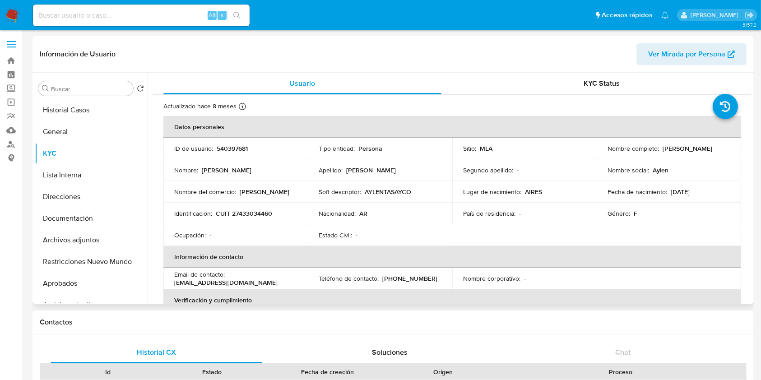
click at [261, 214] on p "CUIT 27433034460" at bounding box center [244, 213] width 56 height 8
copy p "27433034460"
drag, startPoint x: 271, startPoint y: 240, endPoint x: 267, endPoint y: 229, distance: 11.7
click at [271, 240] on td "Ocupación : -" at bounding box center [235, 235] width 144 height 22
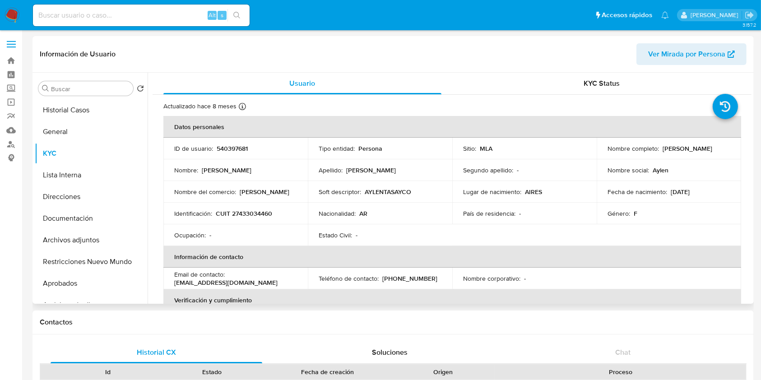
click at [257, 210] on p "CUIT 27433034460" at bounding box center [244, 213] width 56 height 8
copy p "27433034460"
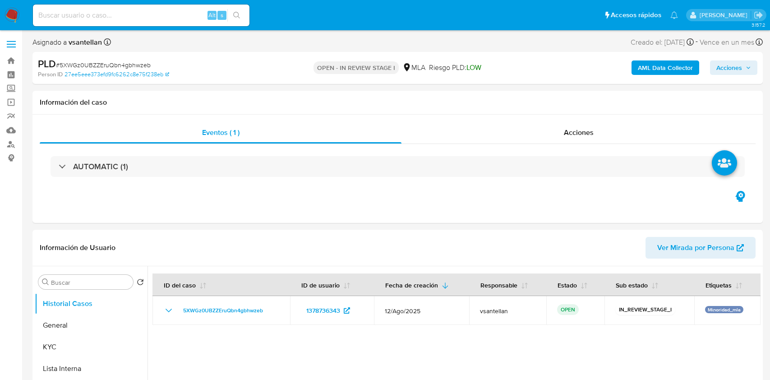
select select "10"
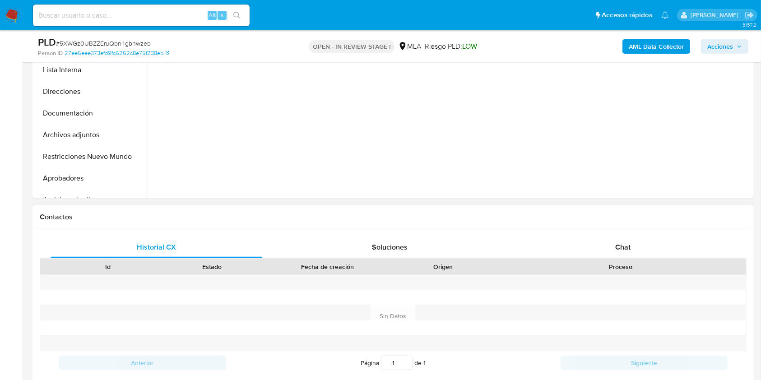
scroll to position [301, 0]
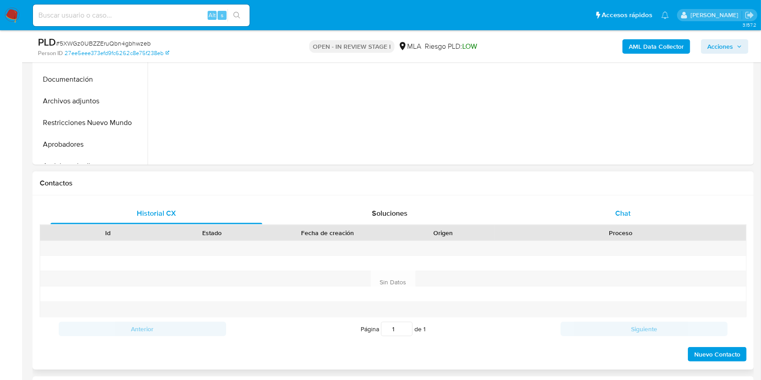
click at [629, 223] on div "Historial CX Soluciones Chat Id Estado Fecha de creación Origen Proceso Anterio…" at bounding box center [393, 283] width 707 height 160
click at [633, 213] on div "Chat" at bounding box center [623, 214] width 212 height 22
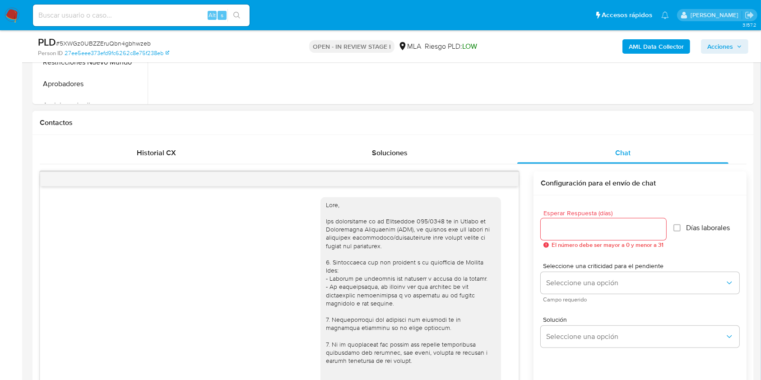
scroll to position [412, 0]
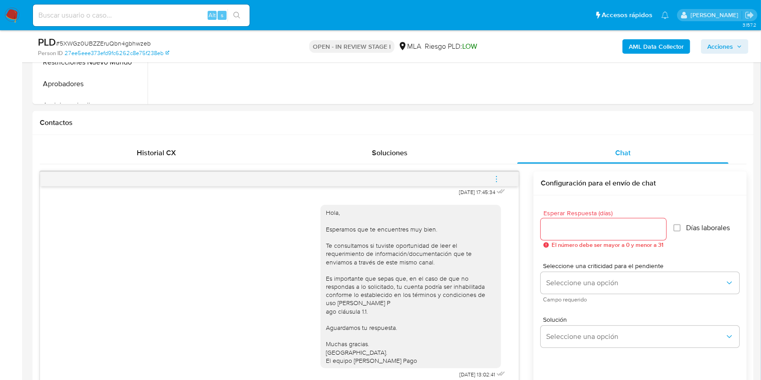
click at [500, 181] on button "menu-action" at bounding box center [496, 179] width 30 height 22
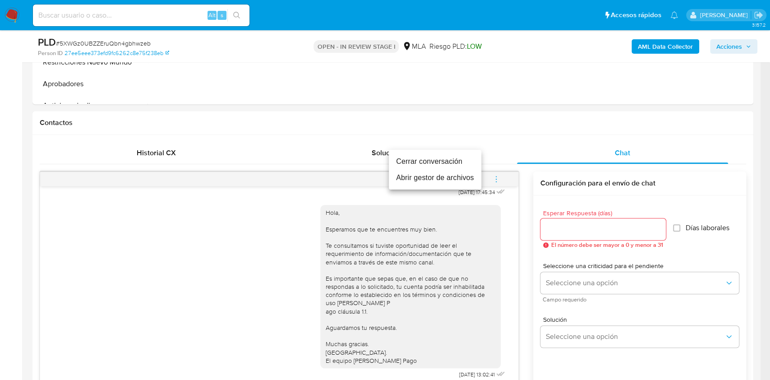
click at [457, 161] on li "Cerrar conversación" at bounding box center [435, 161] width 93 height 16
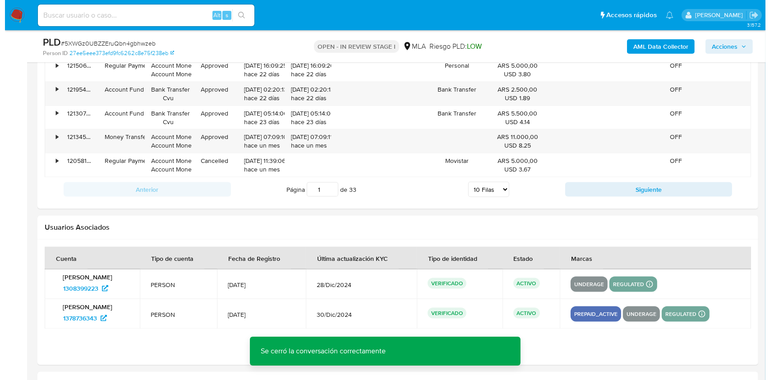
scroll to position [1617, 0]
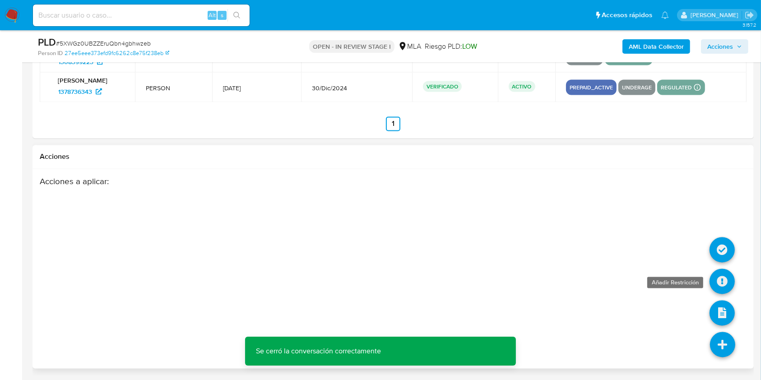
click at [718, 277] on icon at bounding box center [721, 281] width 25 height 25
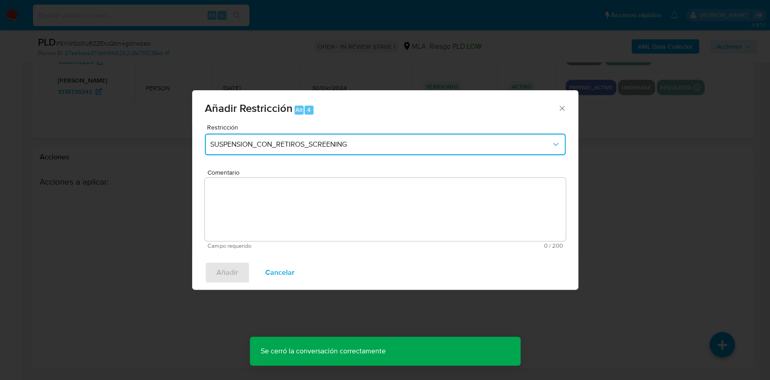
drag, startPoint x: 352, startPoint y: 137, endPoint x: 343, endPoint y: 153, distance: 18.0
click at [352, 137] on button "SUSPENSION_CON_RETIROS_SCREENING" at bounding box center [385, 145] width 361 height 22
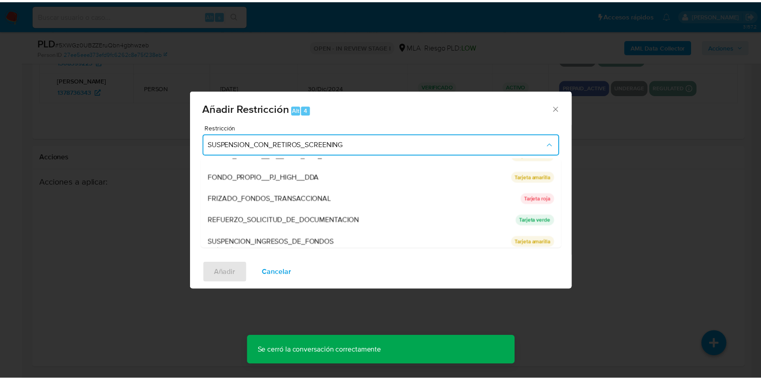
scroll to position [180, 0]
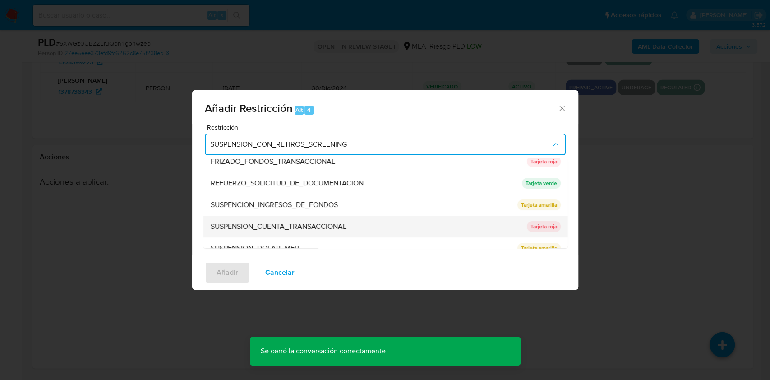
click at [332, 221] on div "SUSPENSION_CUENTA_TRANSACCIONAL" at bounding box center [365, 227] width 311 height 22
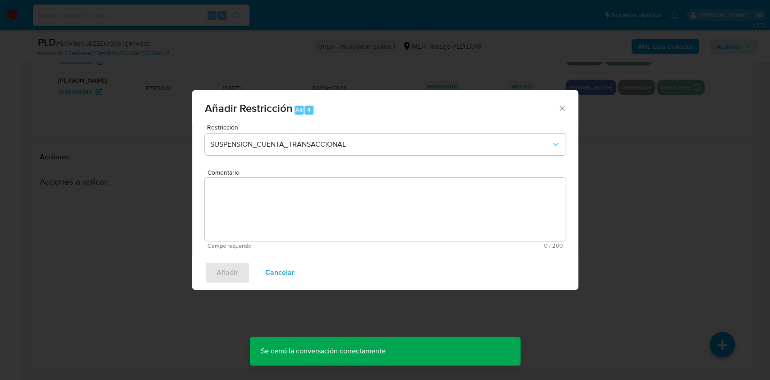
click at [264, 199] on textarea "Comentario" at bounding box center [385, 209] width 361 height 63
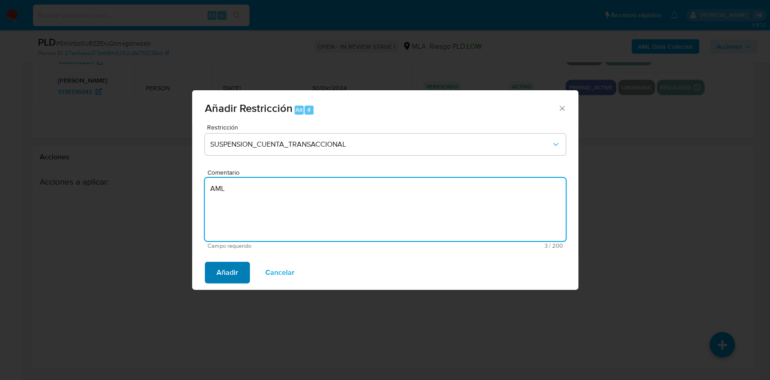
type textarea "AML"
click at [226, 268] on span "Añadir" at bounding box center [228, 273] width 22 height 20
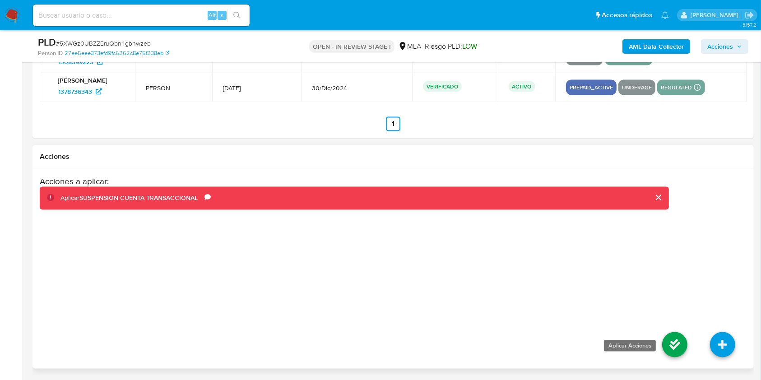
click at [679, 341] on icon at bounding box center [674, 344] width 25 height 25
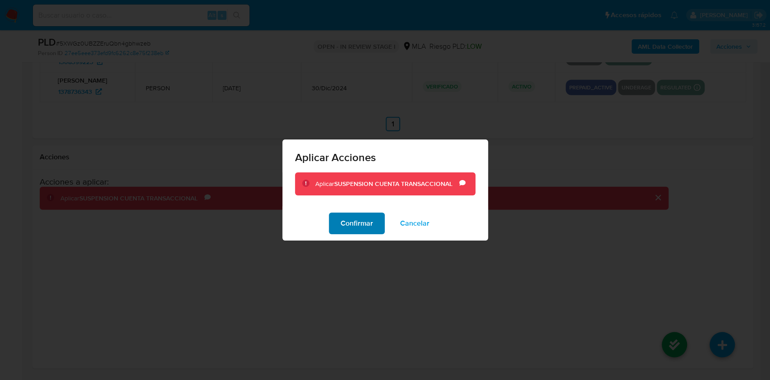
click at [365, 217] on span "Confirmar" at bounding box center [357, 223] width 32 height 20
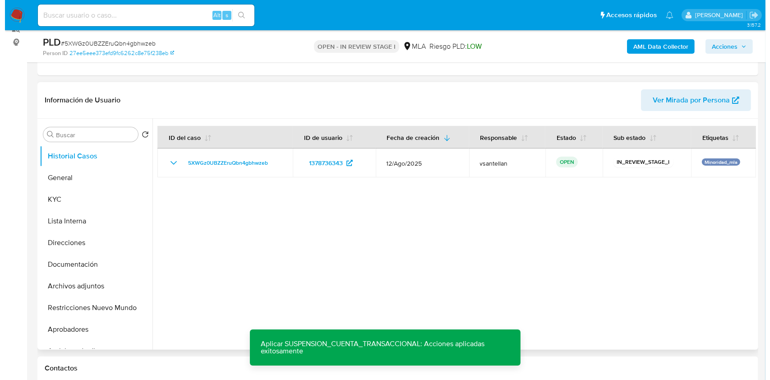
scroll to position [173, 0]
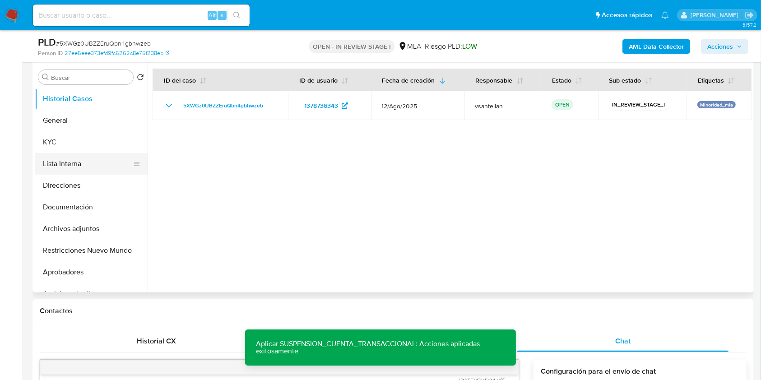
drag, startPoint x: 84, startPoint y: 141, endPoint x: 94, endPoint y: 163, distance: 24.1
click at [84, 141] on button "KYC" at bounding box center [91, 142] width 113 height 22
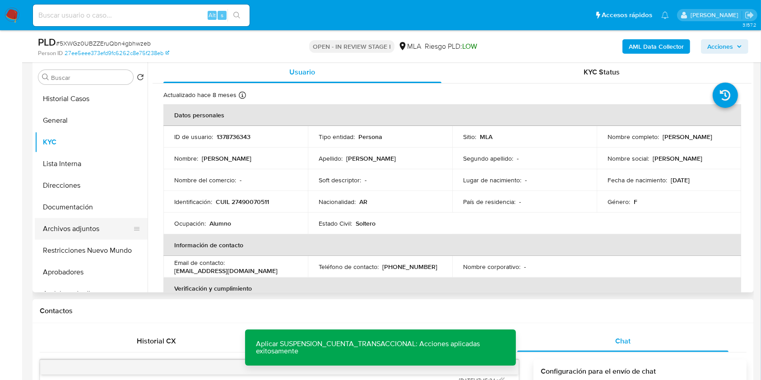
click at [103, 232] on button "Archivos adjuntos" at bounding box center [88, 229] width 106 height 22
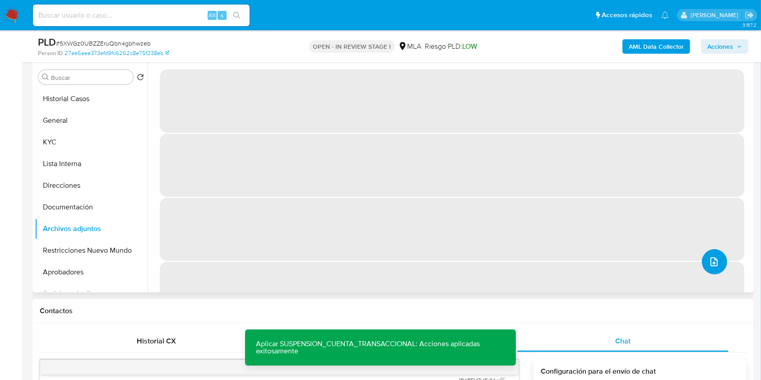
click at [712, 257] on icon "upload-file" at bounding box center [713, 261] width 11 height 11
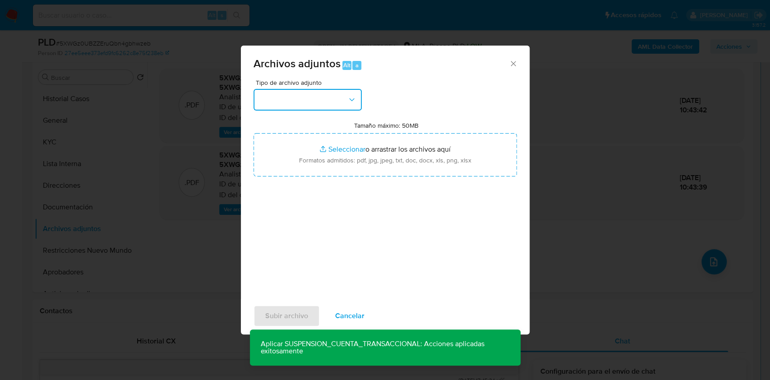
drag, startPoint x: 320, startPoint y: 94, endPoint x: 323, endPoint y: 106, distance: 12.4
click at [320, 96] on button "button" at bounding box center [308, 100] width 108 height 22
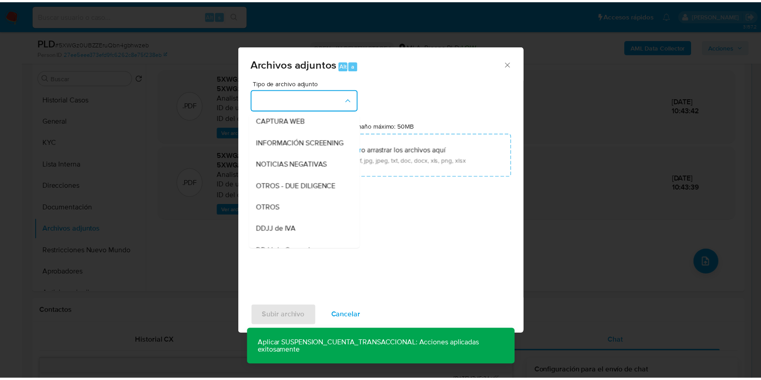
scroll to position [180, 0]
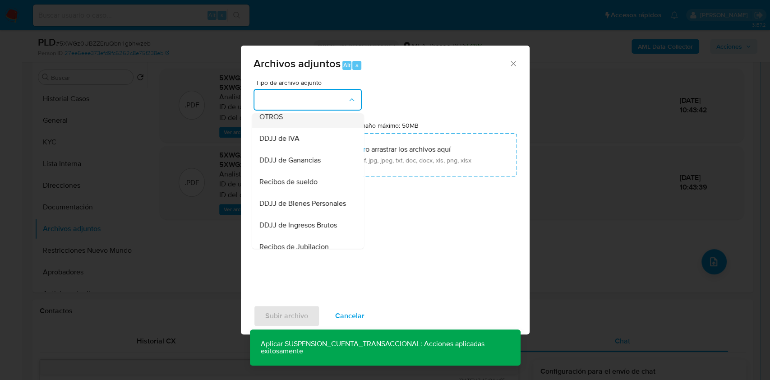
click at [291, 122] on div "OTROS" at bounding box center [305, 117] width 92 height 22
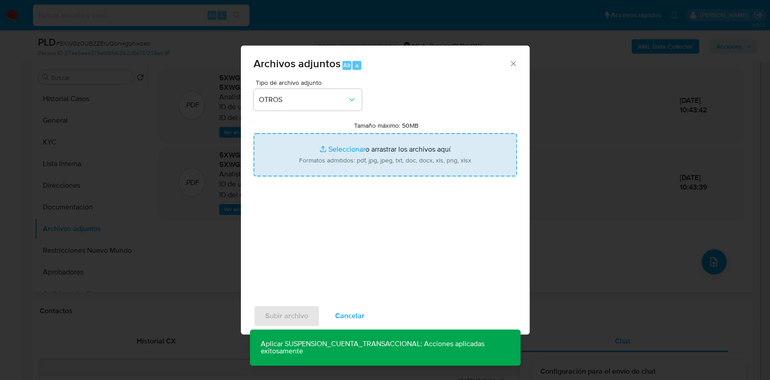
click at [336, 162] on input "Tamaño máximo: 50MB Seleccionar archivos" at bounding box center [386, 154] width 264 height 43
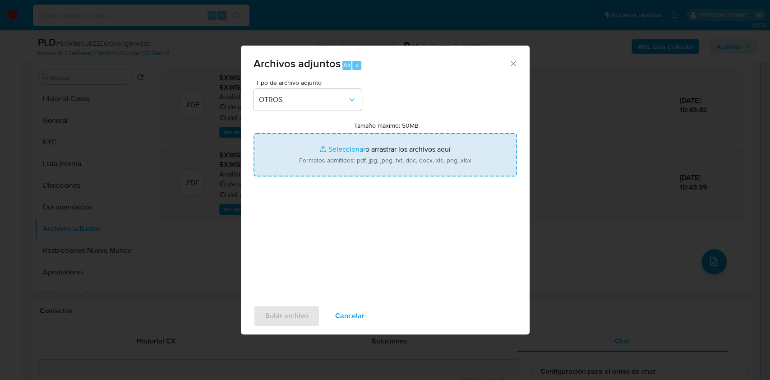
type input "C:\fakepath\Caselog 5XWGz0UBZZEruQbn4gbhwzeb_2025_08_18_20_37_46.docx"
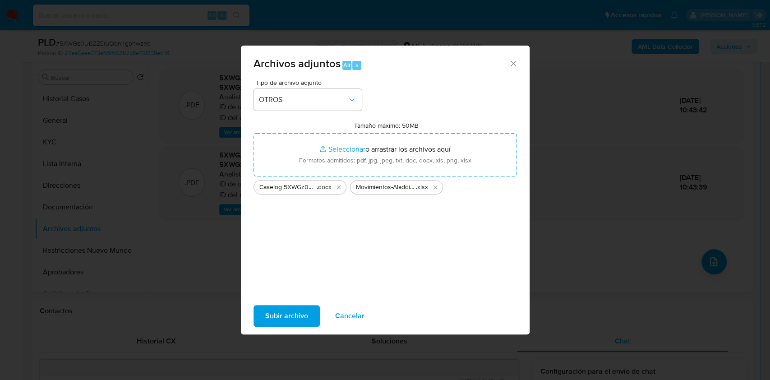
click at [281, 309] on span "Subir archivo" at bounding box center [286, 316] width 43 height 20
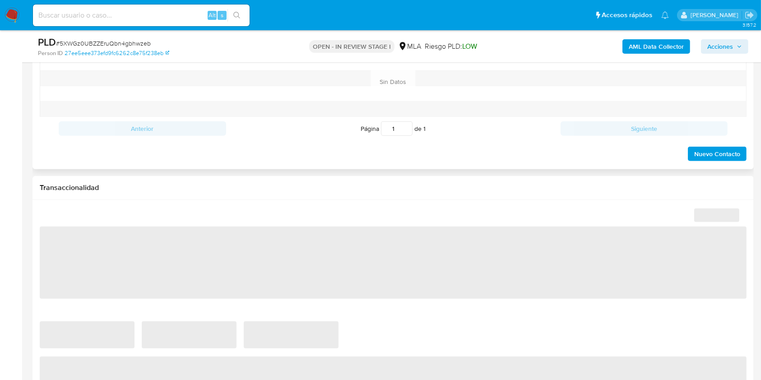
scroll to position [415, 0]
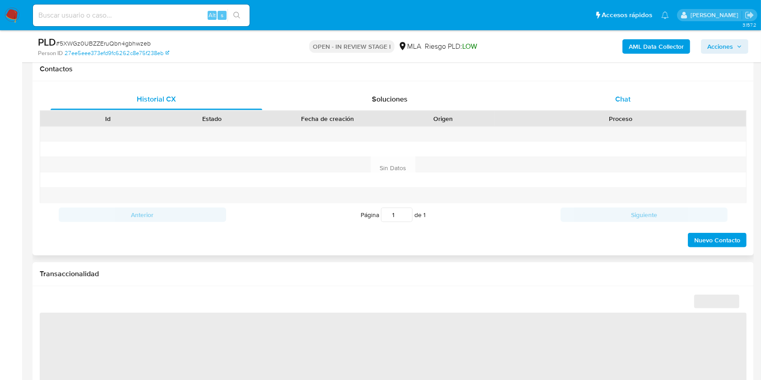
select select "10"
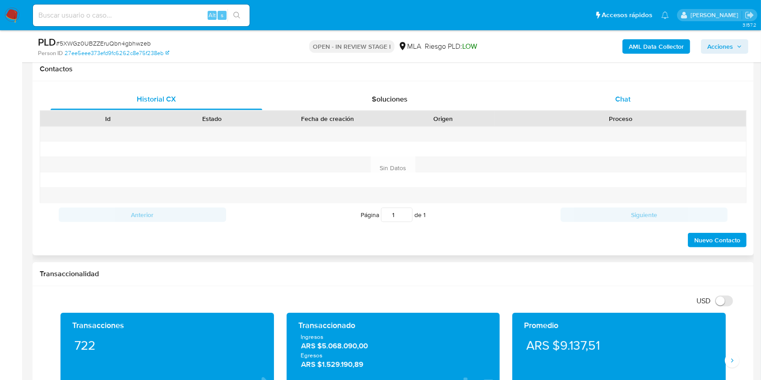
click at [635, 106] on div "Chat" at bounding box center [623, 99] width 212 height 22
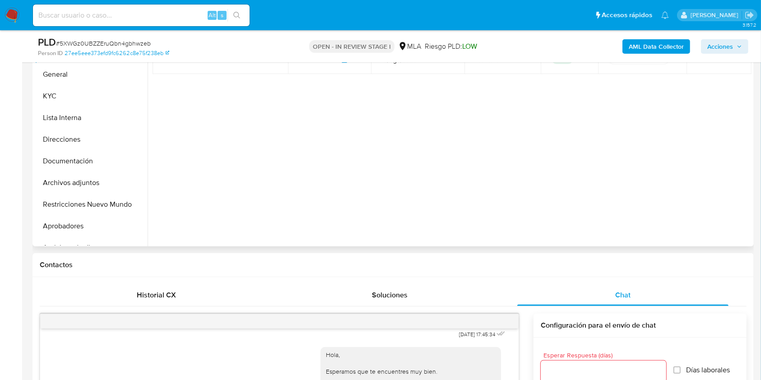
scroll to position [199, 0]
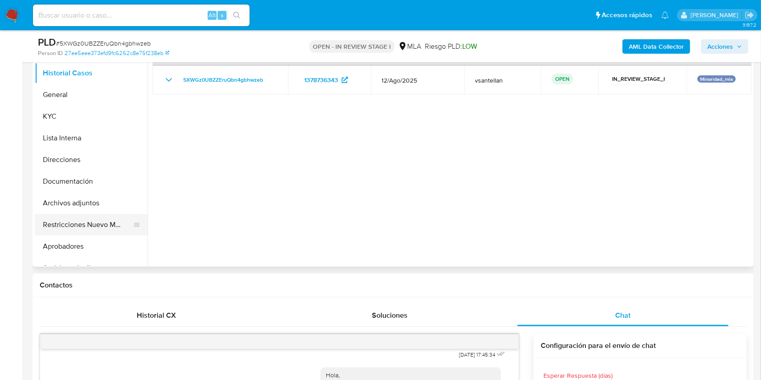
drag, startPoint x: 90, startPoint y: 222, endPoint x: 123, endPoint y: 217, distance: 32.9
click at [90, 222] on button "Restricciones Nuevo Mundo" at bounding box center [88, 225] width 106 height 22
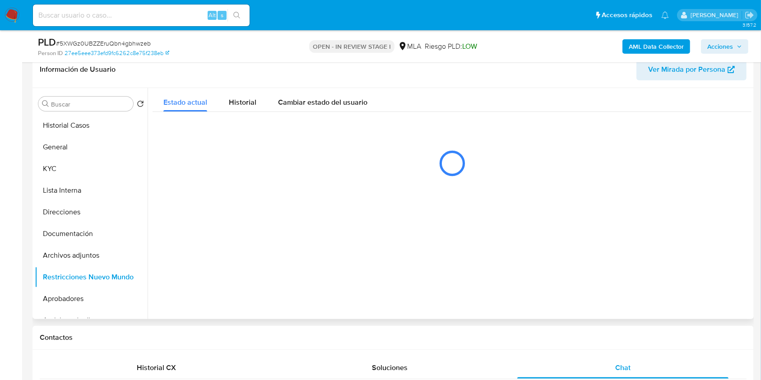
scroll to position [144, 0]
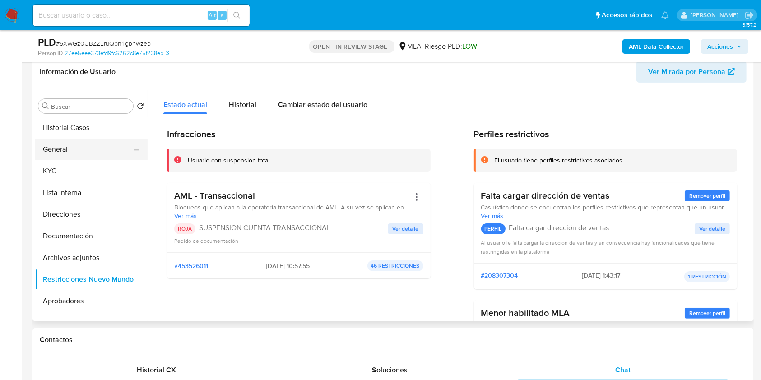
click at [85, 149] on button "General" at bounding box center [88, 150] width 106 height 22
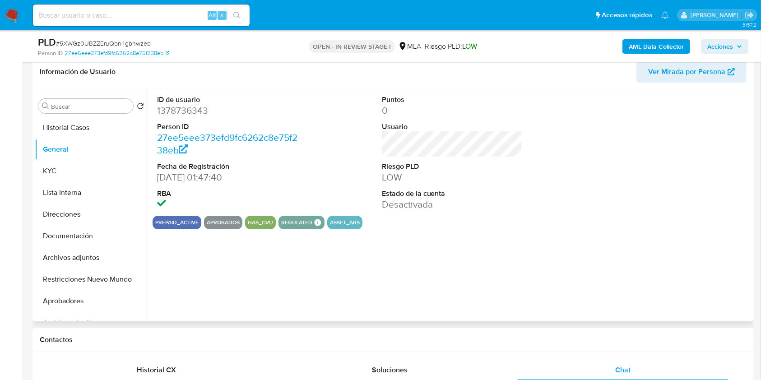
drag, startPoint x: 64, startPoint y: 253, endPoint x: 271, endPoint y: 227, distance: 208.8
click at [65, 254] on button "Archivos adjuntos" at bounding box center [91, 258] width 113 height 22
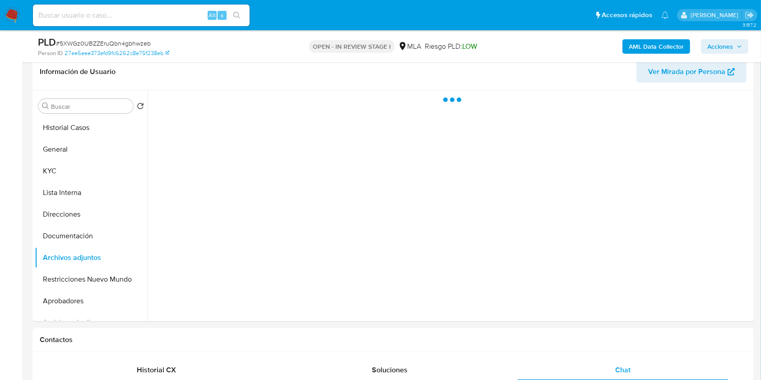
click at [725, 45] on span "Acciones" at bounding box center [720, 46] width 26 height 14
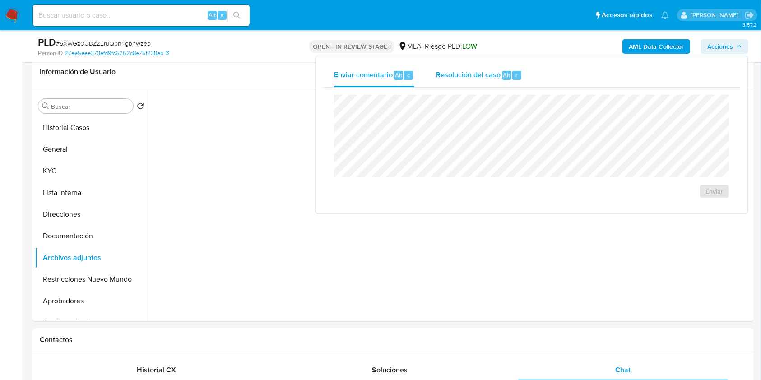
click at [512, 74] on div "r" at bounding box center [516, 75] width 9 height 9
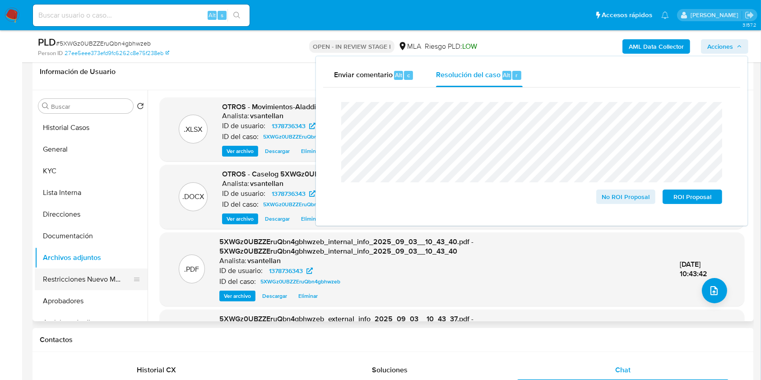
click at [67, 281] on button "Restricciones Nuevo Mundo" at bounding box center [88, 279] width 106 height 22
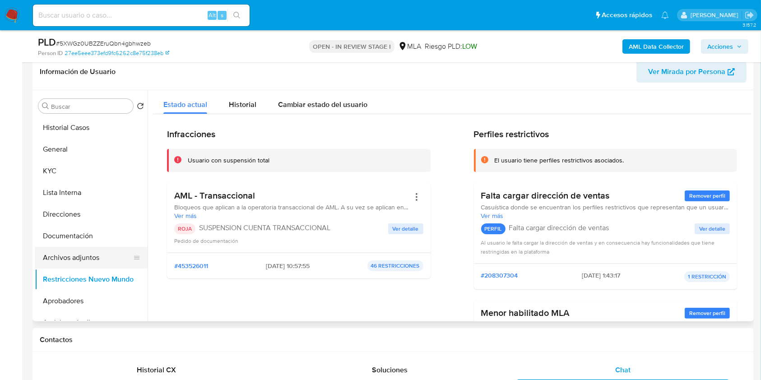
click at [68, 257] on button "Archivos adjuntos" at bounding box center [88, 258] width 106 height 22
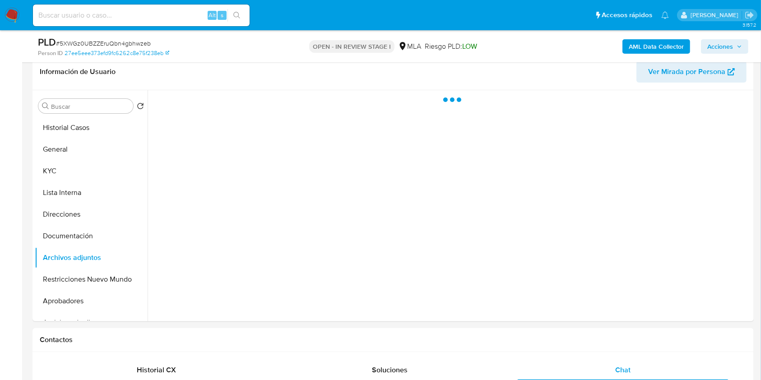
click at [727, 44] on span "Acciones" at bounding box center [720, 46] width 26 height 14
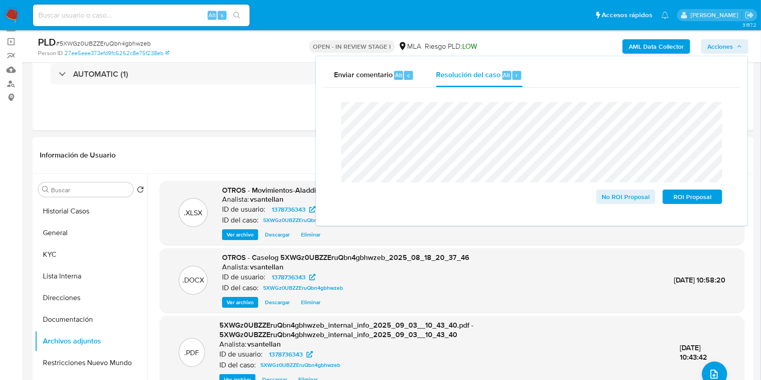
scroll to position [67, 0]
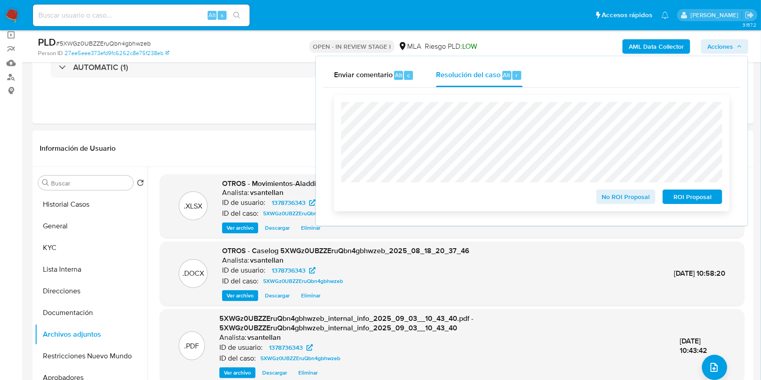
click at [697, 199] on span "ROI Proposal" at bounding box center [692, 196] width 47 height 13
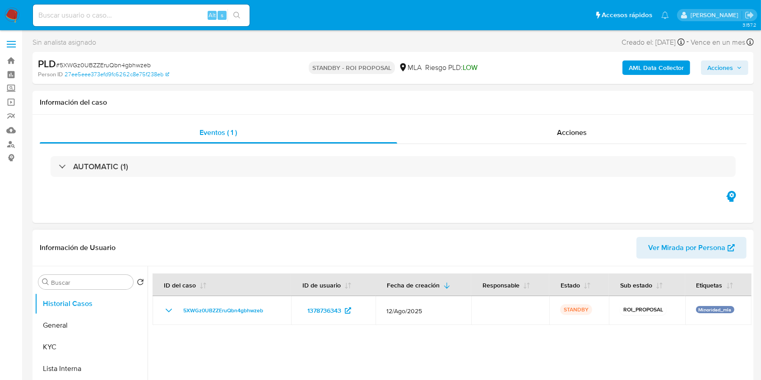
drag, startPoint x: 531, startPoint y: 269, endPoint x: 412, endPoint y: 247, distance: 121.1
click at [531, 269] on div at bounding box center [450, 381] width 604 height 231
select select "10"
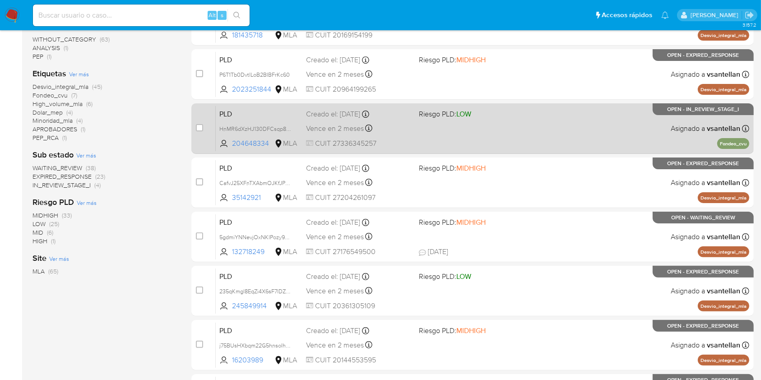
scroll to position [241, 0]
